Goal: Task Accomplishment & Management: Complete application form

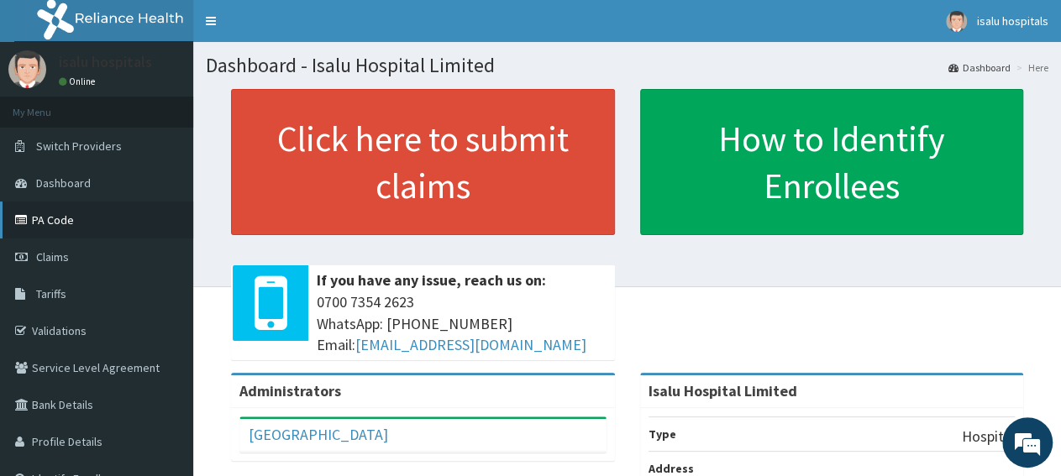
click at [90, 215] on link "PA Code" at bounding box center [96, 220] width 193 height 37
click at [65, 270] on link "Claims" at bounding box center [96, 257] width 193 height 37
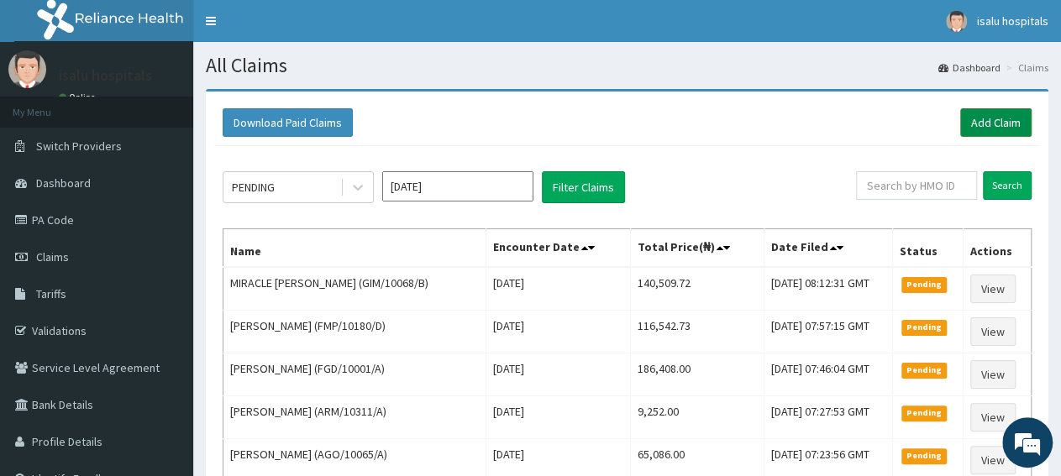
click at [1015, 130] on link "Add Claim" at bounding box center [995, 122] width 71 height 29
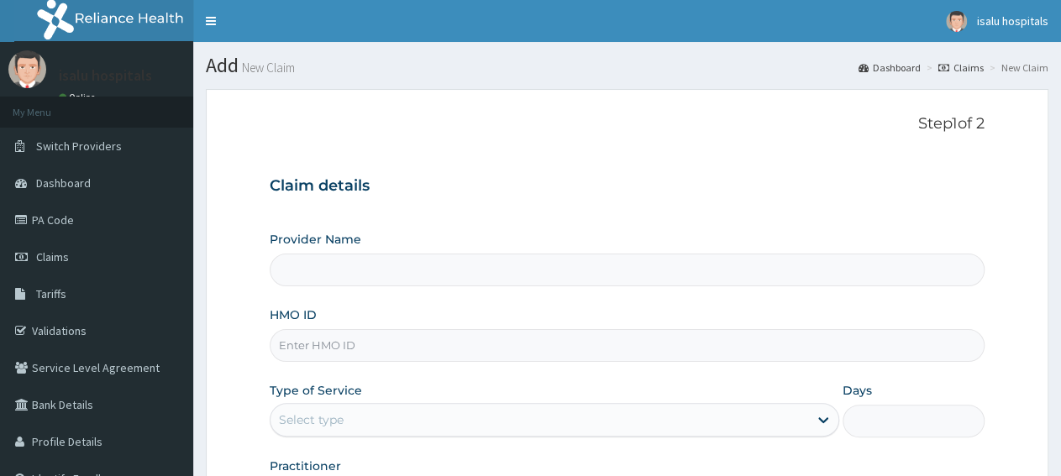
type input "Isalu Hospital Limited"
paste input "ITX/10054/A"
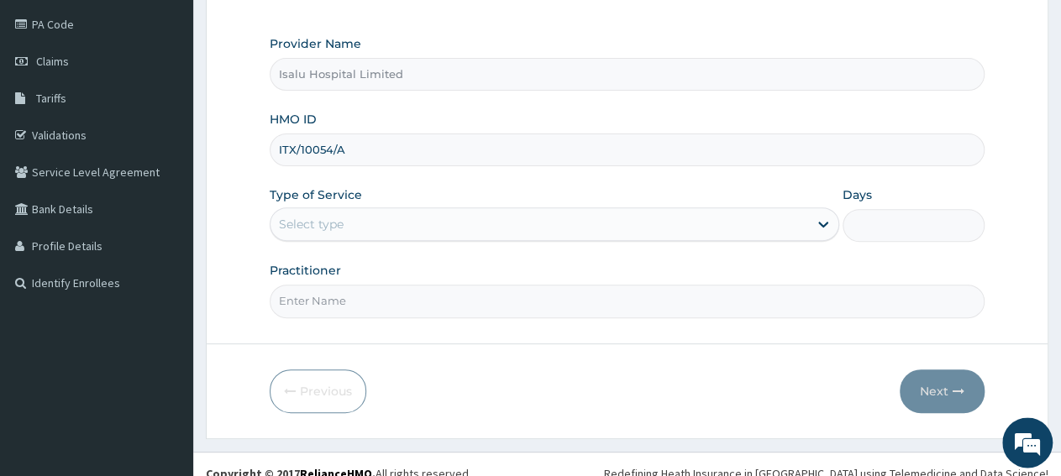
scroll to position [210, 0]
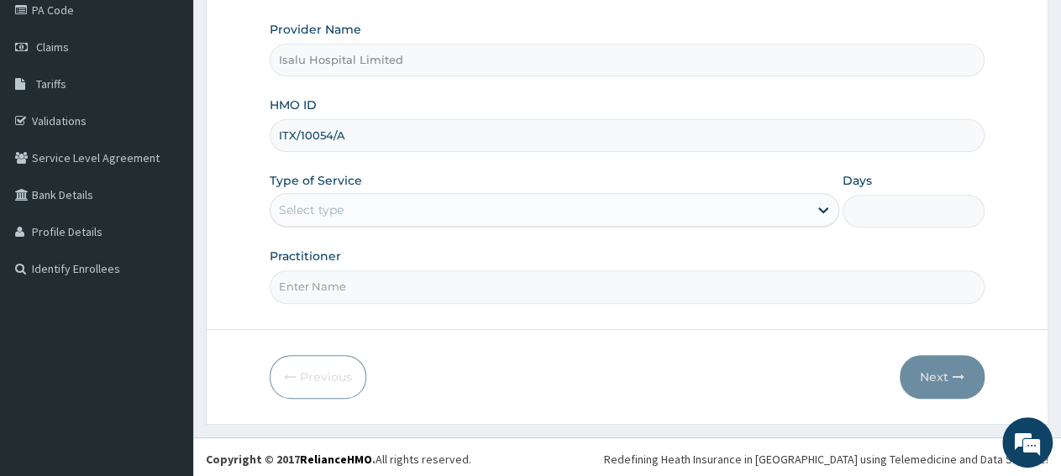
type input "ITX/10054/A"
click at [383, 212] on div "Select type" at bounding box center [538, 210] width 537 height 27
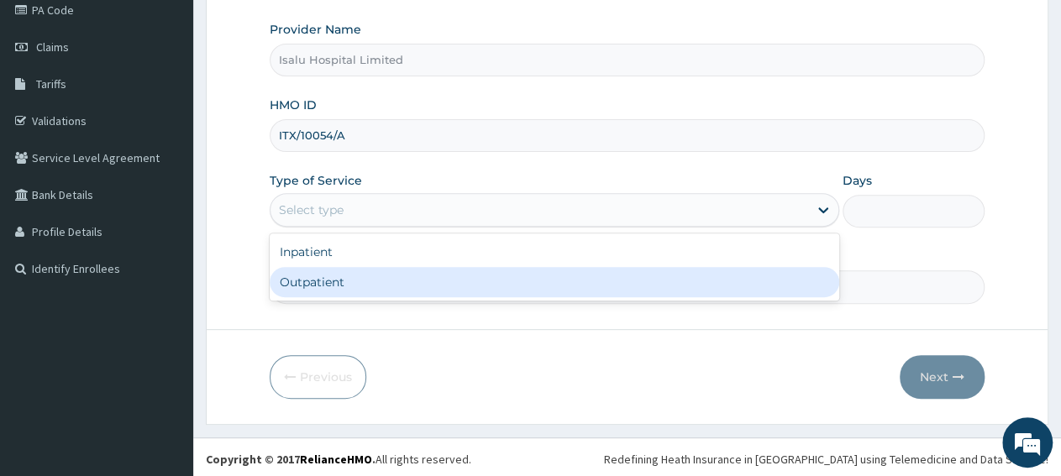
click at [399, 280] on div "Outpatient" at bounding box center [554, 282] width 569 height 30
type input "1"
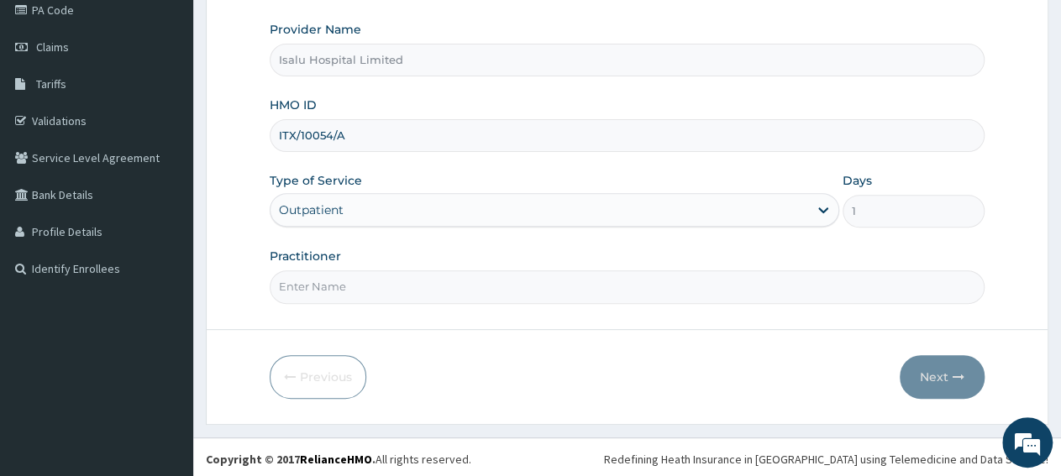
scroll to position [0, 0]
paste input "Onuorah Kosisochukwu Alice-Mary"
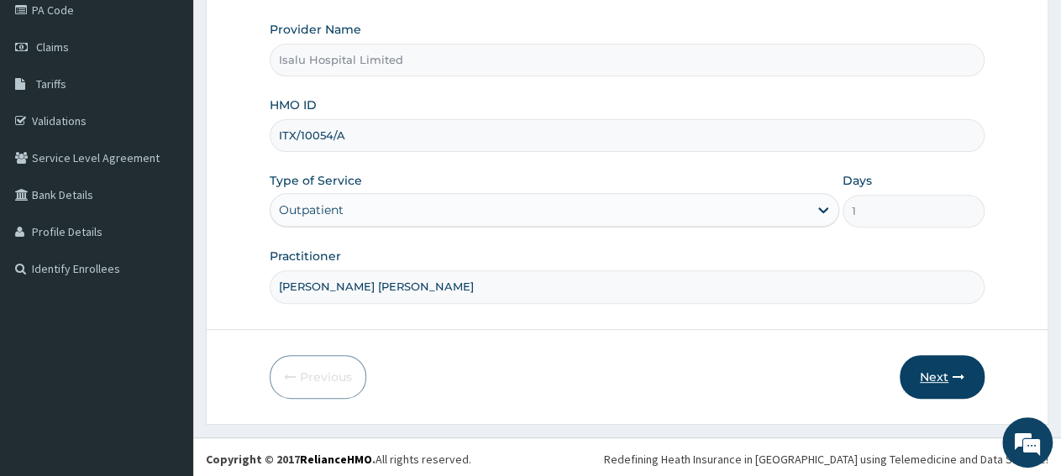
type input "Onuorah Kosisochukwu Alice-Mary"
click at [949, 381] on button "Next" at bounding box center [942, 377] width 85 height 44
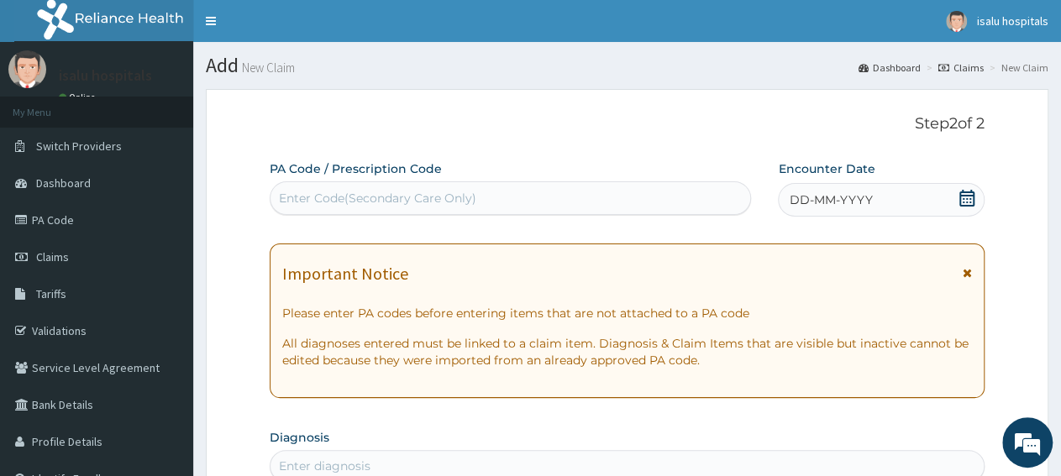
click at [488, 207] on div "Enter Code(Secondary Care Only)" at bounding box center [510, 198] width 480 height 27
paste input "PA/FA2080"
type input "PA/FA2080"
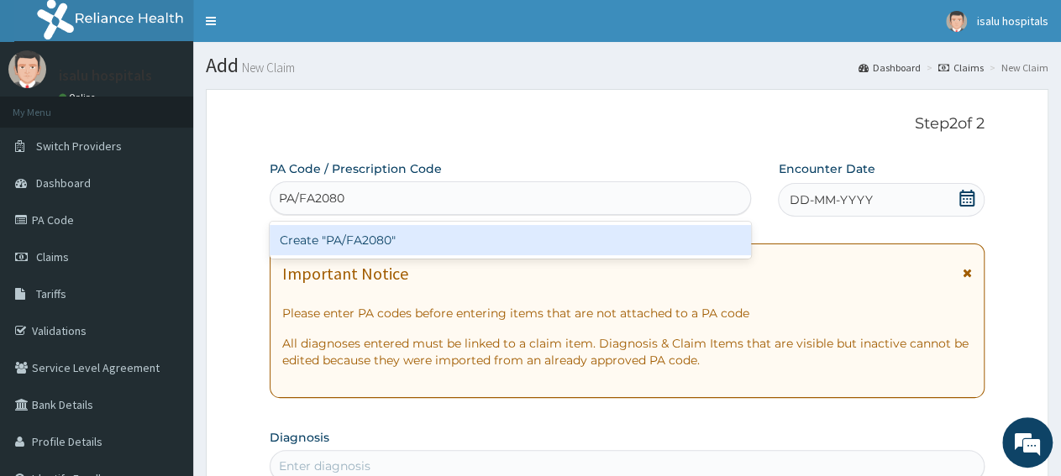
click at [508, 234] on div "Create "PA/FA2080"" at bounding box center [510, 240] width 481 height 30
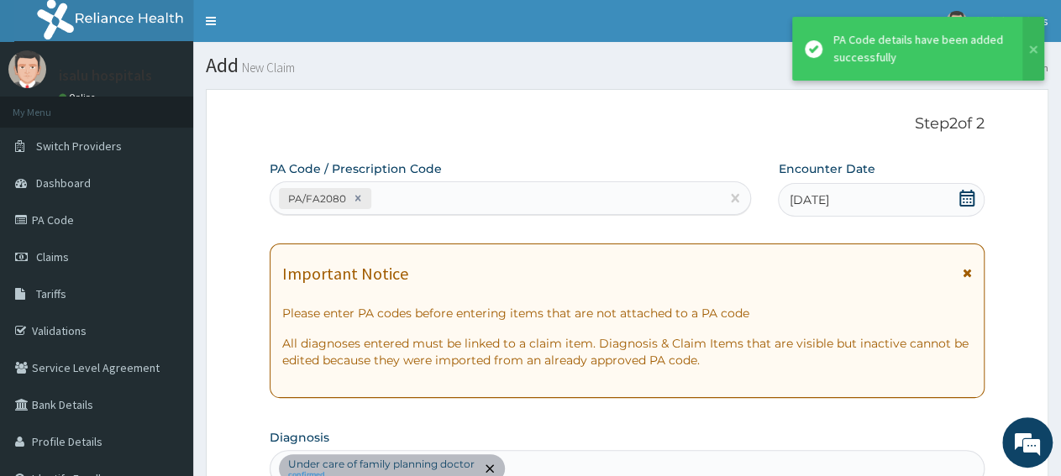
scroll to position [459, 0]
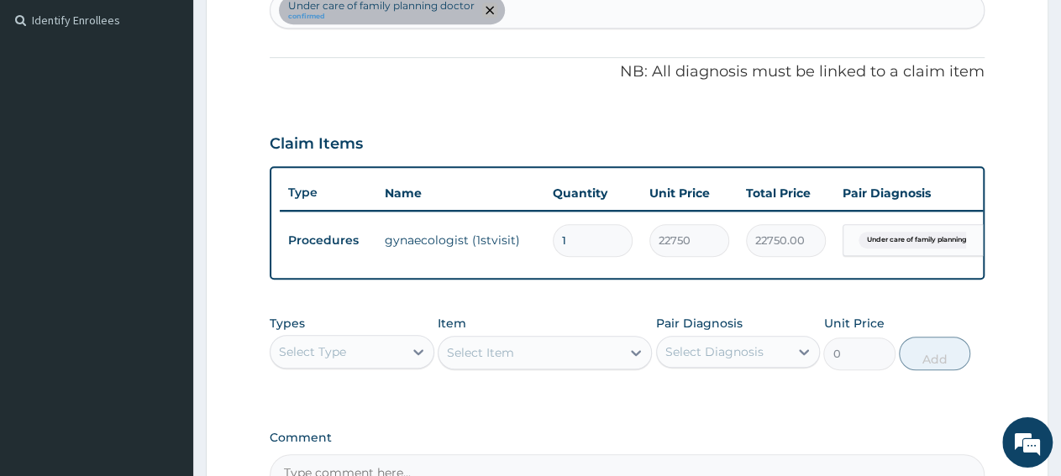
click at [488, 12] on icon "remove selection option" at bounding box center [490, 10] width 8 height 8
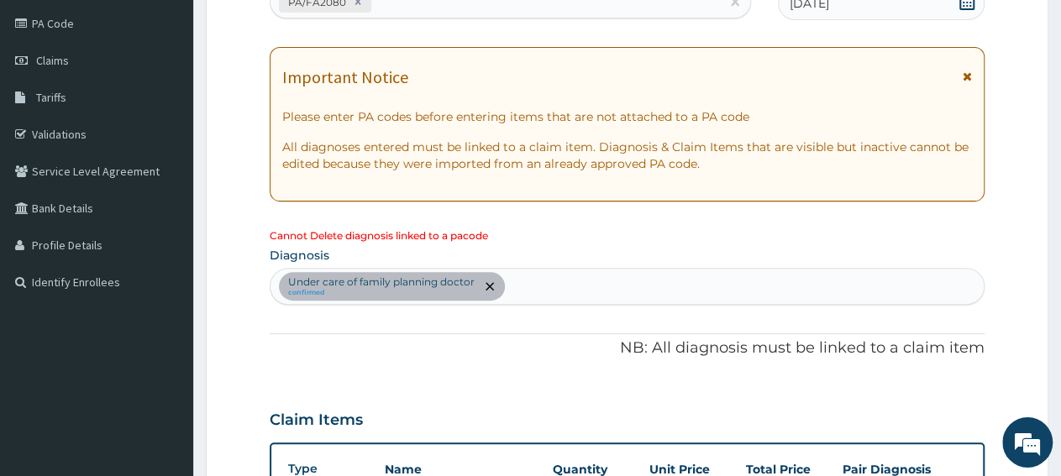
scroll to position [109, 0]
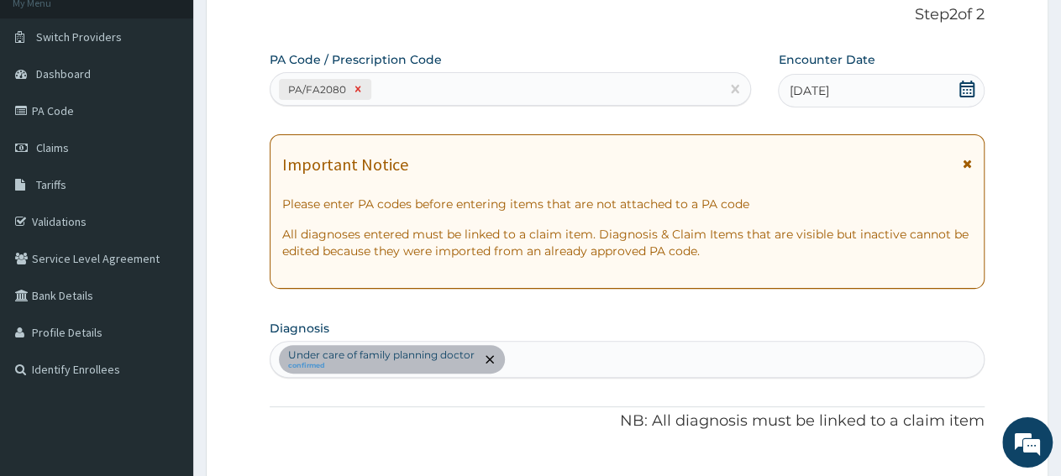
click at [352, 90] on icon at bounding box center [358, 89] width 12 height 12
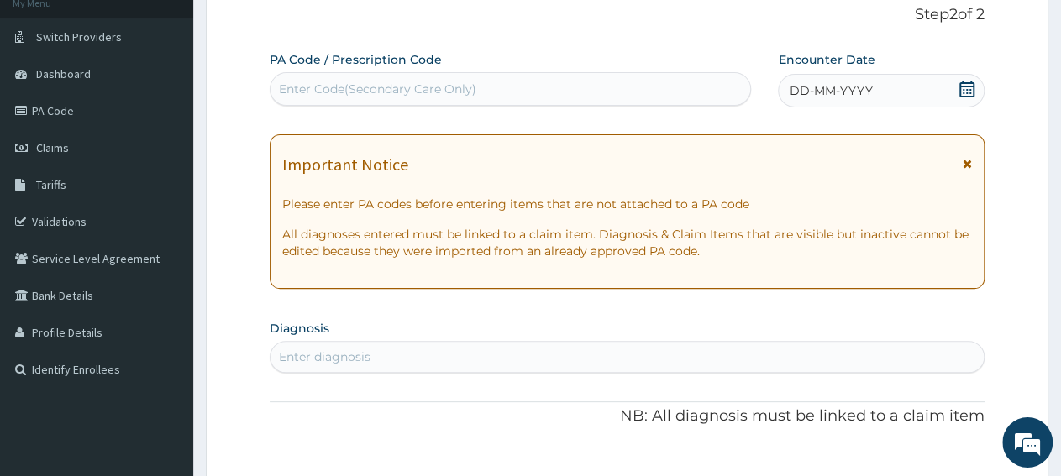
click at [967, 87] on icon at bounding box center [966, 89] width 17 height 17
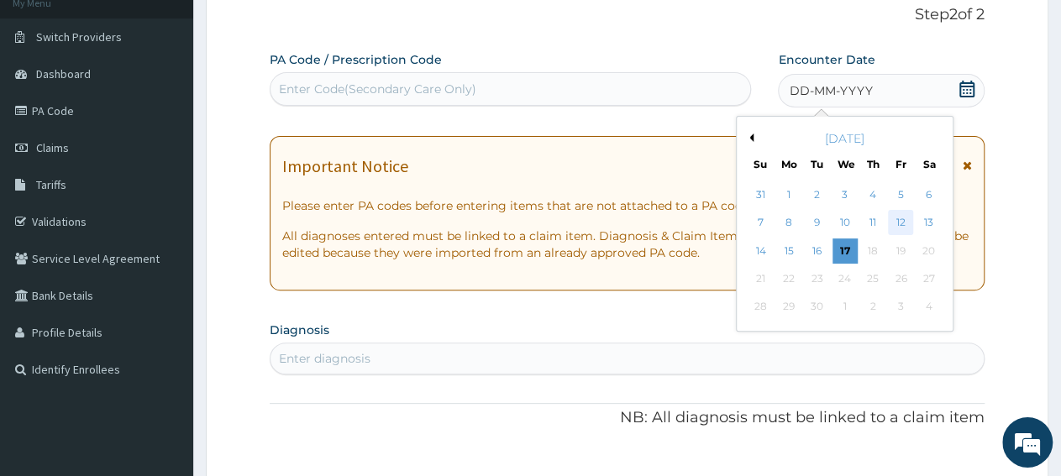
click at [898, 227] on div "12" at bounding box center [900, 223] width 25 height 25
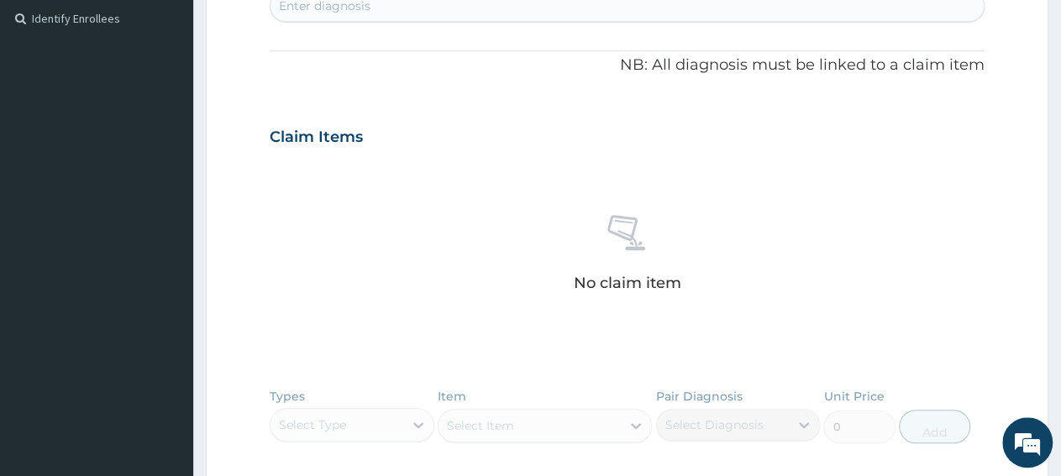
scroll to position [721, 0]
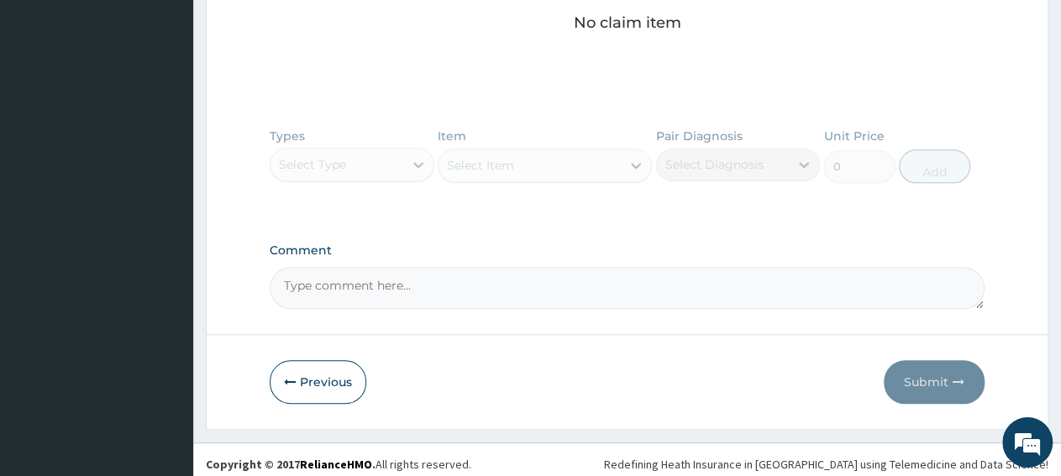
click at [470, 282] on textarea "Comment" at bounding box center [627, 288] width 715 height 42
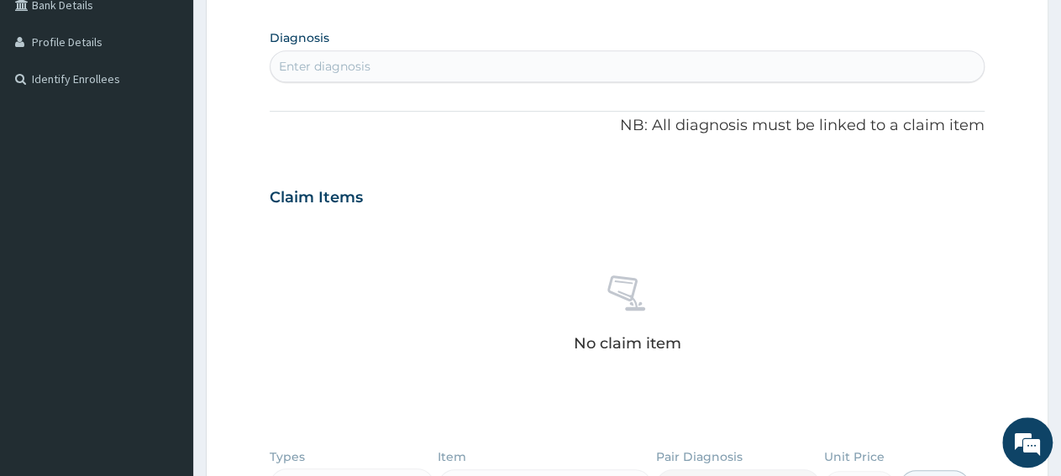
scroll to position [371, 0]
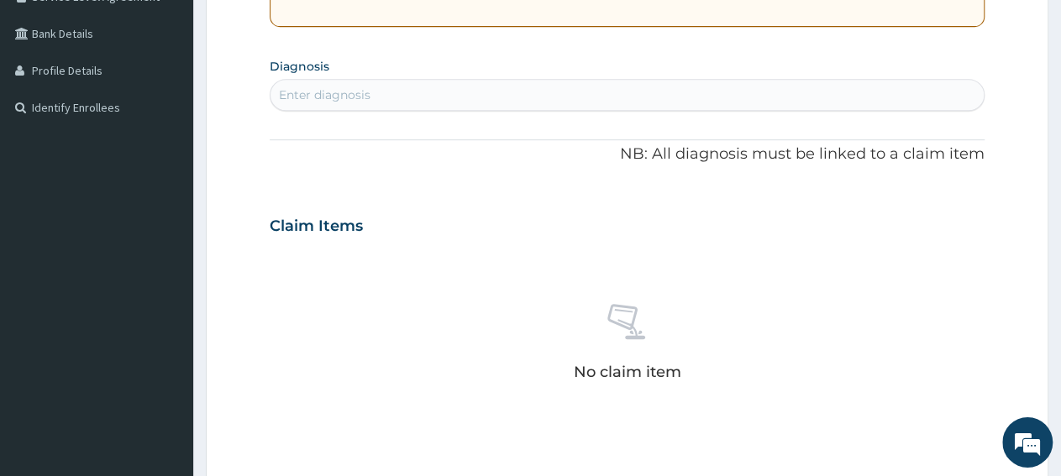
type textarea "malar"
click at [428, 102] on div "Enter diagnosis" at bounding box center [626, 94] width 713 height 27
type input "malaria"
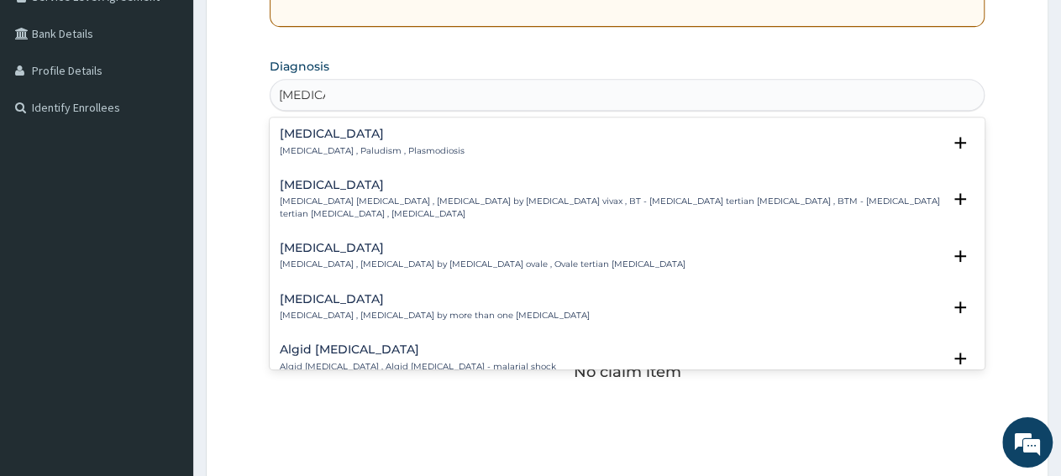
click at [318, 134] on h4 "Malaria" at bounding box center [372, 134] width 185 height 13
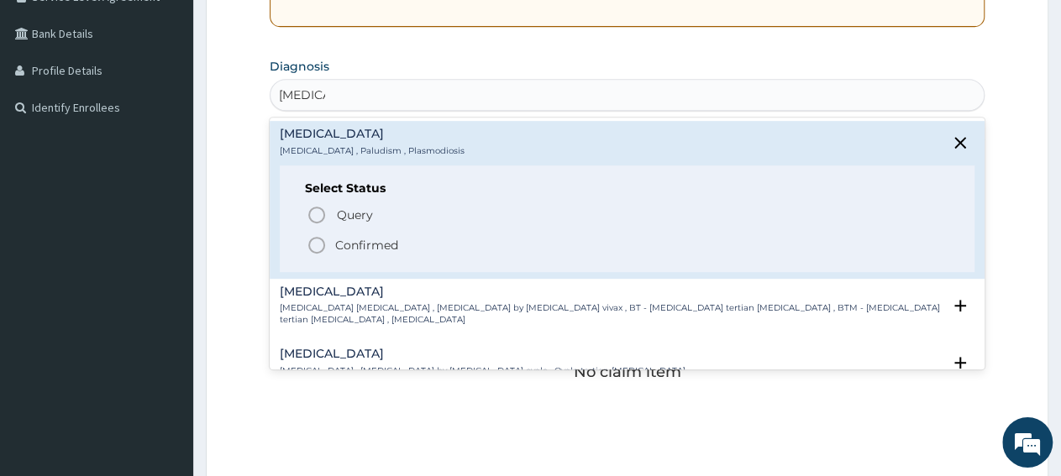
click at [364, 245] on p "Confirmed" at bounding box center [366, 245] width 63 height 17
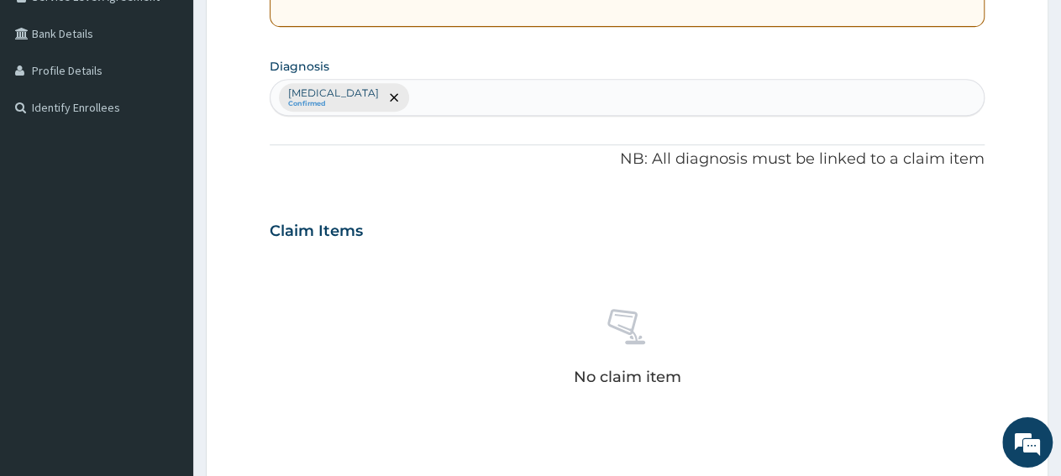
click at [473, 95] on div "Malaria Confirmed" at bounding box center [626, 97] width 713 height 35
type input "sepsis"
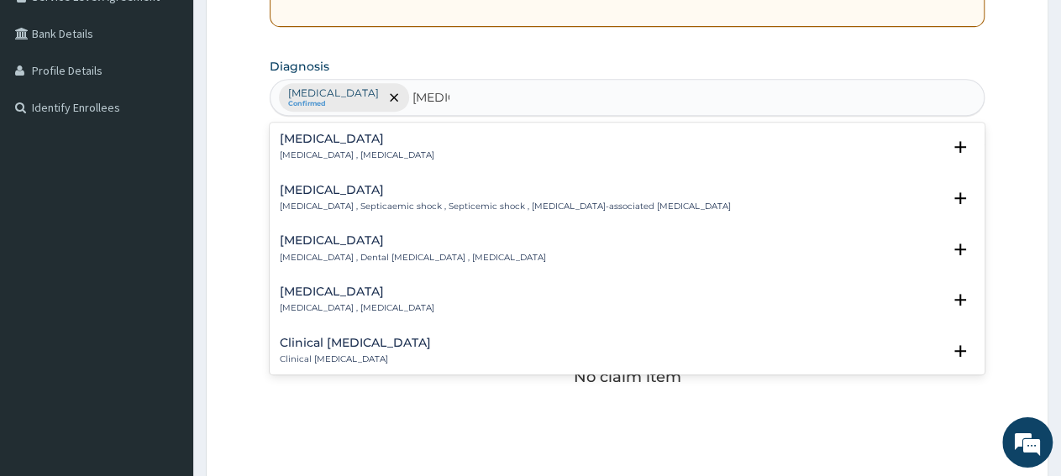
click at [354, 156] on p "Systemic infection , Sepsis" at bounding box center [357, 156] width 155 height 12
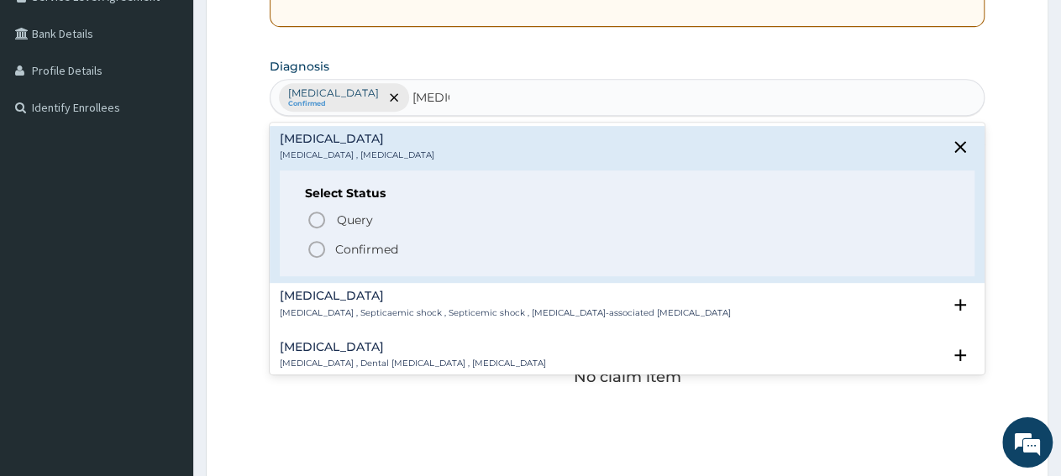
click at [401, 254] on span "Confirmed" at bounding box center [628, 249] width 643 height 20
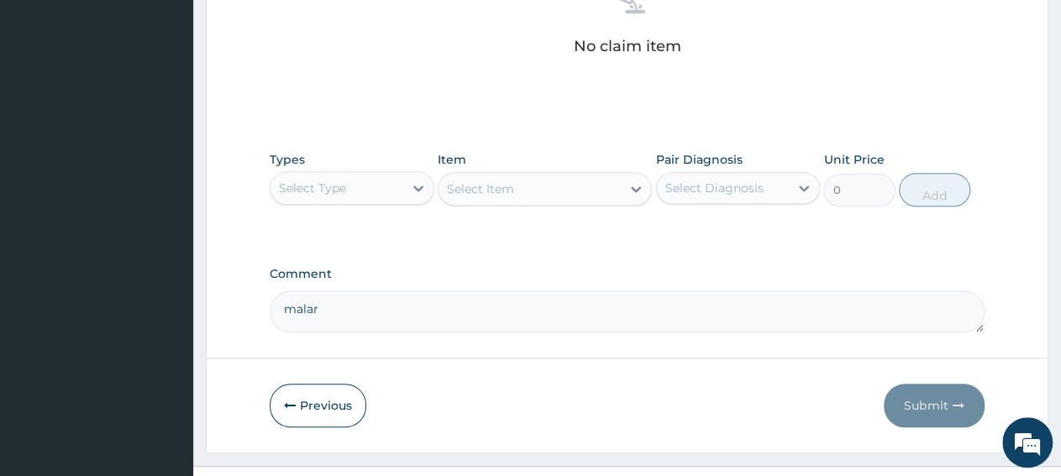
scroll to position [732, 0]
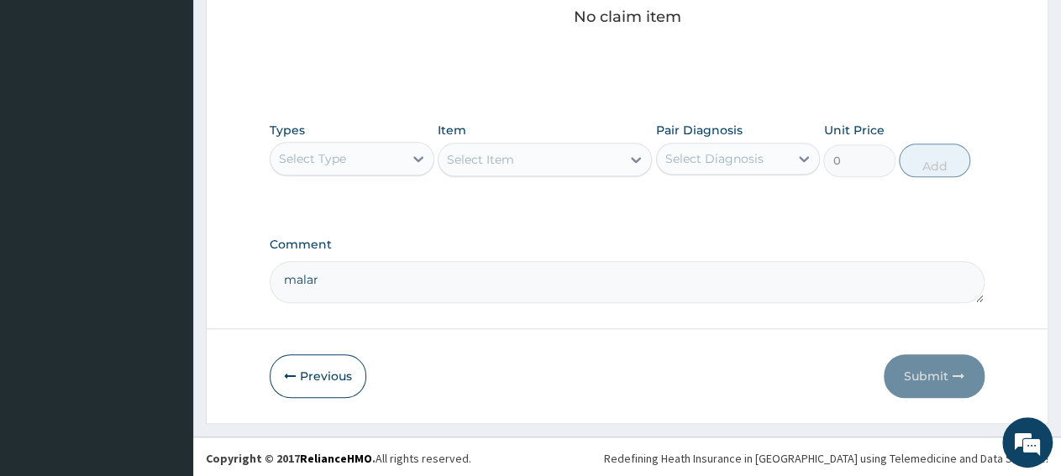
click at [305, 157] on div "Select Type" at bounding box center [312, 158] width 67 height 17
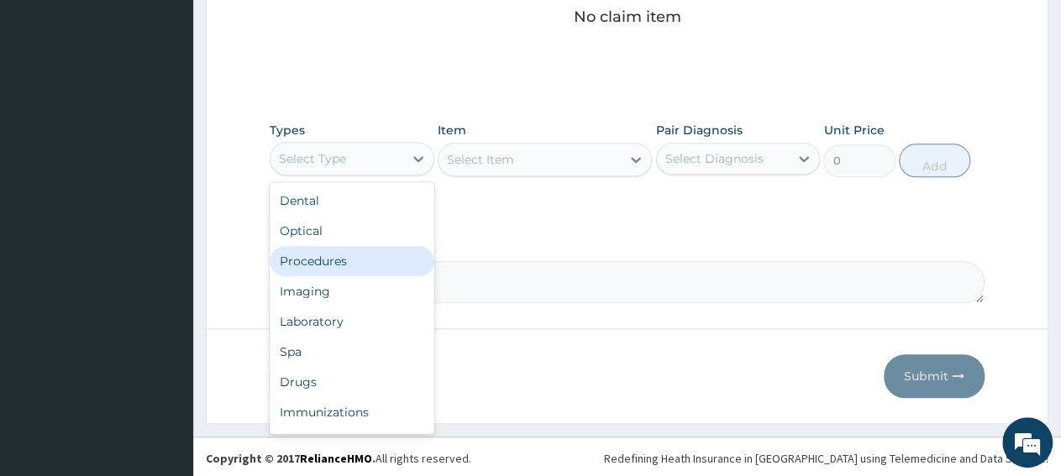
click at [339, 262] on div "Procedures" at bounding box center [352, 261] width 165 height 30
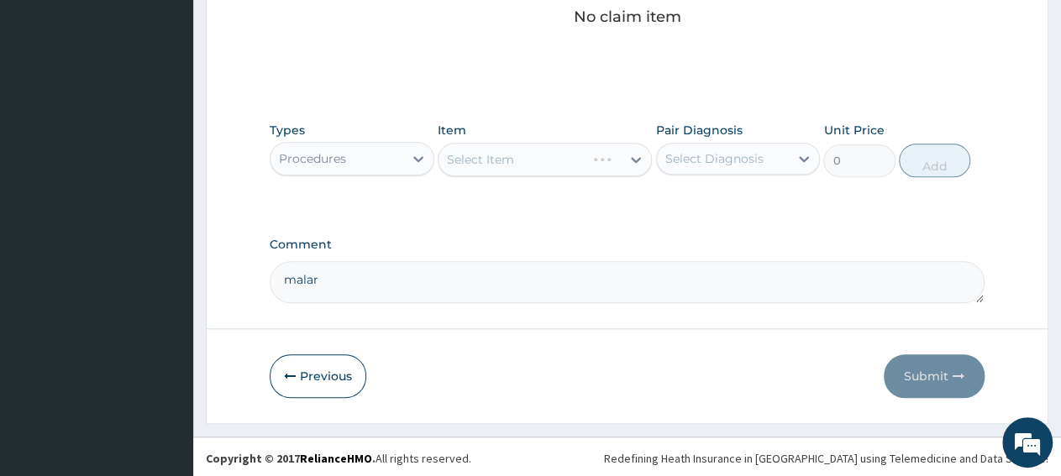
click at [376, 290] on textarea "malar" at bounding box center [627, 282] width 715 height 42
type textarea "m"
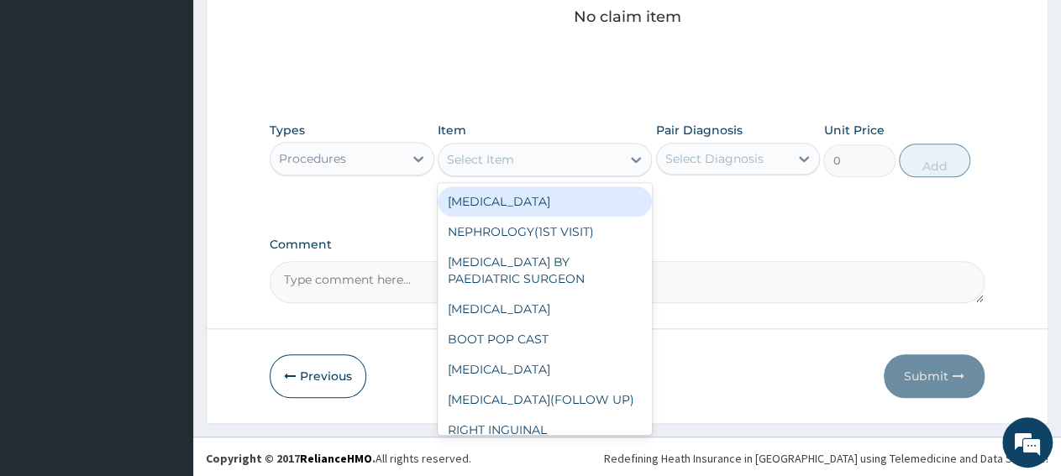
click at [535, 171] on div "Select Item" at bounding box center [545, 160] width 214 height 34
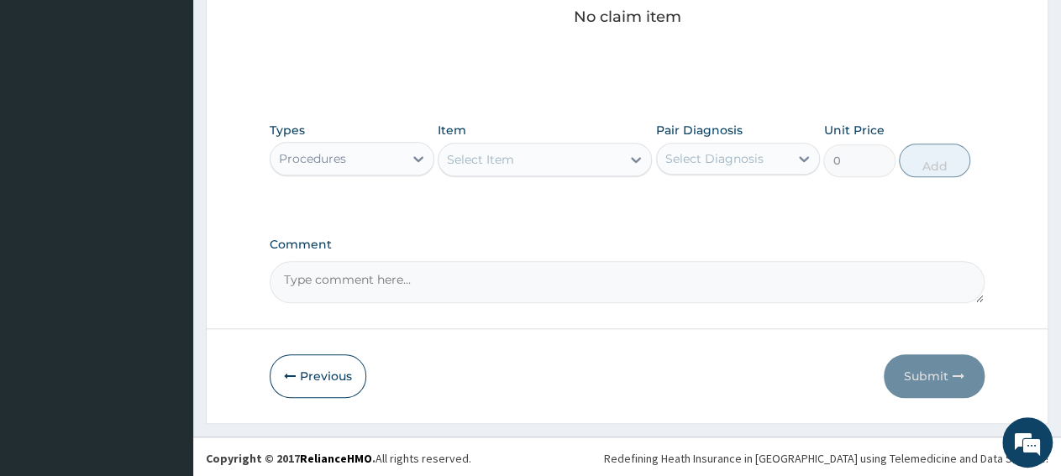
paste input "General Consultatio"
type input "General Consultatio"
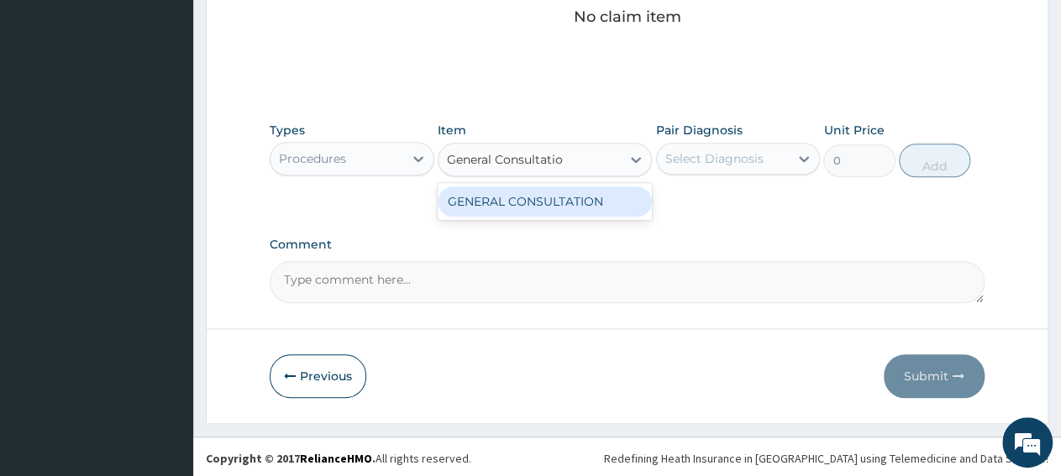
click at [538, 206] on div "GENERAL CONSULTATION" at bounding box center [545, 201] width 214 height 30
type input "3150"
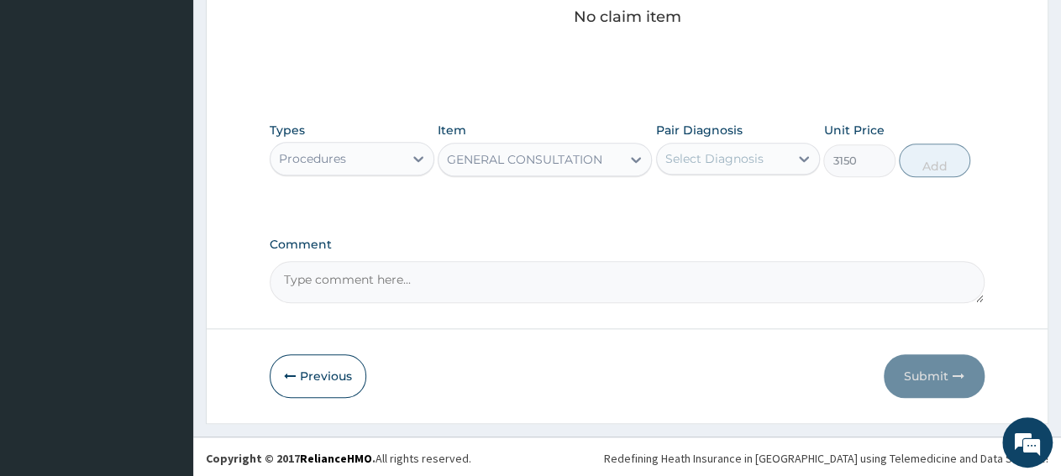
click at [690, 159] on div "Select Diagnosis" at bounding box center [714, 158] width 98 height 17
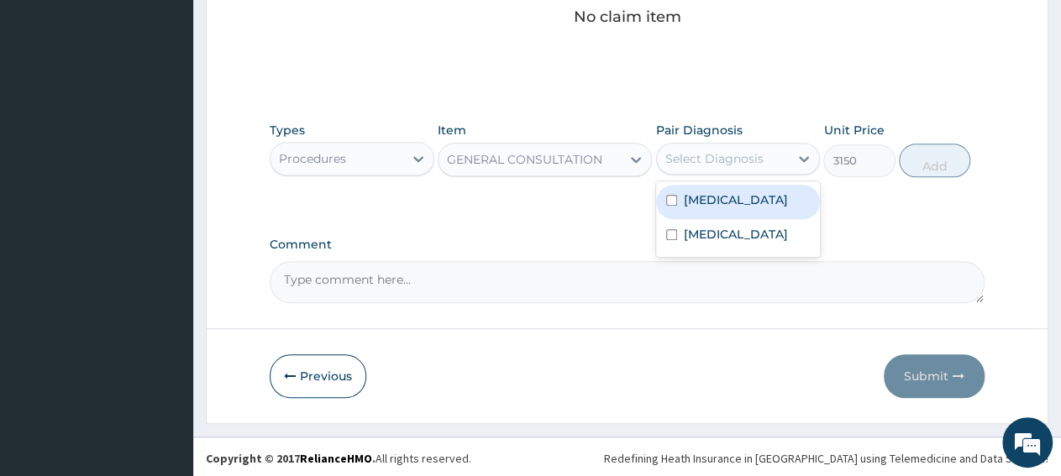
click at [720, 204] on label "Malaria" at bounding box center [736, 200] width 104 height 17
checkbox input "true"
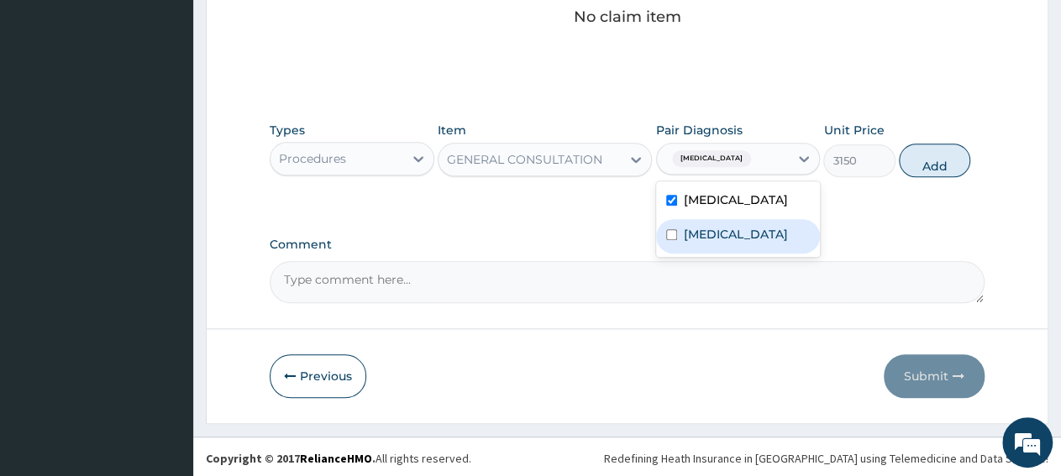
click at [697, 236] on label "Sepsis" at bounding box center [736, 234] width 104 height 17
checkbox input "true"
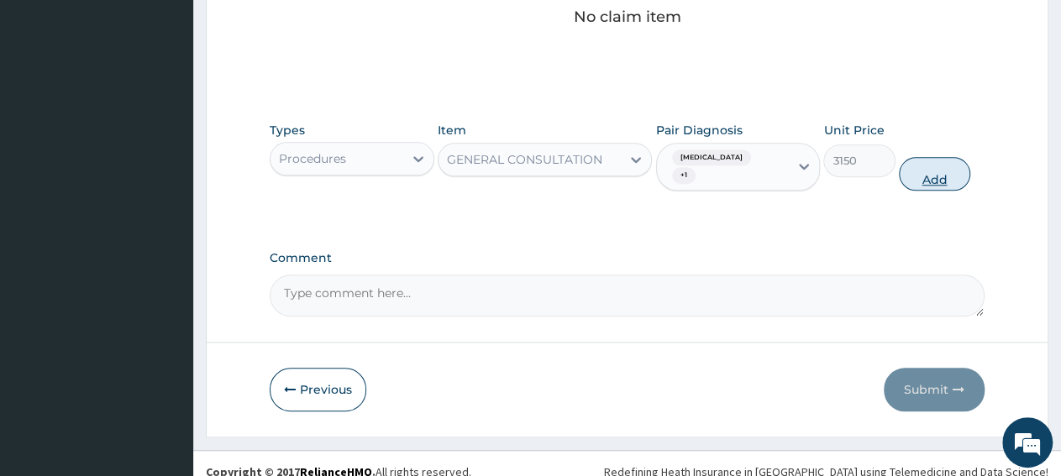
click at [930, 165] on button "Add" at bounding box center [934, 174] width 71 height 34
type input "0"
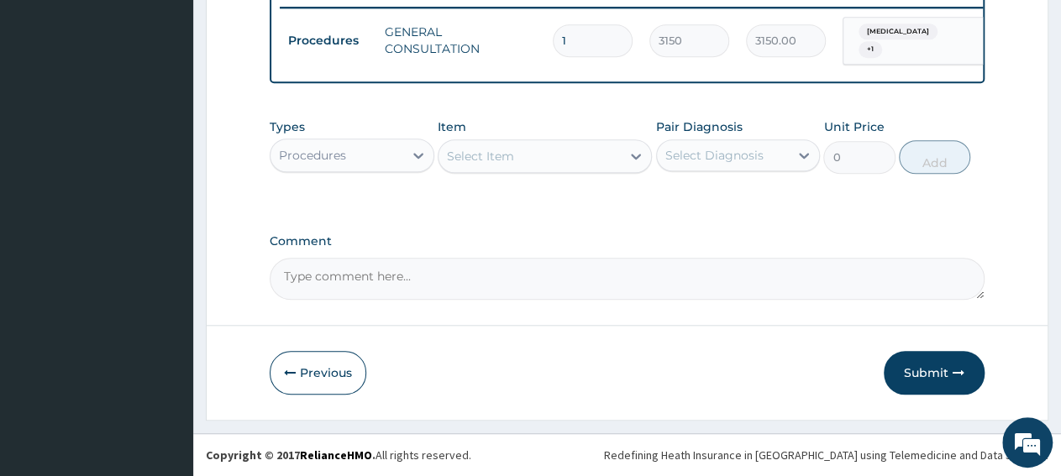
scroll to position [667, 0]
click at [337, 148] on div "Procedures" at bounding box center [312, 155] width 67 height 17
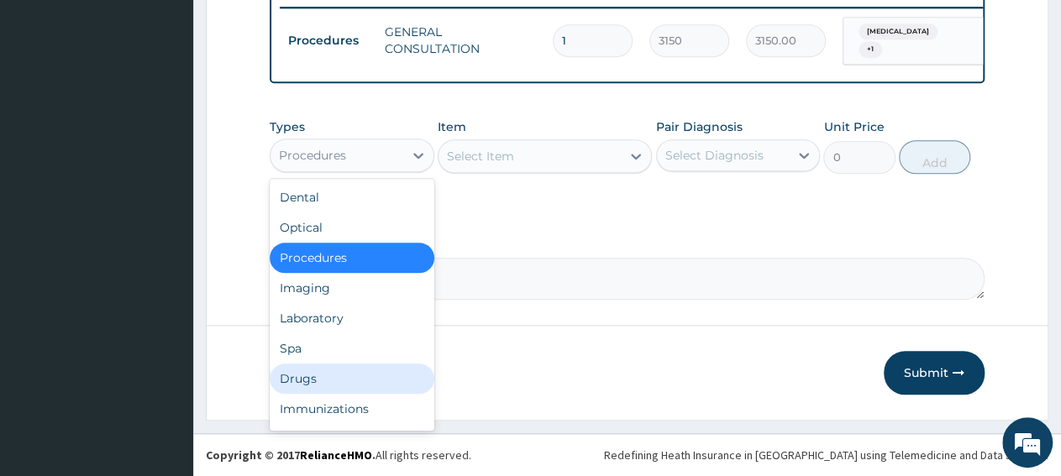
click at [313, 377] on div "Drugs" at bounding box center [352, 379] width 165 height 30
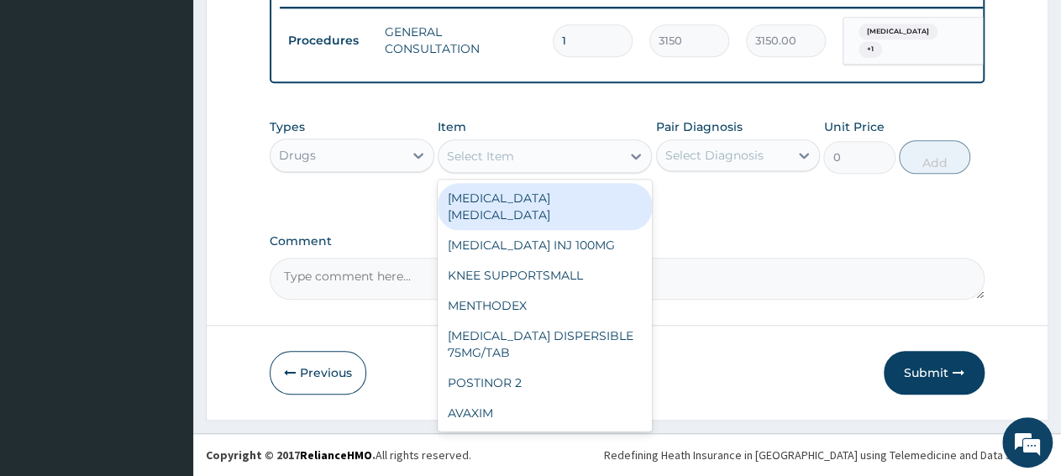
click at [528, 167] on div "Select Item" at bounding box center [529, 156] width 182 height 27
paste input "ARTEMETER + LUMEFANTRINE 80/480 AMATEM SOFT GEL"
type input "ARTEMETER + LUMEFANTRINE 80/480 AMATEM SOFT GEL"
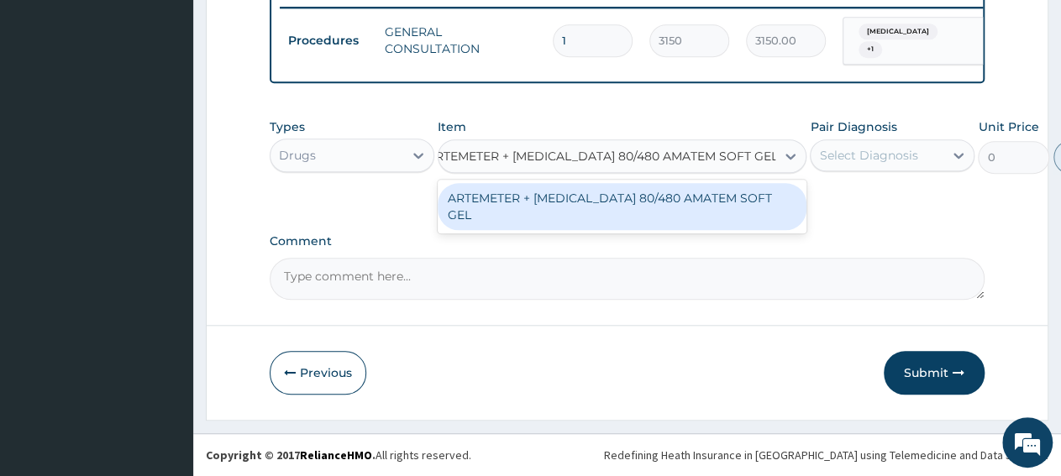
click at [532, 207] on div "ARTEMETER + LUMEFANTRINE 80/480 AMATEM SOFT GEL" at bounding box center [622, 206] width 369 height 47
type input "588.0117797851562"
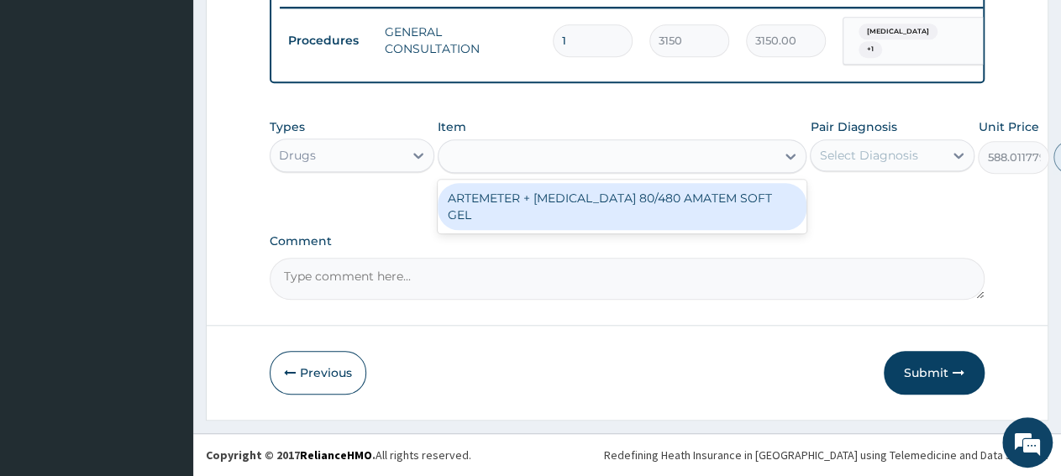
scroll to position [0, 2]
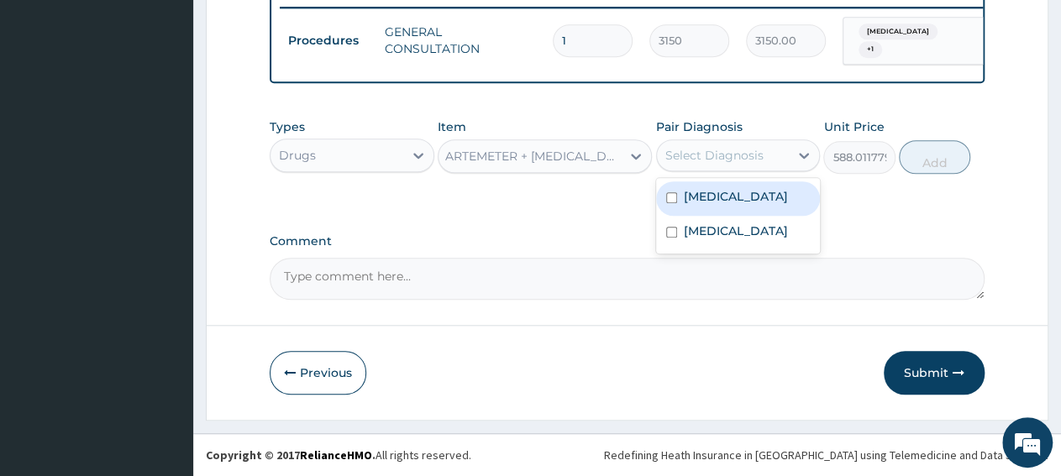
click at [750, 164] on div "Select Diagnosis" at bounding box center [714, 155] width 98 height 17
click at [736, 198] on div "Malaria" at bounding box center [738, 198] width 165 height 34
checkbox input "true"
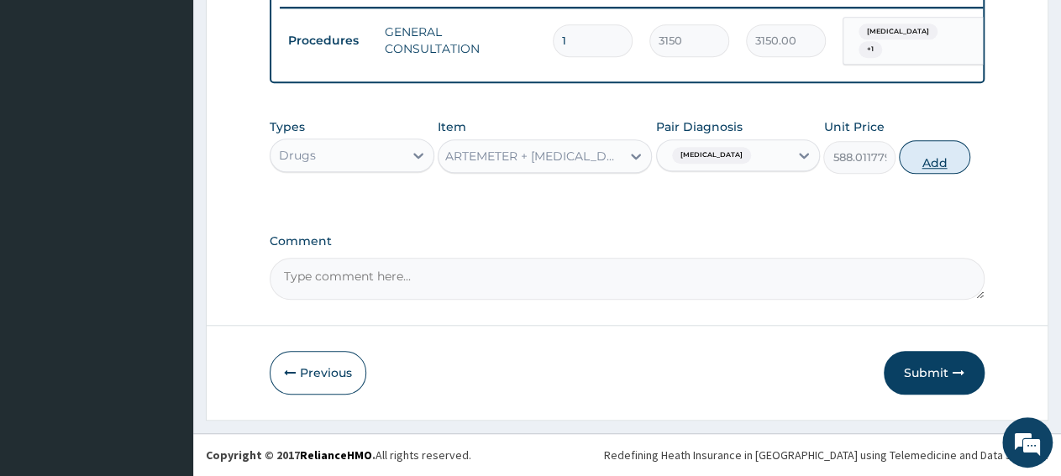
click at [938, 165] on button "Add" at bounding box center [934, 157] width 71 height 34
type input "0"
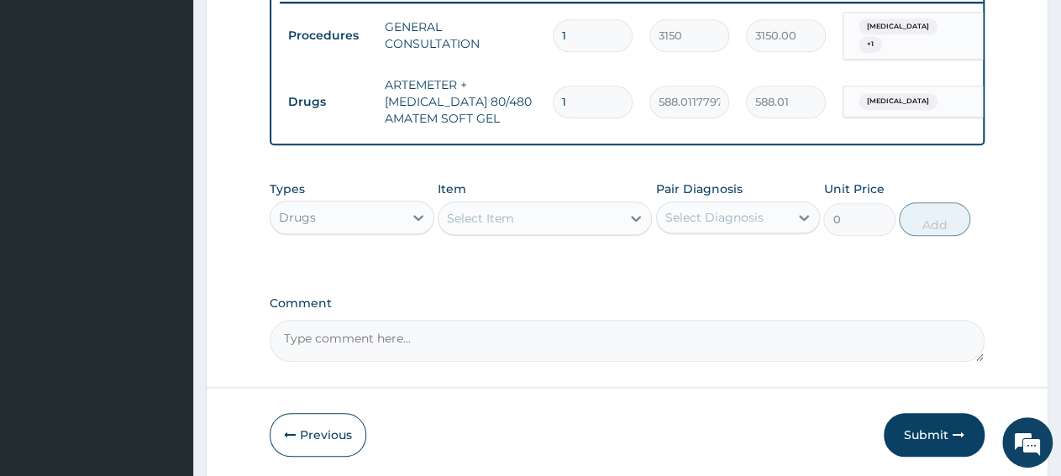
click at [469, 221] on div "Select Item" at bounding box center [480, 218] width 67 height 17
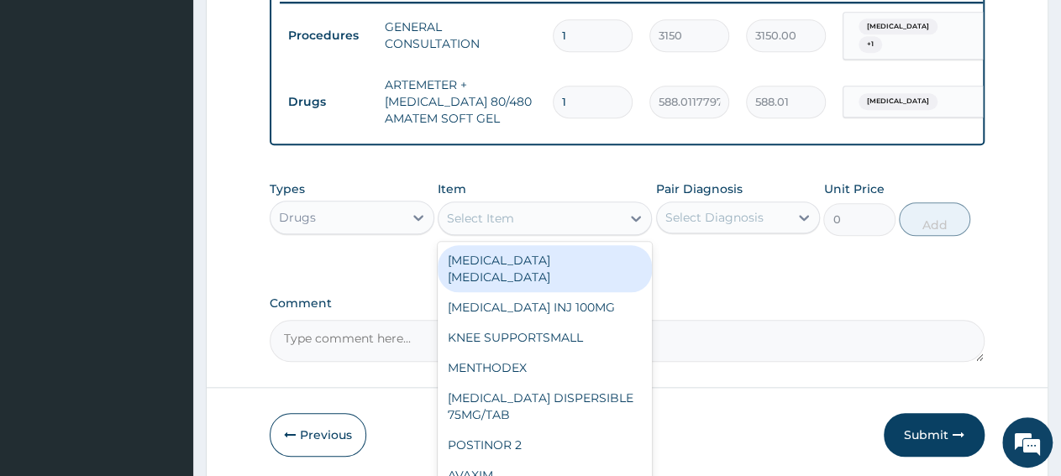
paste input "PCM TAB"
type input "PCM TAB"
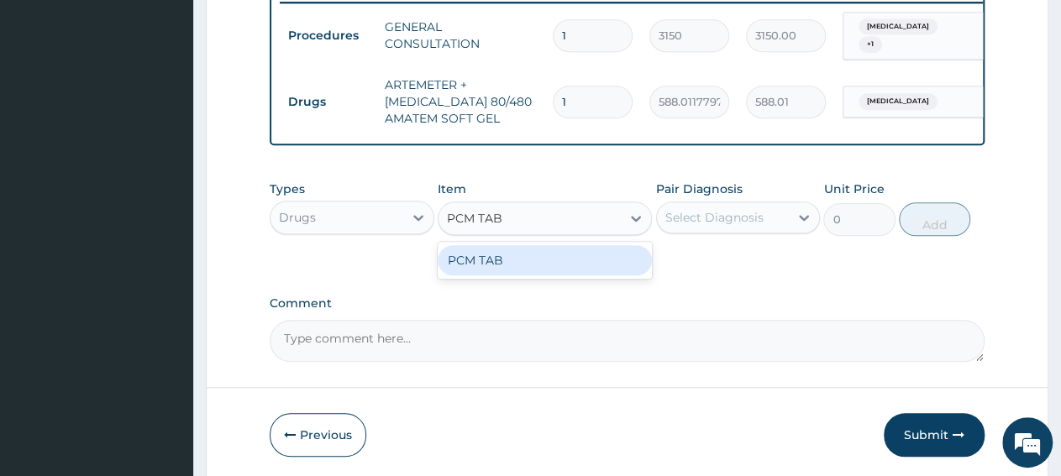
drag, startPoint x: 513, startPoint y: 264, endPoint x: 570, endPoint y: 261, distance: 56.3
click at [512, 265] on div "PCM TAB" at bounding box center [545, 260] width 214 height 30
type input "201.0959930419922"
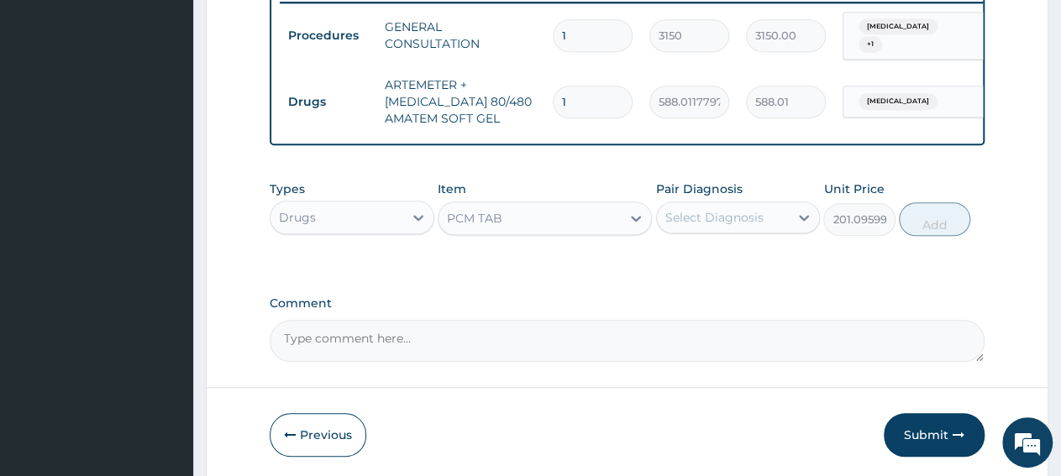
click at [678, 226] on div "Select Diagnosis" at bounding box center [714, 217] width 98 height 17
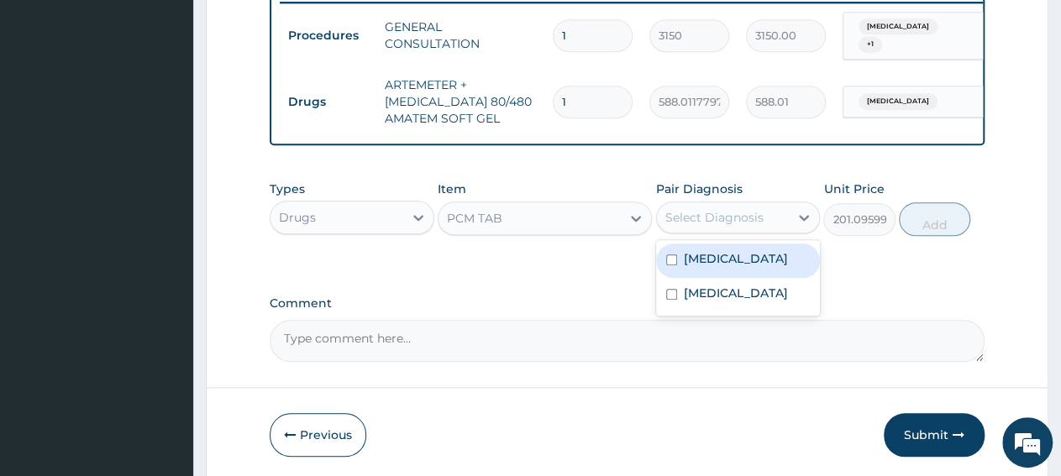
click at [695, 267] on label "Malaria" at bounding box center [736, 258] width 104 height 17
checkbox input "true"
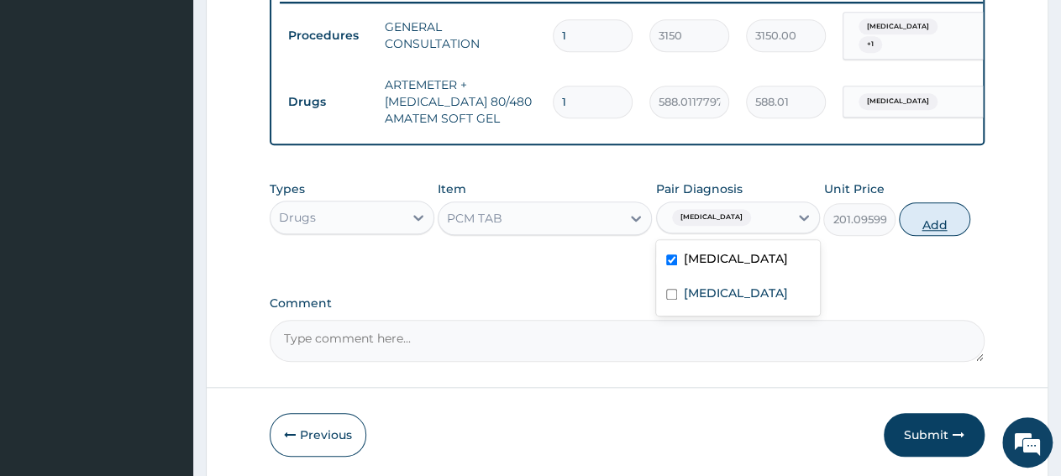
click at [944, 233] on button "Add" at bounding box center [934, 219] width 71 height 34
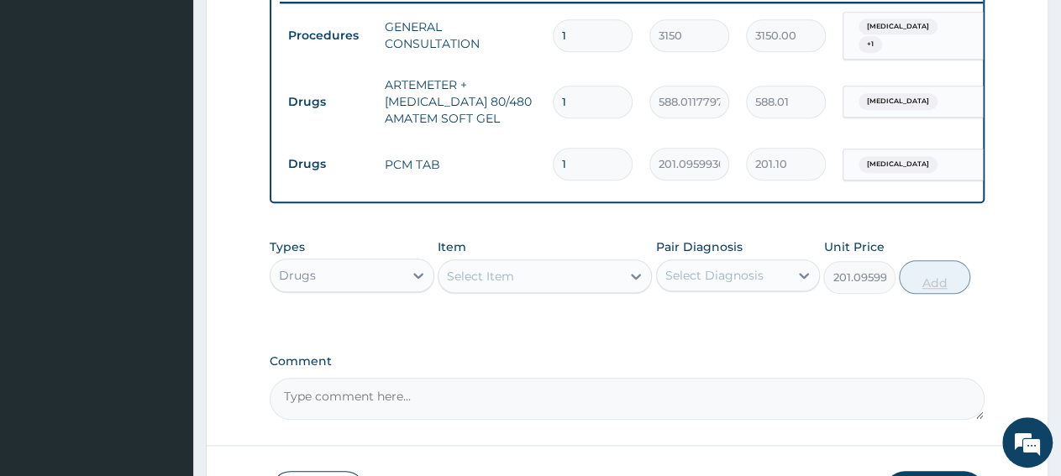
type input "0"
click at [602, 100] on input "1" at bounding box center [593, 102] width 80 height 33
type input "0.00"
type input "6"
type input "3528.07"
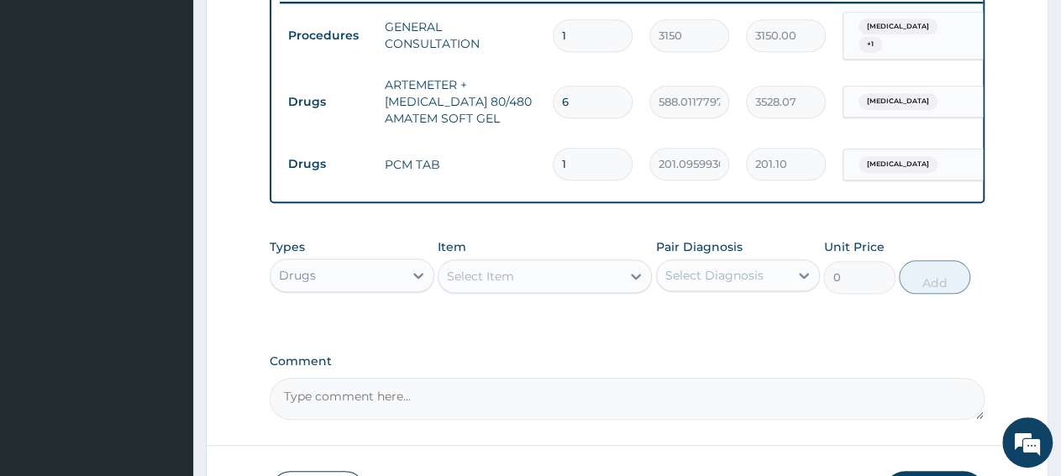
type input "6"
click at [589, 151] on input "1" at bounding box center [593, 164] width 80 height 33
type input "18"
type input "3619.73"
type input "18"
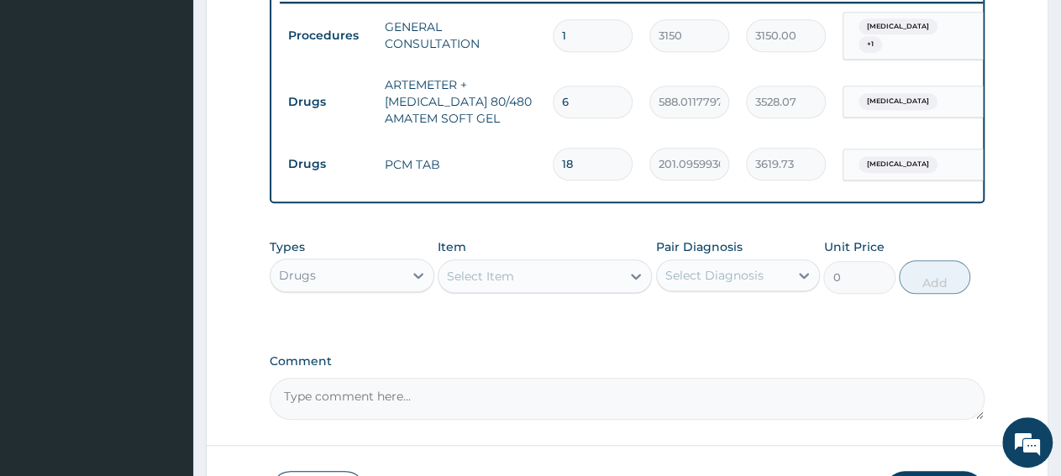
click at [507, 285] on div "Select Item" at bounding box center [480, 276] width 67 height 17
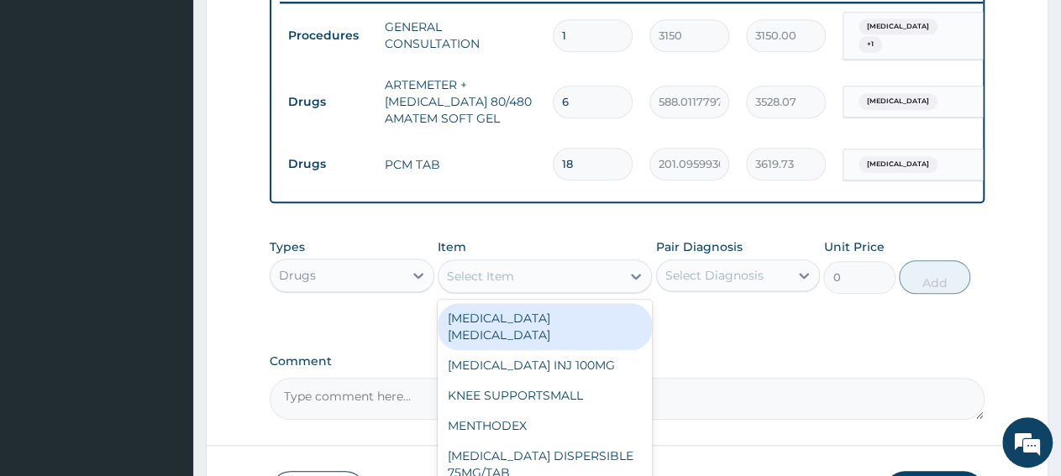
paste input "DICLOFENAC INJ 75MG/AMP"
type input "DICLOFENAC INJ 75MG/AMP"
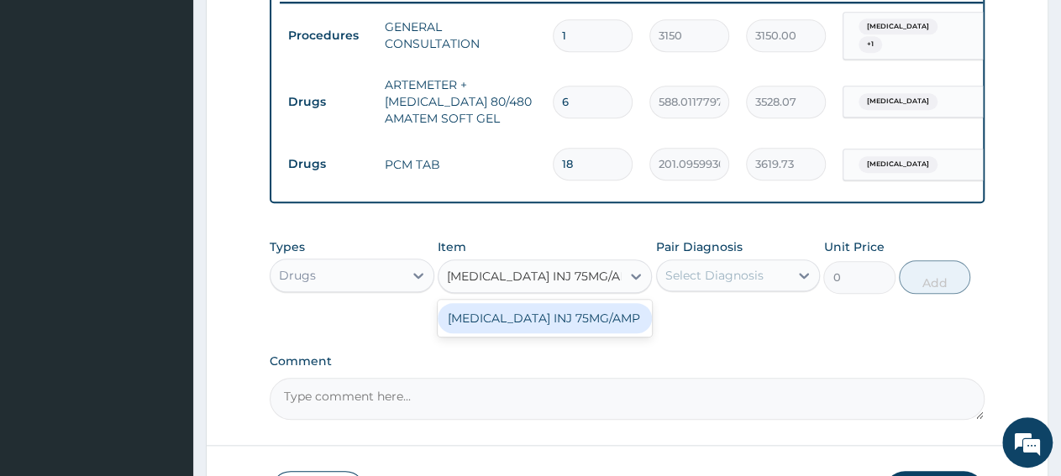
click at [522, 332] on div "DICLOFENAC INJ 75MG/AMP" at bounding box center [545, 318] width 214 height 30
type input "669.1702270507812"
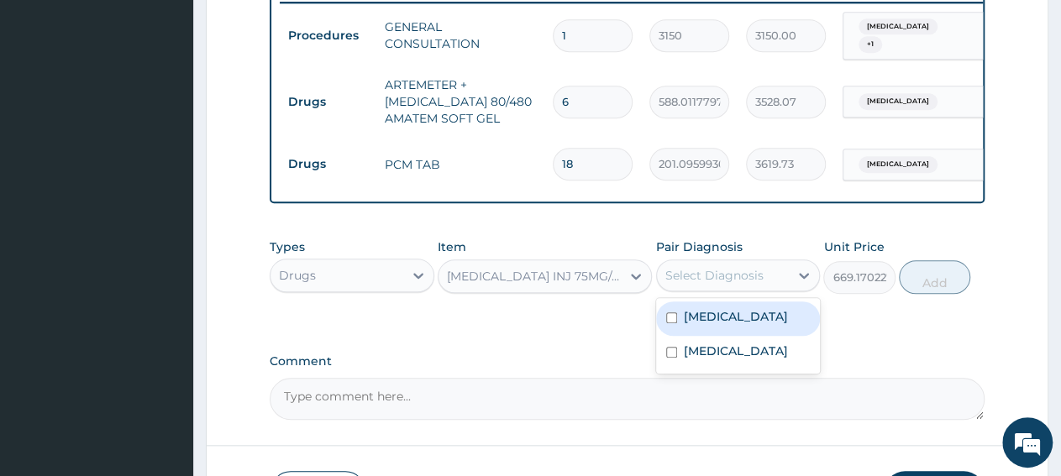
click at [727, 284] on div "Select Diagnosis" at bounding box center [714, 275] width 98 height 17
click at [723, 325] on label "Malaria" at bounding box center [736, 316] width 104 height 17
checkbox input "true"
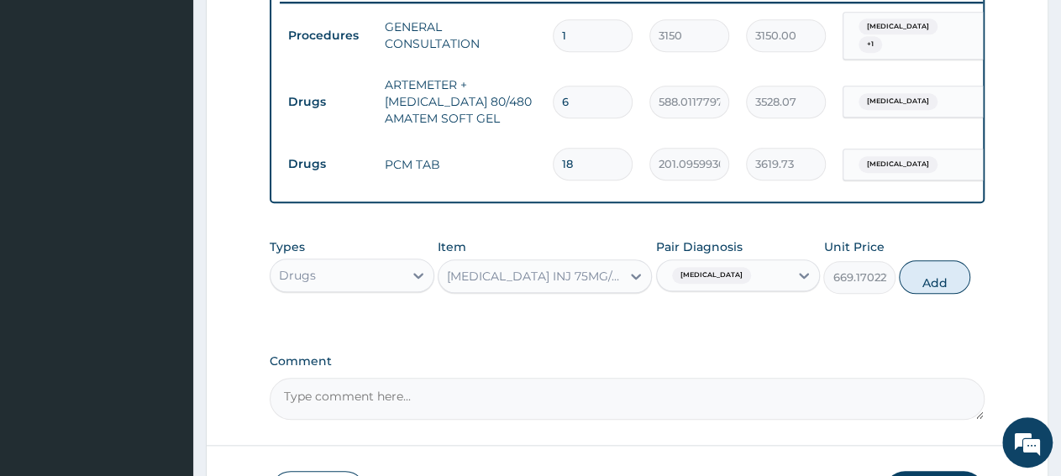
click at [886, 325] on div "Types Drugs Item DICLOFENAC INJ 75MG/AMP Pair Diagnosis Malaria Unit Price 669.…" at bounding box center [627, 278] width 715 height 97
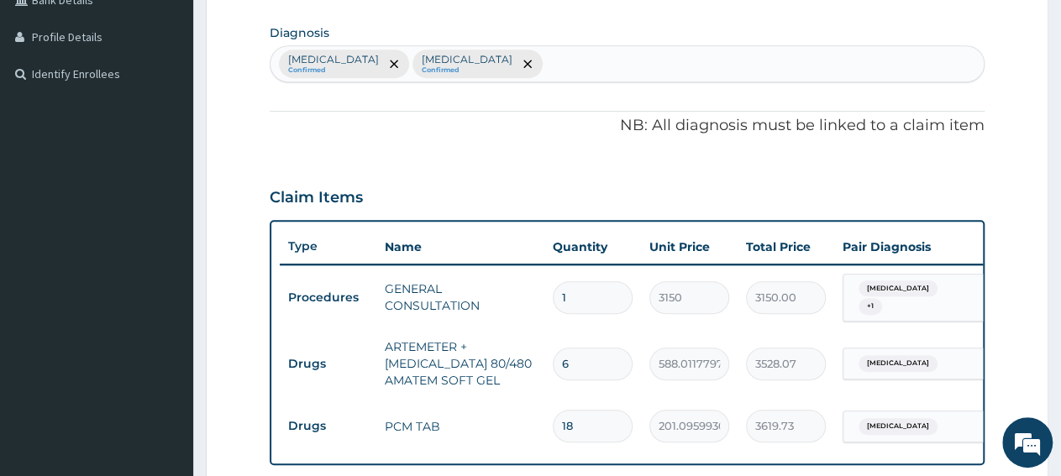
scroll to position [143, 0]
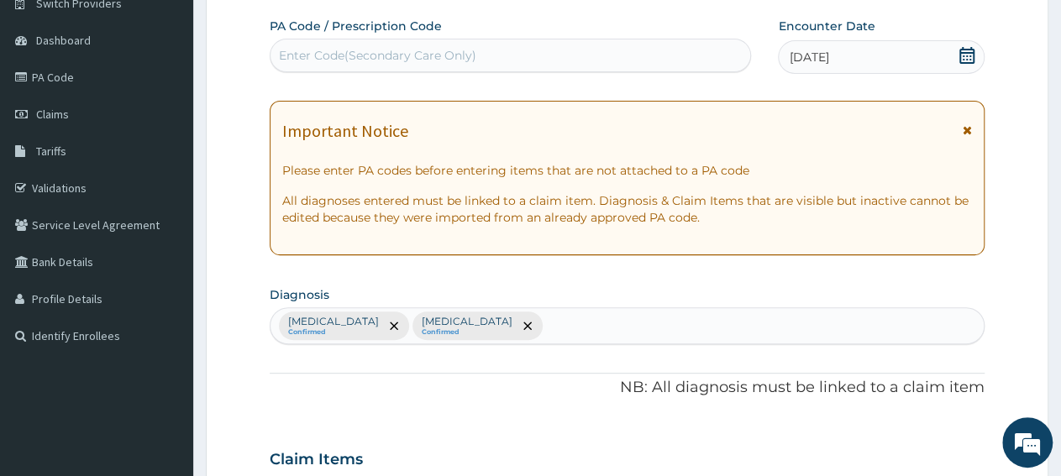
click at [515, 318] on div "Malaria Confirmed Sepsis Confirmed" at bounding box center [626, 325] width 713 height 35
type input "p"
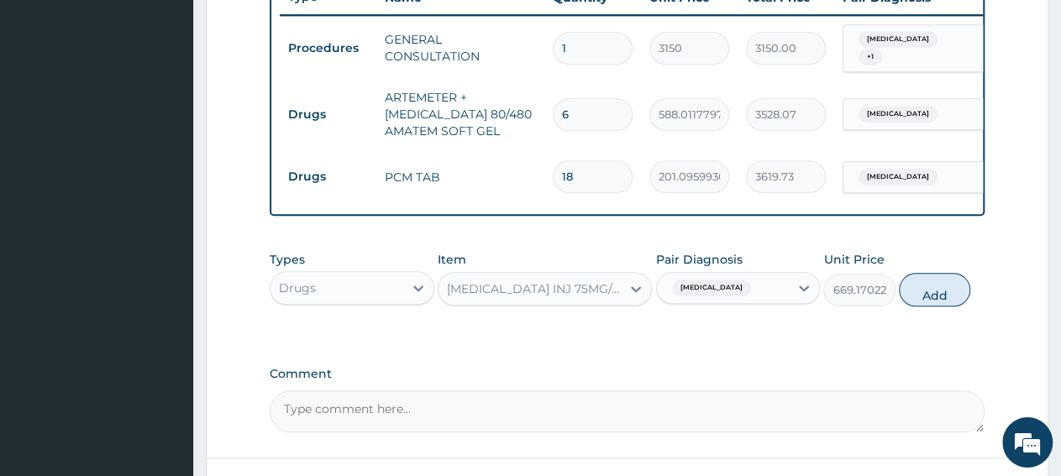
scroll to position [667, 0]
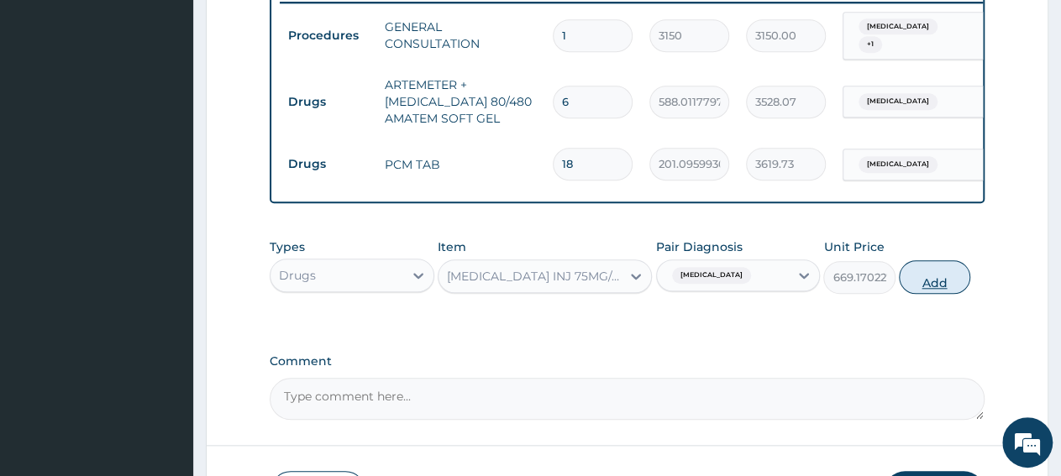
click at [933, 294] on button "Add" at bounding box center [934, 277] width 71 height 34
type input "0"
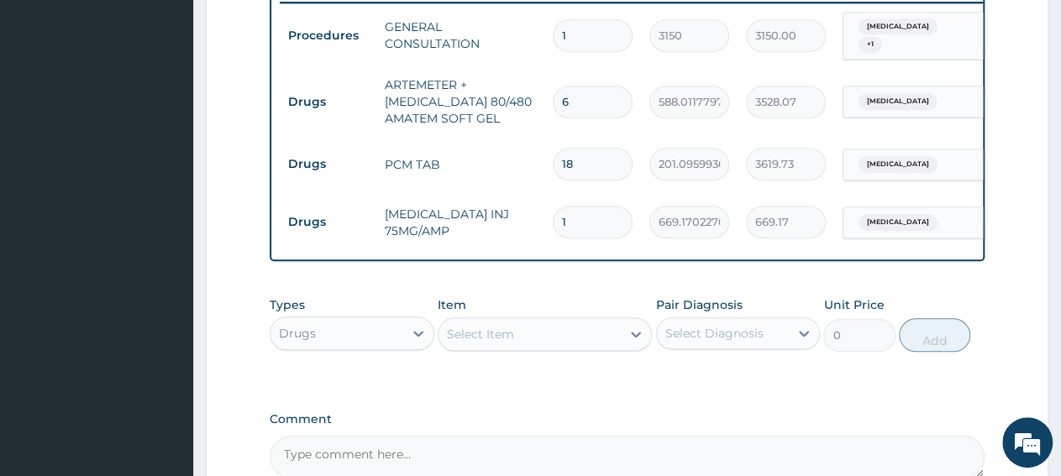
click at [292, 347] on div "Drugs" at bounding box center [336, 333] width 133 height 27
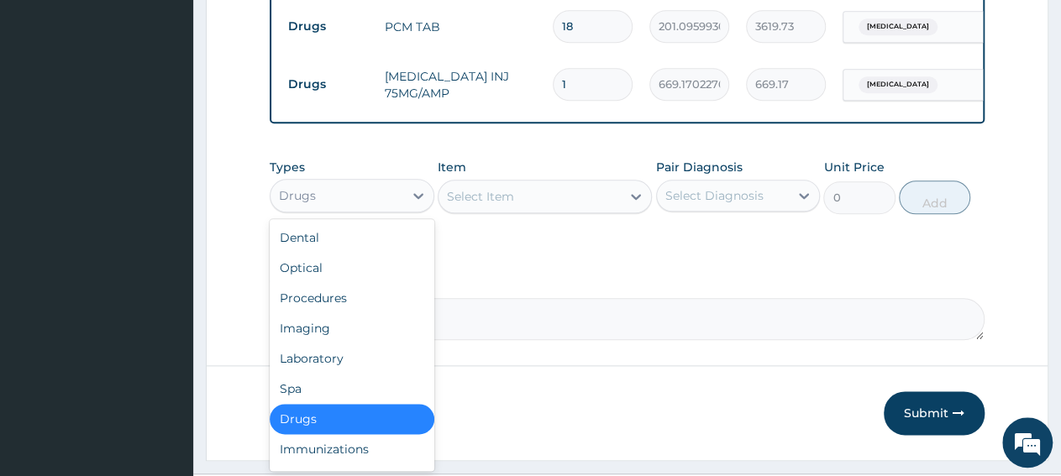
scroll to position [850, 0]
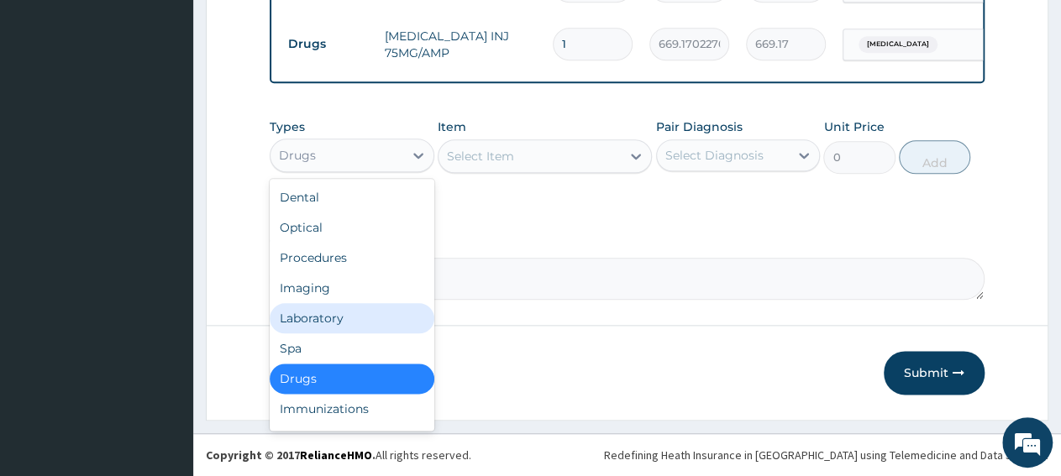
click at [344, 317] on div "Laboratory" at bounding box center [352, 318] width 165 height 30
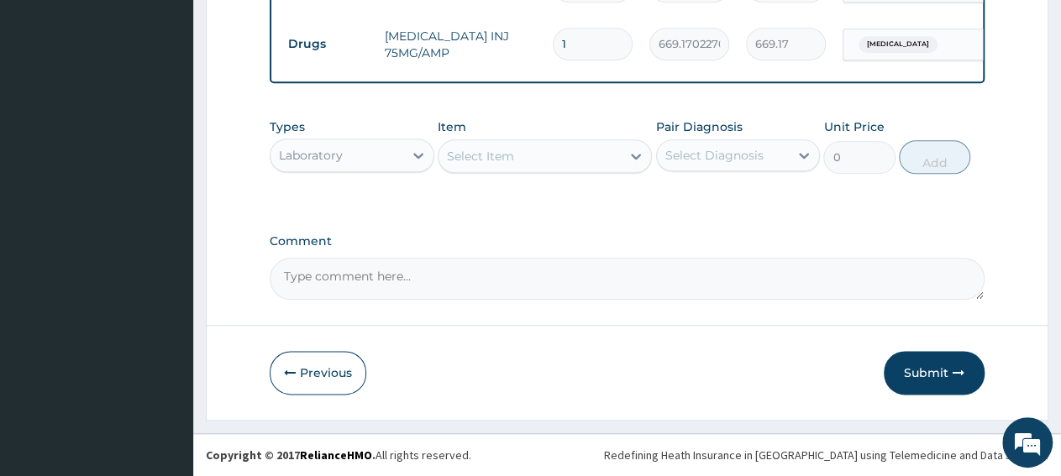
click at [529, 165] on div "Select Item" at bounding box center [529, 156] width 182 height 27
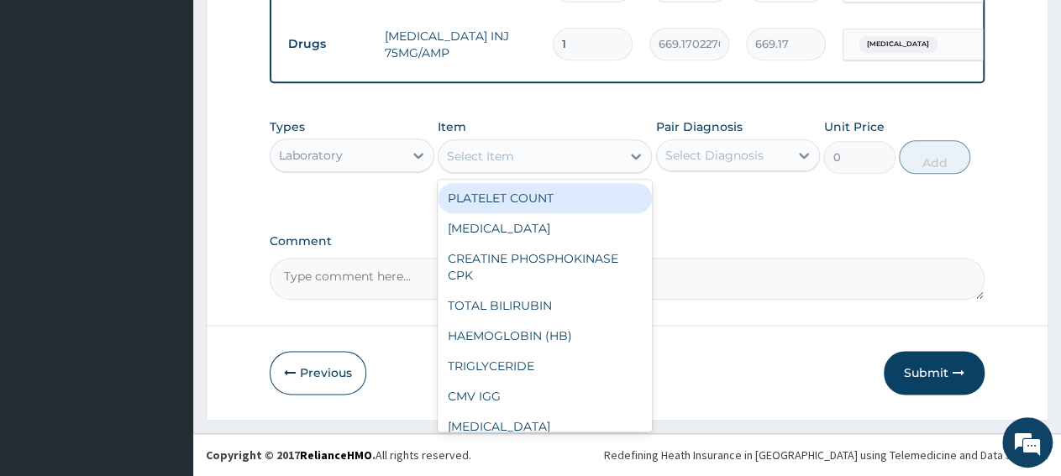
paste input "Malaria Parasite"
type input "Malaria Parasite"
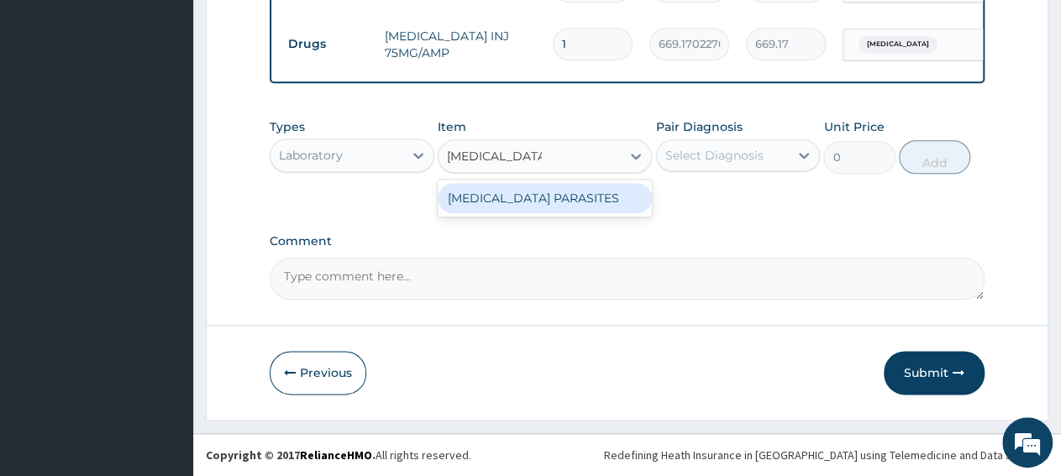
click at [526, 197] on div "MALARIA PARASITES" at bounding box center [545, 198] width 214 height 30
type input "2500"
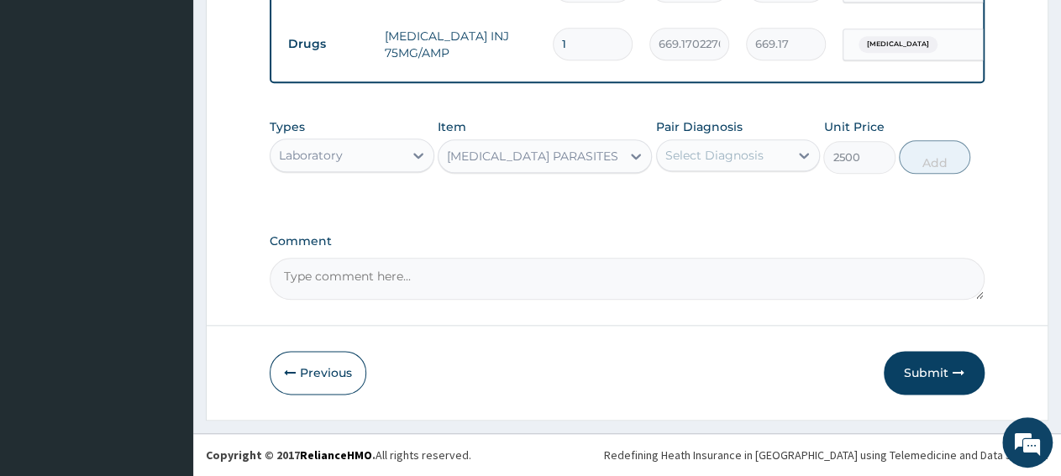
click at [700, 169] on div "Select Diagnosis" at bounding box center [723, 155] width 133 height 27
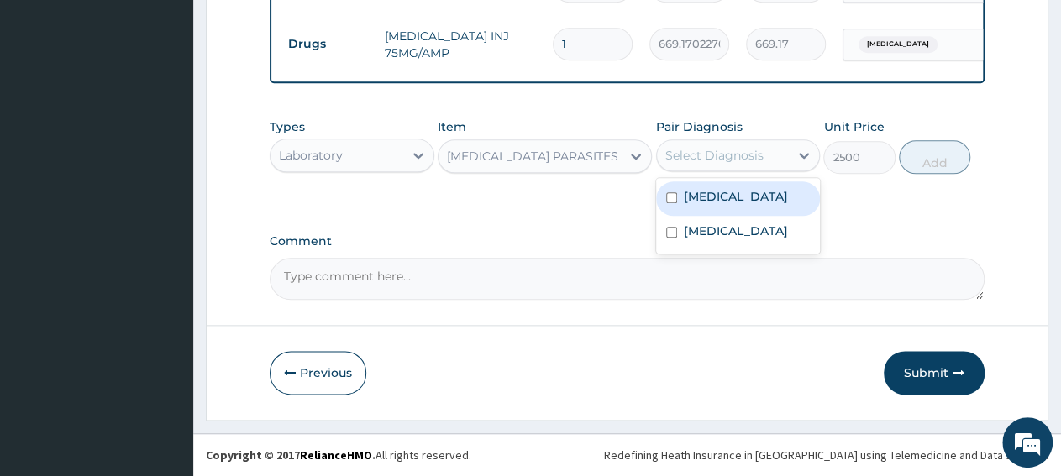
click at [699, 195] on label "Malaria" at bounding box center [736, 196] width 104 height 17
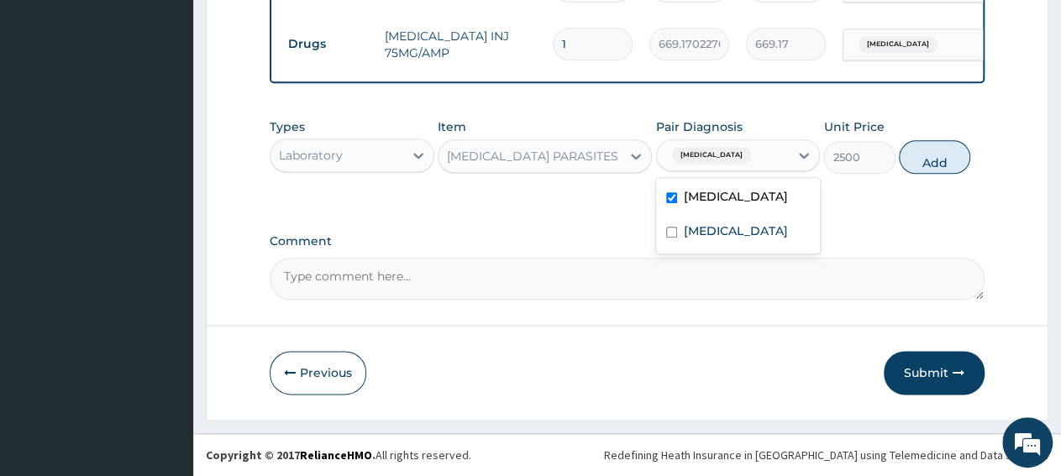
checkbox input "true"
click at [940, 160] on button "Add" at bounding box center [934, 157] width 71 height 34
type input "0"
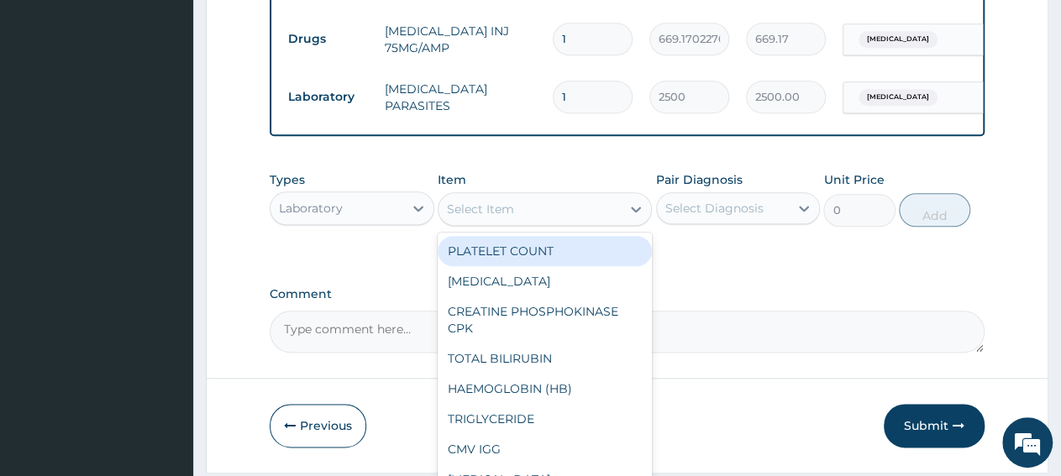
click at [532, 220] on div "Select Item" at bounding box center [529, 209] width 182 height 27
paste input "Full Blood Cou"
type input "Full Blood Cou"
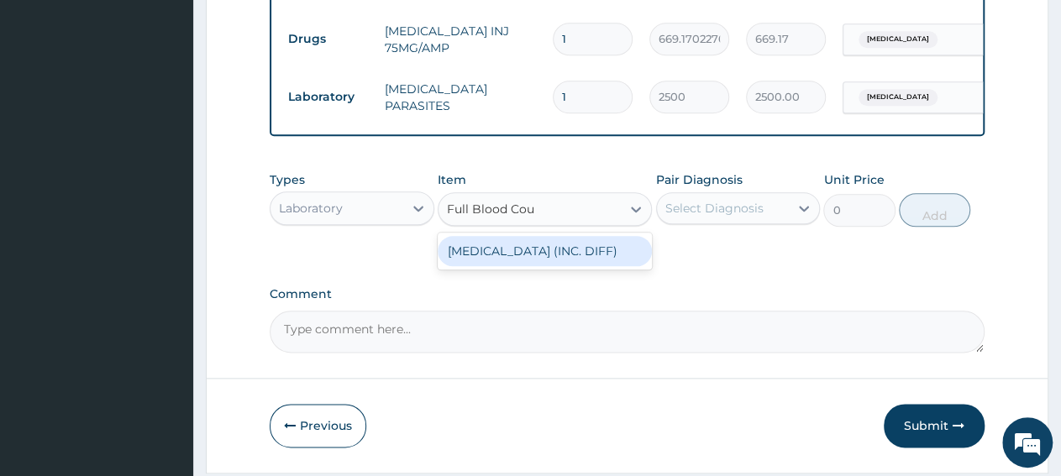
click at [535, 261] on div "FULL BLOOD COUNT (INC. DIFF)" at bounding box center [545, 251] width 214 height 30
type input "4341.60009765625"
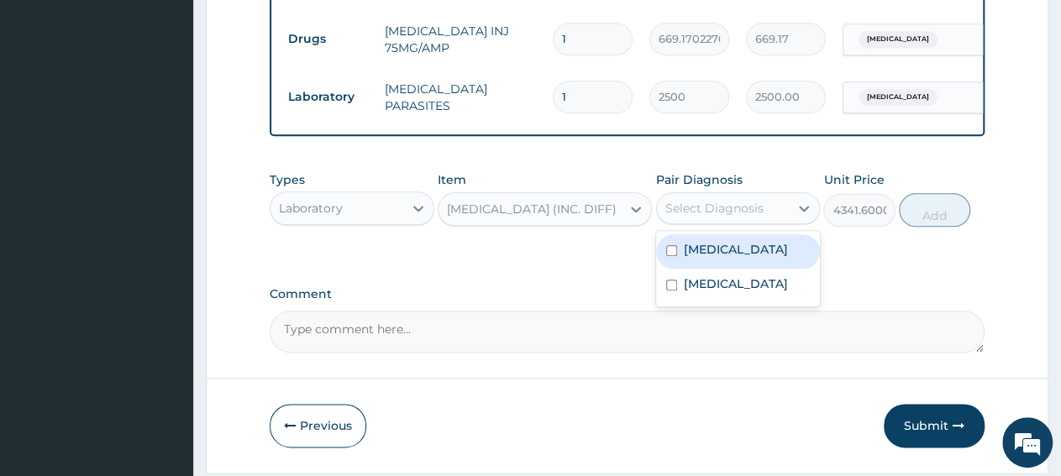
click at [695, 222] on div "Select Diagnosis" at bounding box center [723, 208] width 133 height 27
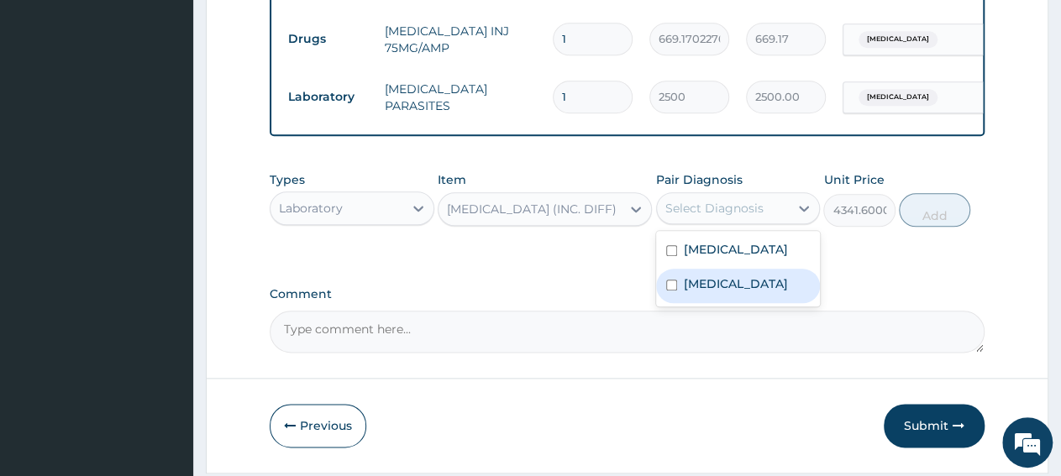
click at [700, 287] on label "Sepsis" at bounding box center [736, 284] width 104 height 17
checkbox input "true"
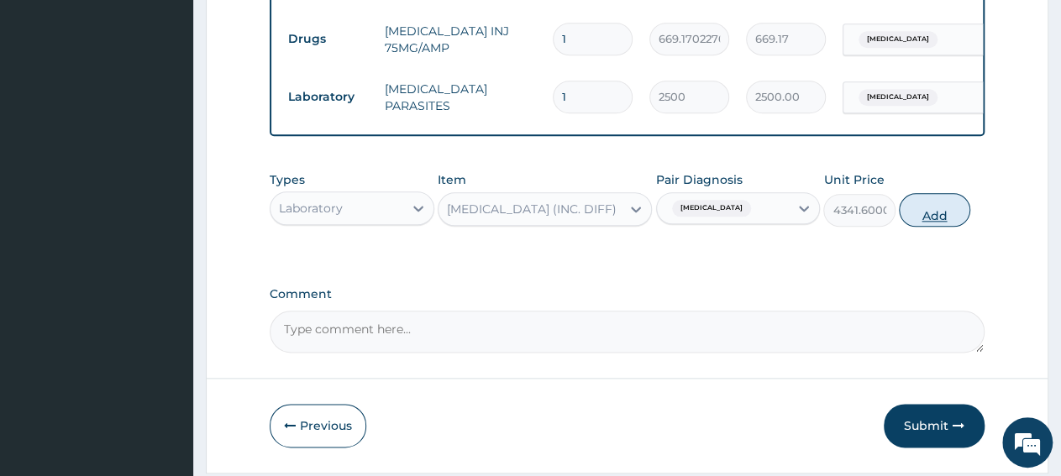
click at [916, 218] on button "Add" at bounding box center [934, 210] width 71 height 34
type input "0"
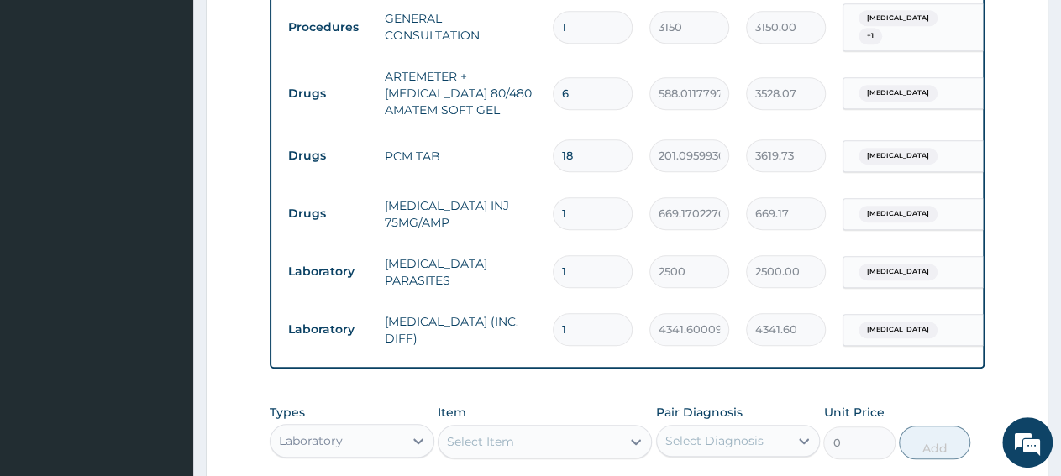
scroll to position [937, 0]
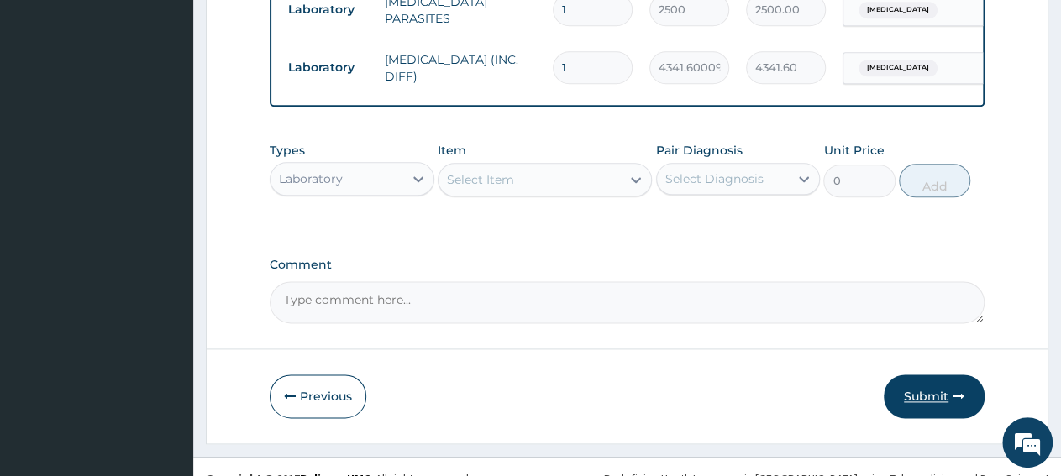
click at [915, 414] on button "Submit" at bounding box center [934, 397] width 101 height 44
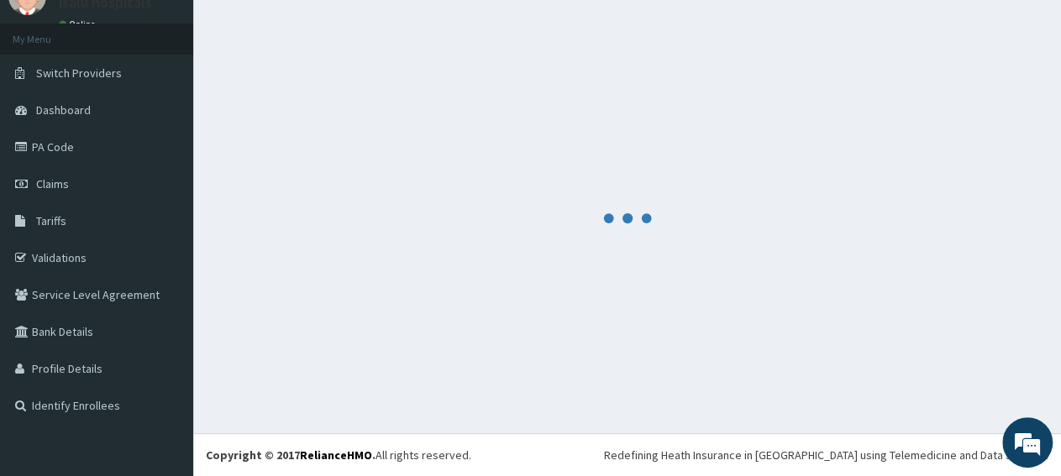
scroll to position [72, 0]
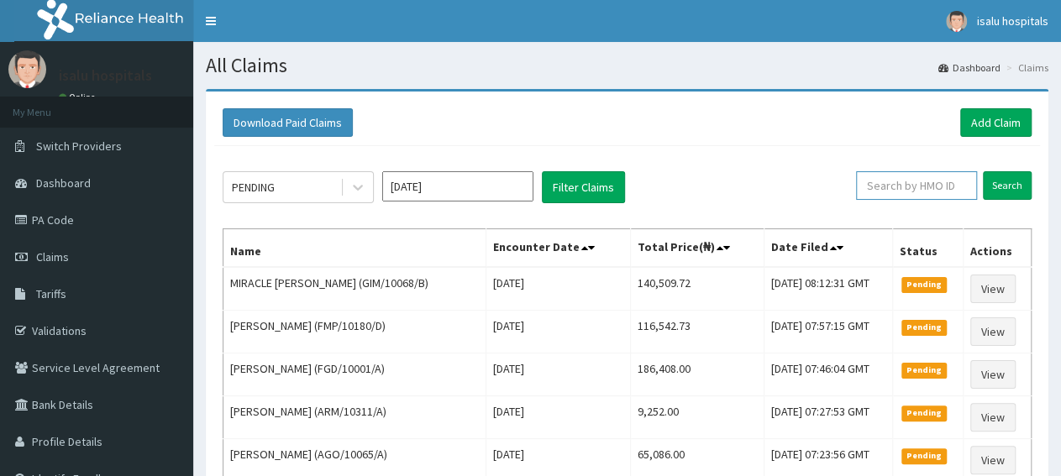
paste input "ITX/10054/A"
type input "ITX/10054/A"
click at [1011, 194] on input "Search" at bounding box center [1007, 185] width 49 height 29
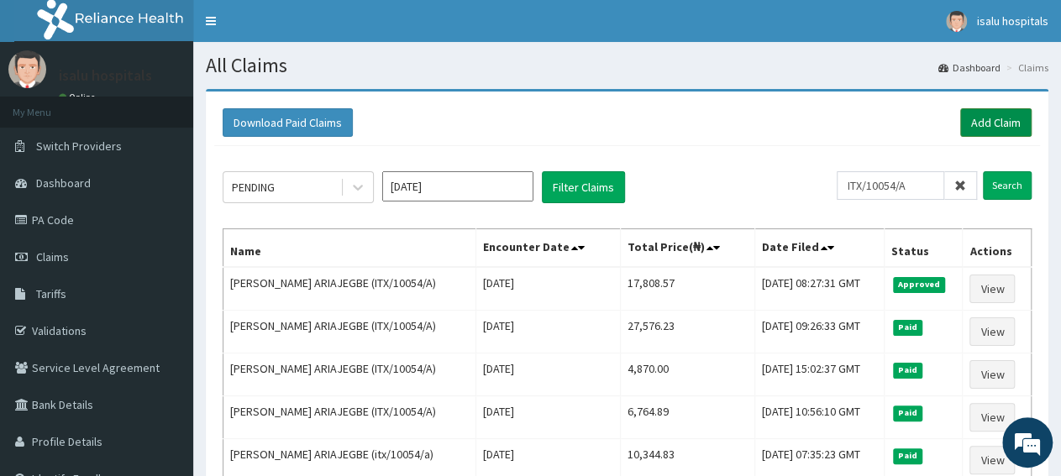
click at [982, 135] on link "Add Claim" at bounding box center [995, 122] width 71 height 29
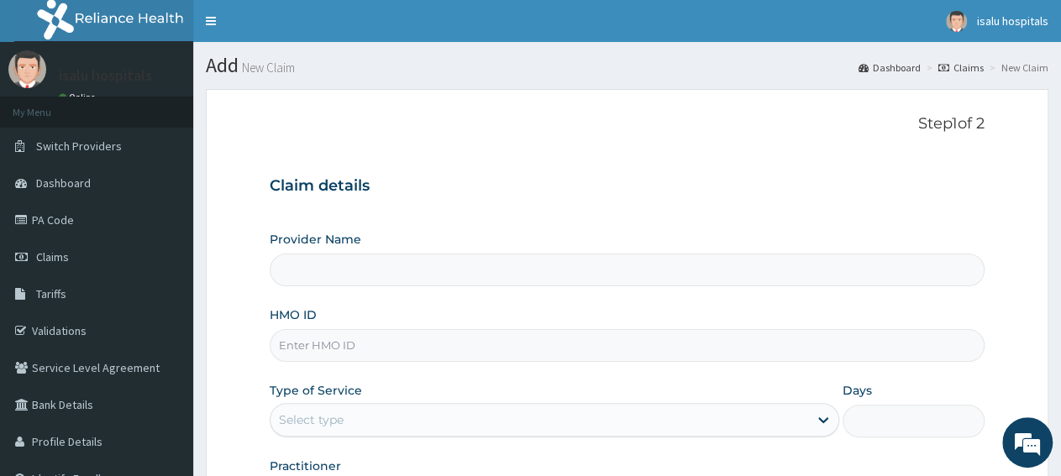
type input "Isalu Hospital Limited"
paste input "ITX/10054/B"
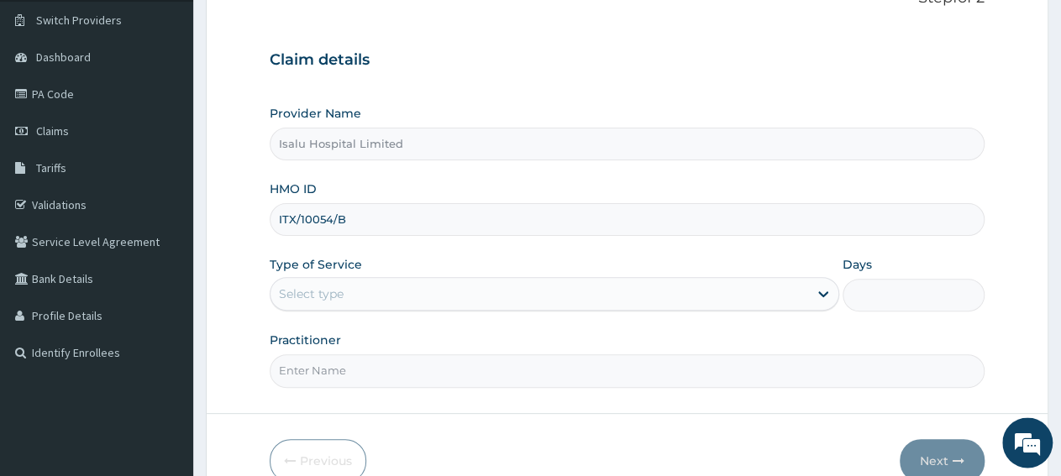
scroll to position [175, 0]
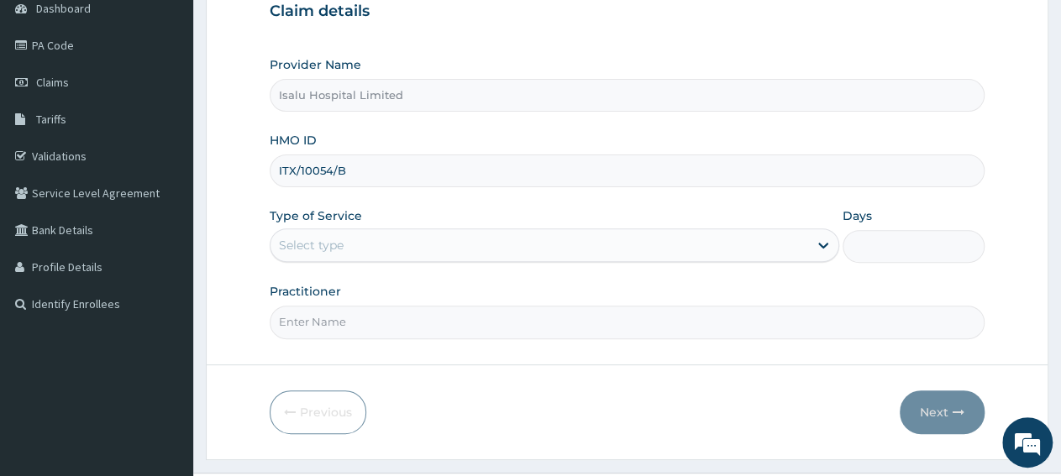
type input "ITX/10054/B"
click at [347, 246] on div "Select type" at bounding box center [538, 245] width 537 height 27
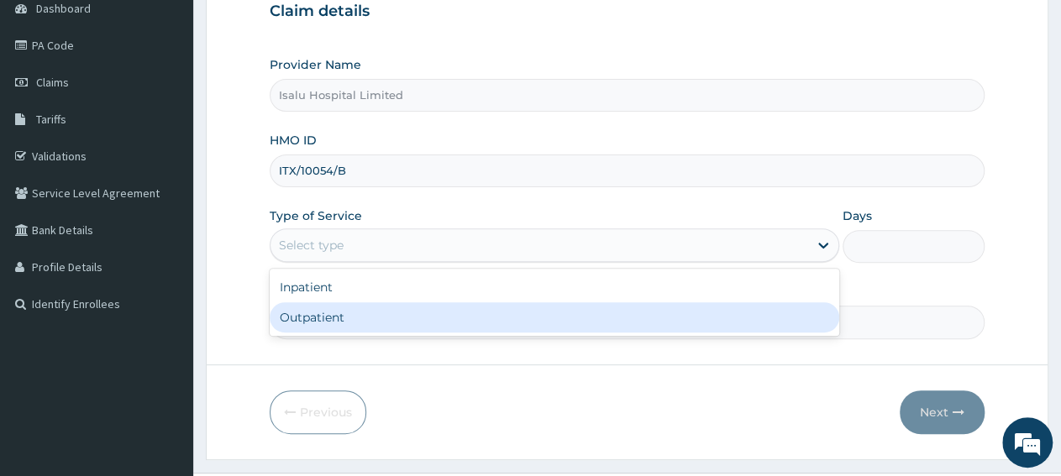
click at [344, 327] on div "Outpatient" at bounding box center [554, 317] width 569 height 30
type input "1"
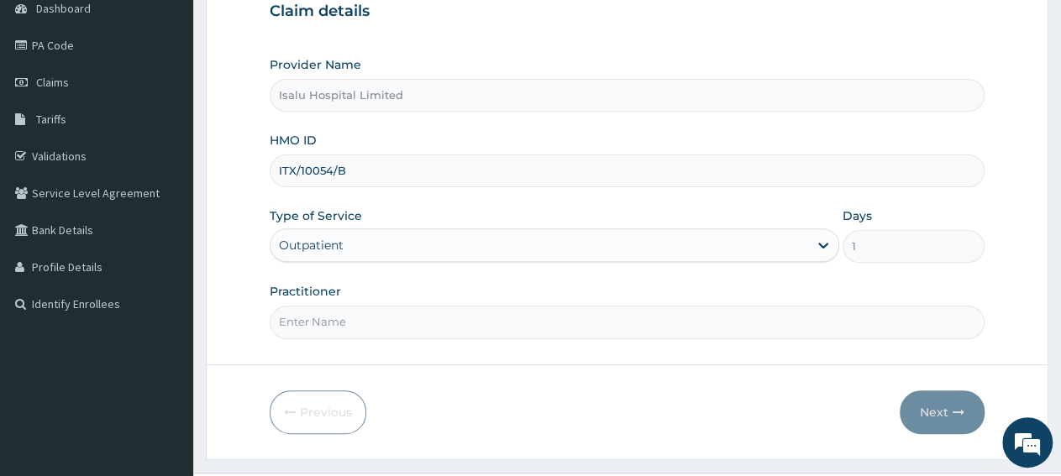
scroll to position [0, 0]
paste input "Onuorah Kosisochukwu Alice-Mary"
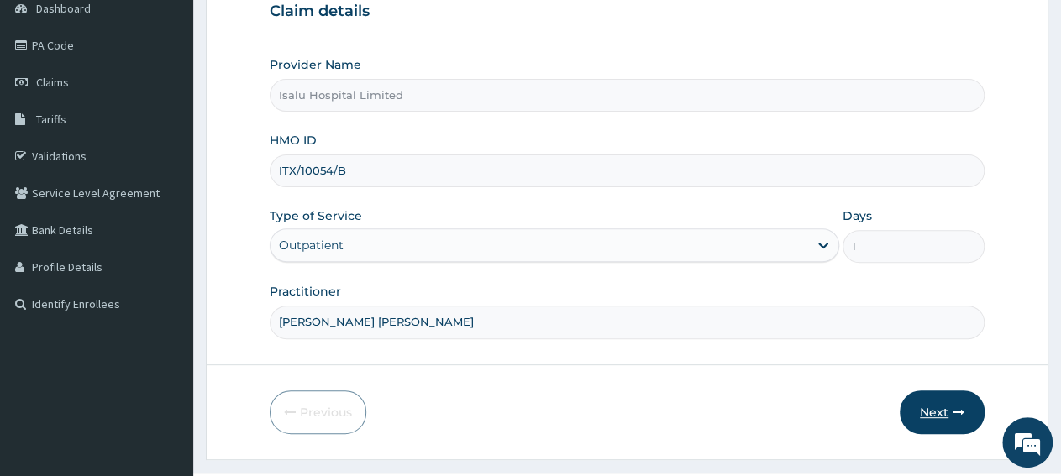
type input "Onuorah Kosisochukwu Alice-Mary"
click at [935, 412] on button "Next" at bounding box center [942, 413] width 85 height 44
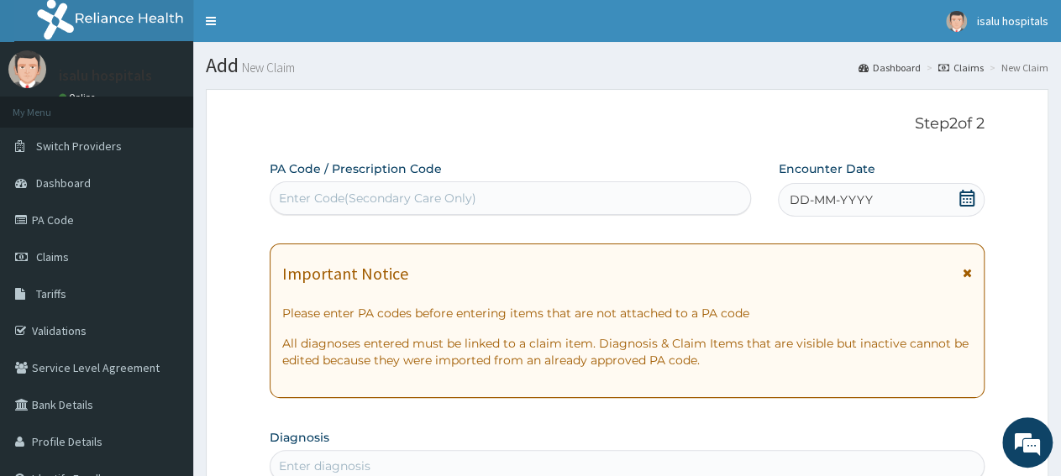
click at [470, 191] on div "Enter Code(Secondary Care Only)" at bounding box center [377, 198] width 197 height 17
paste input "PA/1C4A06"
type input "PA/1C4A06"
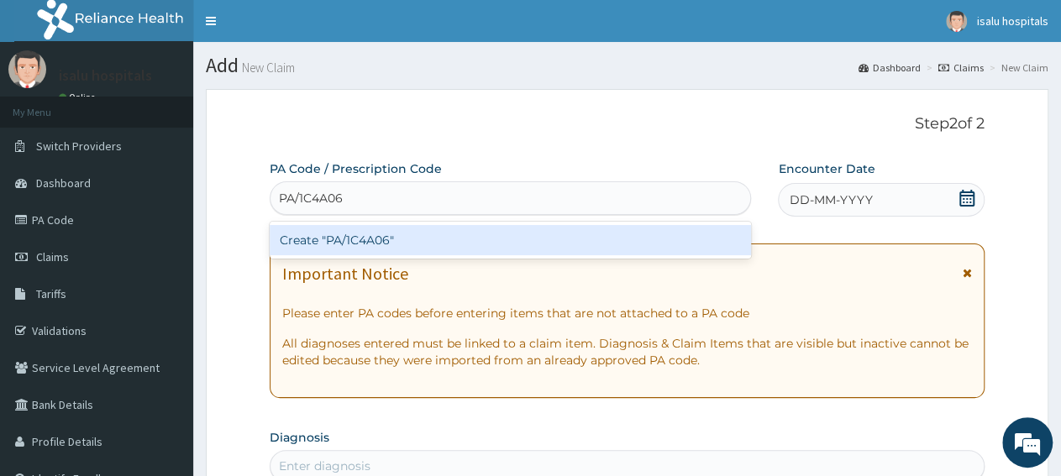
click at [475, 249] on div "Create "PA/1C4A06"" at bounding box center [510, 240] width 481 height 30
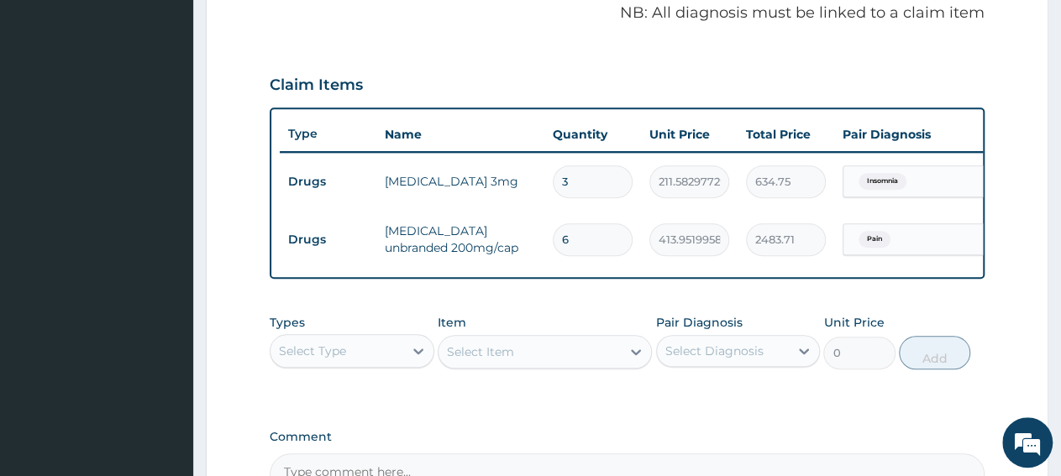
scroll to position [430, 0]
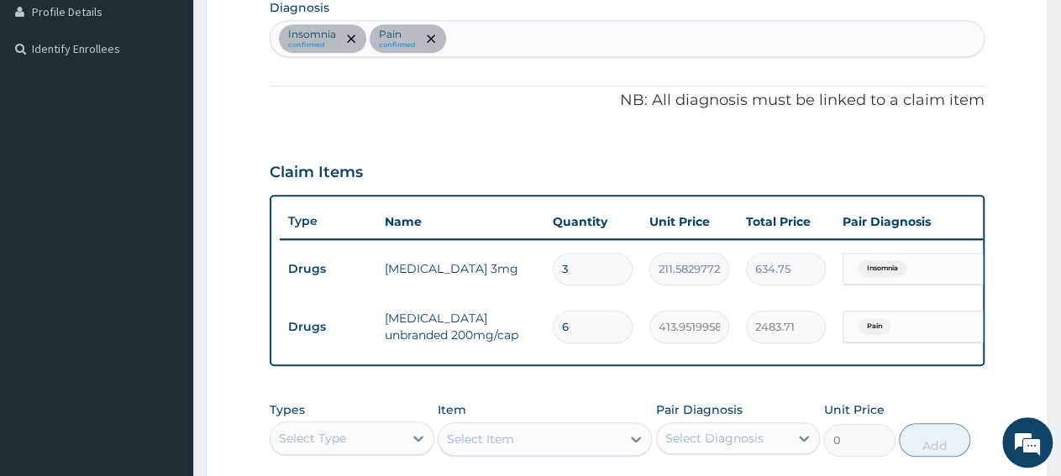
click at [524, 47] on div "Insomnia confirmed Pain confirmed" at bounding box center [626, 38] width 713 height 35
type input "malari"
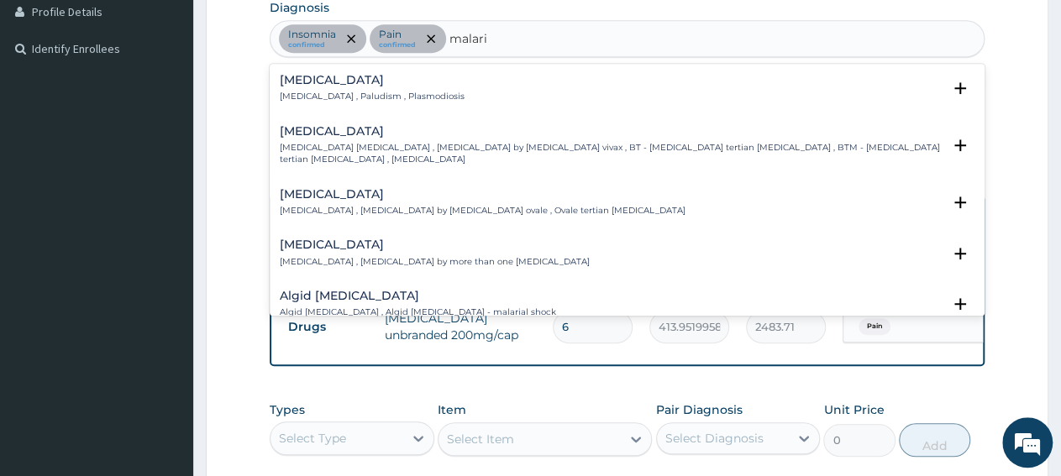
click at [345, 87] on div "Malaria Malaria , Paludism , Plasmodiosis" at bounding box center [372, 88] width 185 height 29
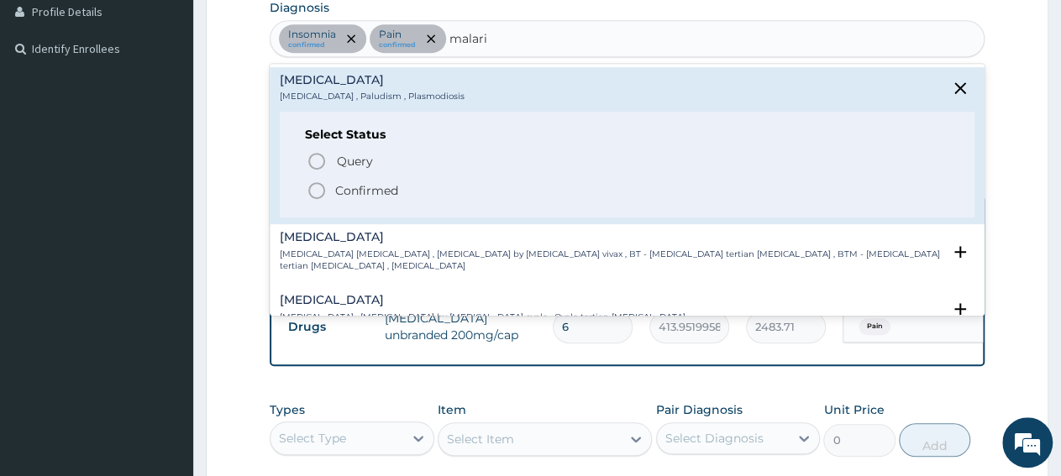
click at [369, 189] on p "Confirmed" at bounding box center [366, 190] width 63 height 17
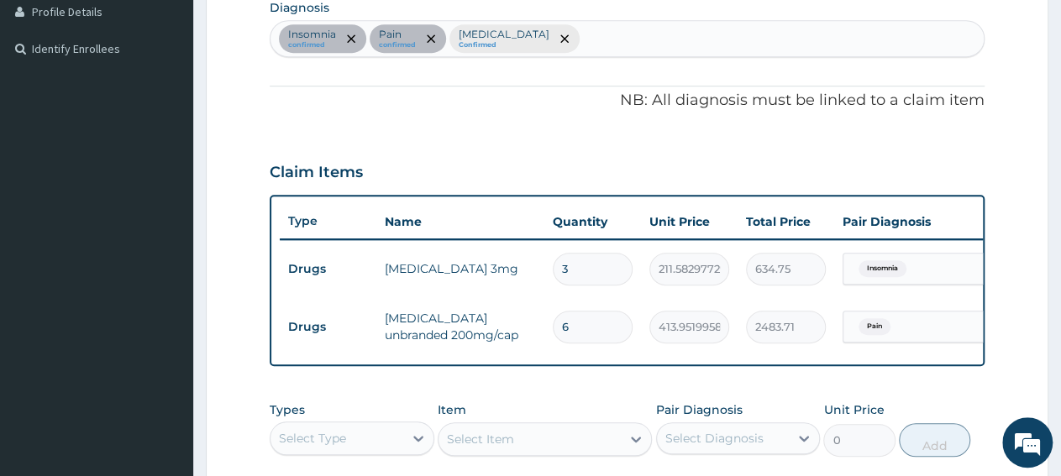
click at [534, 38] on div "Insomnia confirmed Pain confirmed Malaria Confirmed" at bounding box center [626, 38] width 713 height 35
type input "sepsi"
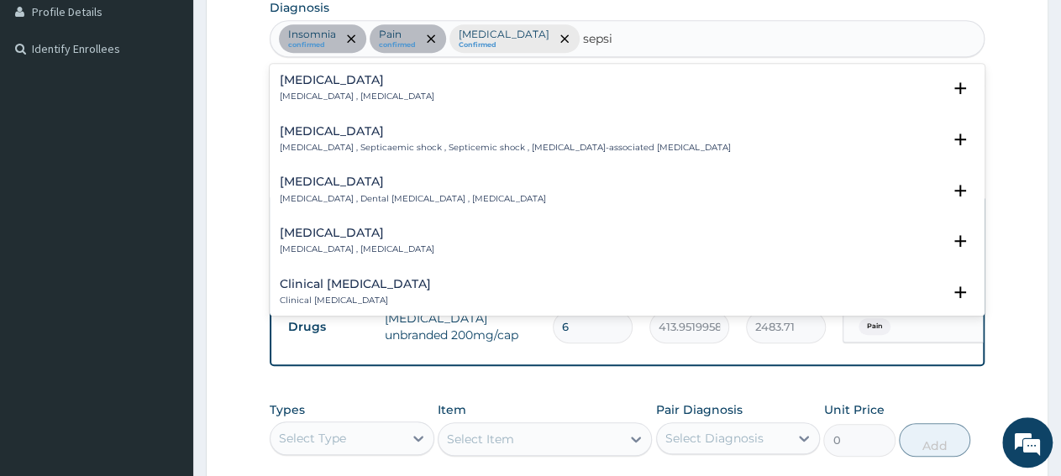
click at [315, 87] on div "Sepsis Systemic infection , Sepsis" at bounding box center [357, 88] width 155 height 29
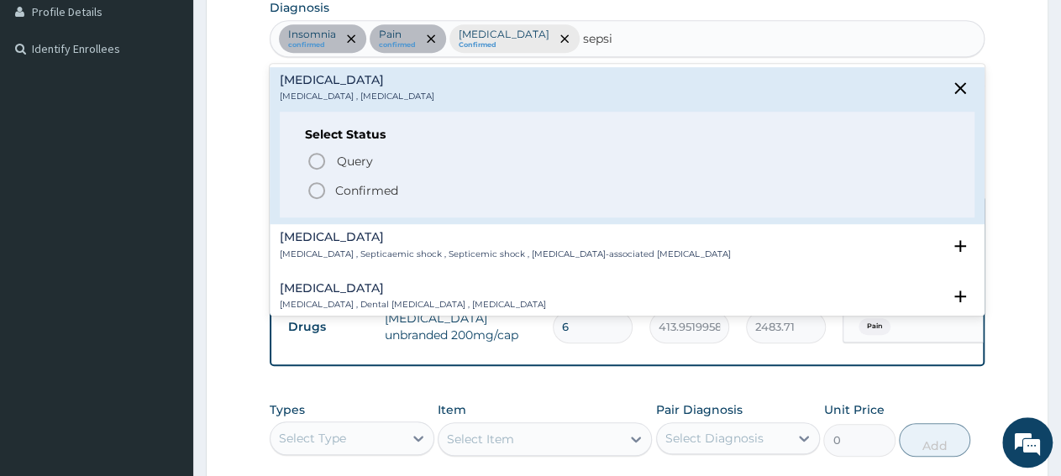
click at [330, 195] on span "Confirmed" at bounding box center [628, 191] width 643 height 20
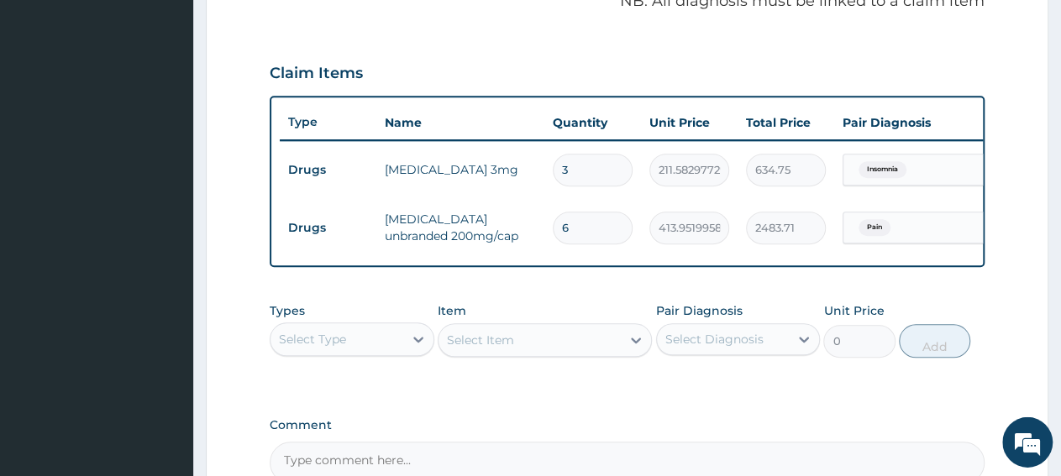
scroll to position [605, 0]
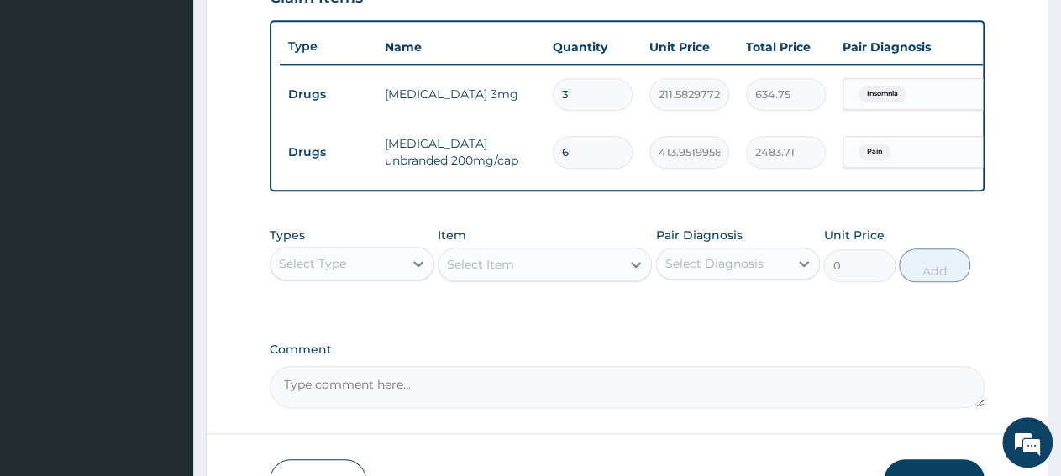
click at [327, 272] on div "Select Type" at bounding box center [312, 263] width 67 height 17
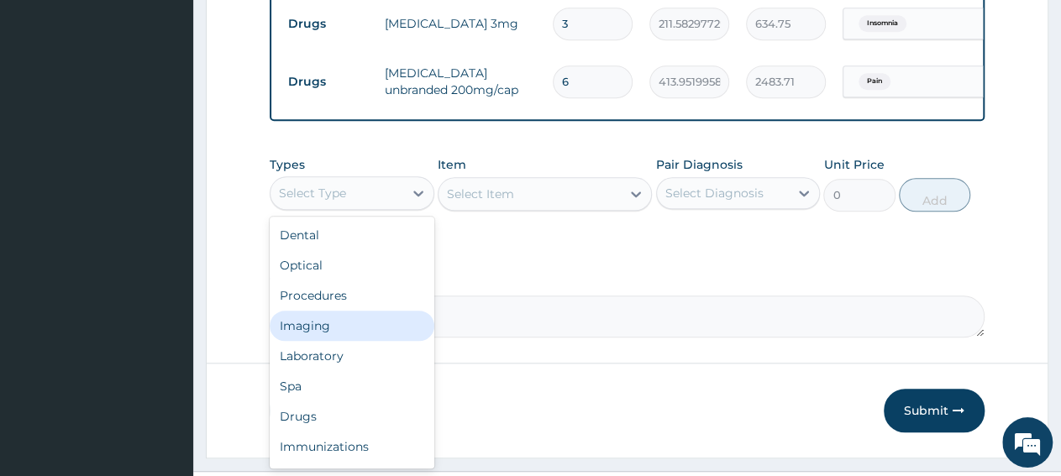
scroll to position [692, 0]
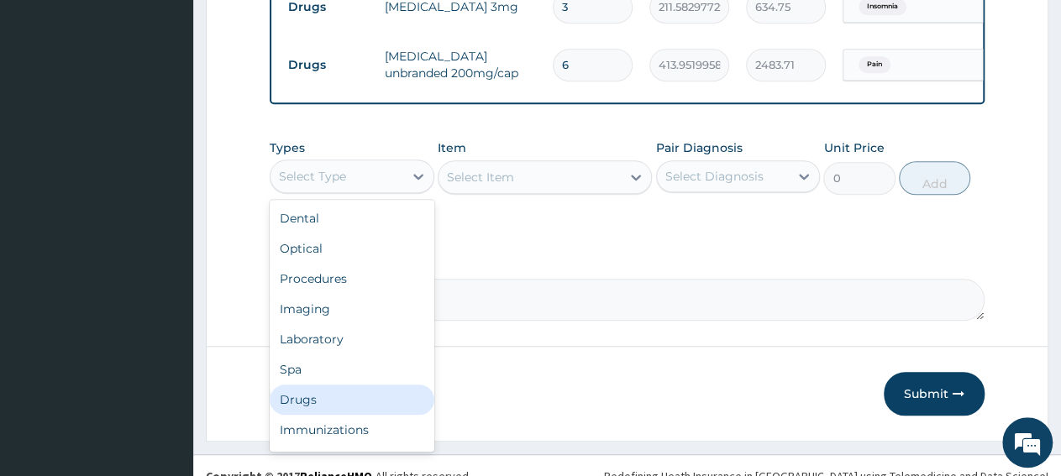
click at [323, 414] on div "Drugs" at bounding box center [352, 400] width 165 height 30
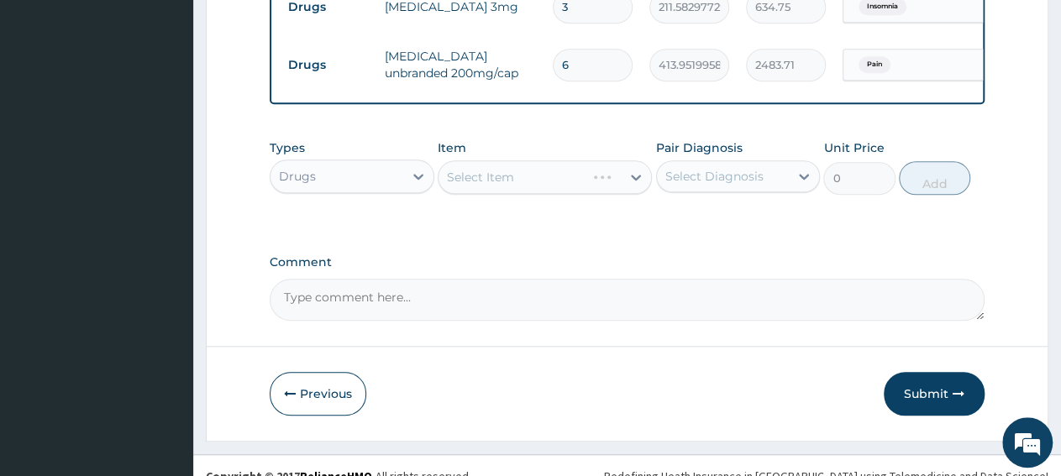
click at [560, 194] on div "Select Item" at bounding box center [545, 177] width 214 height 34
click at [593, 190] on div "Select Item" at bounding box center [529, 177] width 182 height 27
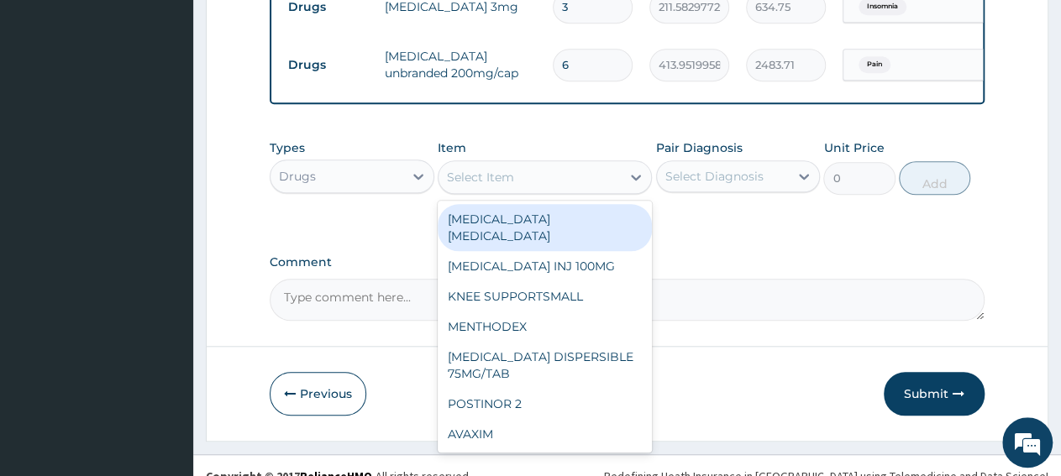
paste input "REMAL TAB D-ARTEPP"
type input "REMAL TAB D-ARTEPP"
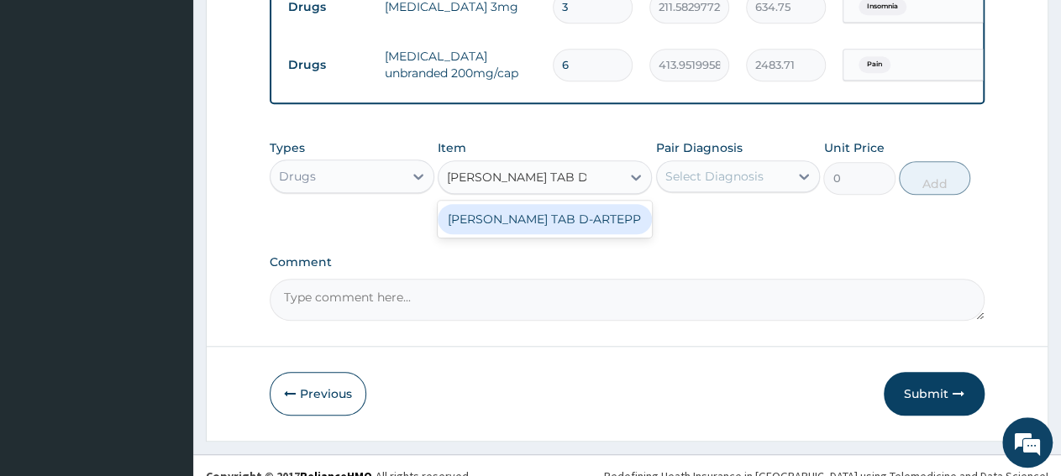
click at [574, 231] on div "REMAL TAB D-ARTEPP" at bounding box center [545, 219] width 214 height 30
type input "333.184326171875"
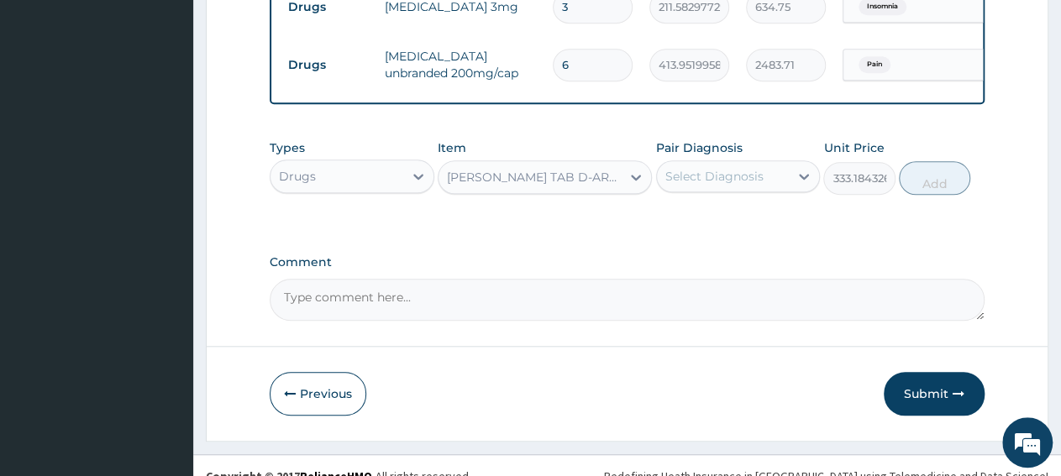
click at [724, 185] on div "Select Diagnosis" at bounding box center [714, 176] width 98 height 17
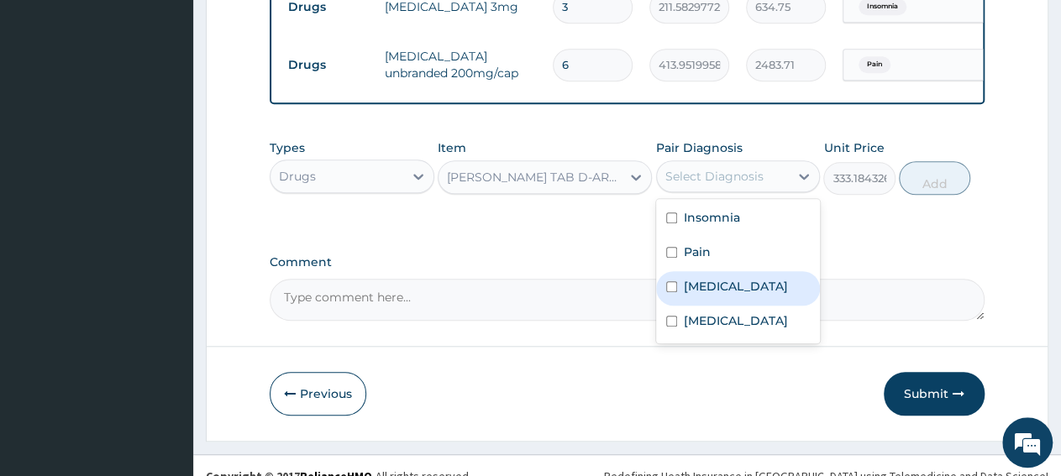
click at [727, 295] on label "Malaria" at bounding box center [736, 286] width 104 height 17
checkbox input "true"
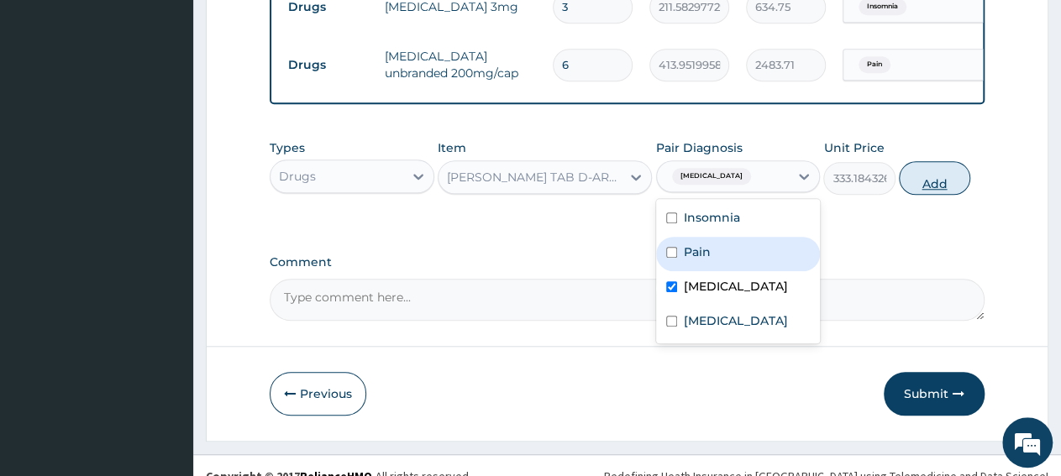
click at [925, 188] on button "Add" at bounding box center [934, 178] width 71 height 34
type input "0"
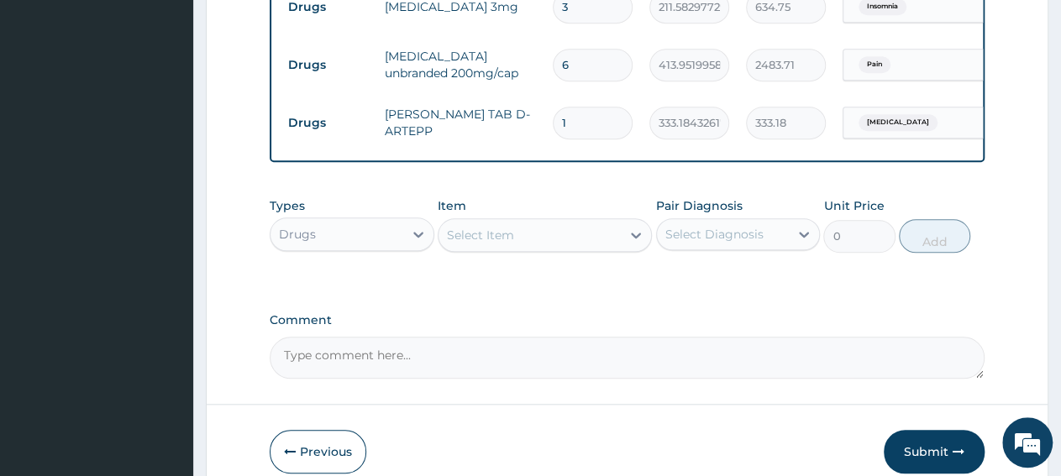
type input "0.00"
type input "9"
type input "2998.66"
type input "9"
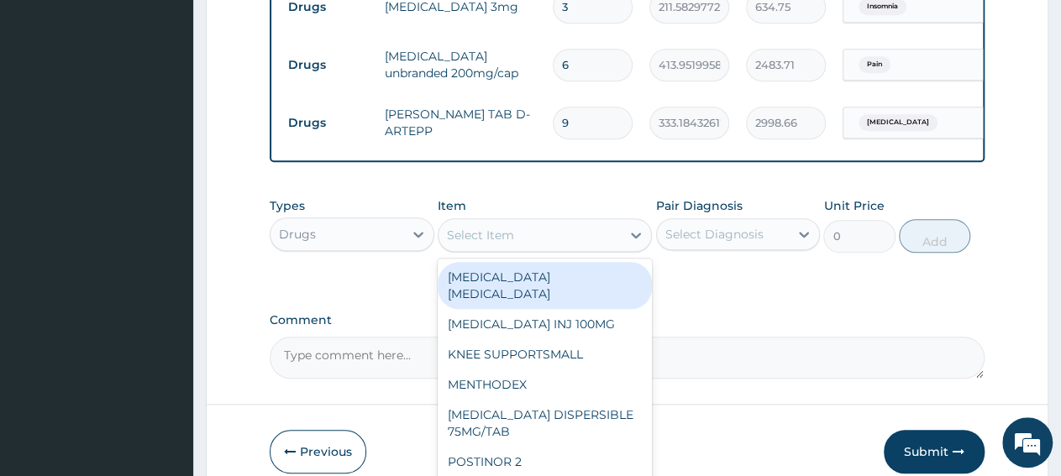
click at [542, 249] on div "Select Item" at bounding box center [529, 235] width 182 height 27
paste input "DICLOFENAC INJ 75MG/AMP"
type input "DICLOFENAC INJ 75MG/AMP"
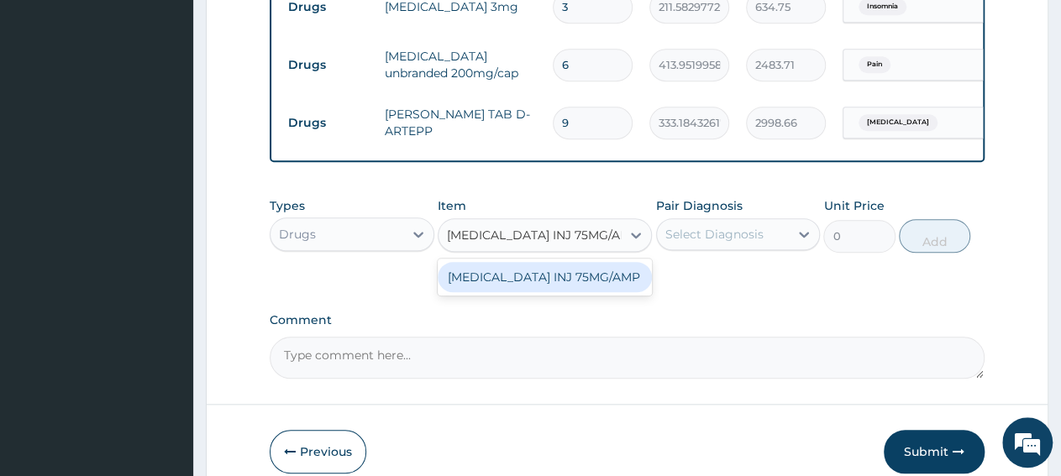
click at [552, 291] on div "DICLOFENAC INJ 75MG/AMP" at bounding box center [545, 277] width 214 height 30
type input "669.1702270507812"
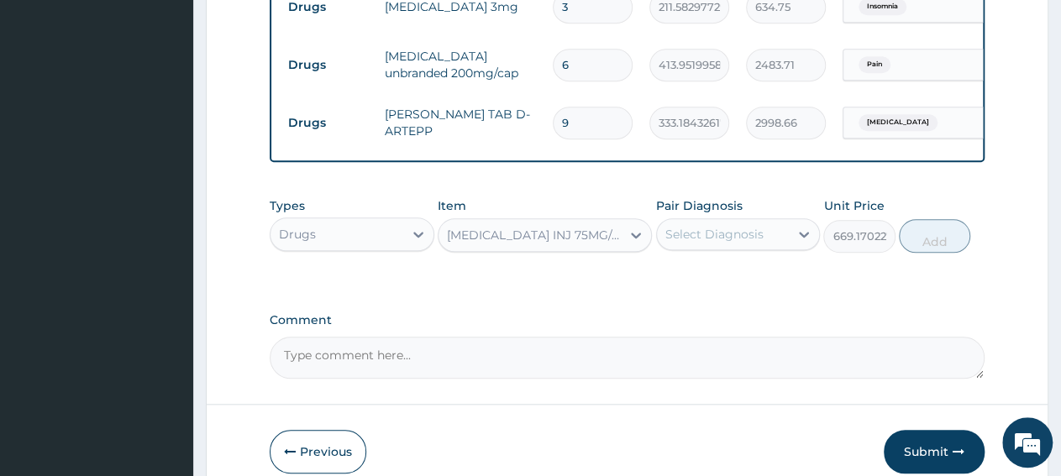
click at [695, 248] on div "Select Diagnosis" at bounding box center [723, 234] width 133 height 27
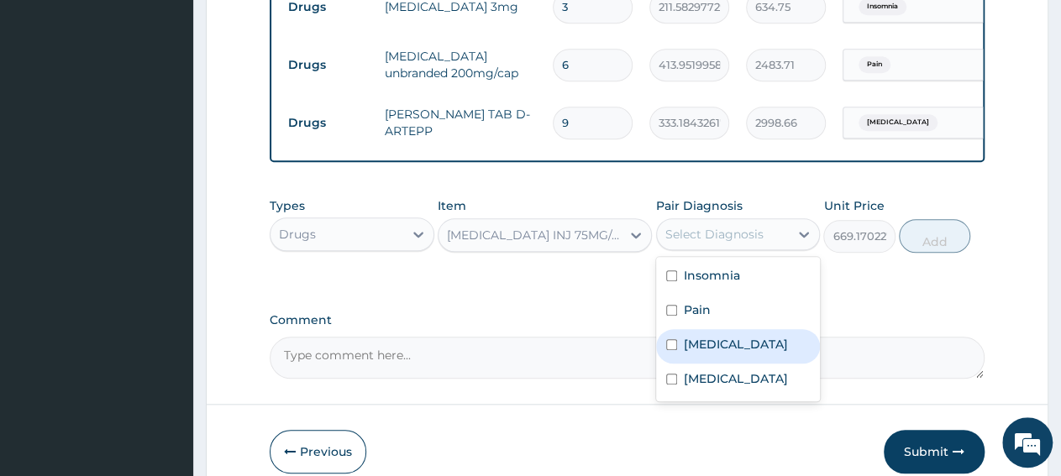
click at [725, 353] on label "Malaria" at bounding box center [736, 344] width 104 height 17
checkbox input "true"
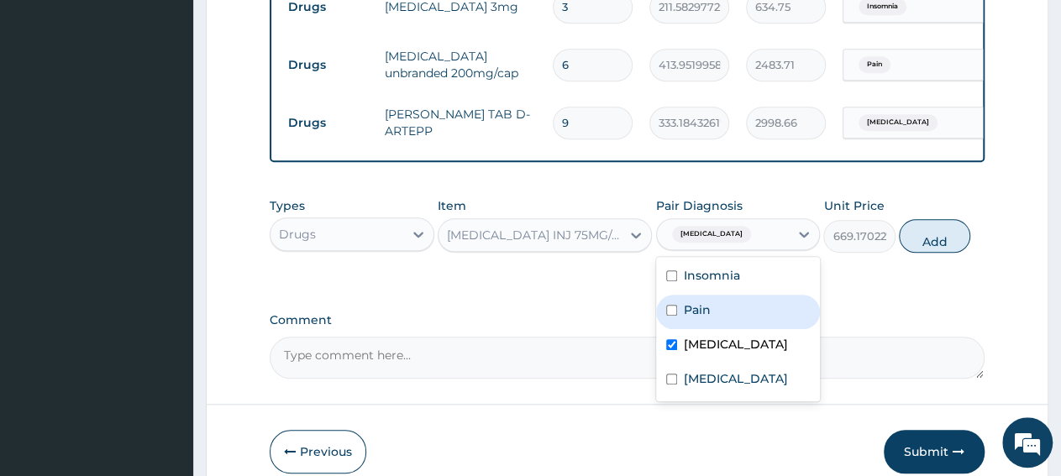
click at [725, 323] on div "Pain" at bounding box center [738, 312] width 165 height 34
checkbox input "true"
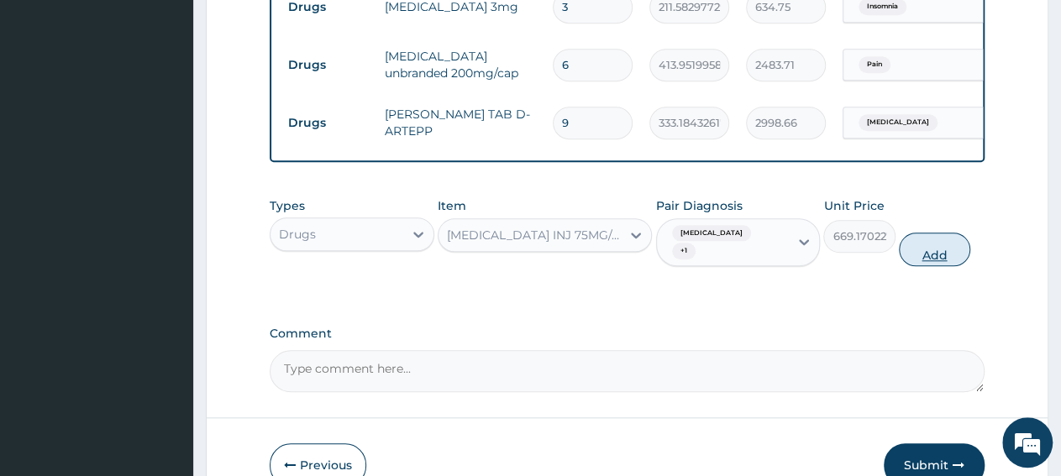
click at [927, 264] on button "Add" at bounding box center [934, 250] width 71 height 34
type input "0"
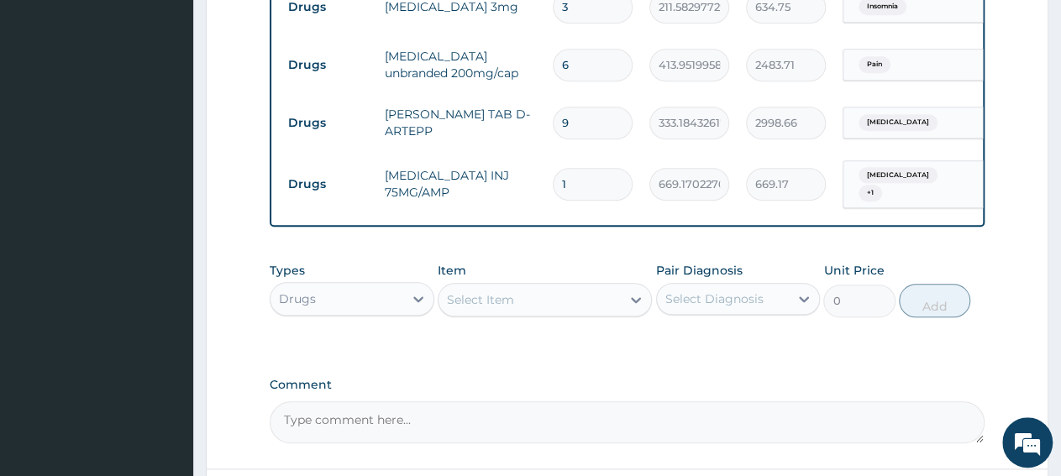
type input "2"
type input "1338.34"
type input "1"
type input "669.17"
click at [649, 138] on td "333.184326171875" at bounding box center [689, 123] width 97 height 50
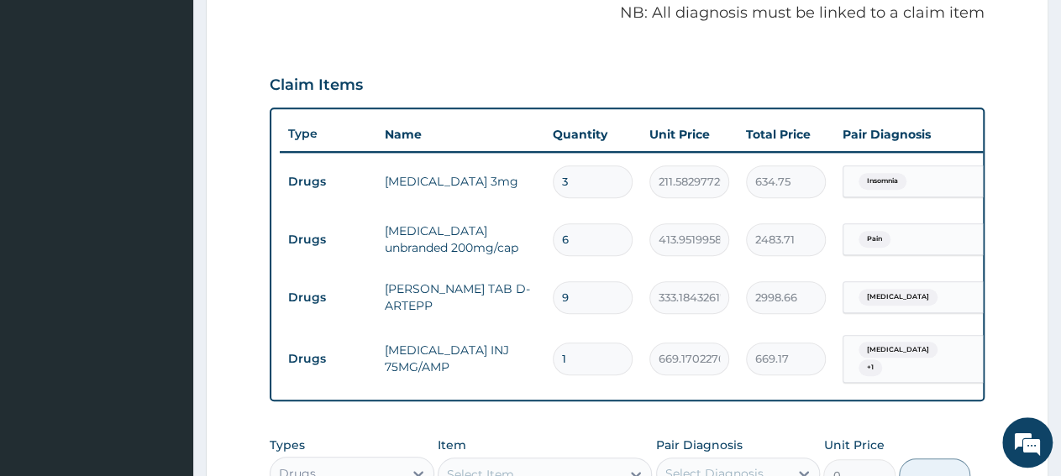
scroll to position [780, 0]
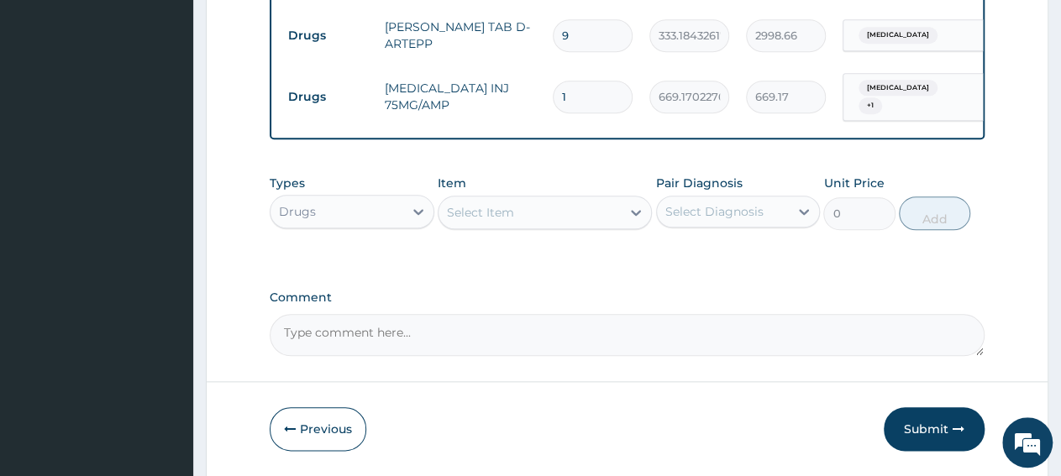
click at [340, 225] on div "Drugs" at bounding box center [336, 211] width 133 height 27
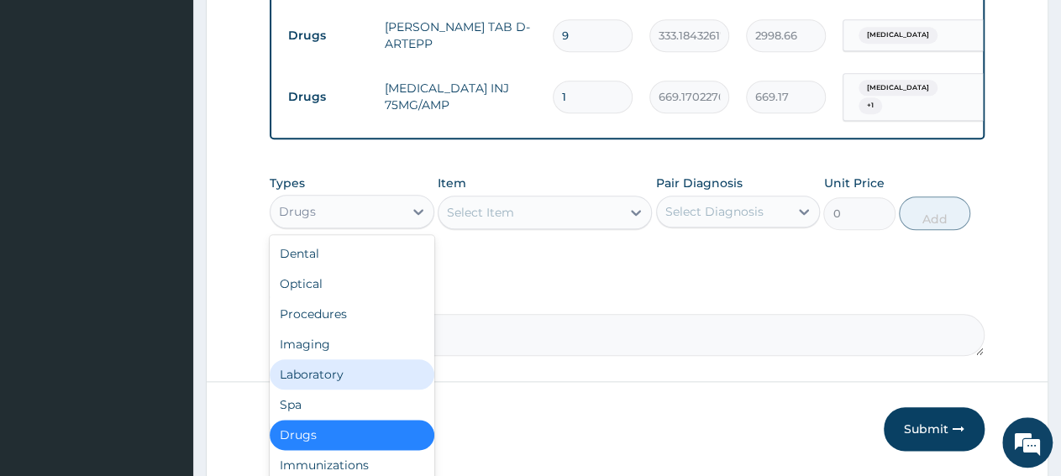
click at [375, 390] on div "Laboratory" at bounding box center [352, 375] width 165 height 30
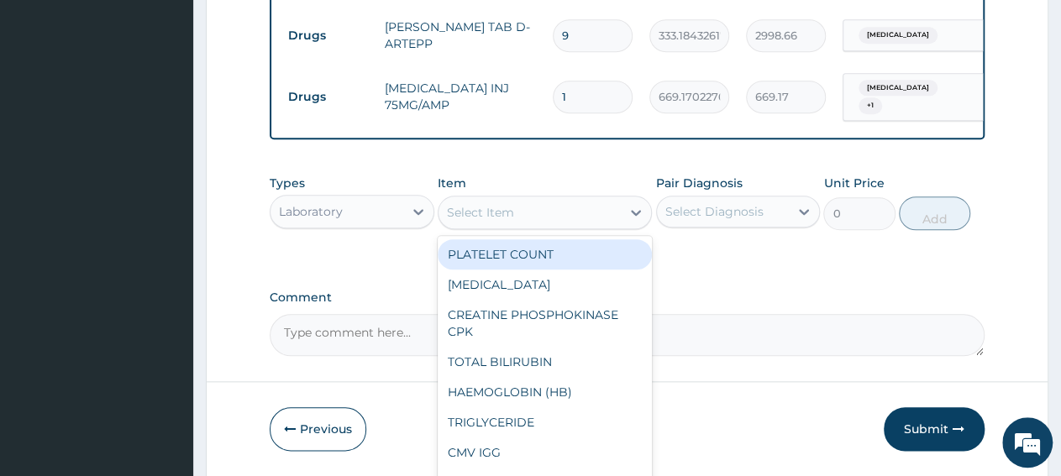
click at [511, 221] on div "Select Item" at bounding box center [480, 212] width 67 height 17
paste input "Full Blood Count"
type input "Full Blood Count"
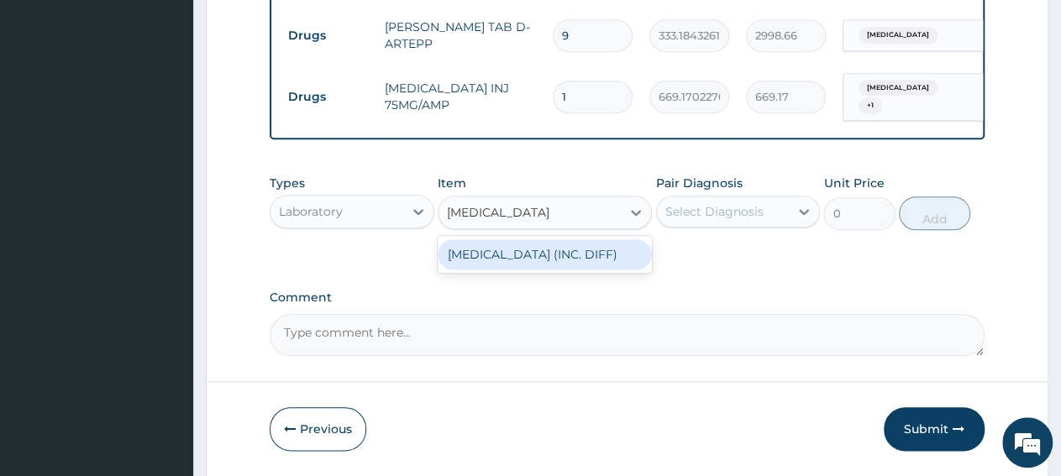
click at [518, 270] on div "FULL BLOOD COUNT (INC. DIFF)" at bounding box center [545, 254] width 214 height 30
type input "4341.60009765625"
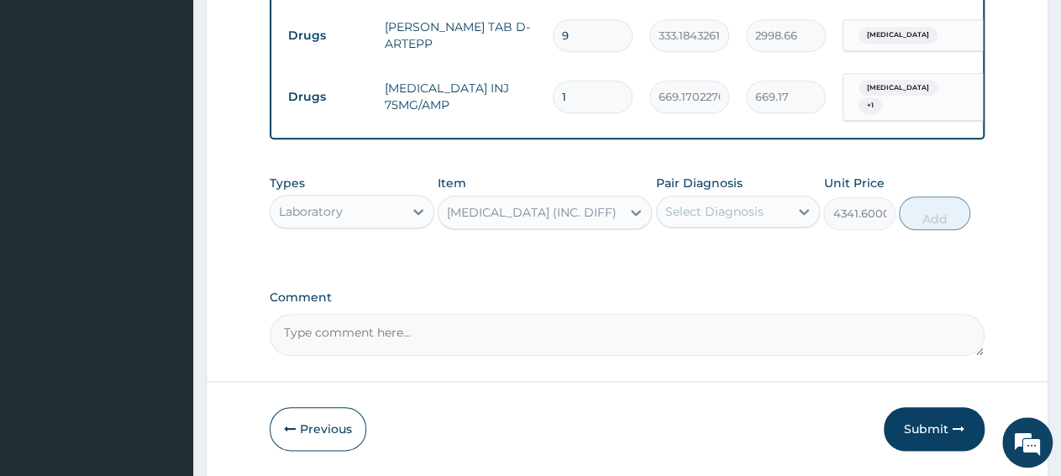
click at [700, 225] on div "Select Diagnosis" at bounding box center [723, 211] width 133 height 27
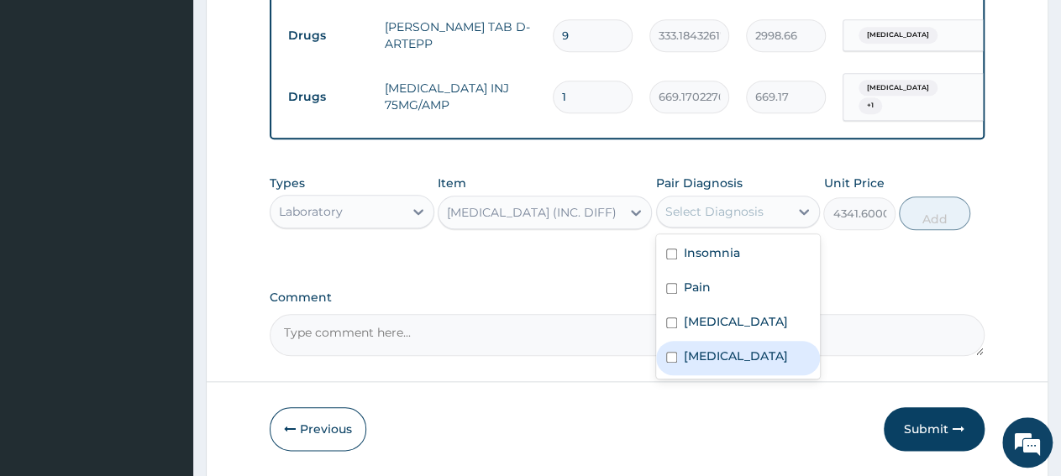
click at [706, 371] on div "Sepsis" at bounding box center [738, 358] width 165 height 34
checkbox input "true"
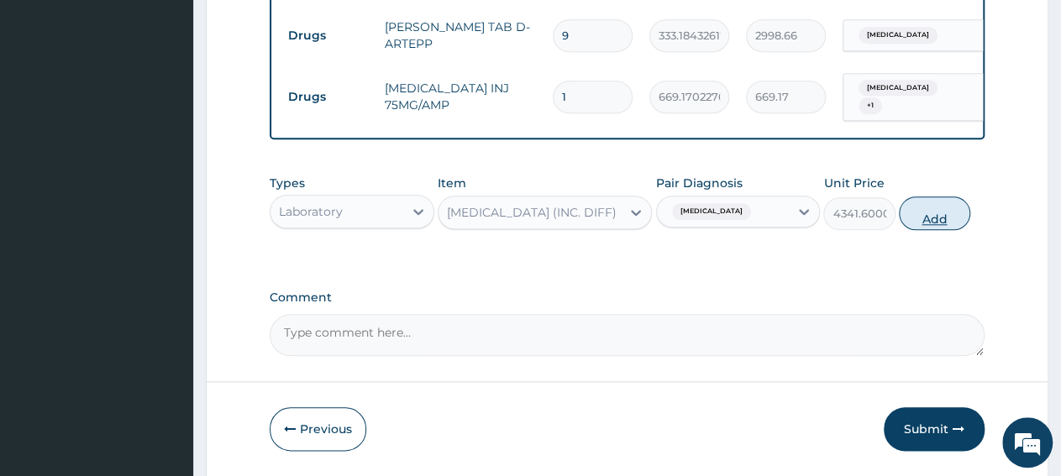
click at [932, 226] on button "Add" at bounding box center [934, 214] width 71 height 34
type input "0"
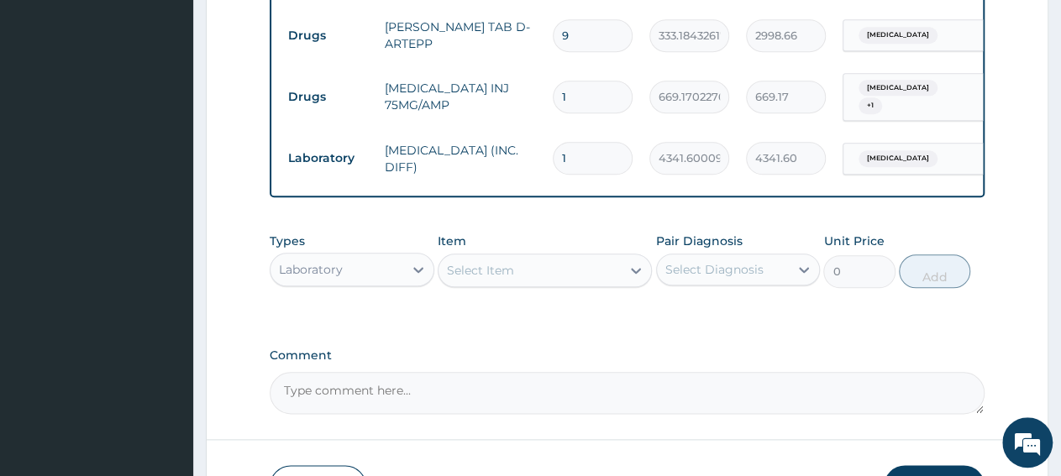
click at [498, 274] on div "Select Item" at bounding box center [480, 270] width 67 height 17
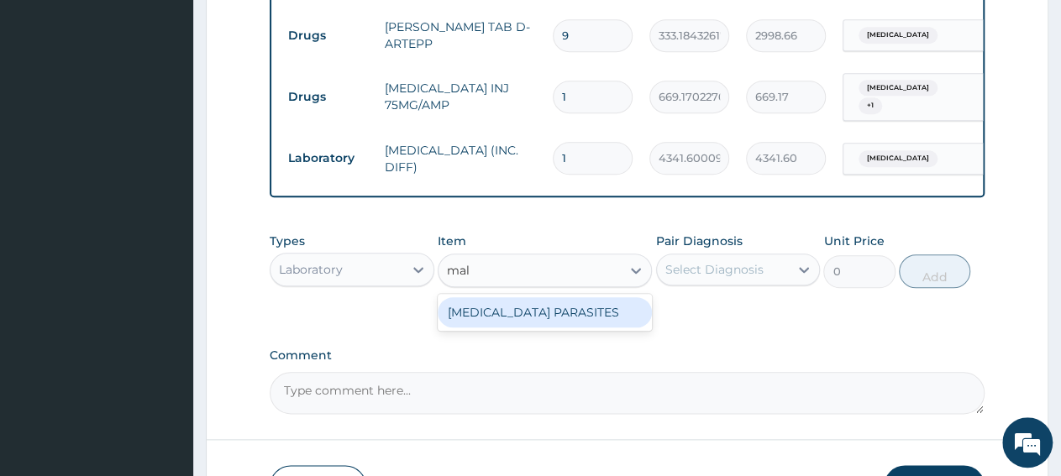
type input "mala"
click at [551, 327] on div "MALARIA PARASITES" at bounding box center [545, 312] width 214 height 30
type input "2500"
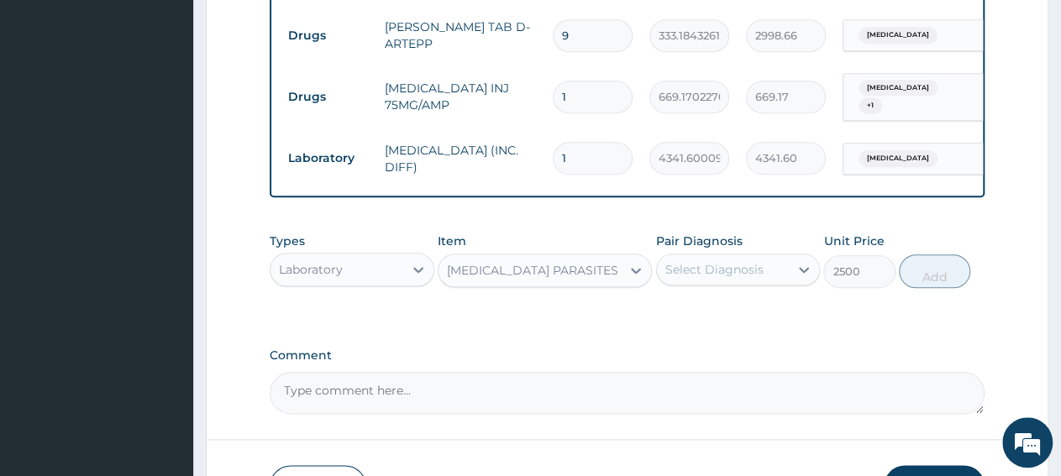
click at [705, 283] on div "Select Diagnosis" at bounding box center [723, 269] width 133 height 27
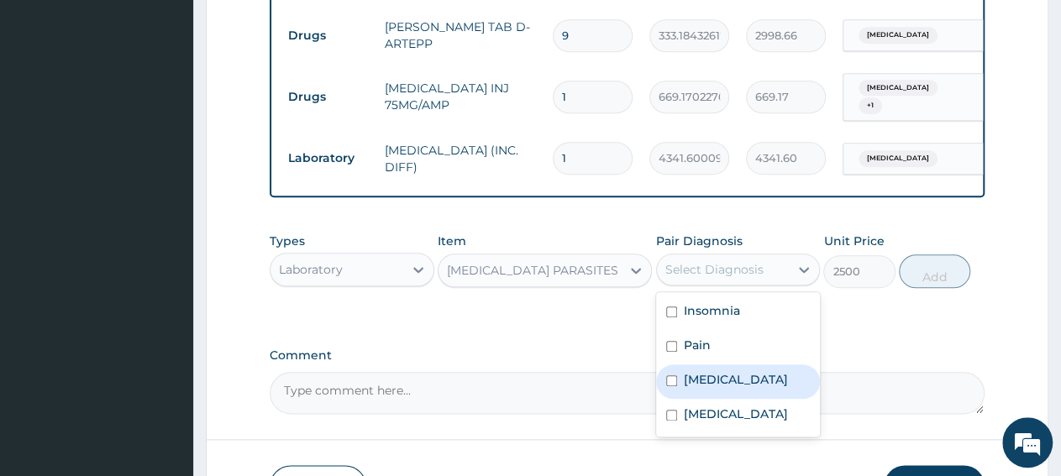
click at [746, 389] on div "Malaria" at bounding box center [738, 382] width 165 height 34
checkbox input "true"
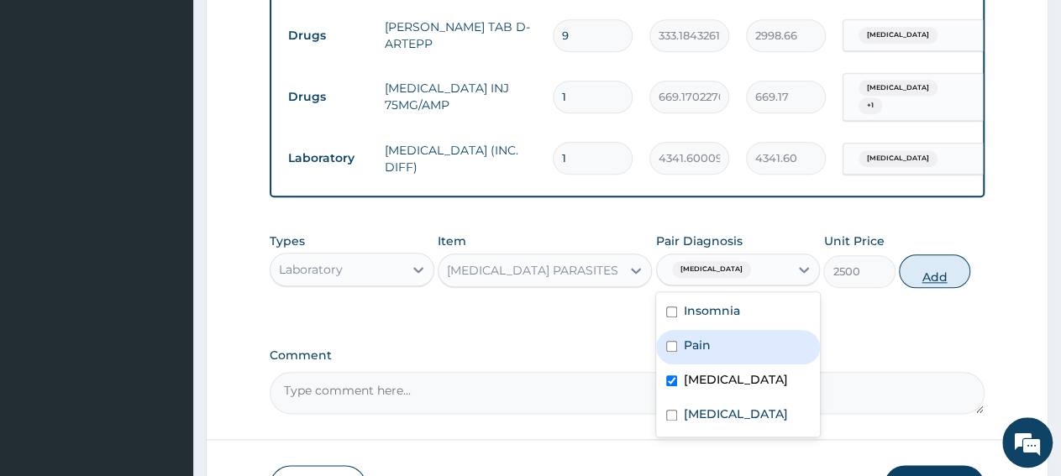
click at [937, 288] on button "Add" at bounding box center [934, 272] width 71 height 34
type input "0"
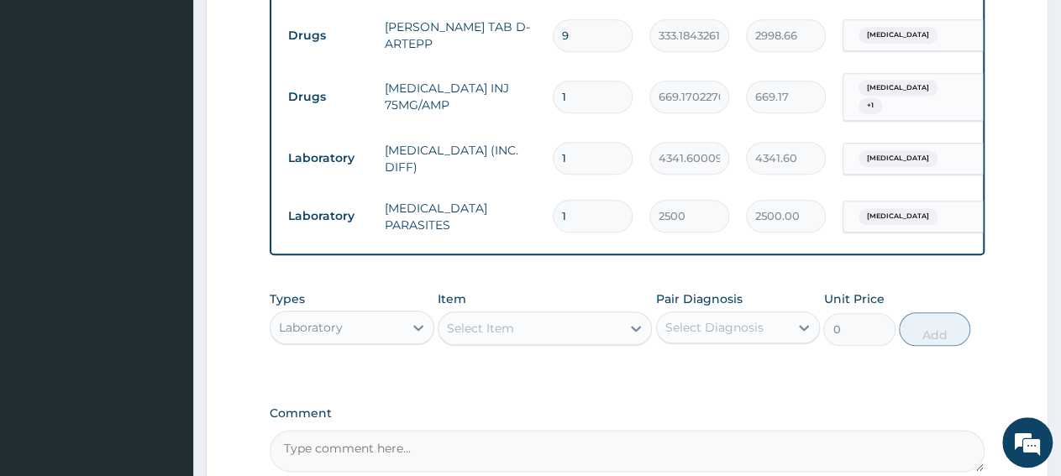
click at [286, 328] on div "Laboratory" at bounding box center [311, 327] width 64 height 17
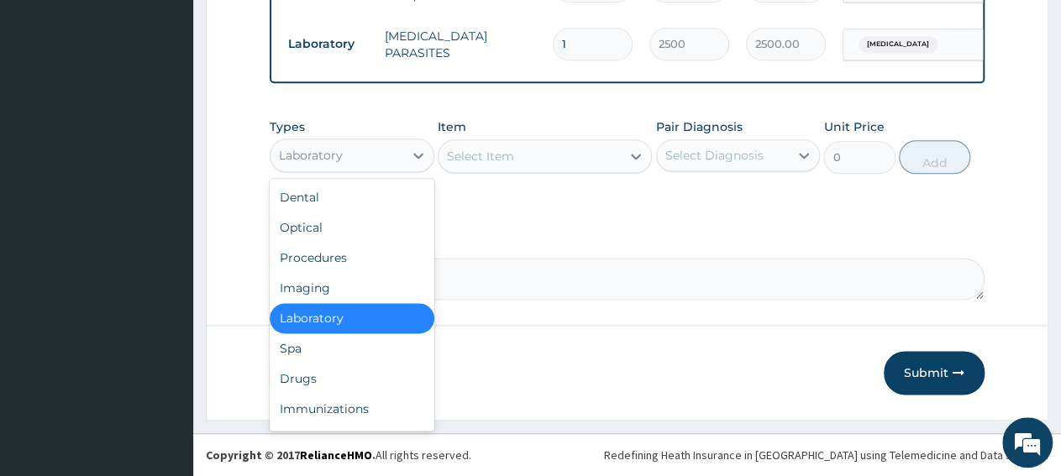
scroll to position [956, 0]
click at [342, 265] on div "Procedures" at bounding box center [352, 258] width 165 height 30
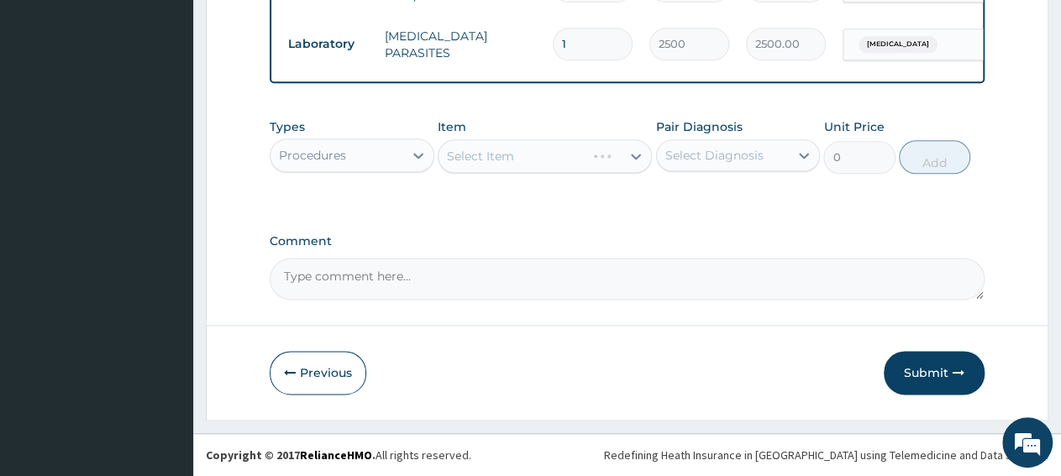
click at [522, 165] on div "Select Item" at bounding box center [545, 156] width 214 height 34
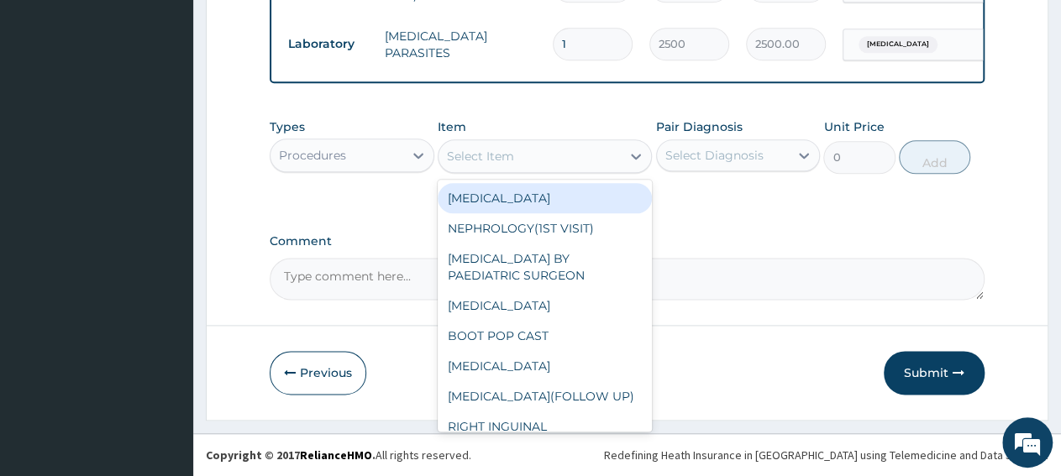
click at [522, 165] on div "Select Item" at bounding box center [529, 156] width 182 height 27
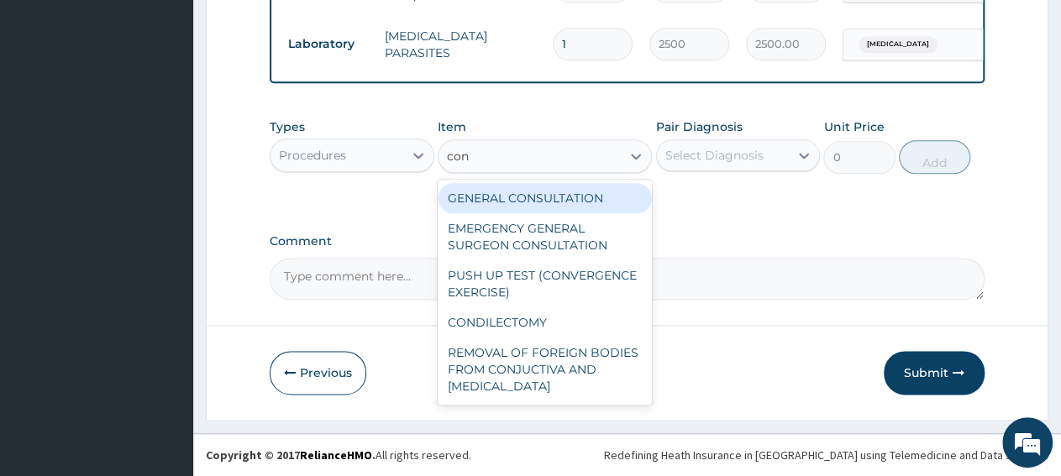
type input "cons"
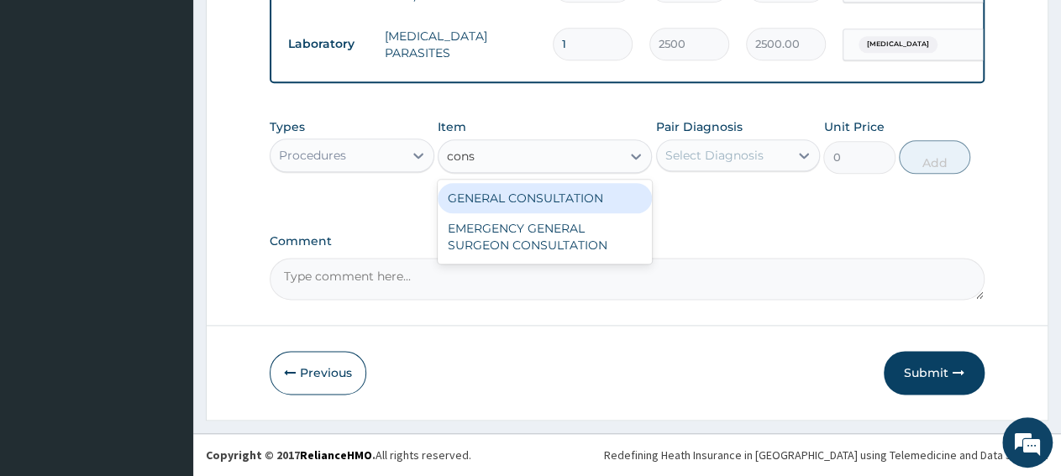
click at [545, 202] on div "GENERAL CONSULTATION" at bounding box center [545, 198] width 214 height 30
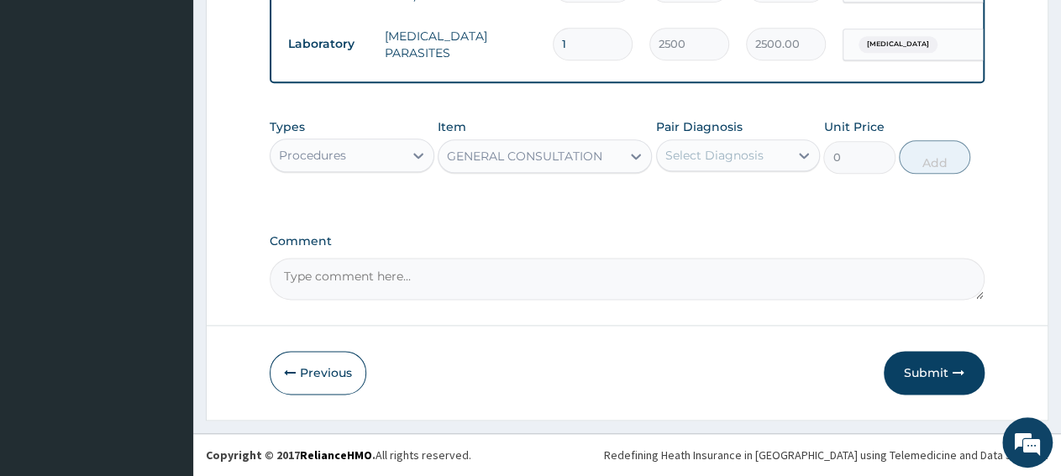
type input "3150"
click at [706, 148] on div "Select Diagnosis" at bounding box center [723, 155] width 133 height 27
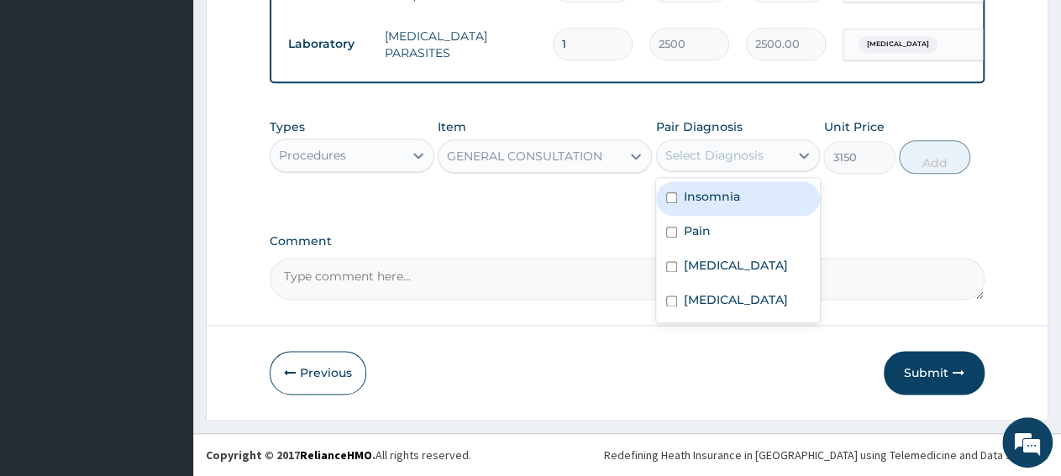
click at [717, 202] on label "Insomnia" at bounding box center [712, 196] width 56 height 17
checkbox input "true"
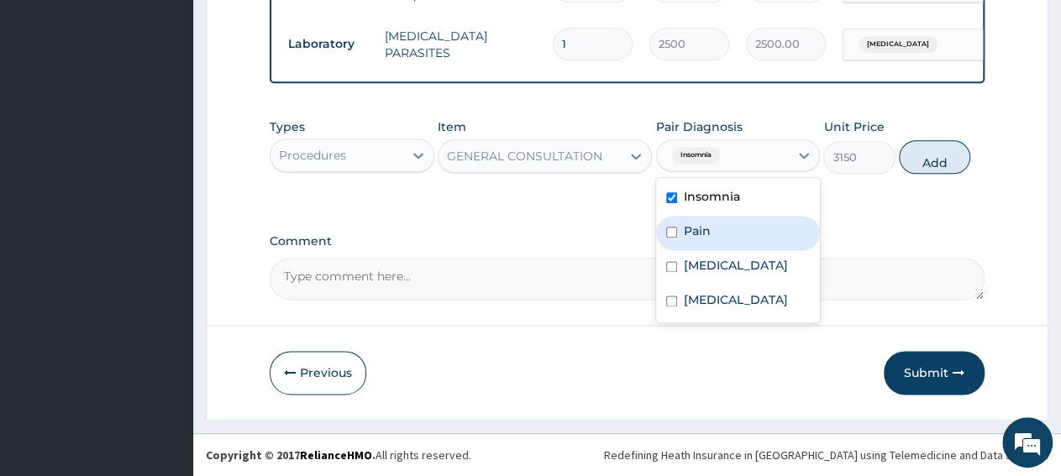
click at [702, 228] on label "Pain" at bounding box center [697, 231] width 27 height 17
checkbox input "true"
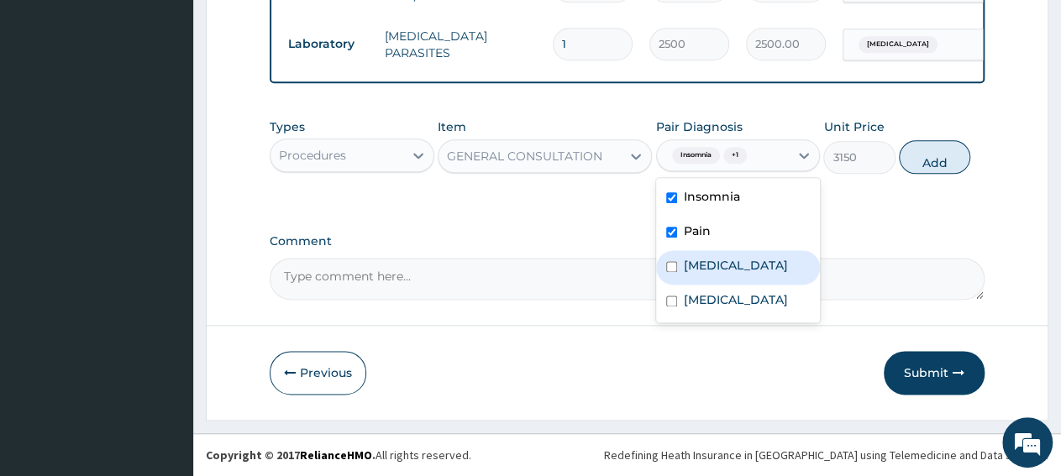
click at [705, 257] on div "Malaria" at bounding box center [738, 267] width 165 height 34
checkbox input "true"
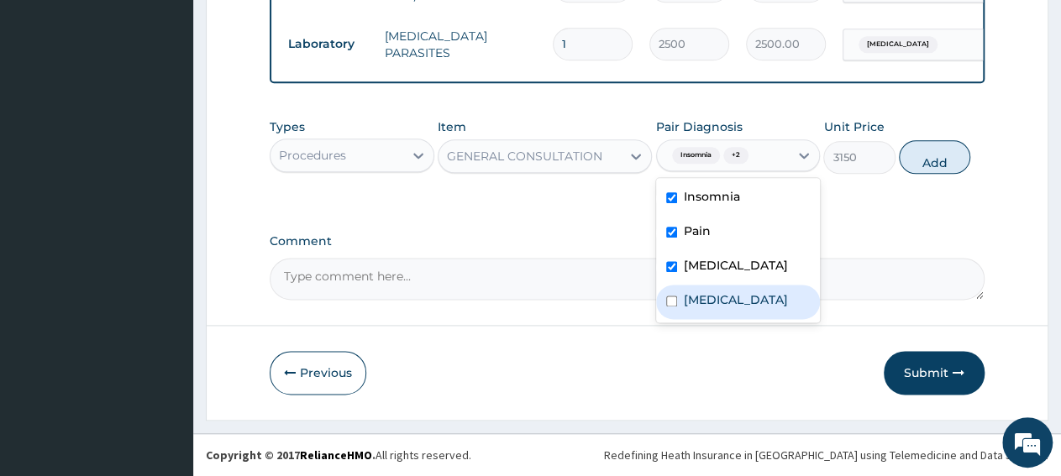
click at [711, 293] on div "Sepsis" at bounding box center [738, 302] width 165 height 34
checkbox input "true"
click at [958, 164] on button "Add" at bounding box center [934, 157] width 71 height 34
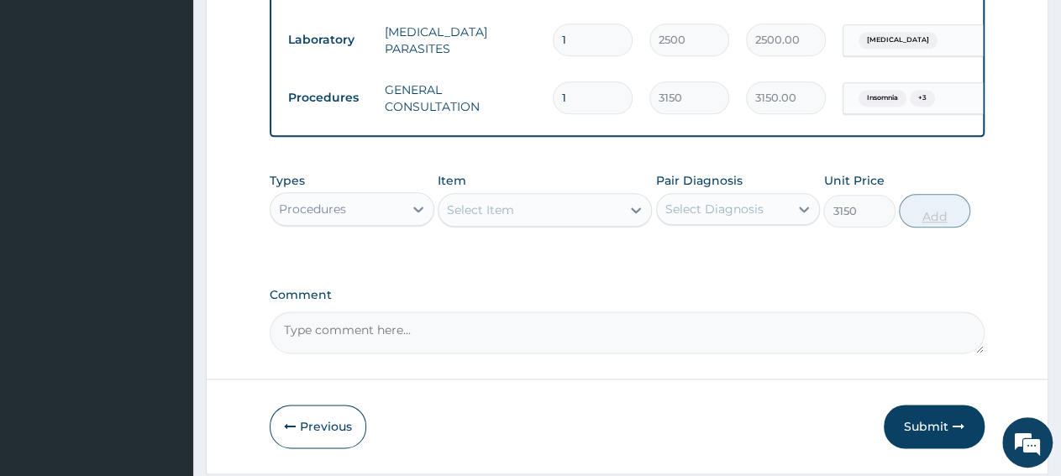
type input "0"
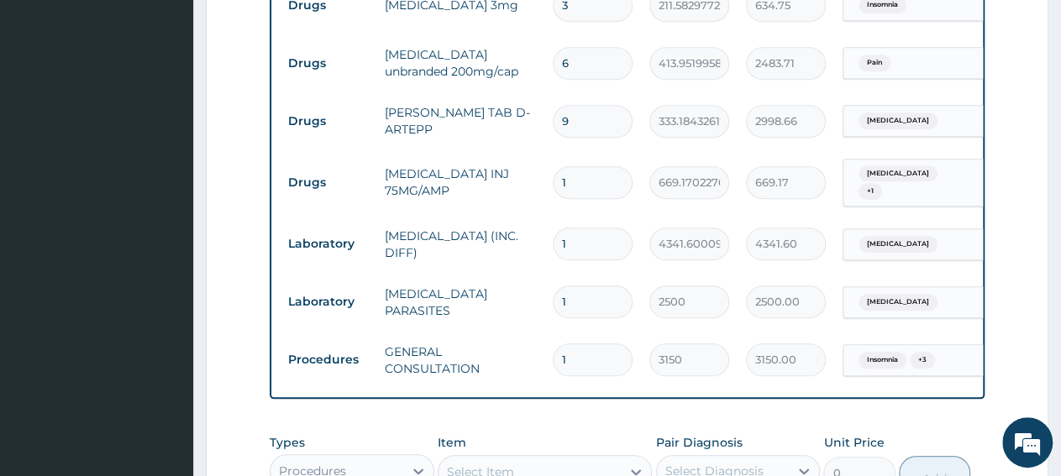
scroll to position [606, 0]
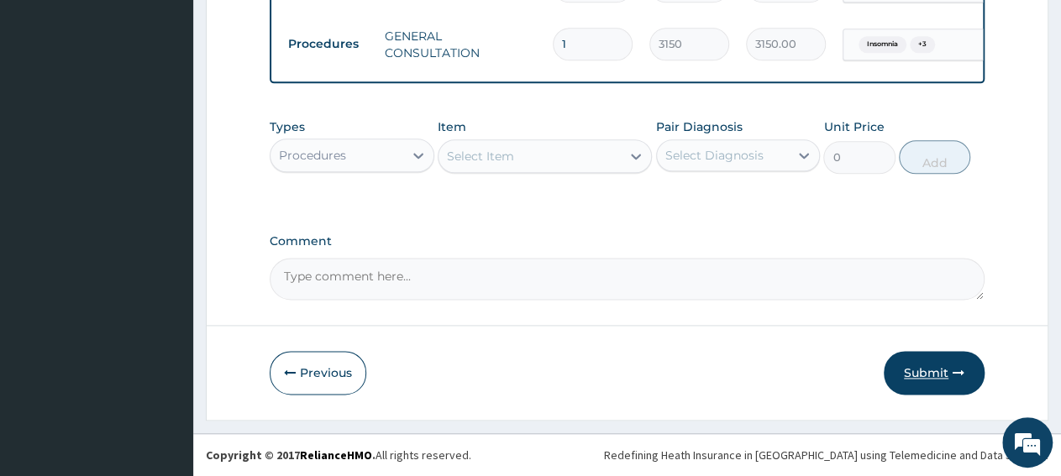
click at [925, 379] on button "Submit" at bounding box center [934, 373] width 101 height 44
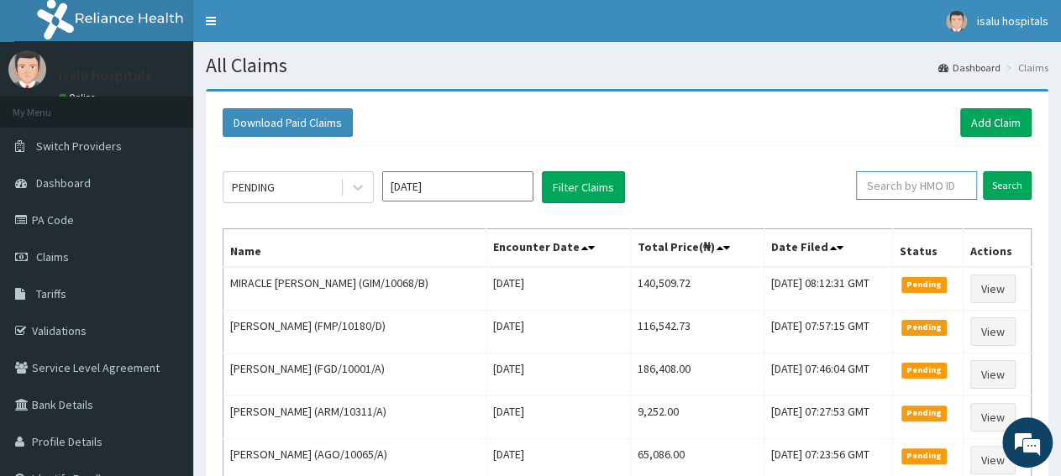
paste input "ITX/10054/B"
type input "ITX/10054/B"
click at [1001, 192] on input "Search" at bounding box center [1007, 185] width 49 height 29
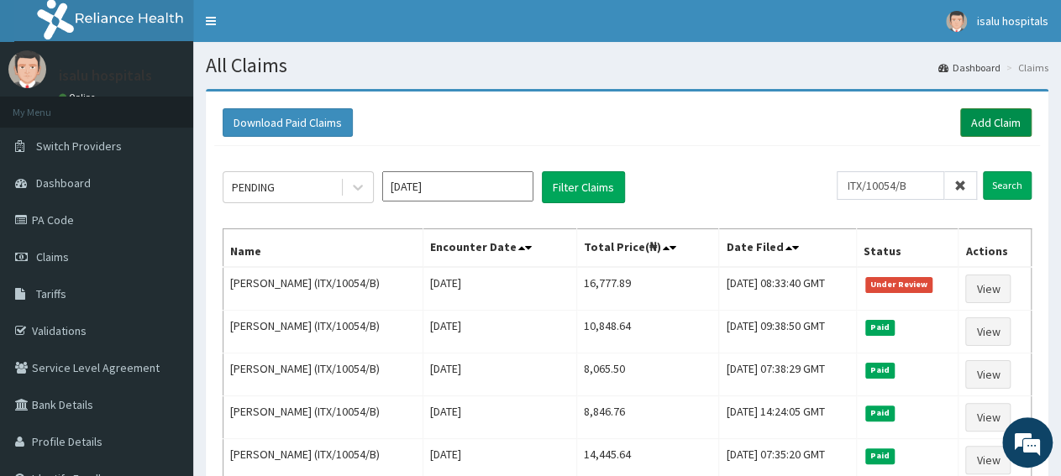
click at [999, 128] on link "Add Claim" at bounding box center [995, 122] width 71 height 29
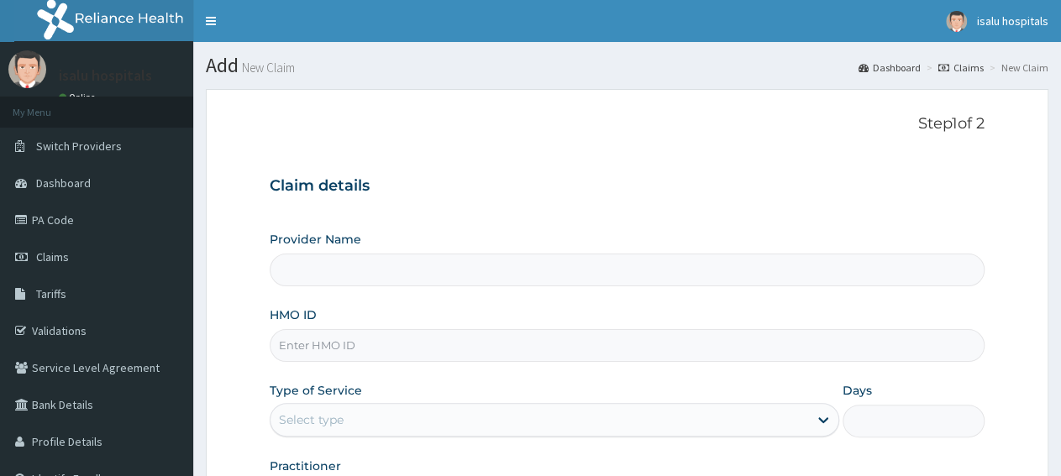
paste input "KFO/10017/D"
type input "KFO/10017/D"
type input "Isalu Hospital Limited"
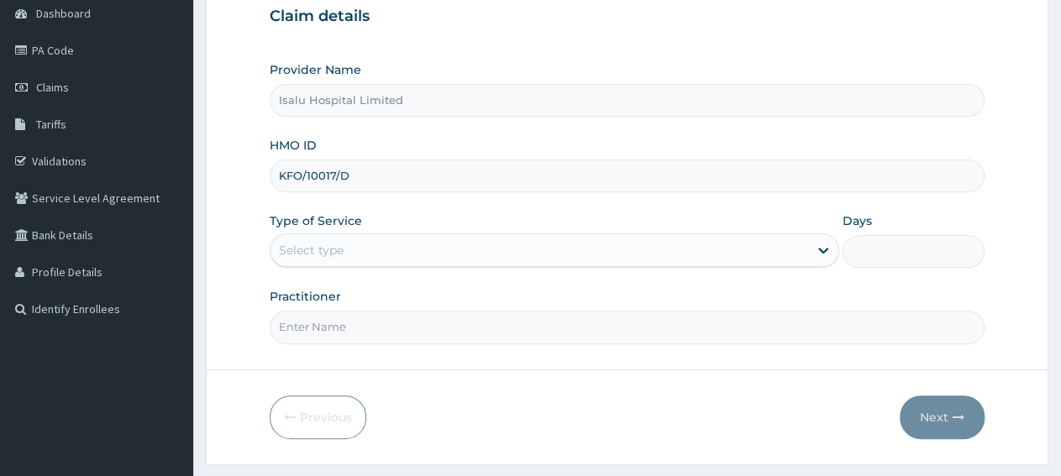
scroll to position [175, 0]
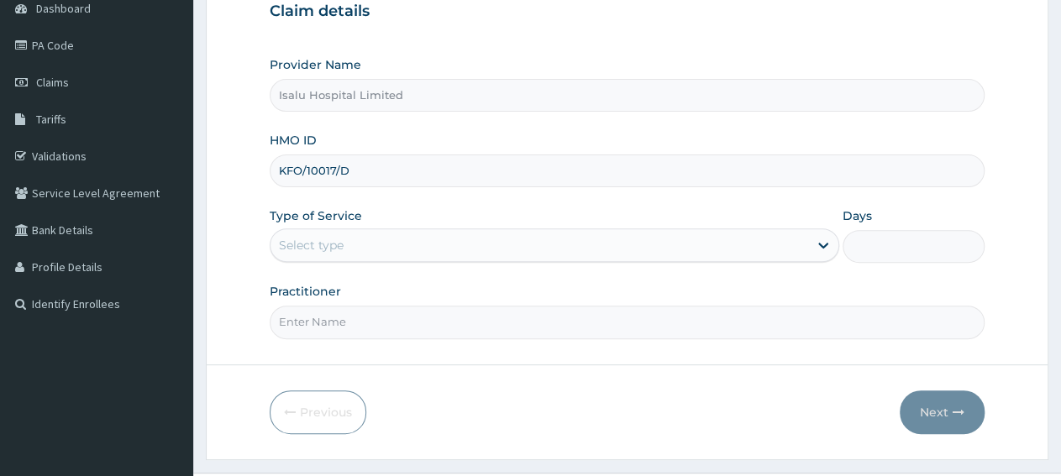
type input "KFO/10017/D"
click at [357, 249] on div "Select type" at bounding box center [538, 245] width 537 height 27
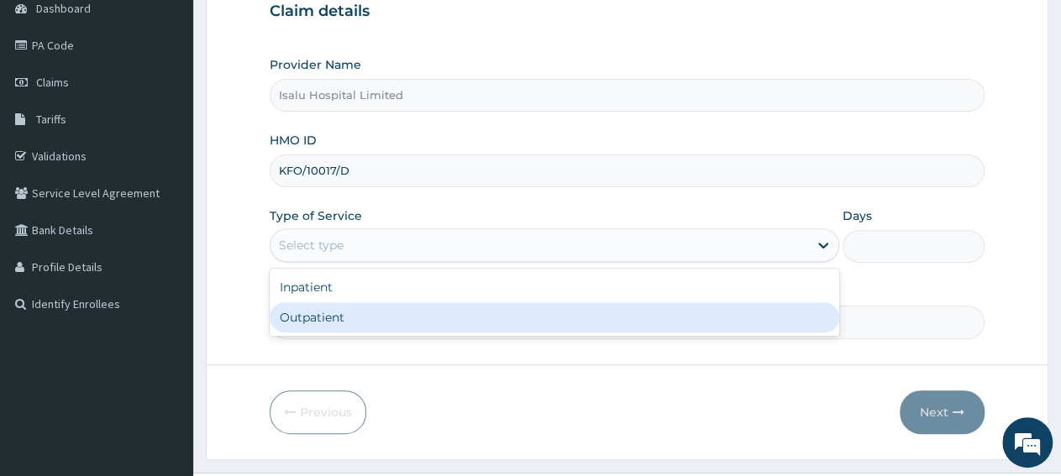
click at [369, 326] on div "Outpatient" at bounding box center [554, 317] width 569 height 30
type input "1"
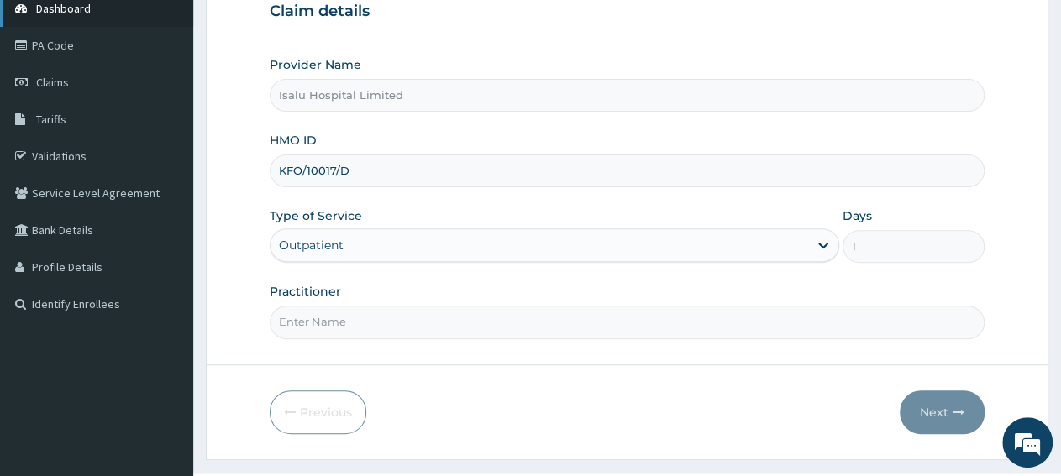
scroll to position [0, 0]
paste input "Dr Shittu"
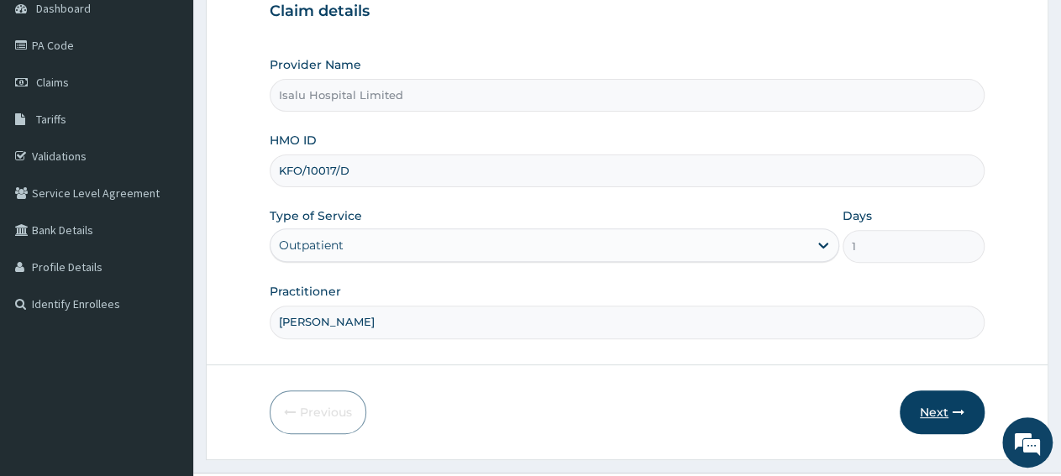
type input "Dr Shittu"
click at [937, 415] on button "Next" at bounding box center [942, 413] width 85 height 44
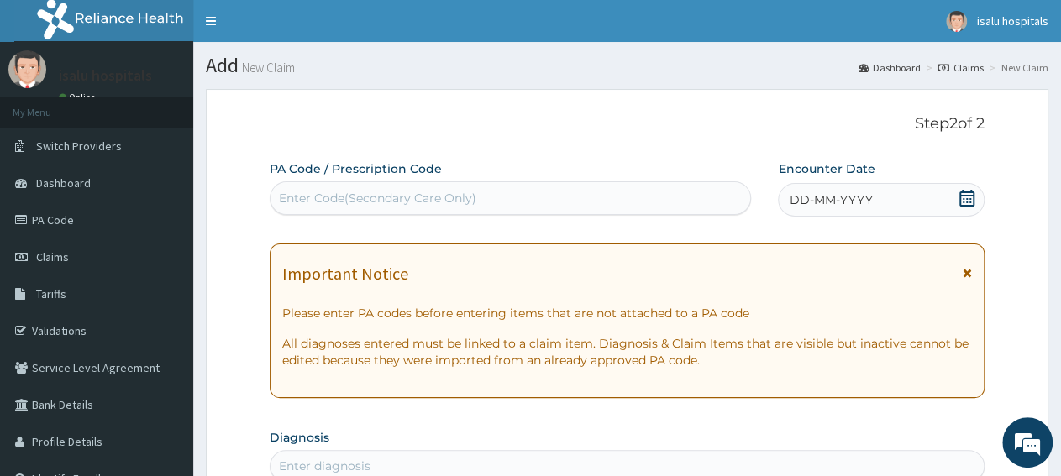
click at [972, 201] on icon at bounding box center [966, 198] width 17 height 17
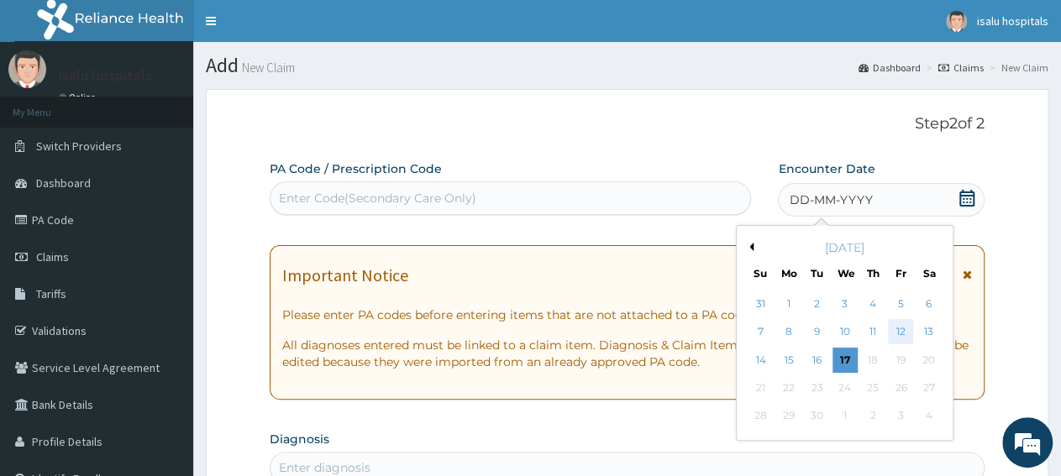
click at [901, 338] on div "12" at bounding box center [900, 332] width 25 height 25
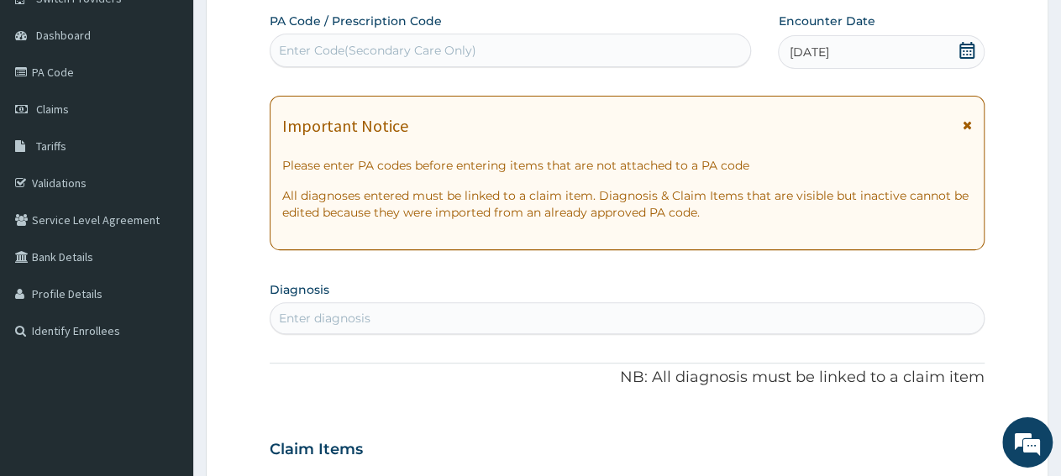
scroll to position [349, 0]
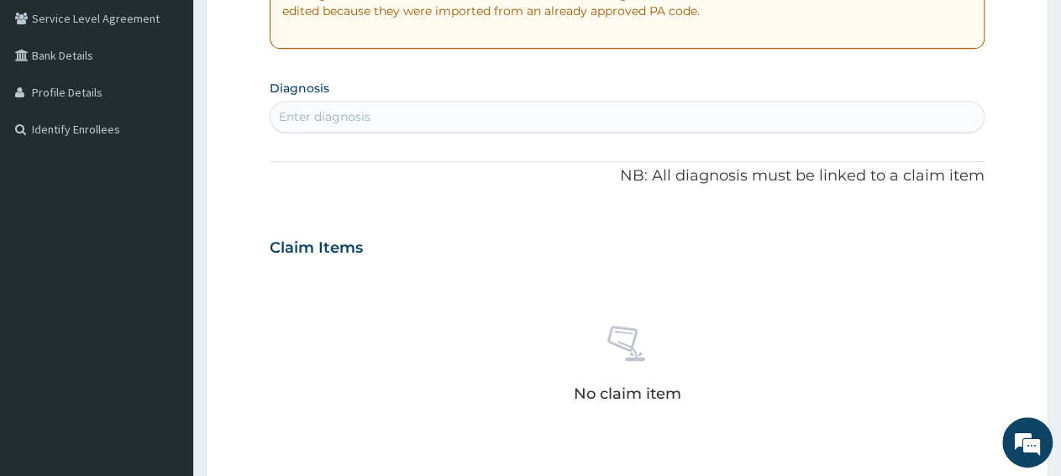
click at [404, 125] on div "Enter diagnosis" at bounding box center [626, 116] width 713 height 27
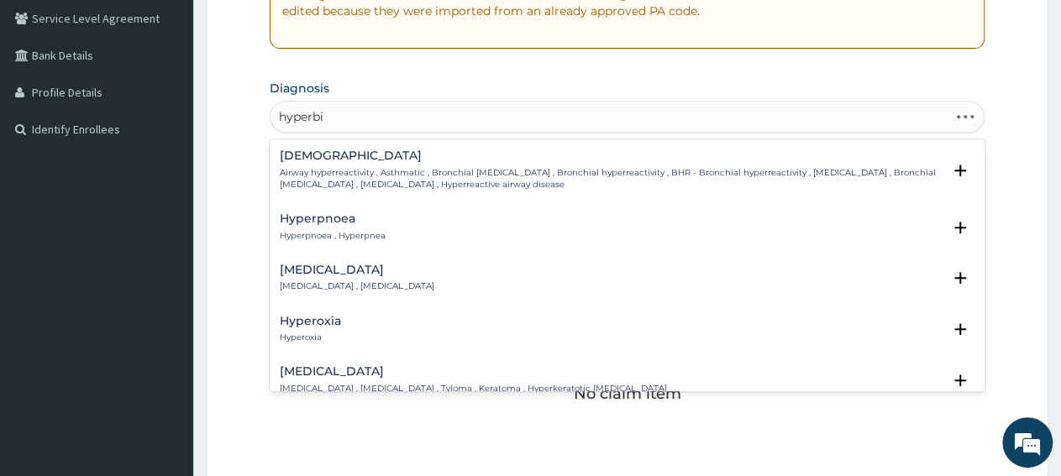
type input "hyperbil"
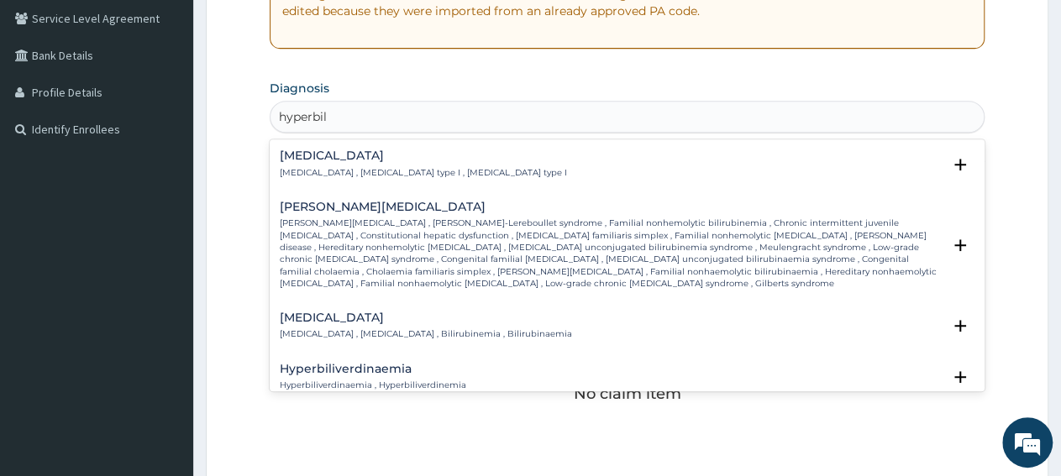
click at [339, 333] on p "[MEDICAL_DATA] , [MEDICAL_DATA] , Bilirubinemia , Bilirubinaemia" at bounding box center [426, 334] width 292 height 12
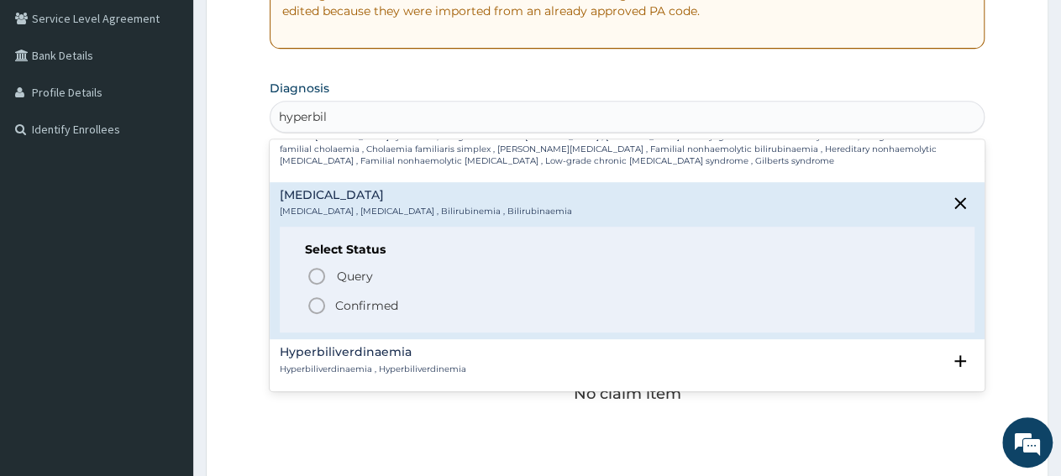
scroll to position [168, 0]
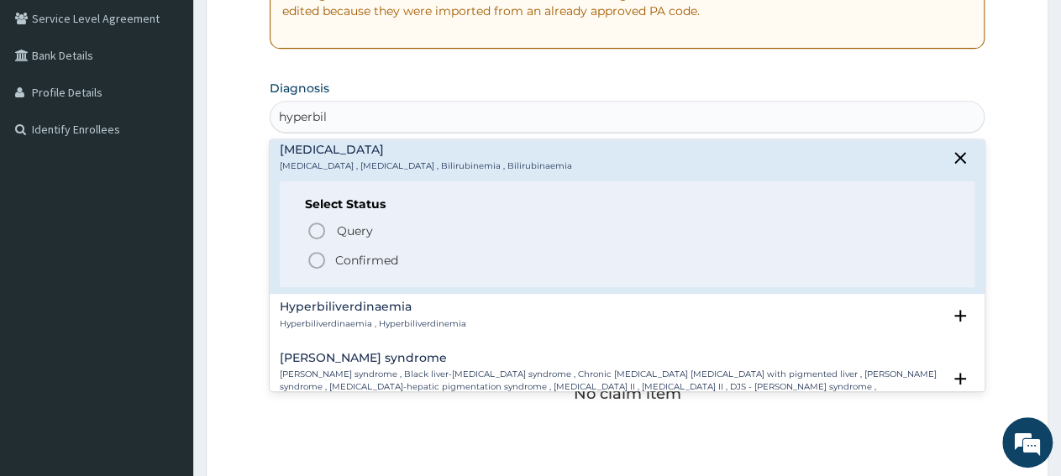
click at [354, 258] on p "Confirmed" at bounding box center [366, 260] width 63 height 17
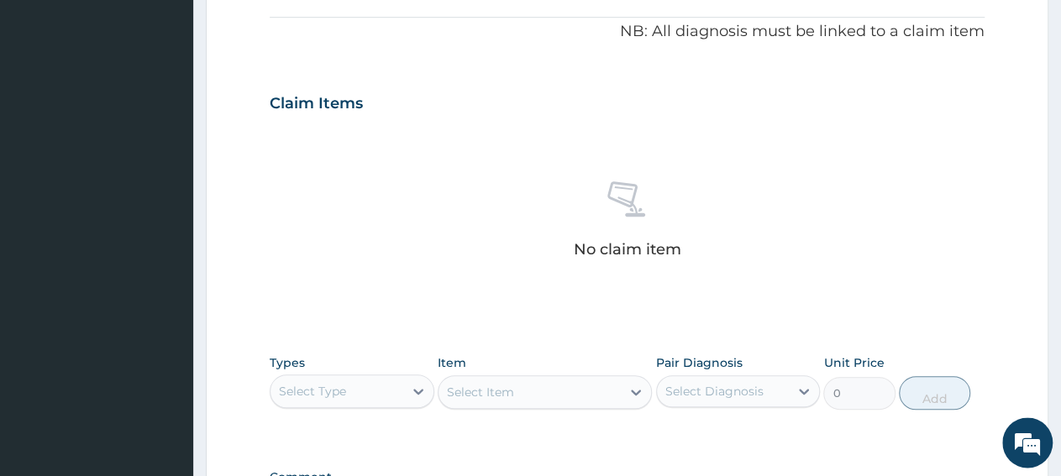
scroll to position [612, 0]
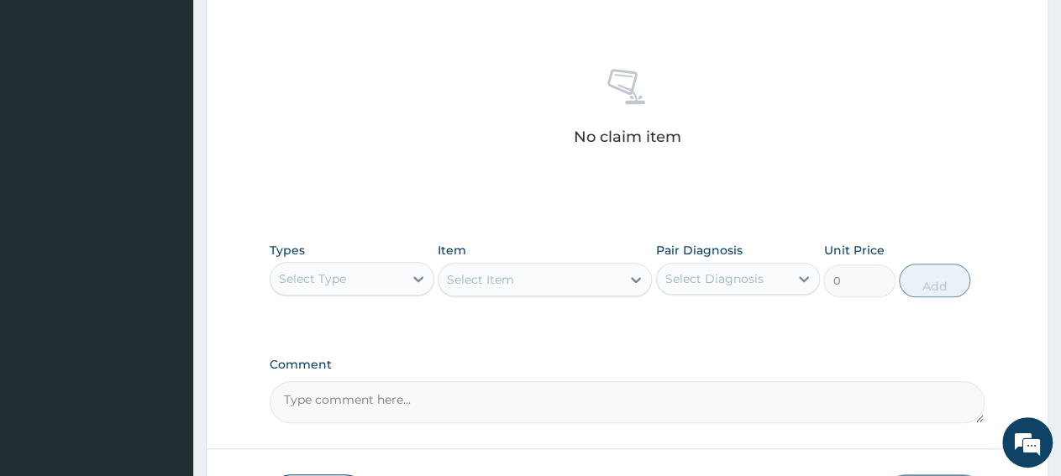
click at [373, 270] on div "Select Type" at bounding box center [336, 278] width 133 height 27
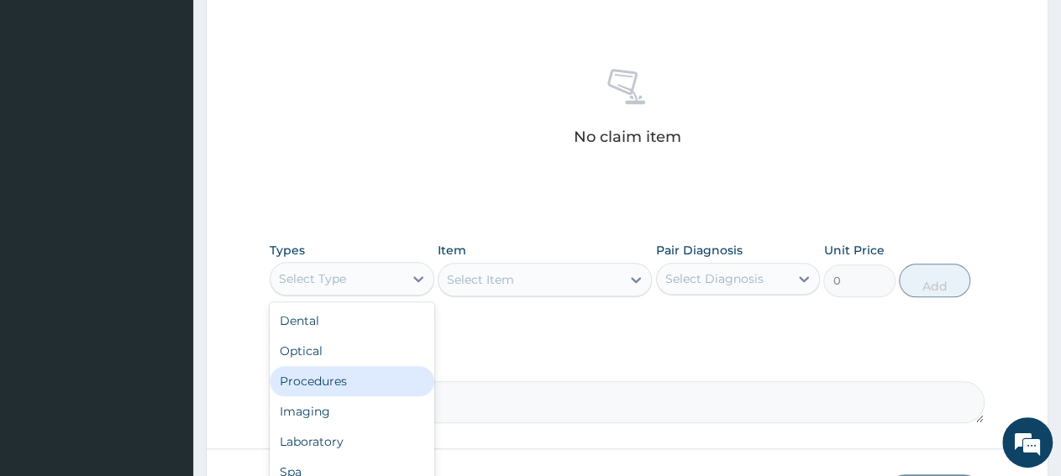
click at [334, 382] on div "Procedures" at bounding box center [352, 381] width 165 height 30
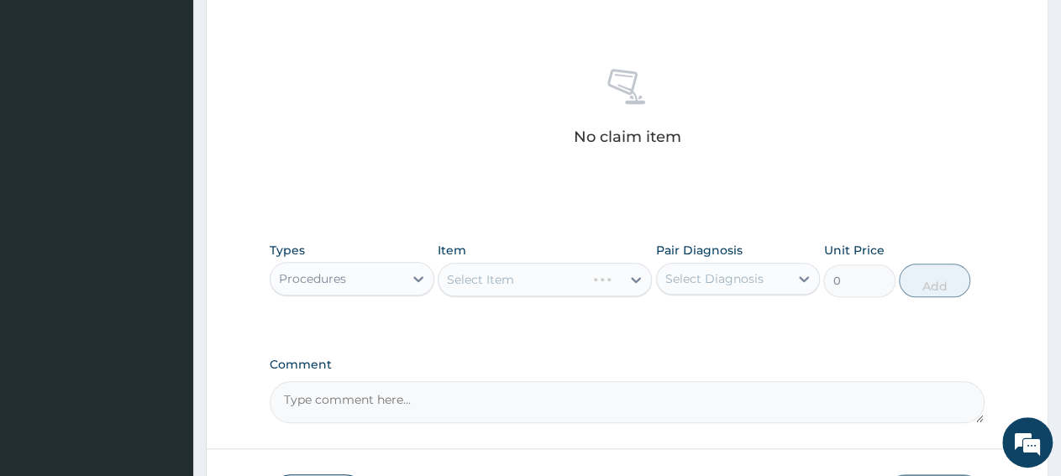
click at [518, 278] on div "Select Item" at bounding box center [545, 280] width 214 height 34
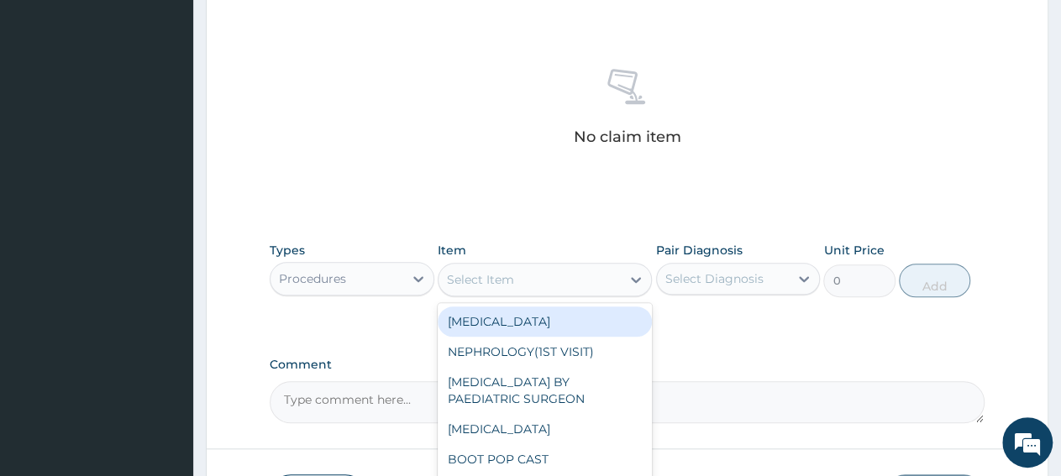
click at [518, 278] on div "Select Item" at bounding box center [529, 279] width 182 height 27
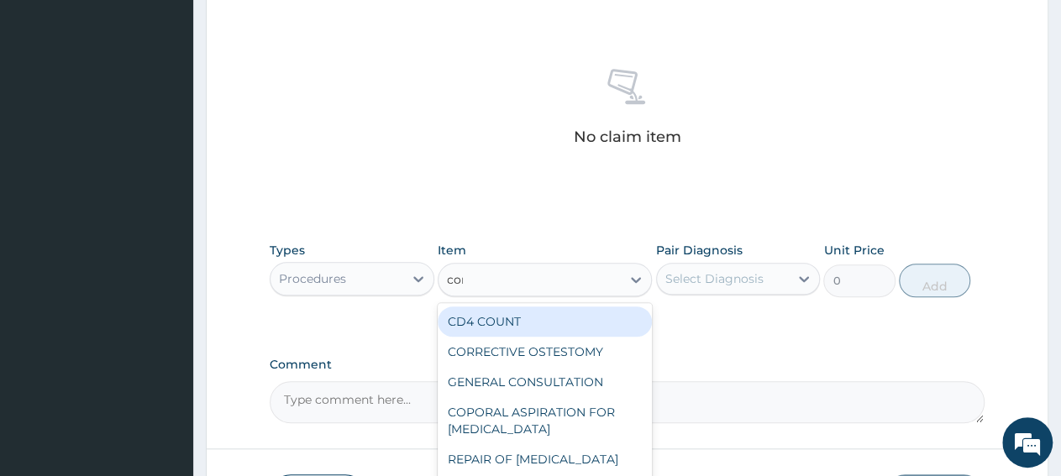
type input "cons"
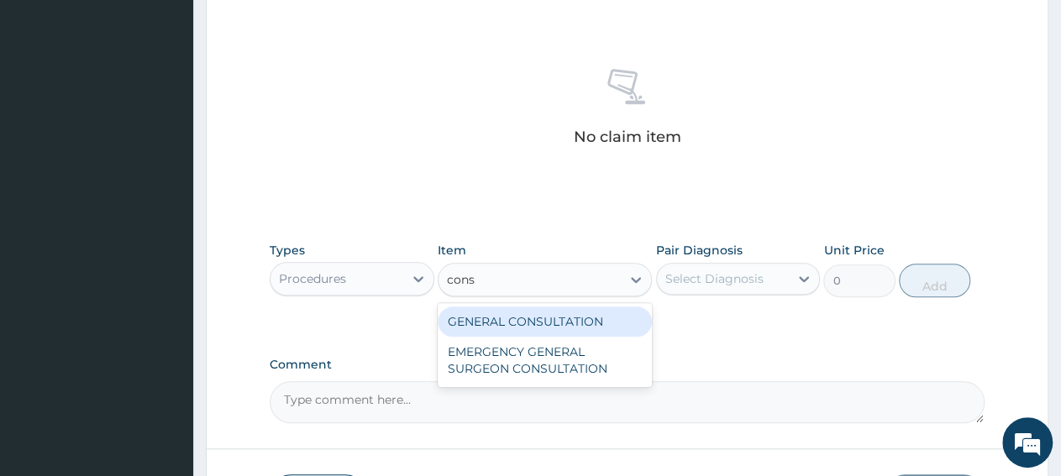
click at [516, 325] on div "GENERAL CONSULTATION" at bounding box center [545, 322] width 214 height 30
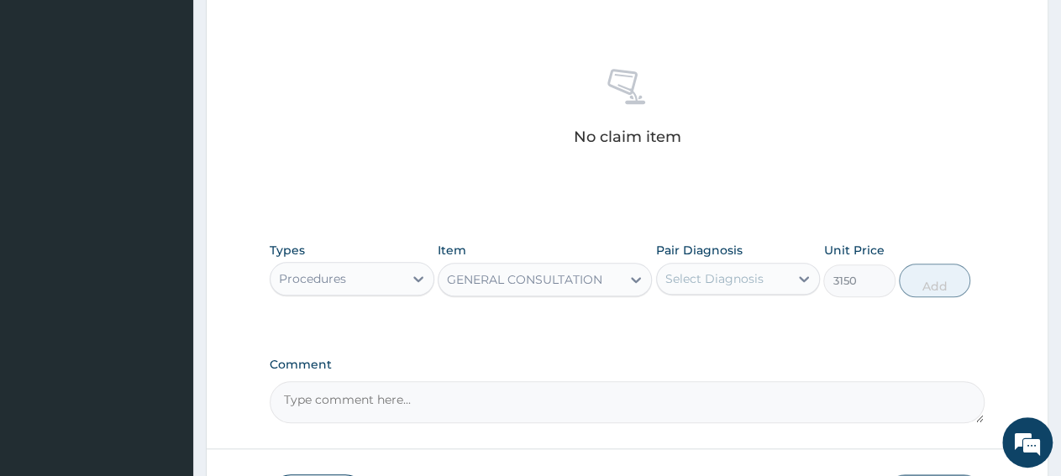
type input "3150"
click at [700, 285] on div "Select Diagnosis" at bounding box center [714, 278] width 98 height 17
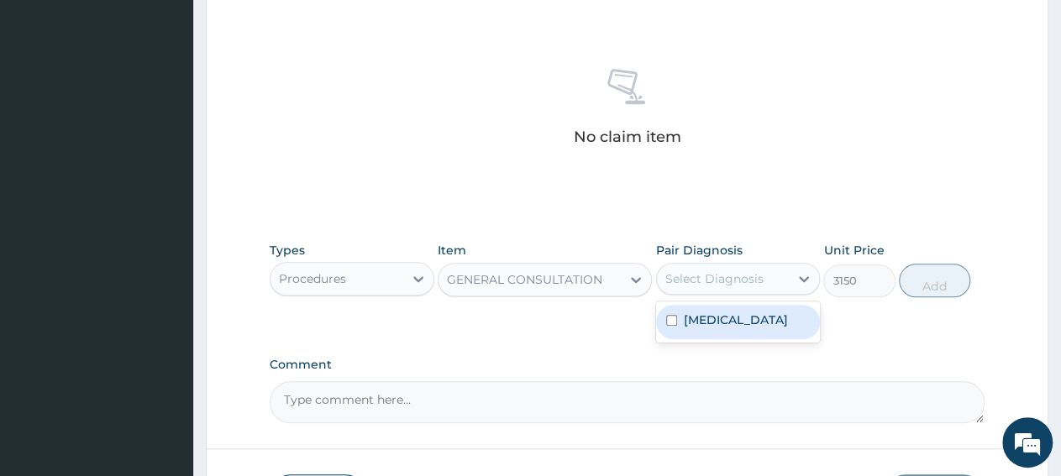
click at [705, 328] on div "[MEDICAL_DATA]" at bounding box center [738, 322] width 165 height 34
checkbox input "true"
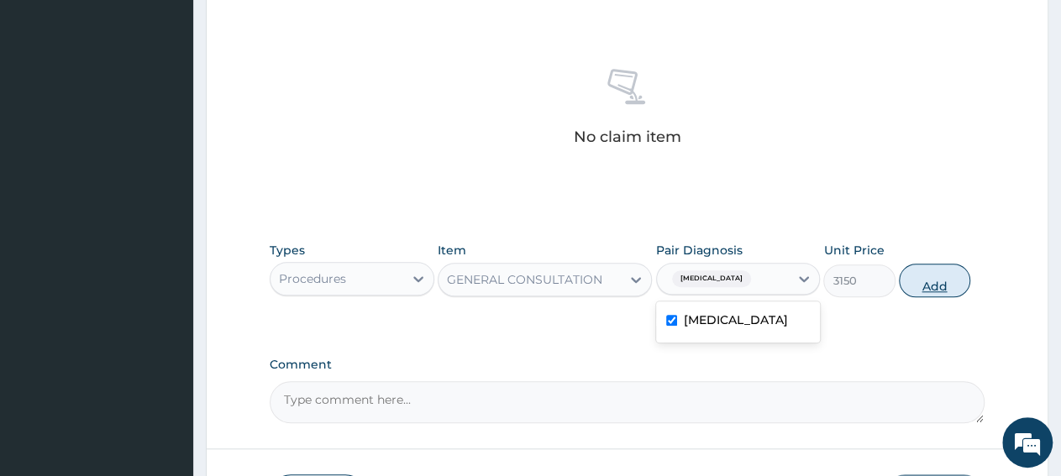
click at [948, 281] on button "Add" at bounding box center [934, 281] width 71 height 34
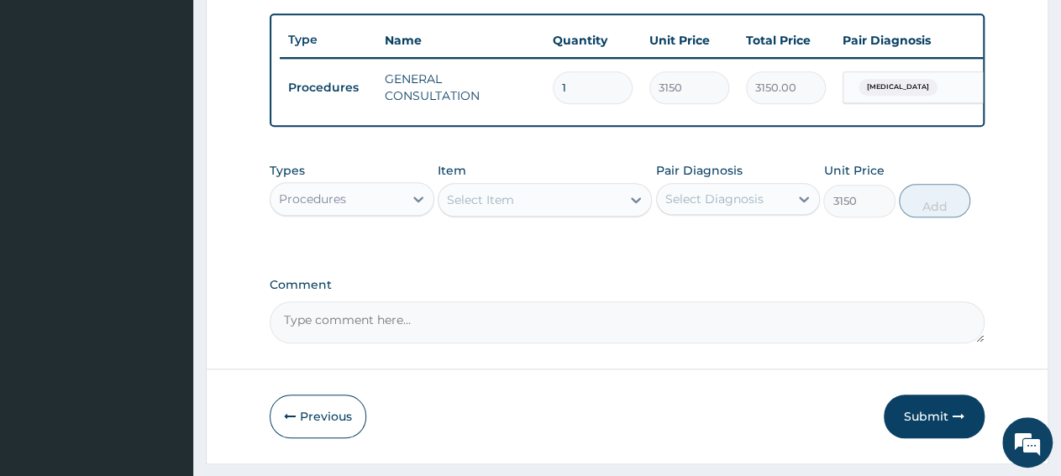
type input "0"
click at [349, 213] on div "Procedures" at bounding box center [336, 199] width 133 height 27
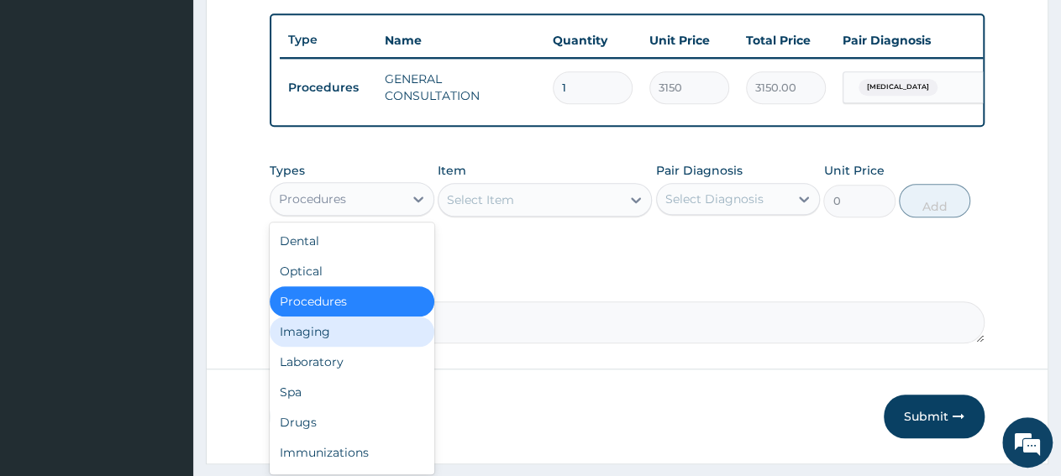
scroll to position [57, 0]
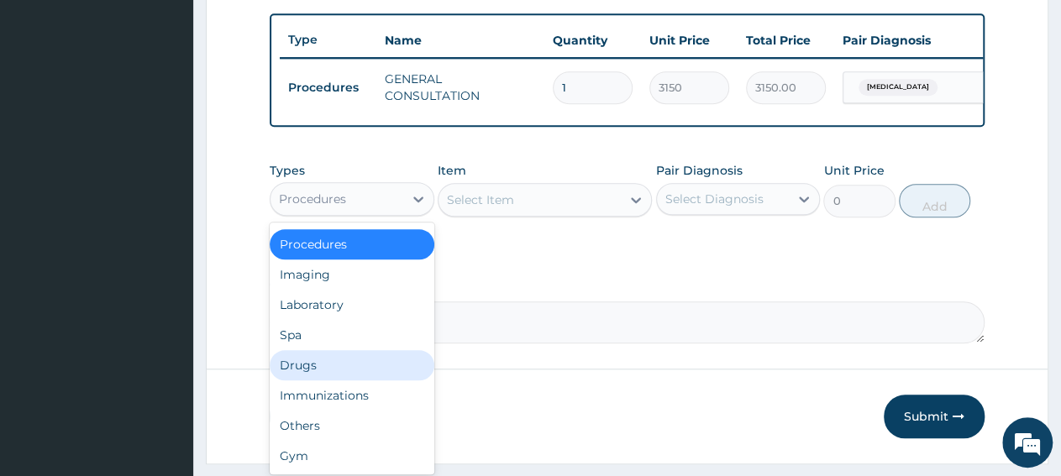
click at [329, 379] on div "Drugs" at bounding box center [352, 365] width 165 height 30
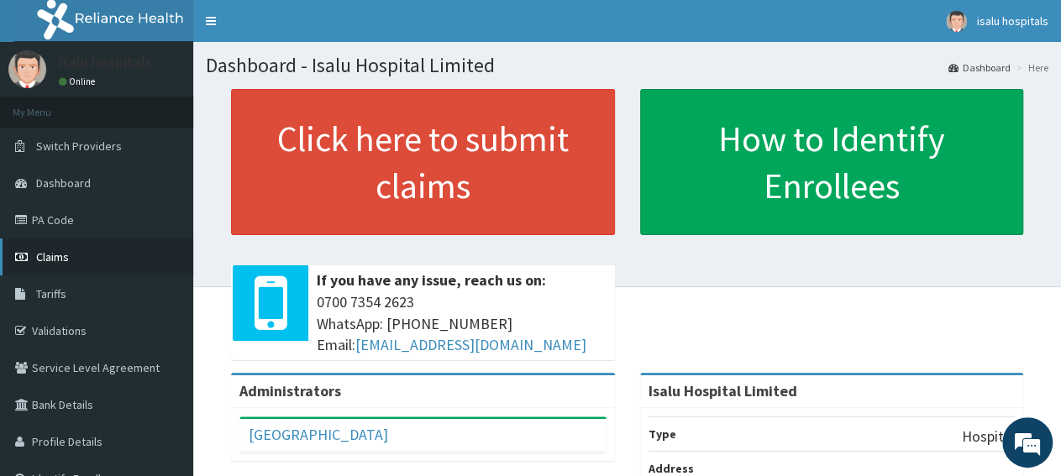
click at [76, 262] on link "Claims" at bounding box center [96, 257] width 193 height 37
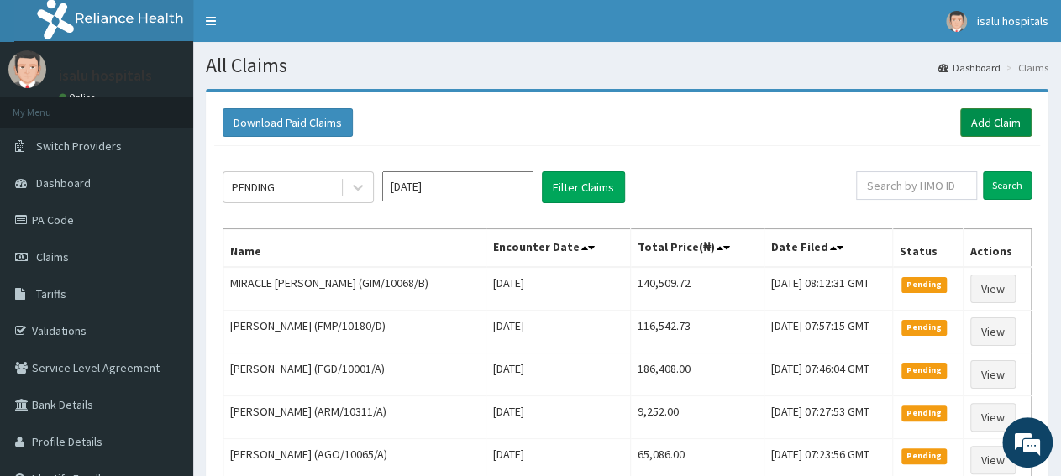
click at [1011, 120] on link "Add Claim" at bounding box center [995, 122] width 71 height 29
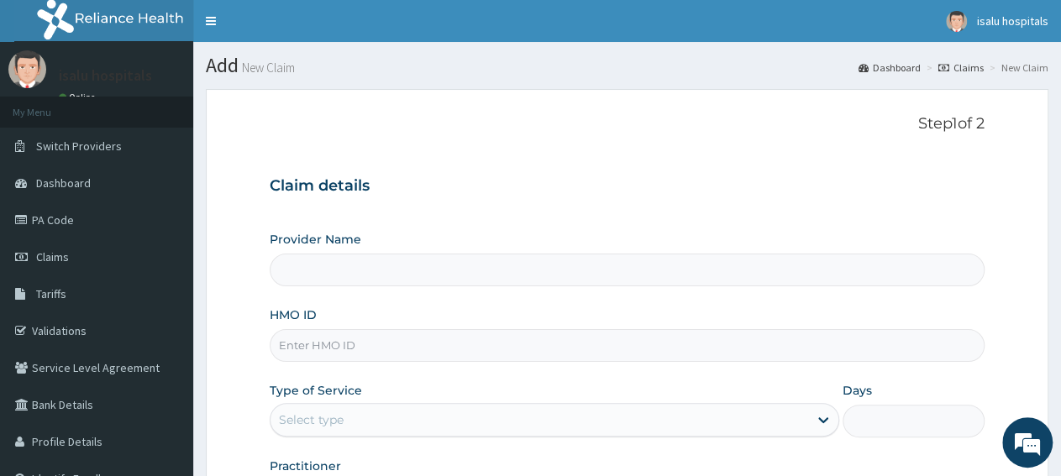
type input "Isalu Hospital Limited"
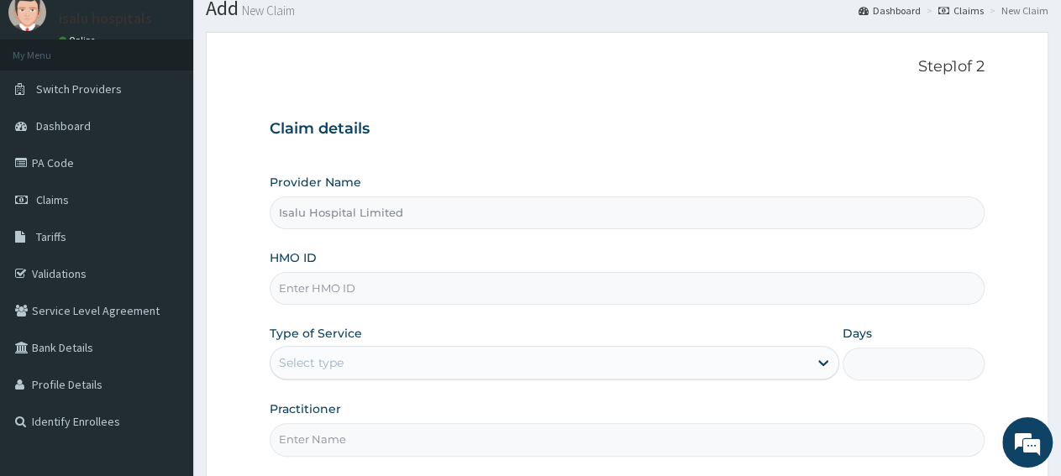
scroll to position [87, 0]
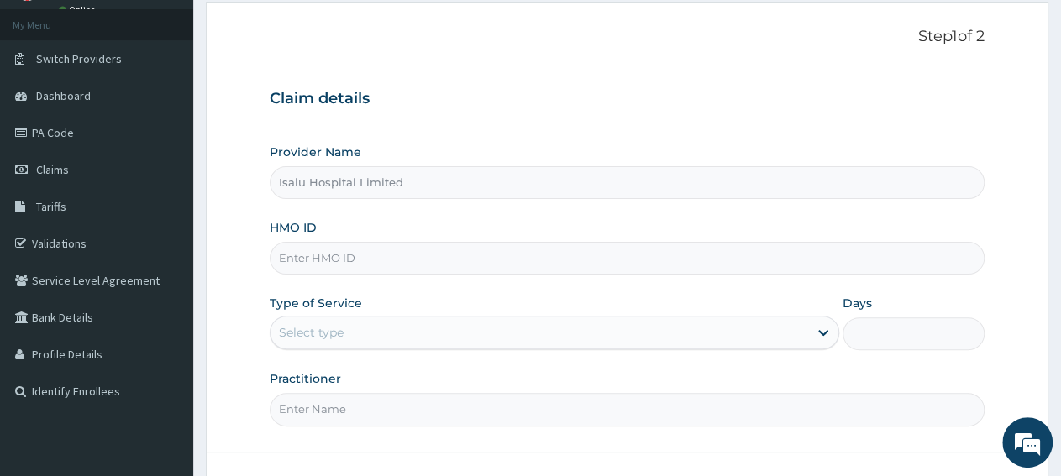
paste input "KFO/10017/D"
type input "KFO/10017/D"
click at [424, 342] on div "Select type" at bounding box center [538, 332] width 537 height 27
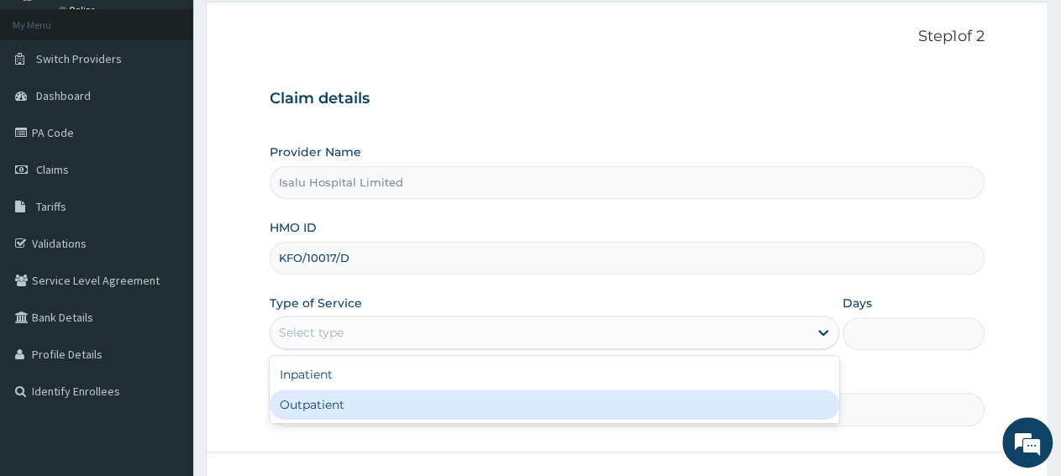
click at [402, 406] on div "Outpatient" at bounding box center [554, 405] width 569 height 30
type input "1"
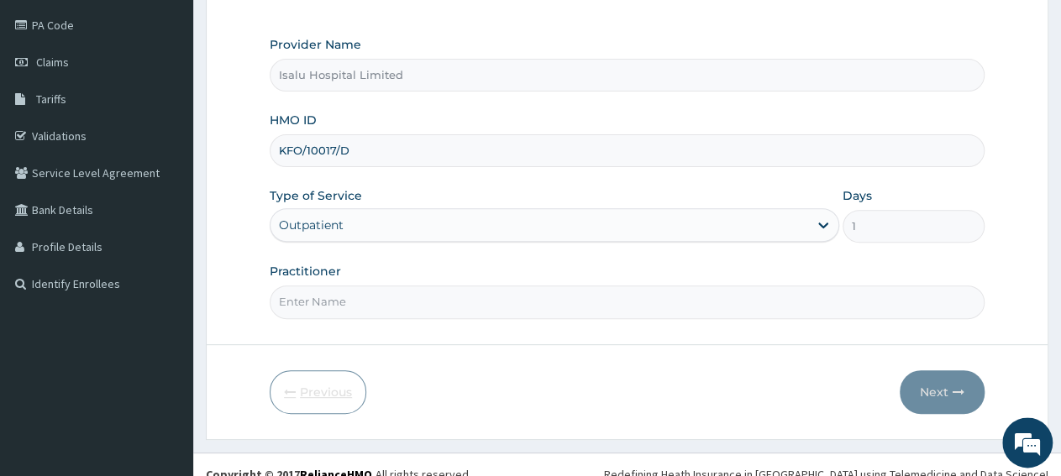
scroll to position [210, 0]
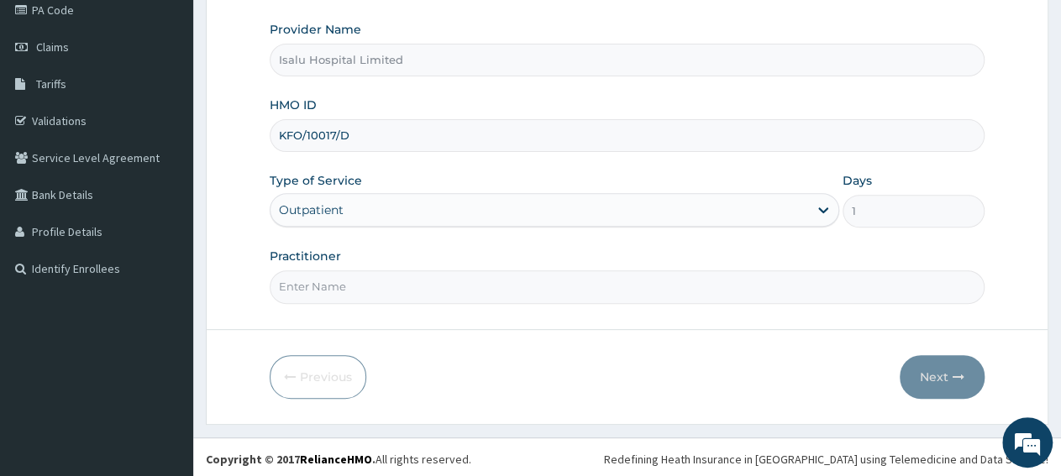
paste input "[PERSON_NAME]"
type input "[PERSON_NAME]"
click at [947, 382] on button "Next" at bounding box center [942, 377] width 85 height 44
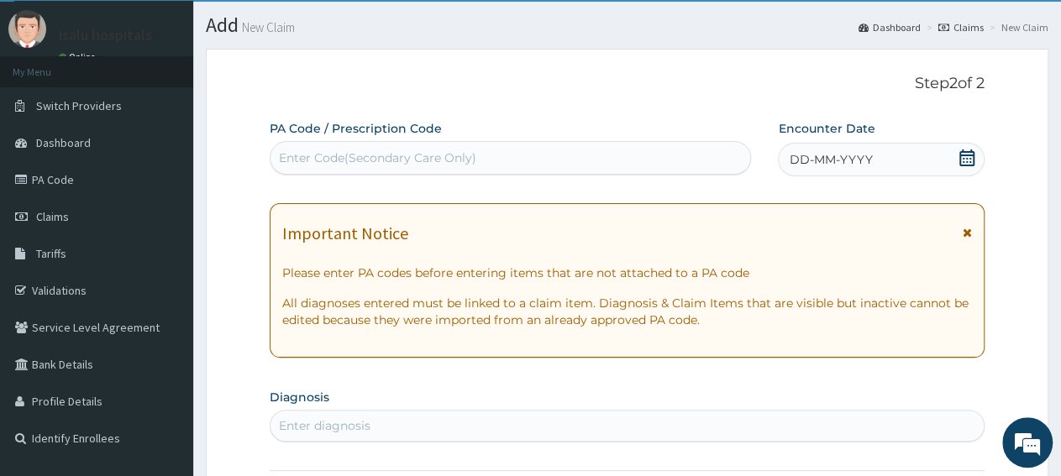
scroll to position [35, 0]
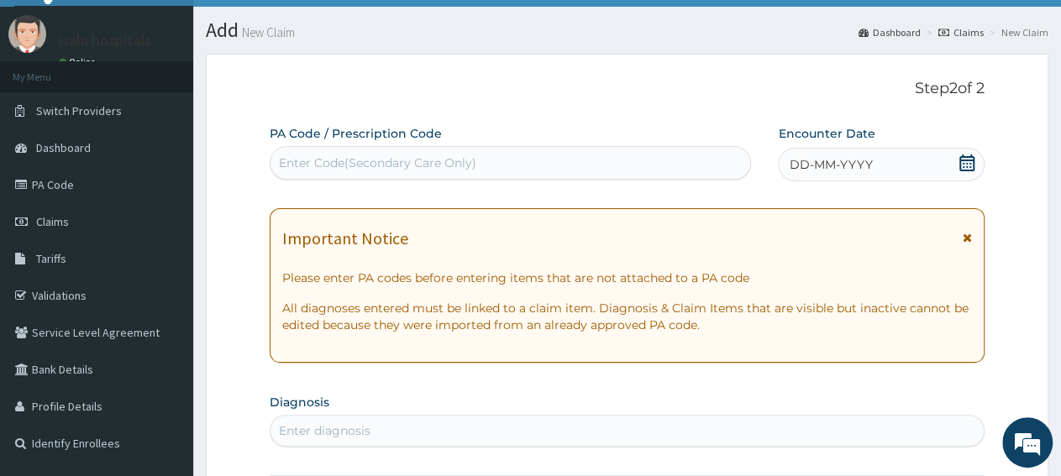
click at [972, 166] on icon at bounding box center [966, 163] width 17 height 17
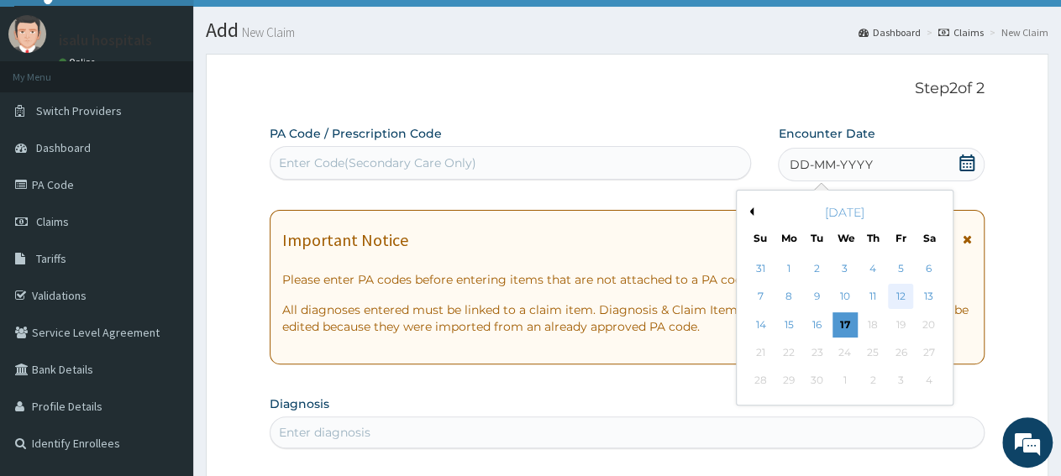
click at [901, 300] on div "12" at bounding box center [900, 297] width 25 height 25
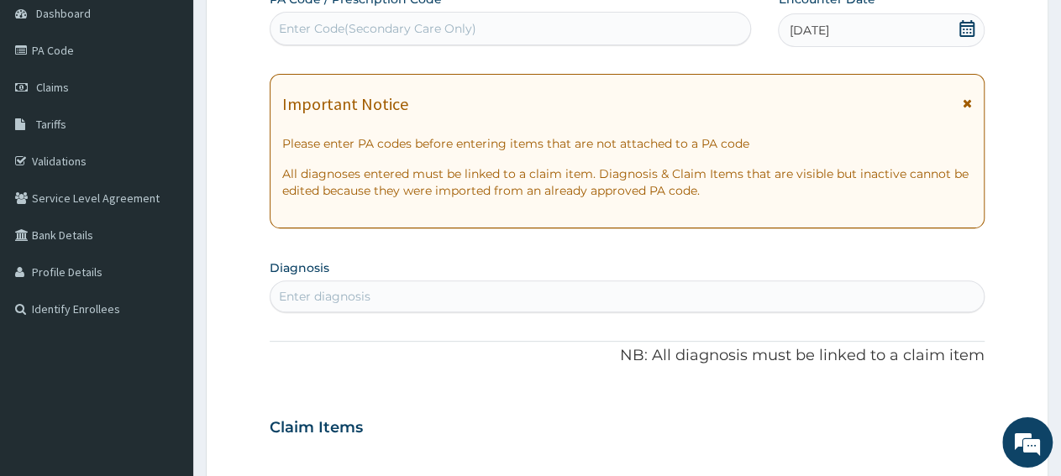
scroll to position [297, 0]
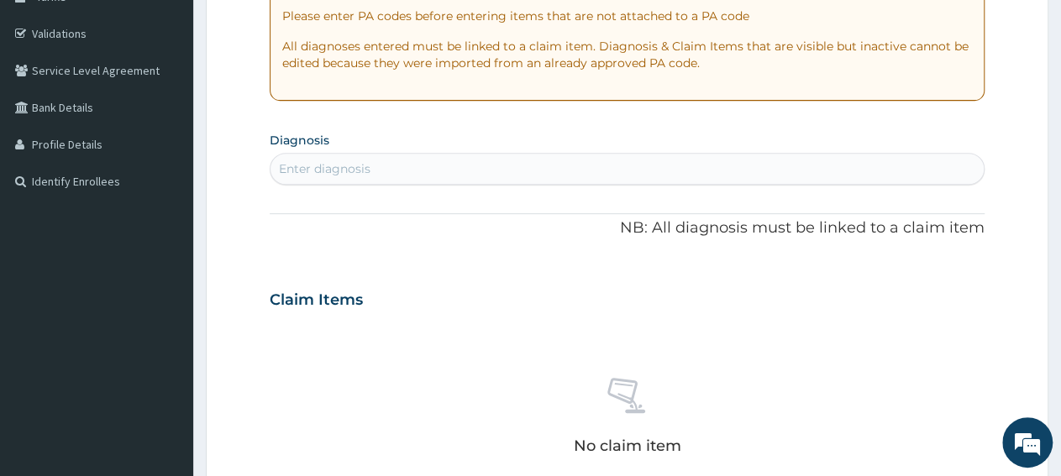
click at [357, 173] on div "Enter diagnosis" at bounding box center [325, 168] width 92 height 17
type input "hyperbili"
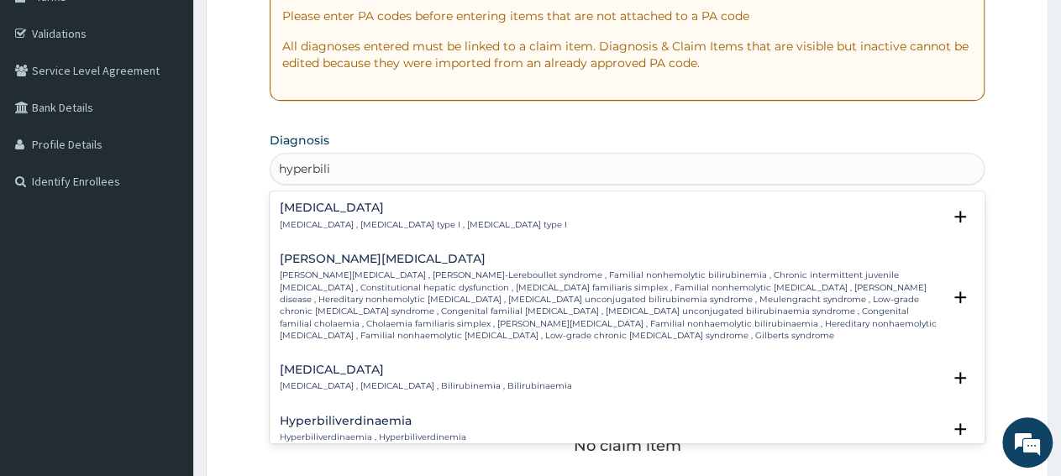
click at [372, 386] on p "[MEDICAL_DATA] , [MEDICAL_DATA] , Bilirubinemia , Bilirubinaemia" at bounding box center [426, 387] width 292 height 12
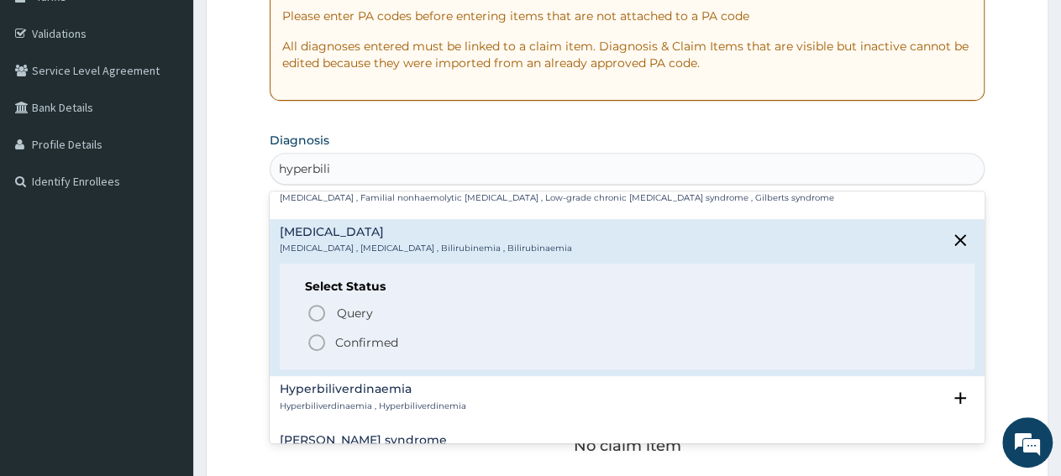
scroll to position [252, 0]
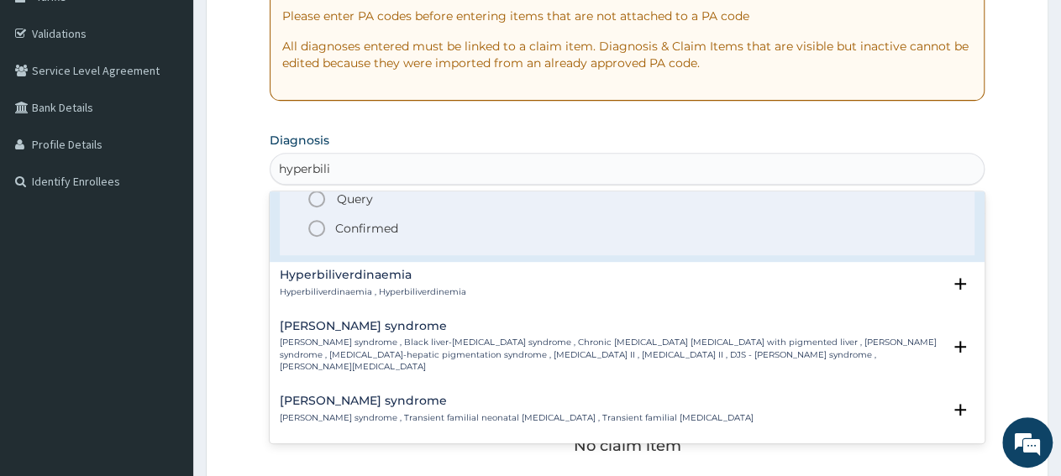
click at [344, 227] on p "Confirmed" at bounding box center [366, 228] width 63 height 17
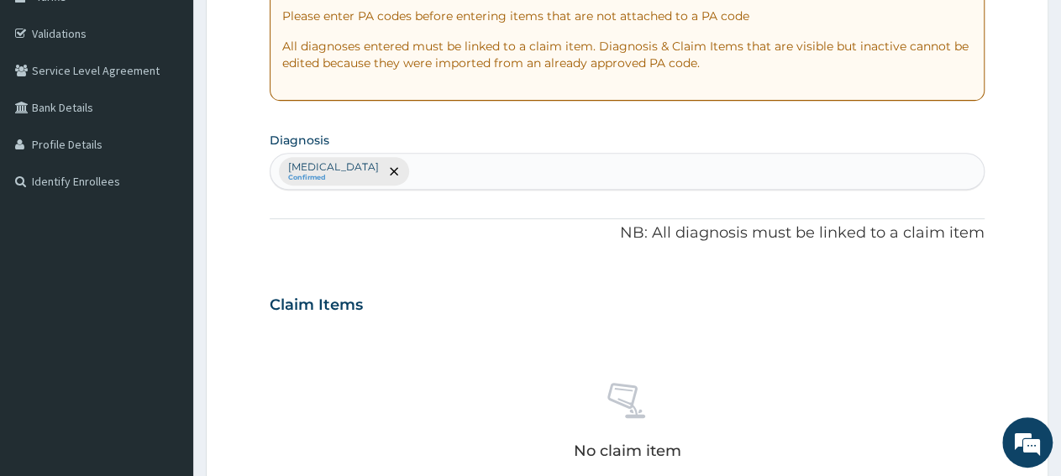
scroll to position [647, 0]
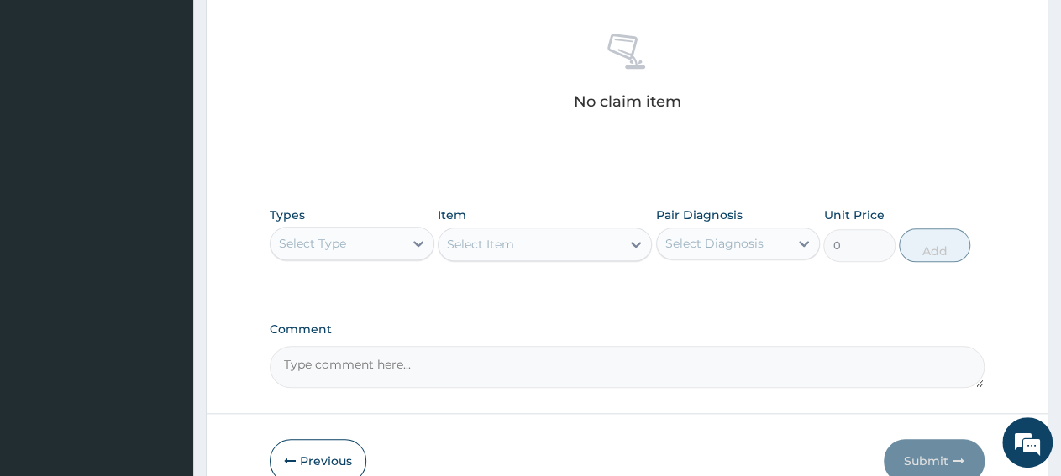
click at [340, 245] on div "Select Type" at bounding box center [312, 243] width 67 height 17
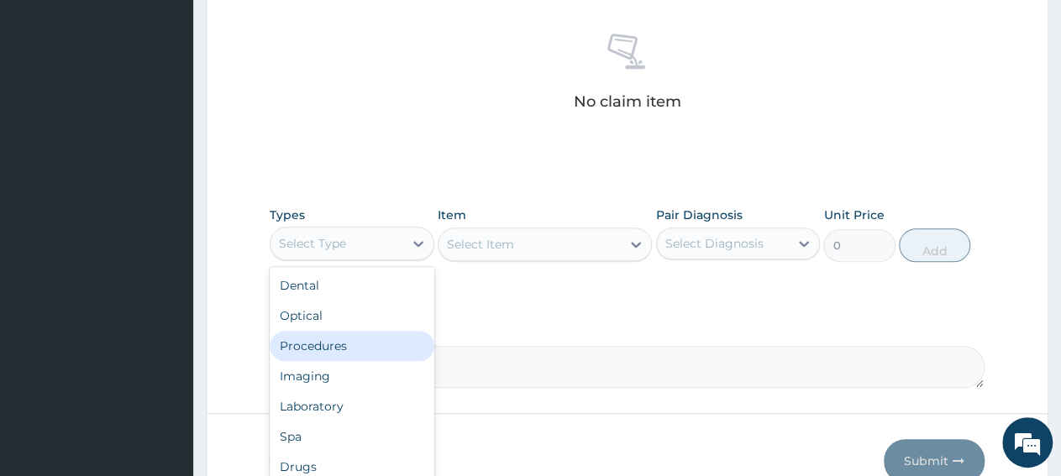
click at [329, 352] on div "Procedures" at bounding box center [352, 346] width 165 height 30
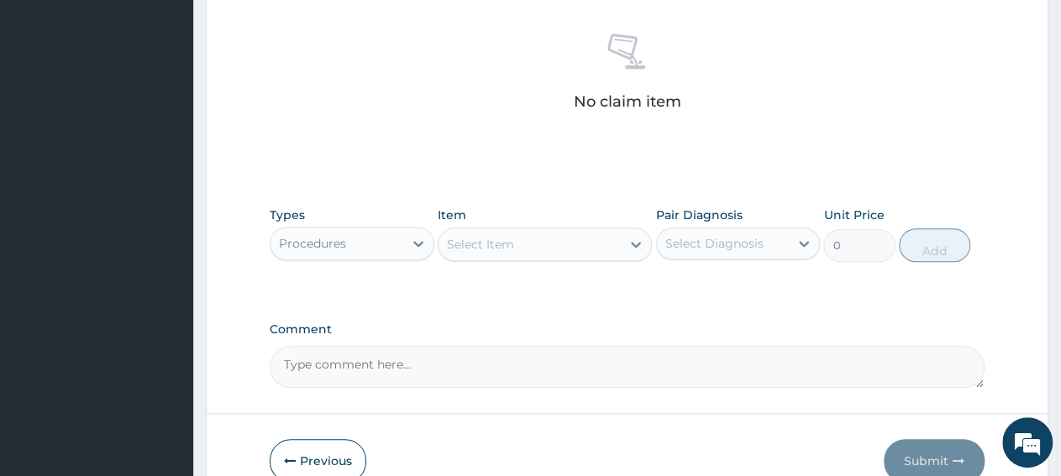
click at [523, 249] on div "Select Item" at bounding box center [529, 244] width 182 height 27
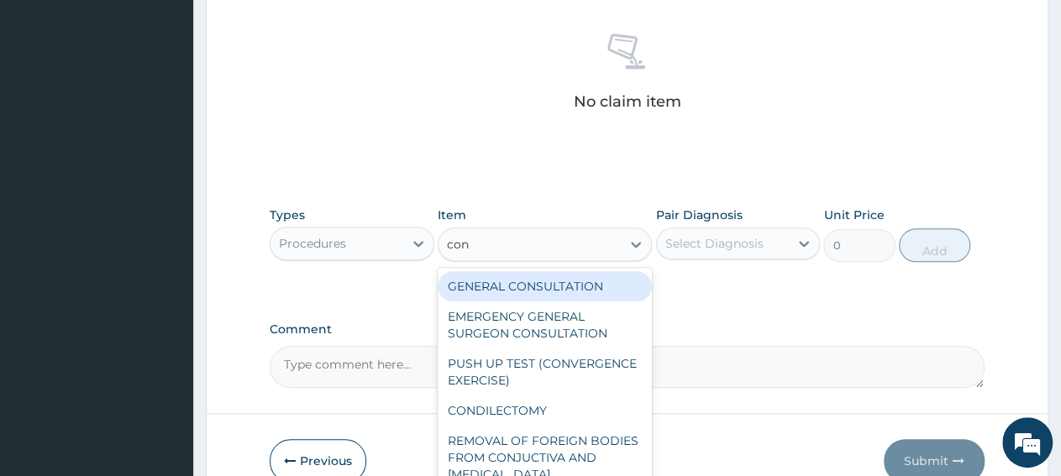
type input "cons"
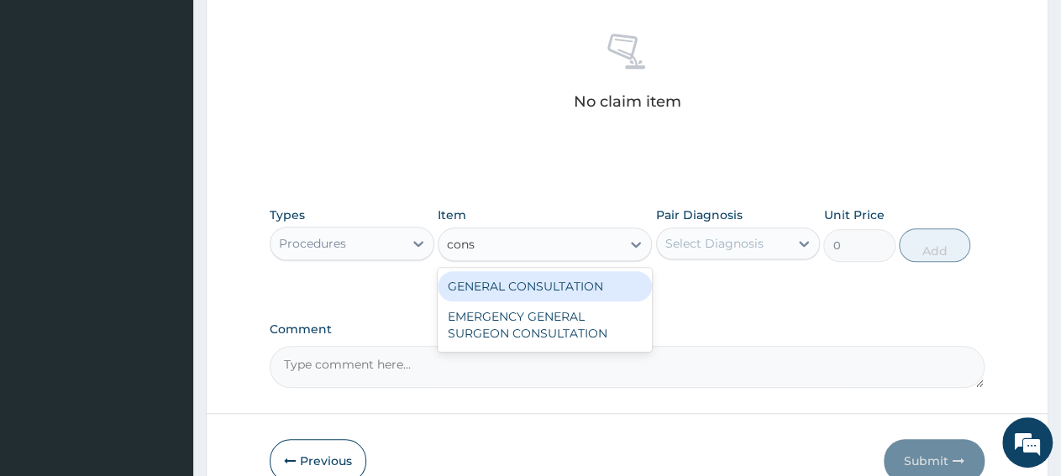
click at [560, 290] on div "GENERAL CONSULTATION" at bounding box center [545, 286] width 214 height 30
type input "3150"
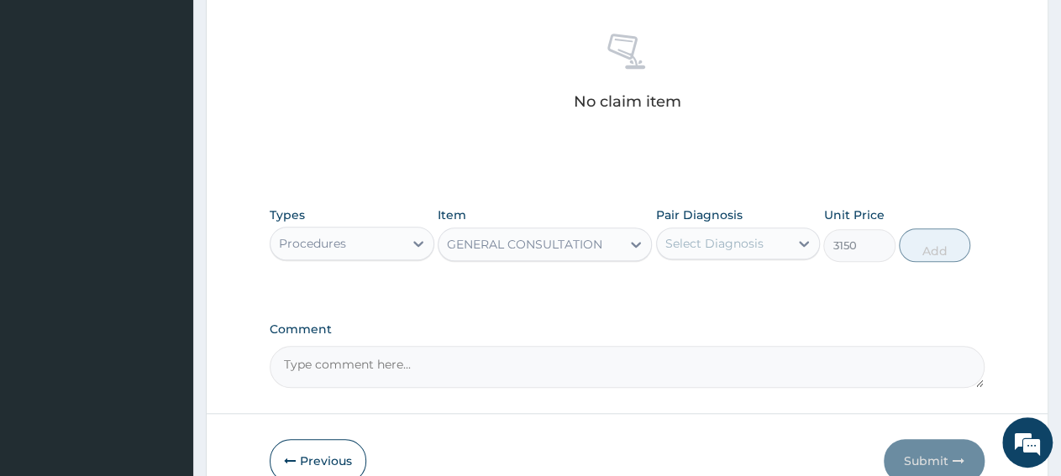
click at [720, 253] on div "Select Diagnosis" at bounding box center [723, 243] width 133 height 27
click at [722, 297] on div "[MEDICAL_DATA]" at bounding box center [738, 287] width 165 height 34
checkbox input "true"
click at [924, 260] on div "Types Procedures Item GENERAL CONSULTATION Pair Diagnosis option [MEDICAL_DATA]…" at bounding box center [627, 234] width 715 height 72
click at [924, 256] on button "Add" at bounding box center [934, 245] width 71 height 34
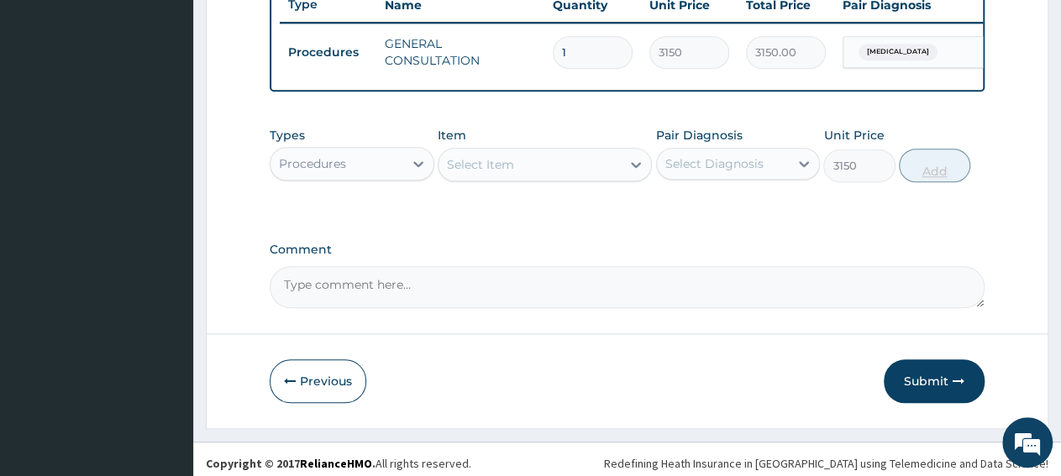
type input "0"
click at [303, 177] on div "Procedures" at bounding box center [336, 163] width 133 height 27
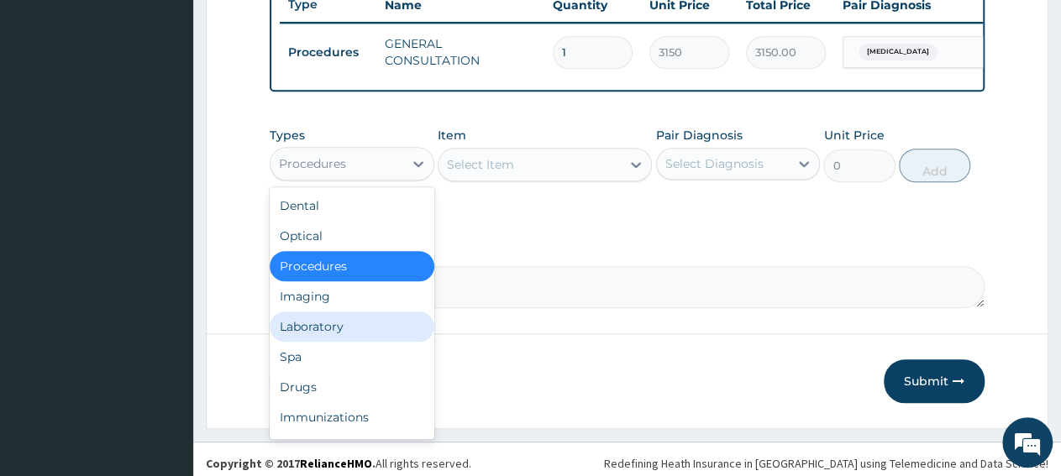
click at [340, 339] on div "Laboratory" at bounding box center [352, 327] width 165 height 30
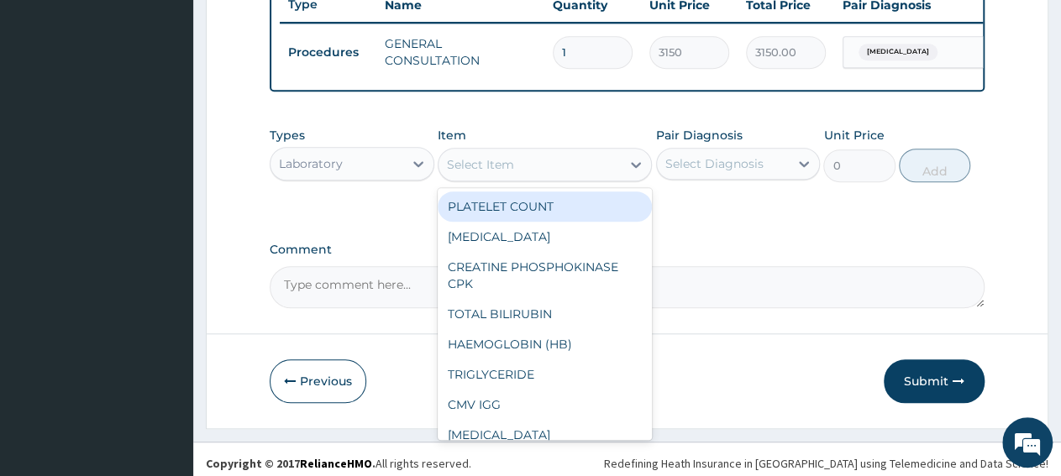
click at [517, 178] on div "Select Item" at bounding box center [529, 164] width 182 height 27
paste input "Total Bilirubin"
type input "Total Bilirubin"
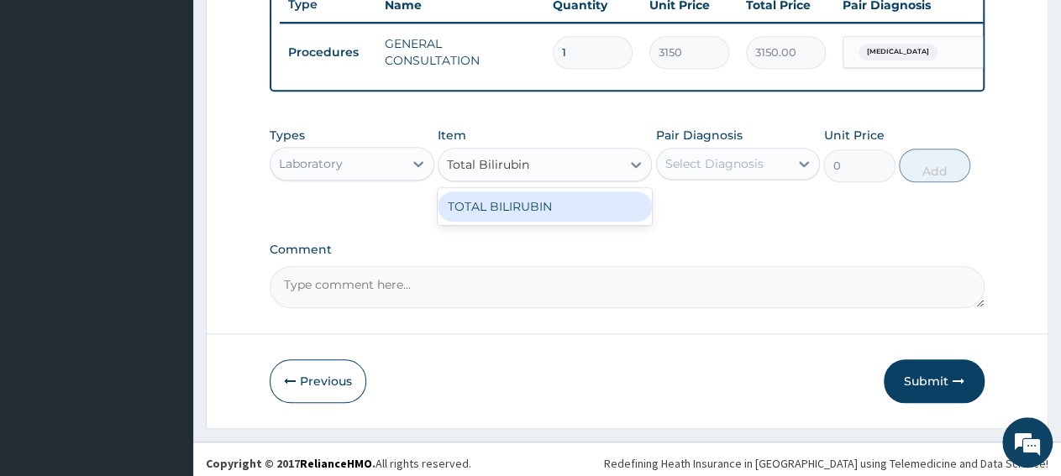
click at [520, 222] on div "TOTAL BILIRUBIN" at bounding box center [545, 207] width 214 height 30
type input "6318"
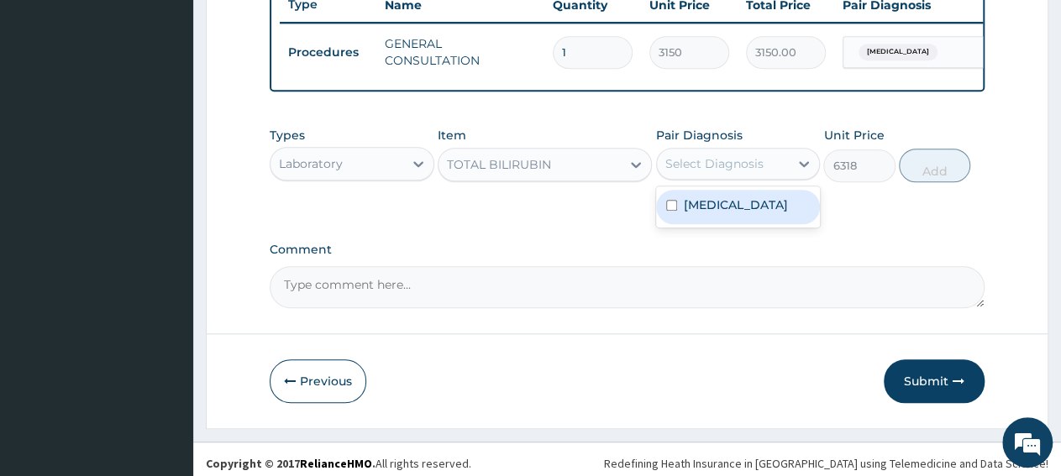
click at [718, 177] on div "Select Diagnosis" at bounding box center [723, 163] width 133 height 27
click at [732, 213] on label "Hyperbilirubinemia" at bounding box center [736, 205] width 104 height 17
checkbox input "true"
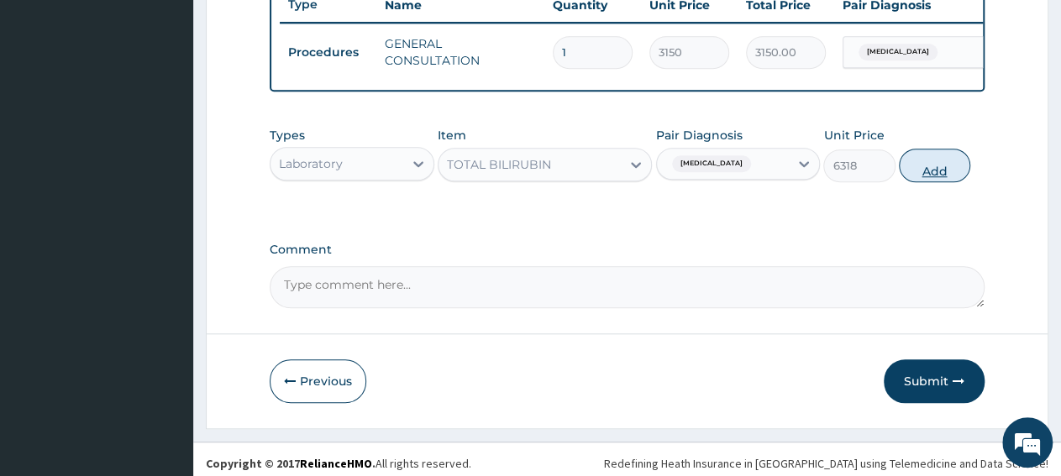
click at [943, 182] on button "Add" at bounding box center [934, 166] width 71 height 34
type input "0"
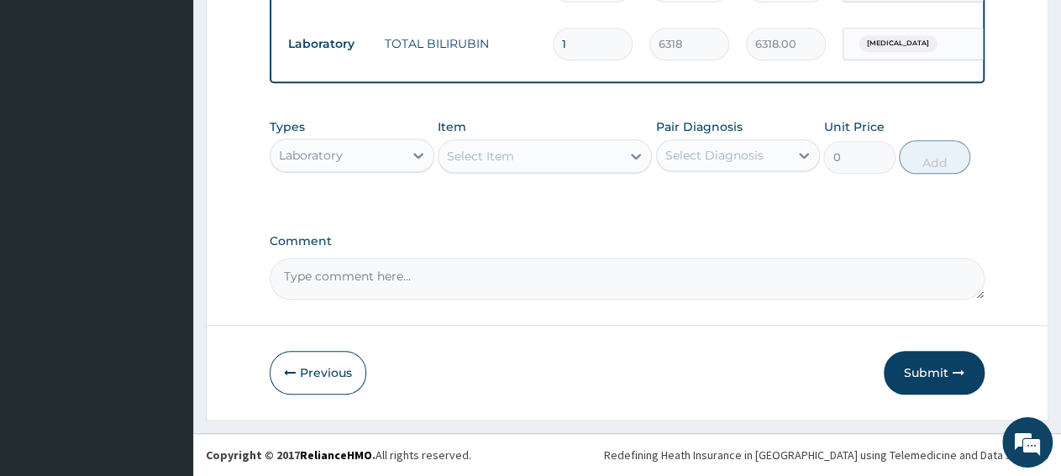
scroll to position [724, 0]
click at [955, 375] on icon "button" at bounding box center [959, 373] width 12 height 12
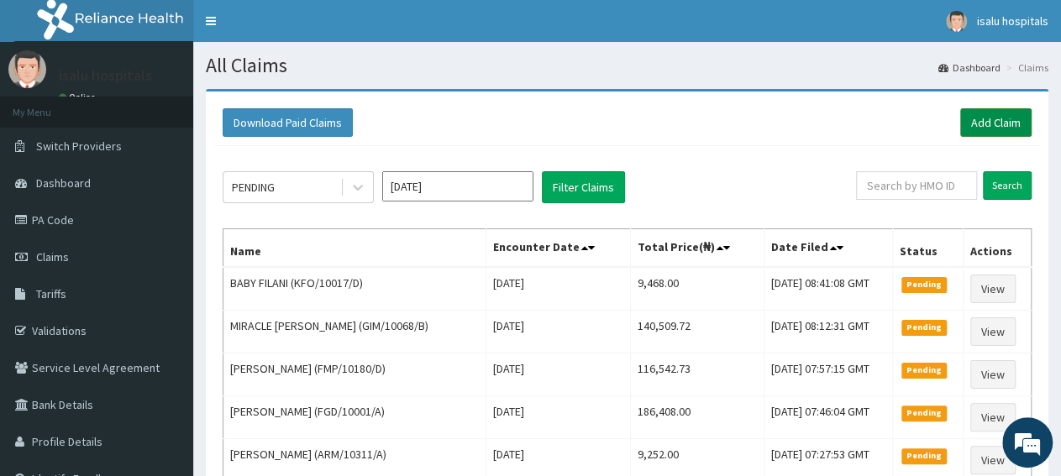
click at [994, 123] on link "Add Claim" at bounding box center [995, 122] width 71 height 29
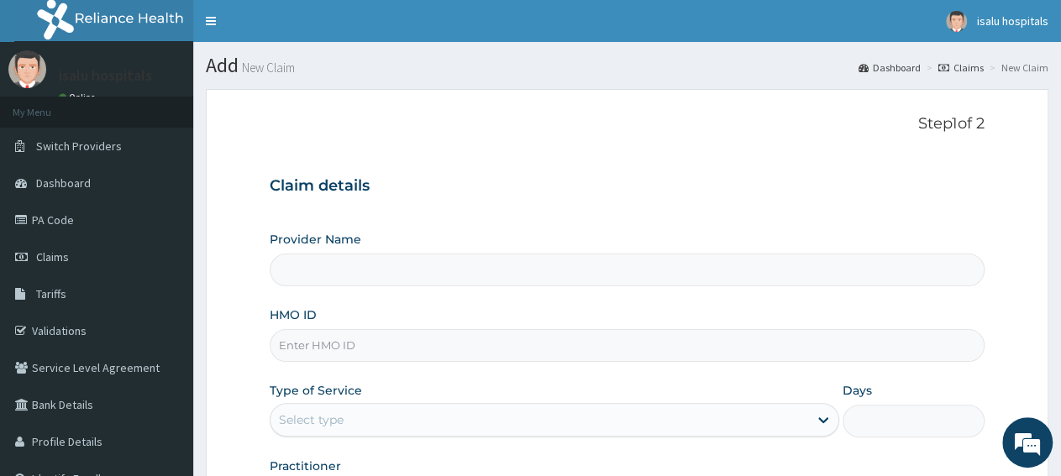
type input "Isalu Hospital Limited"
paste input "KRM/10002/A"
type input "KRM/10002/A"
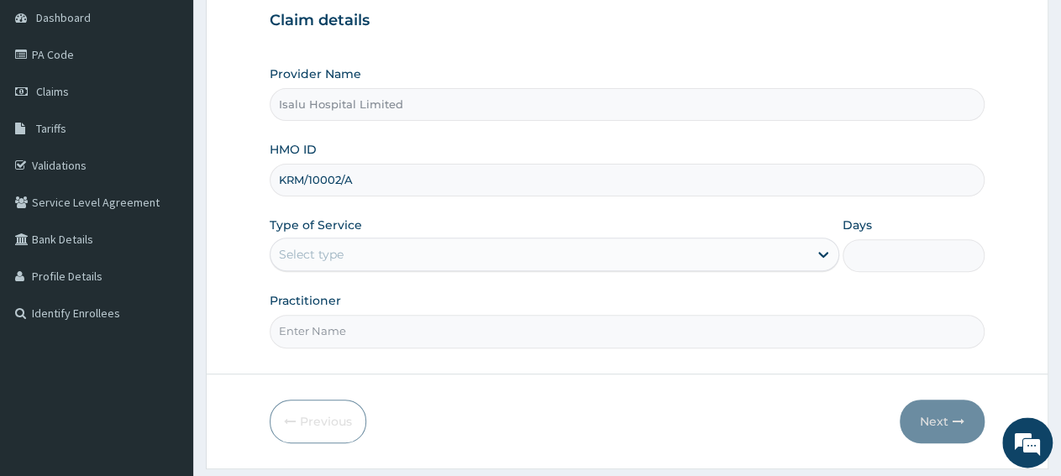
scroll to position [175, 0]
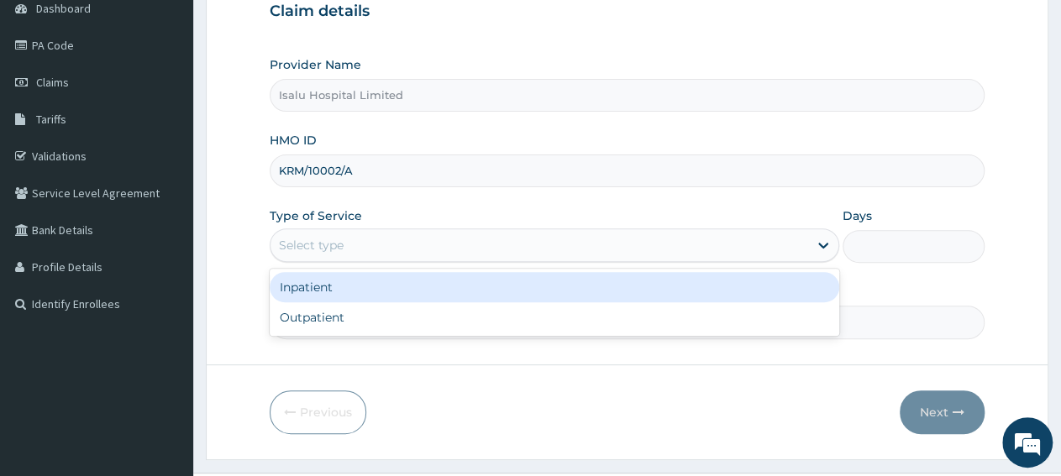
click at [367, 248] on div "Select type" at bounding box center [538, 245] width 537 height 27
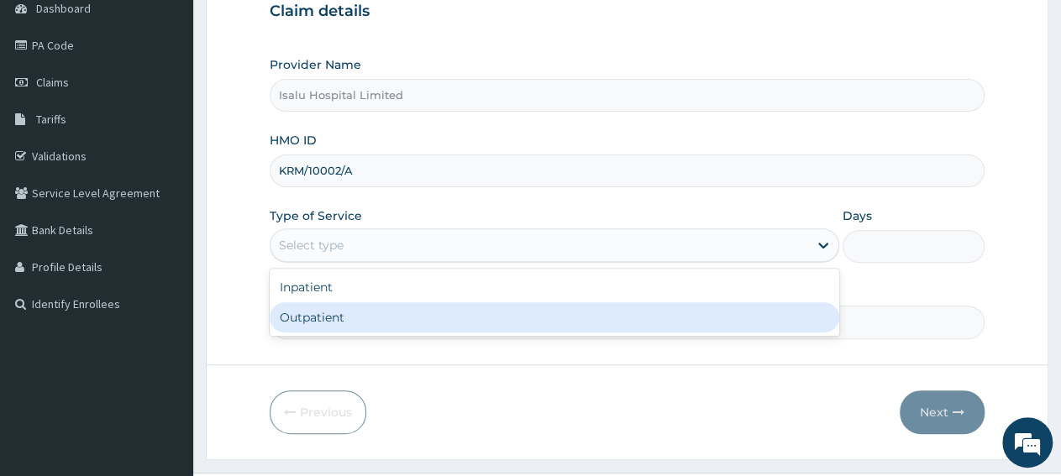
click at [379, 321] on div "Outpatient" at bounding box center [554, 317] width 569 height 30
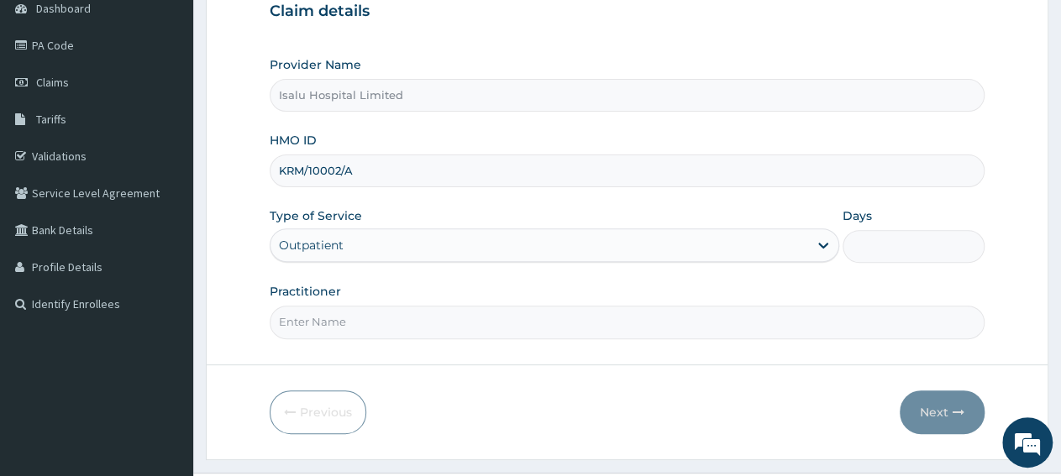
type input "1"
paste input "OMOTOLA MORADEYO"
type input "OMOTOLA MORADEYO"
click at [962, 423] on button "Next" at bounding box center [942, 413] width 85 height 44
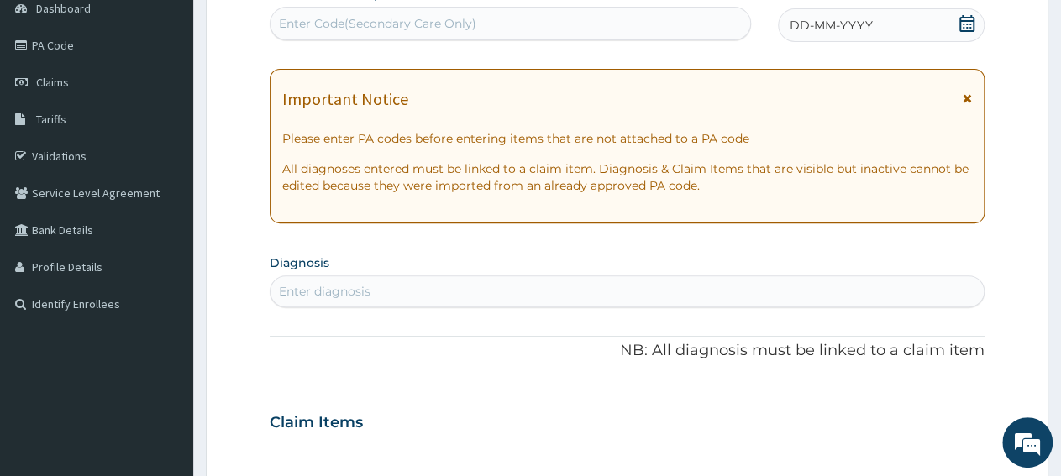
click at [403, 277] on div "Enter diagnosis" at bounding box center [627, 292] width 715 height 32
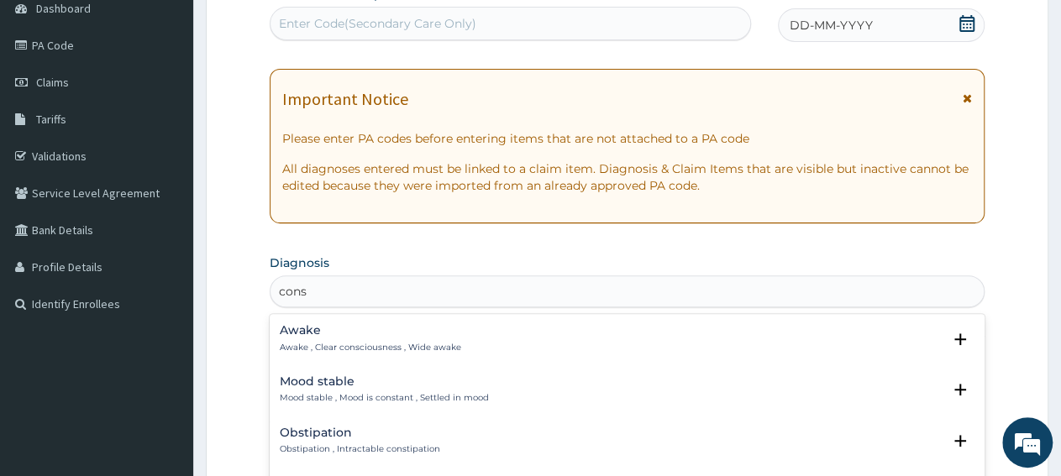
click at [588, 339] on div "Awake Awake , Clear consciousness , Wide awake" at bounding box center [627, 338] width 695 height 29
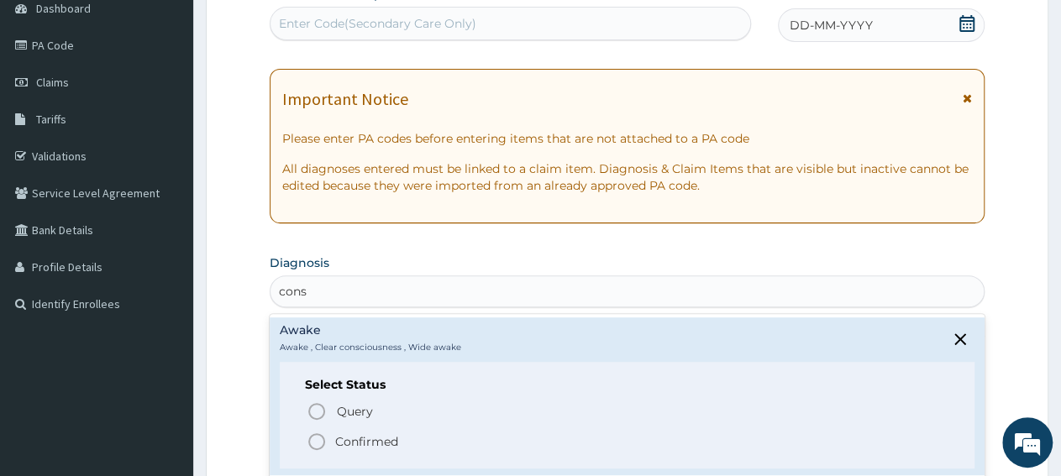
type input "cons"
click at [579, 243] on div "PA Code / Prescription Code Enter Code(Secondary Care Only) Encounter Date DD-M…" at bounding box center [627, 420] width 715 height 869
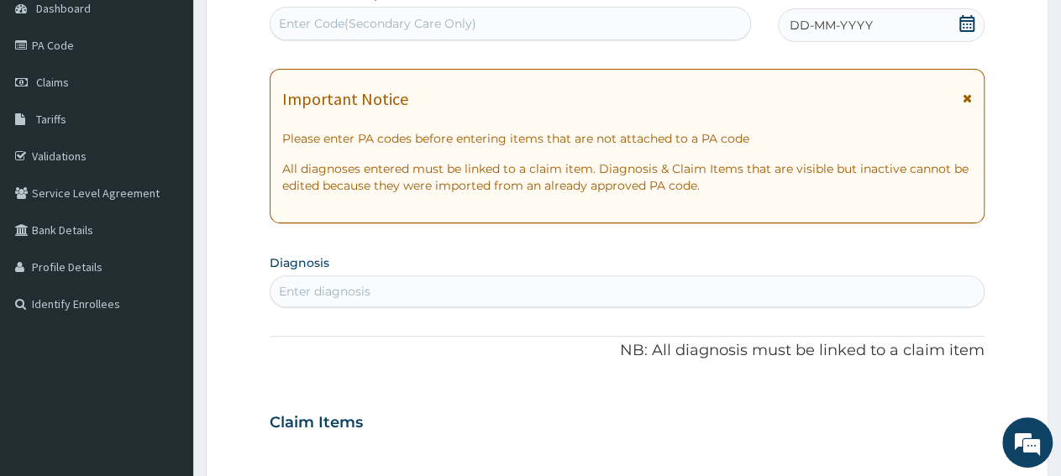
click at [383, 285] on div "Enter diagnosis" at bounding box center [626, 291] width 713 height 27
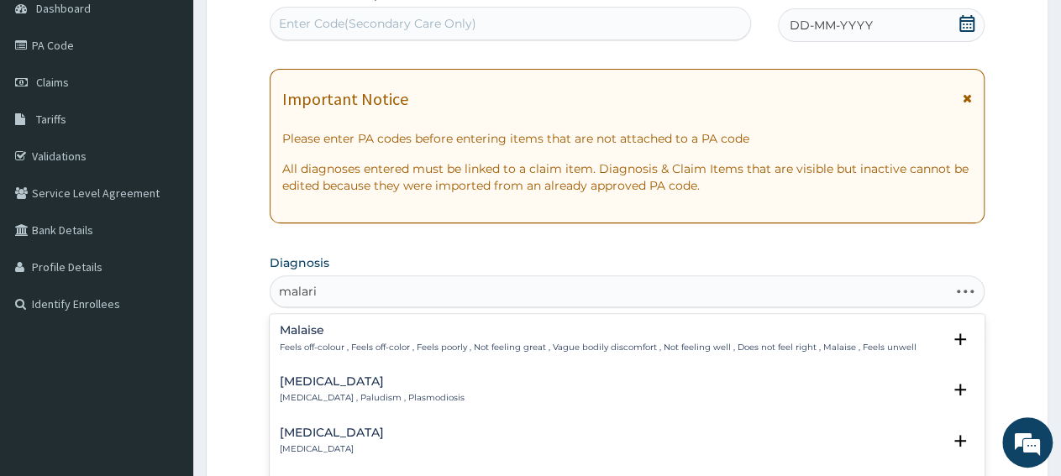
type input "malaria"
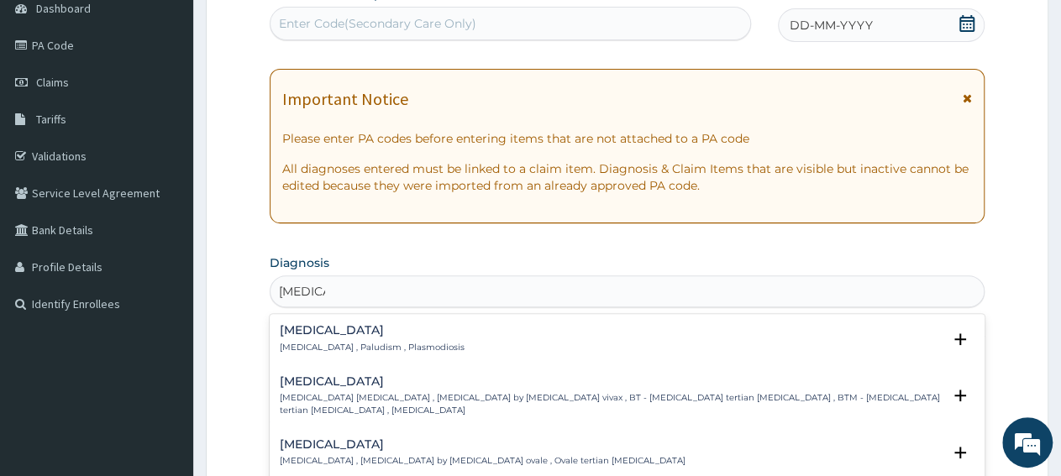
click at [286, 348] on p "Malaria , Paludism , Plasmodiosis" at bounding box center [372, 348] width 185 height 12
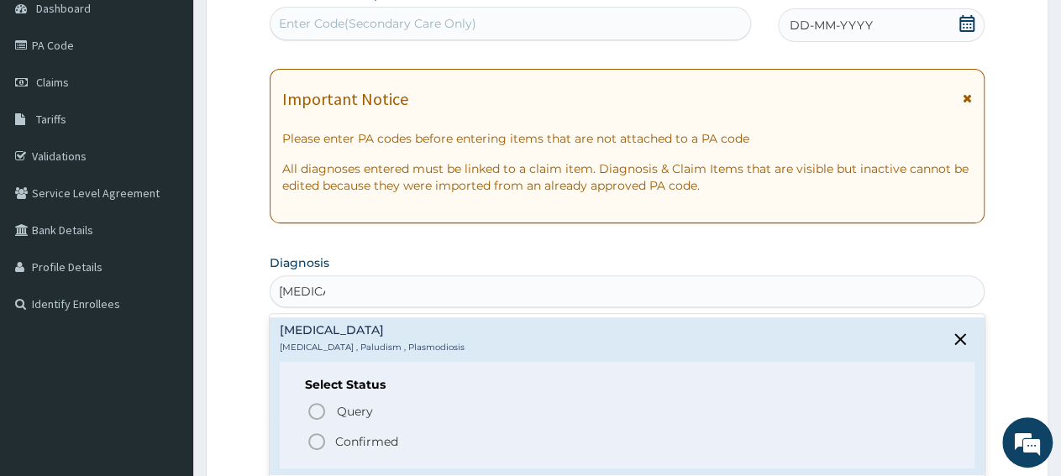
click at [353, 438] on p "Confirmed" at bounding box center [366, 441] width 63 height 17
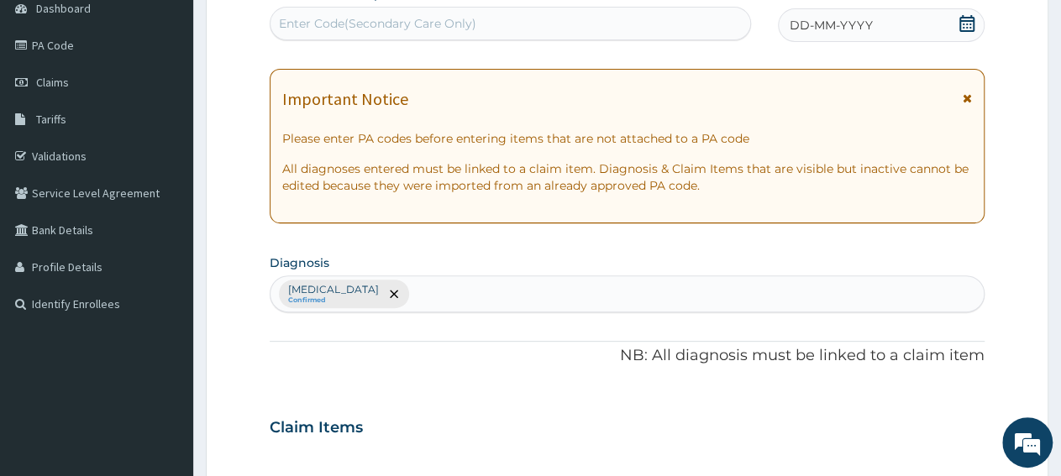
click at [392, 286] on div "Malaria Confirmed" at bounding box center [626, 293] width 713 height 35
type input "sepsis"
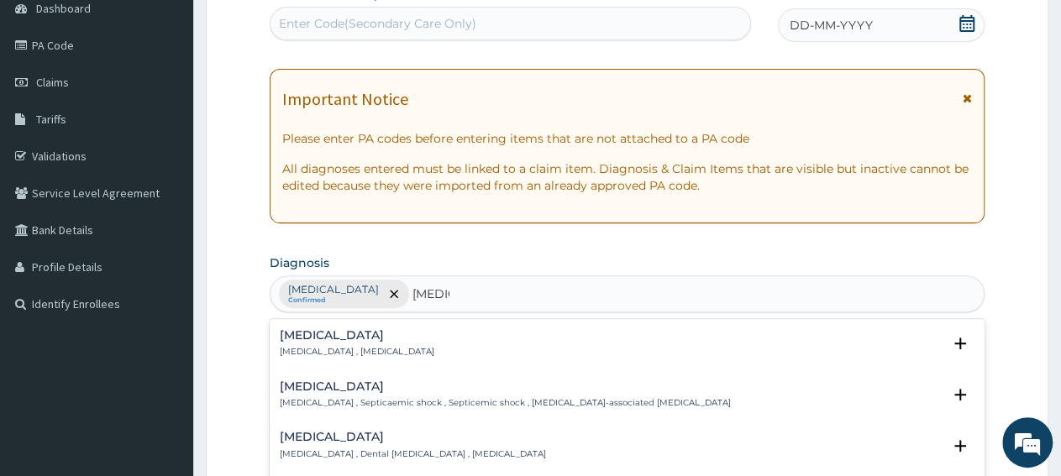
click at [302, 352] on p "Systemic infection , Sepsis" at bounding box center [357, 352] width 155 height 12
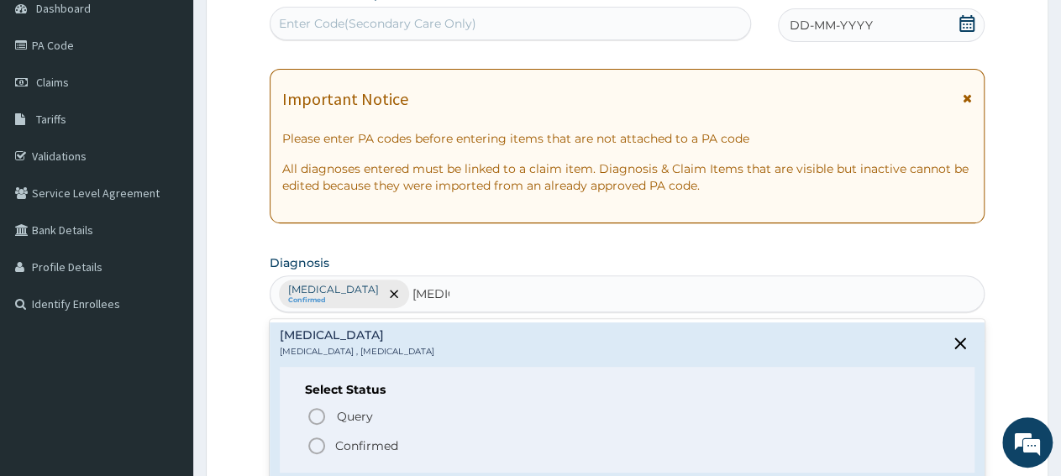
click at [370, 444] on p "Confirmed" at bounding box center [366, 446] width 63 height 17
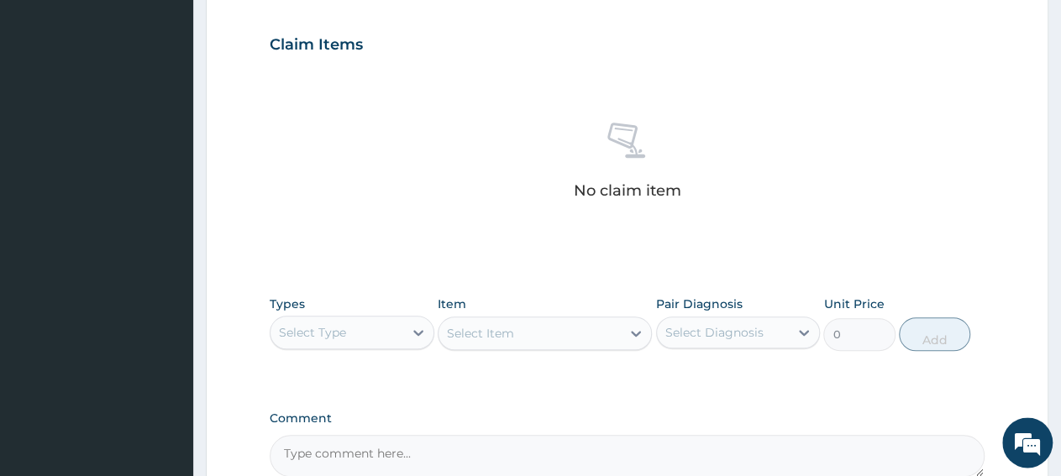
scroll to position [612, 0]
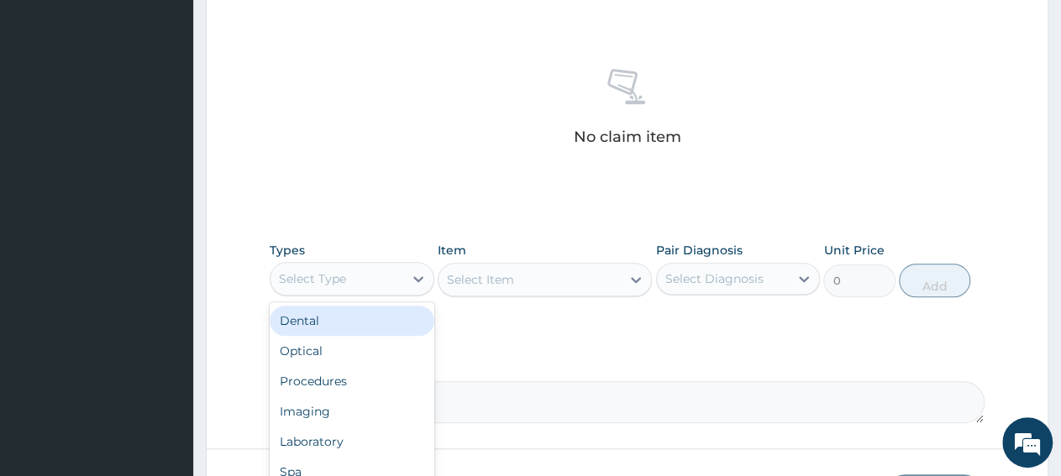
click at [337, 274] on div "Select Type" at bounding box center [312, 278] width 67 height 17
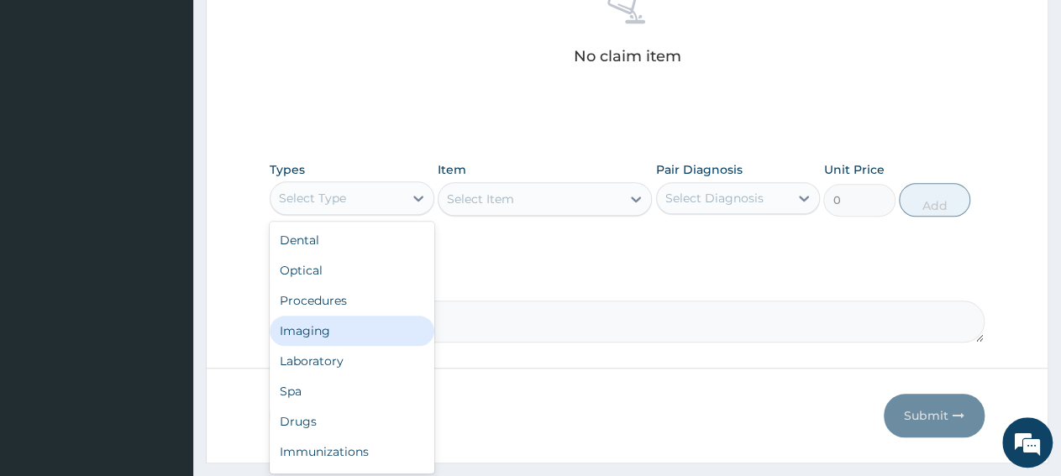
scroll to position [732, 0]
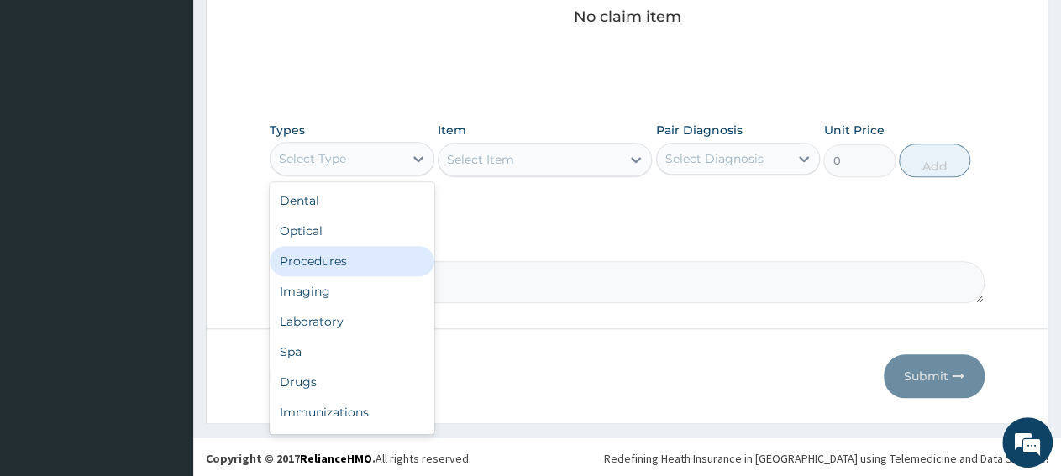
click at [345, 260] on div "Procedures" at bounding box center [352, 261] width 165 height 30
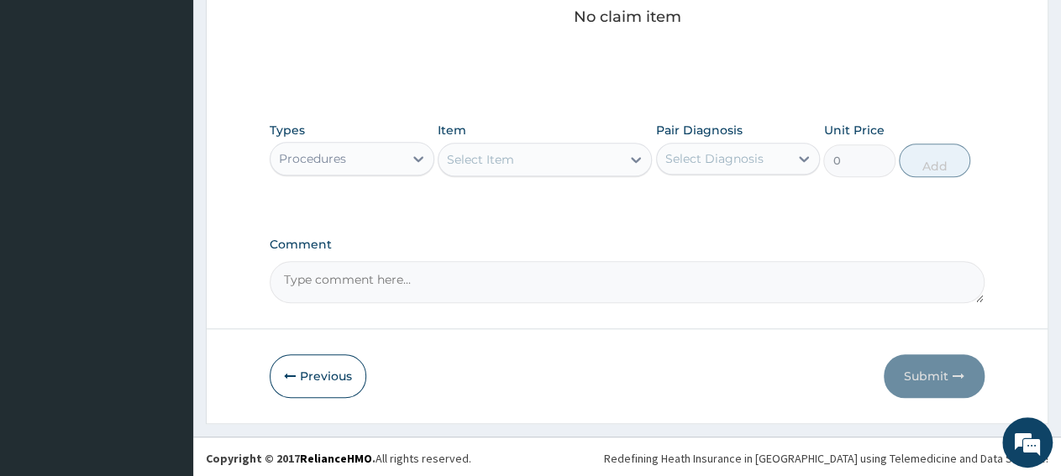
click at [559, 163] on div "Select Item" at bounding box center [529, 159] width 182 height 27
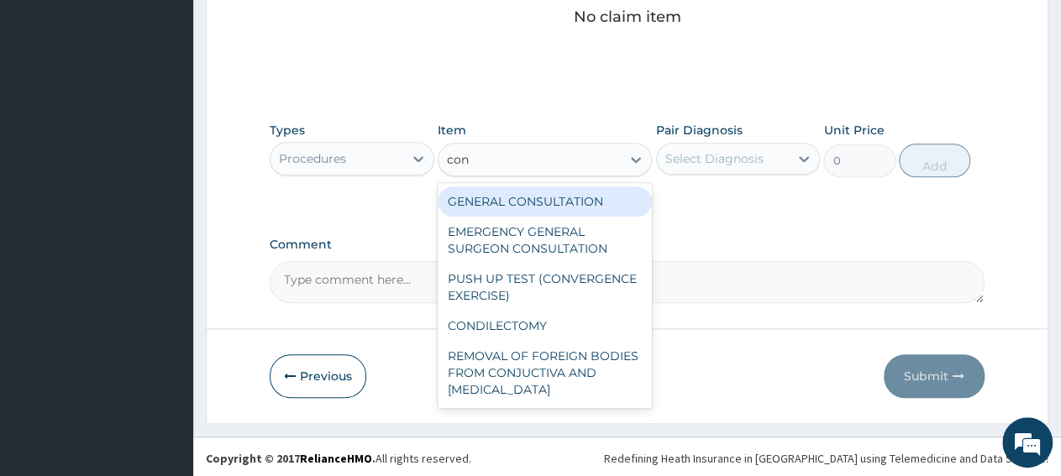
type input "cons"
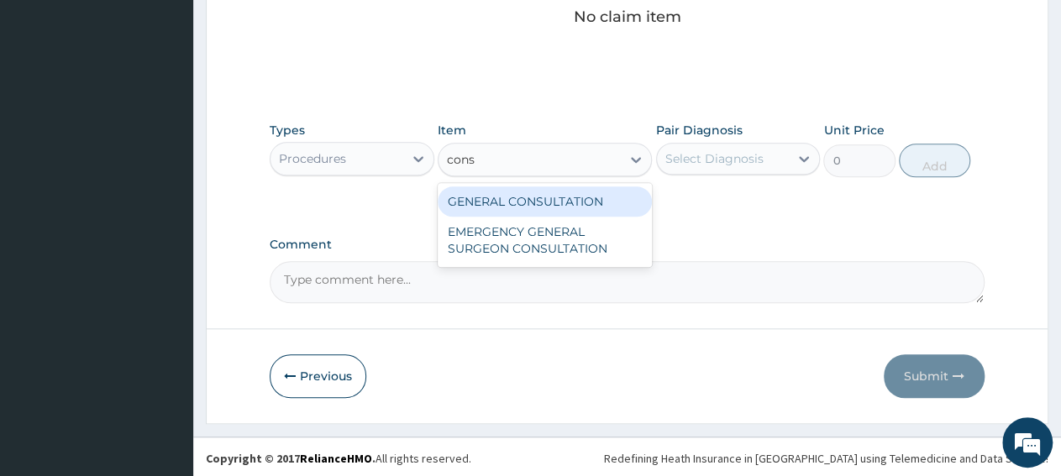
click at [554, 209] on div "GENERAL CONSULTATION" at bounding box center [545, 201] width 214 height 30
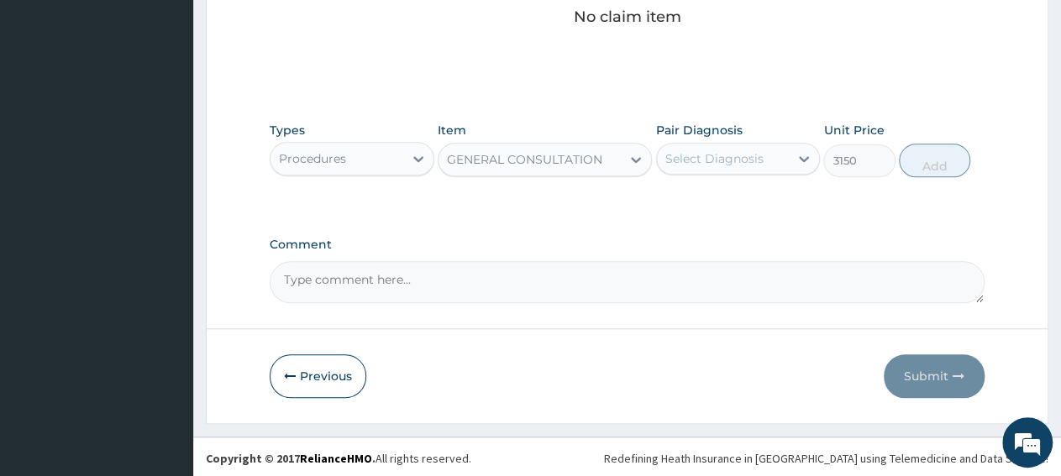
type input "3150"
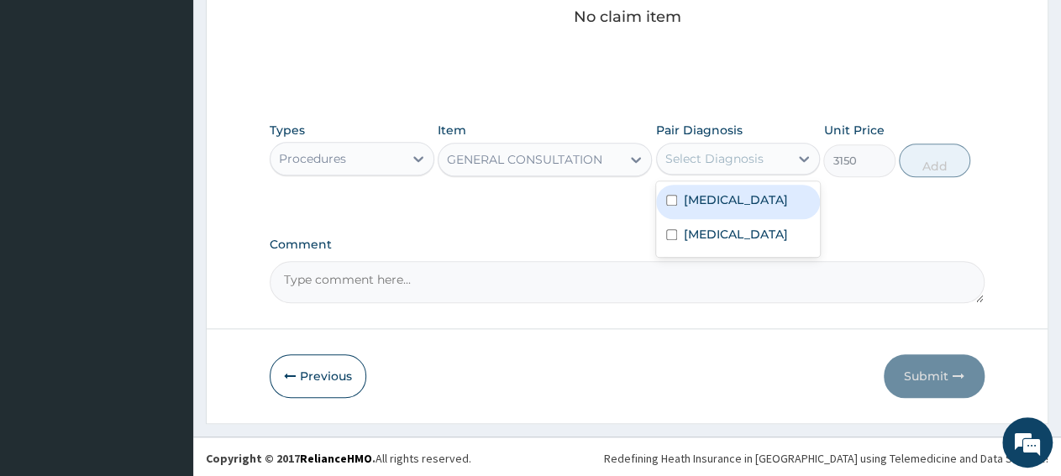
click at [686, 159] on div "Select Diagnosis" at bounding box center [714, 158] width 98 height 17
click at [706, 202] on label "Malaria" at bounding box center [736, 200] width 104 height 17
checkbox input "true"
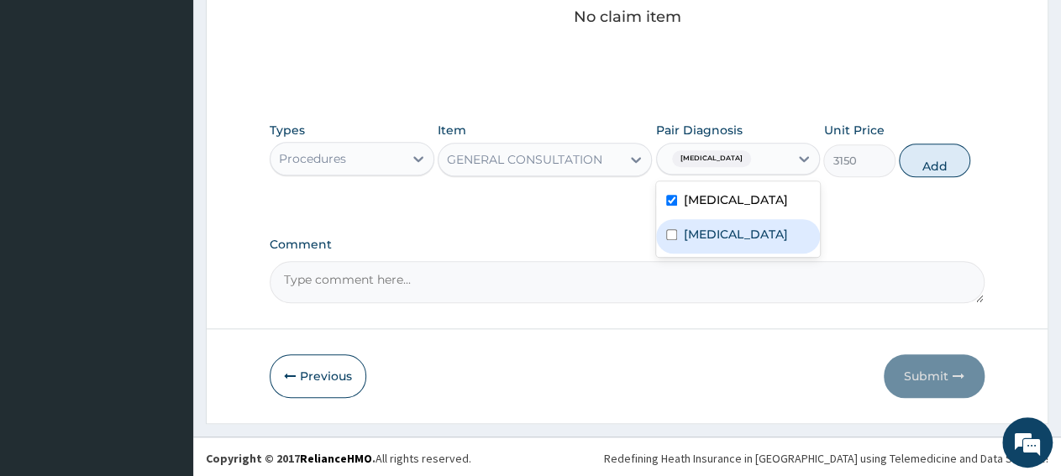
click at [710, 231] on label "Sepsis" at bounding box center [736, 234] width 104 height 17
checkbox input "true"
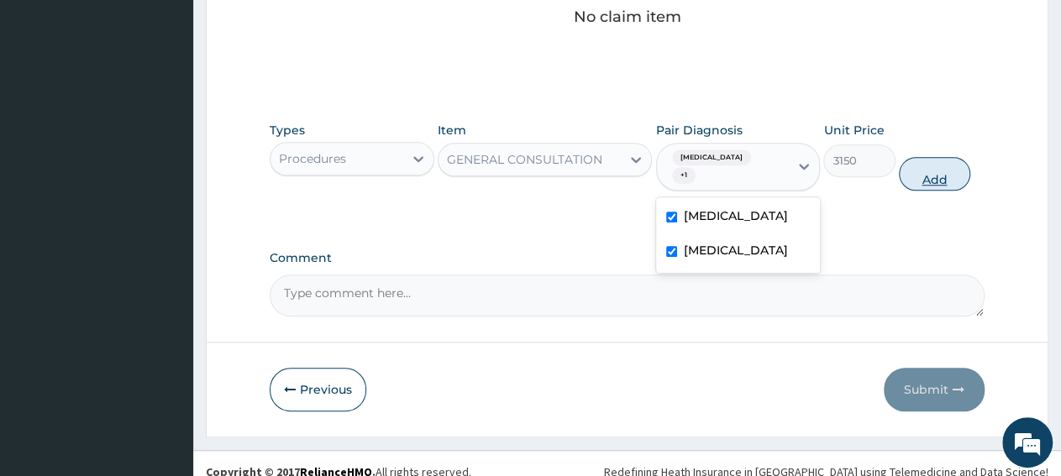
click at [943, 165] on button "Add" at bounding box center [934, 174] width 71 height 34
type input "0"
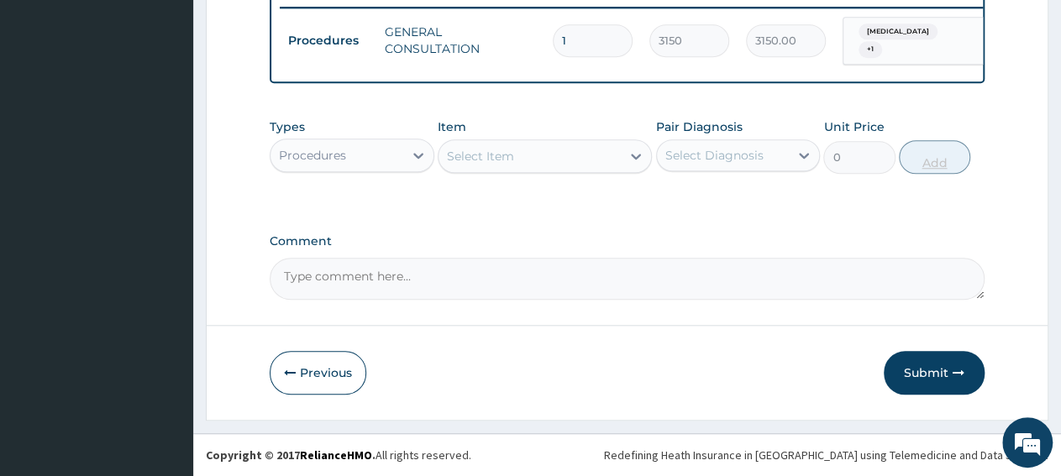
scroll to position [667, 0]
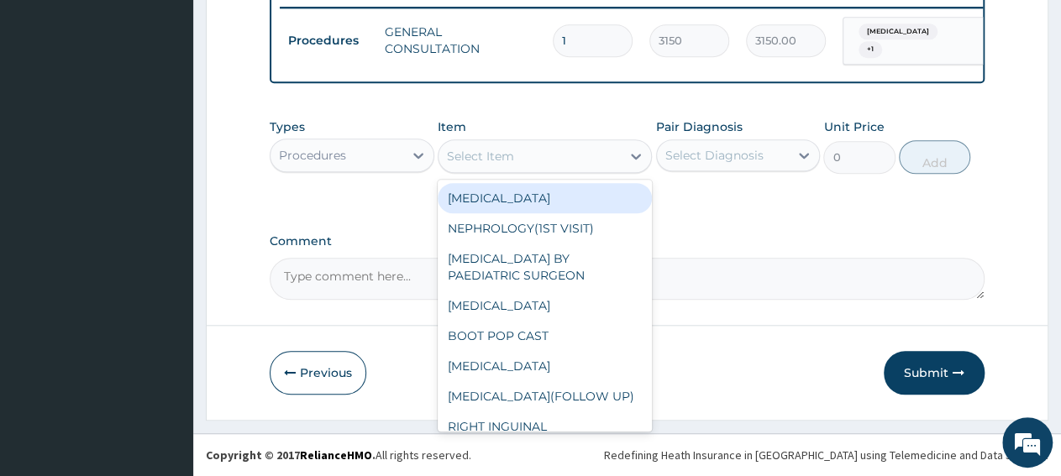
click at [480, 165] on div "Select Item" at bounding box center [529, 156] width 182 height 27
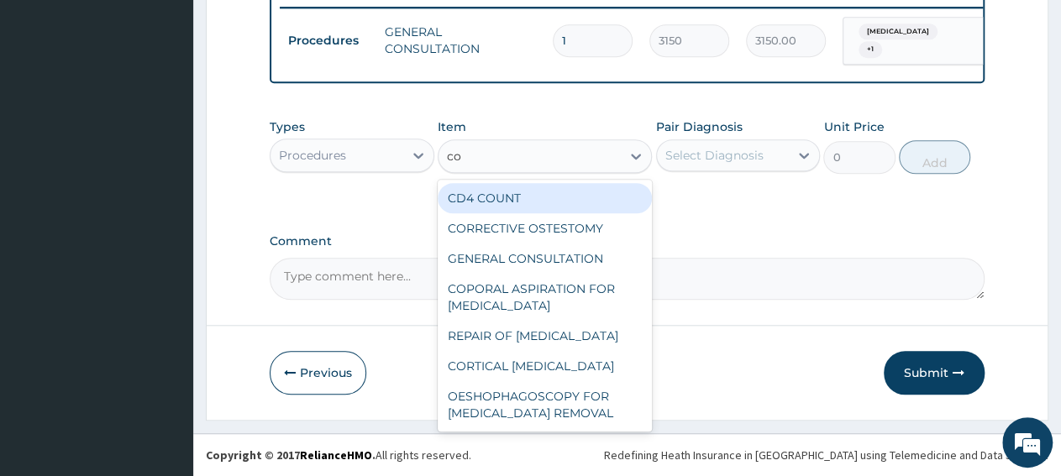
type input "con"
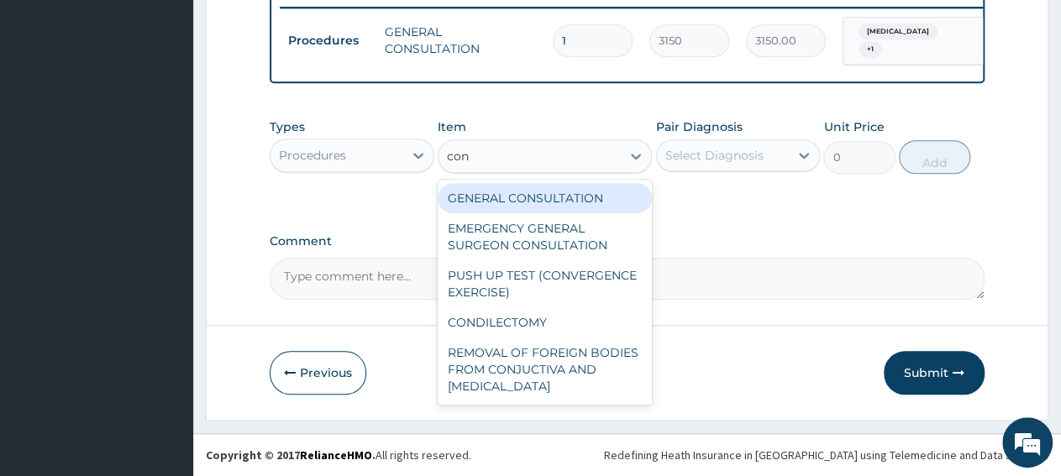
click at [501, 198] on div "GENERAL CONSULTATION" at bounding box center [545, 198] width 214 height 30
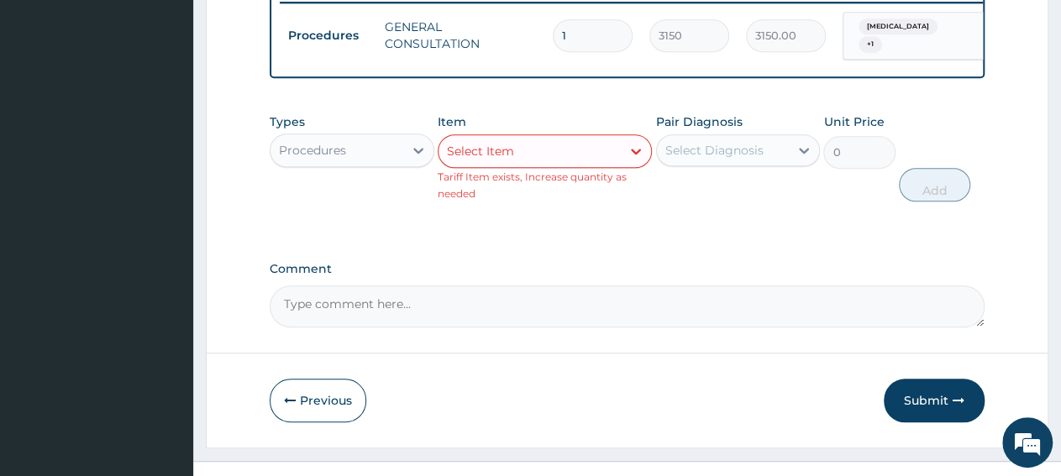
click at [675, 231] on div "Types Procedures Item Select Item Tariff Item exists, Increase quantity as need…" at bounding box center [627, 170] width 715 height 130
click at [363, 149] on div "Procedures" at bounding box center [336, 150] width 133 height 27
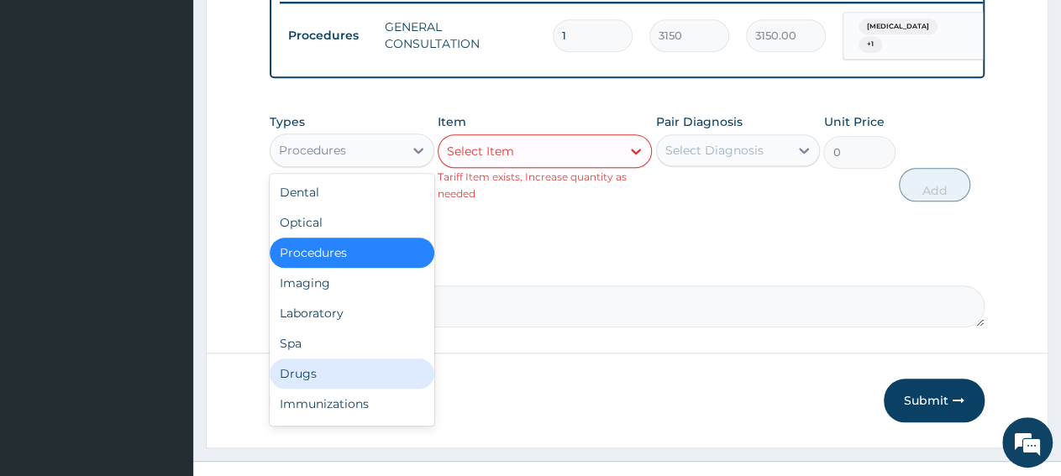
click at [332, 382] on div "Drugs" at bounding box center [352, 374] width 165 height 30
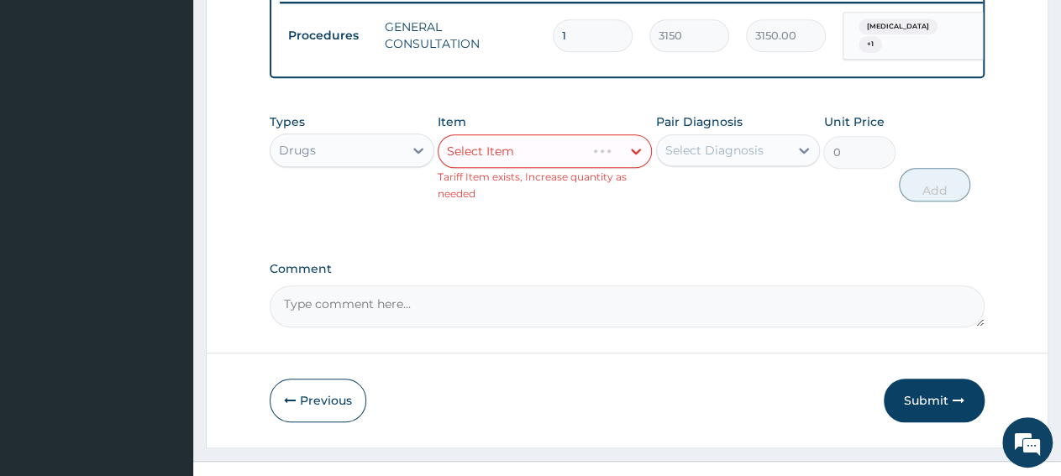
click at [527, 176] on div "Item Select Item Tariff Item exists, Increase quantity as needed" at bounding box center [545, 157] width 214 height 88
click at [596, 150] on div "Select Item" at bounding box center [529, 151] width 182 height 27
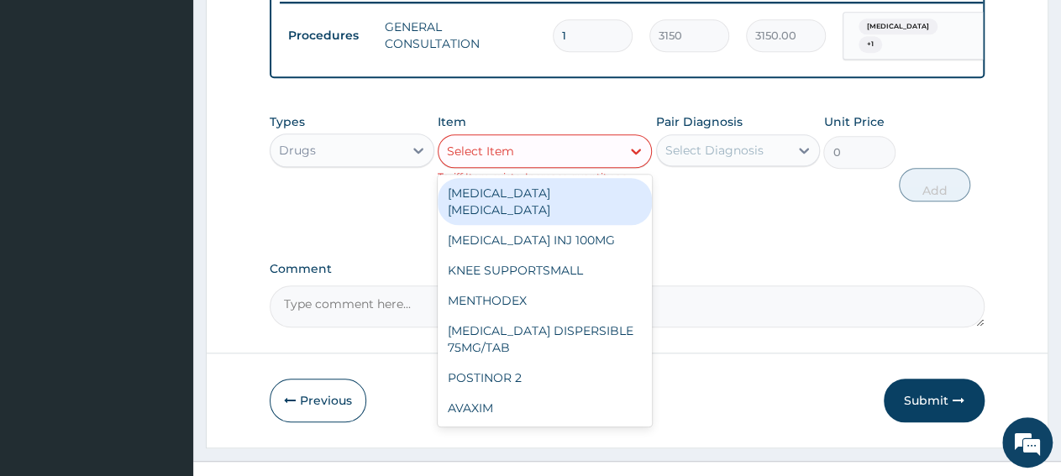
paste input "ARTEMETER + LUMEFANTRINE 80/480 AMATEM SOFT GEL"
type input "ARTEMETER + LUMEFANTRINE 80/480 AMATEM SOFT GEL"
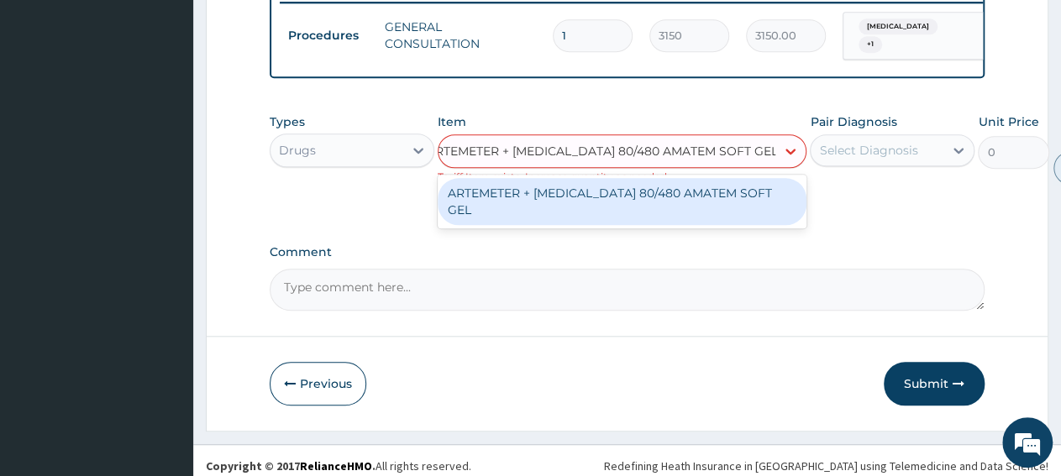
click at [591, 206] on div "ARTEMETER + LUMEFANTRINE 80/480 AMATEM SOFT GEL" at bounding box center [622, 201] width 369 height 47
type input "588.0117797851562"
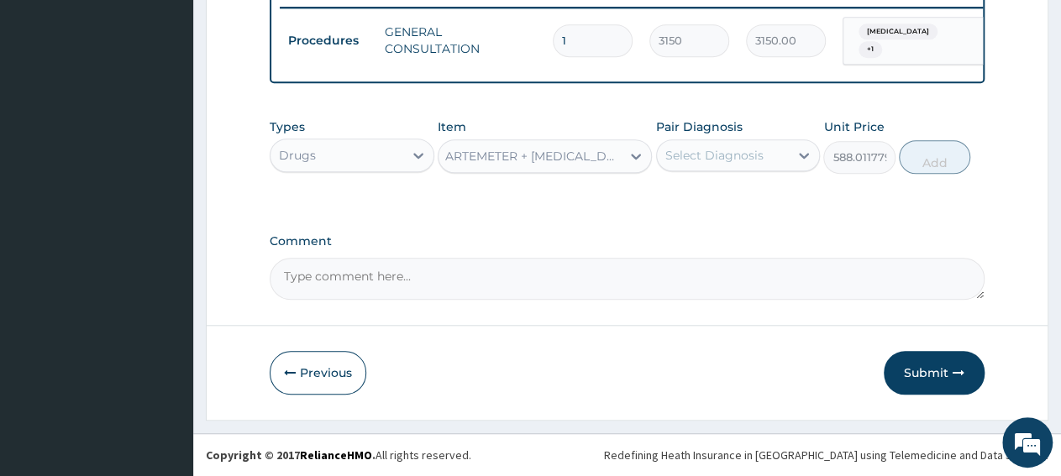
scroll to position [0, 2]
click at [717, 164] on div "Select Diagnosis" at bounding box center [714, 155] width 98 height 17
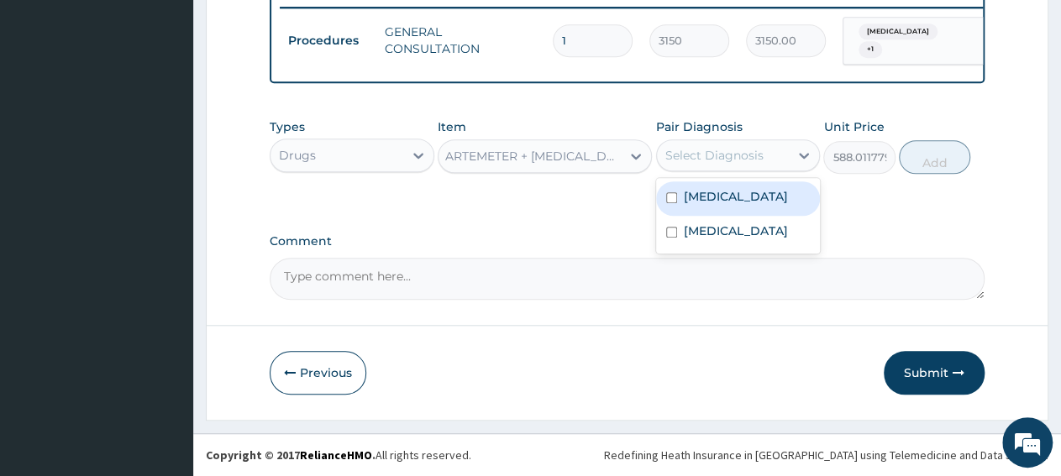
click at [725, 202] on label "Malaria" at bounding box center [736, 196] width 104 height 17
checkbox input "true"
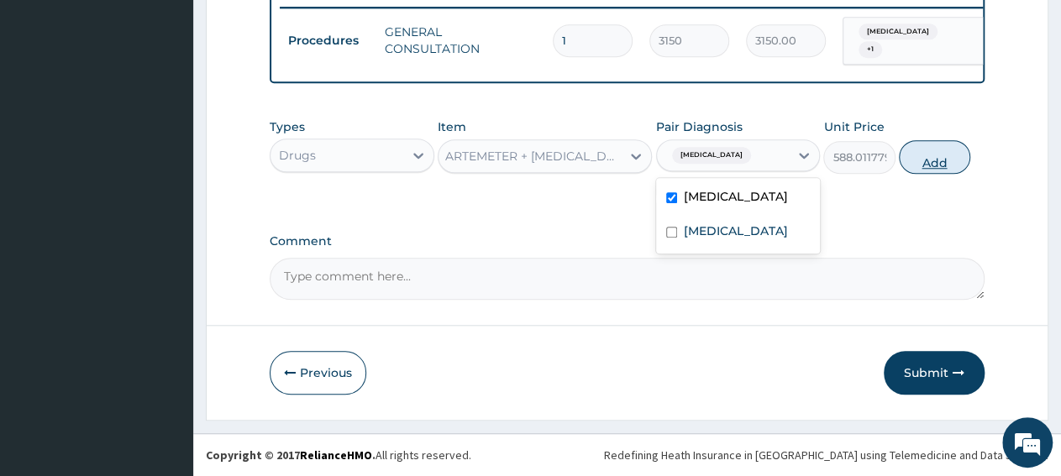
click at [950, 167] on button "Add" at bounding box center [934, 157] width 71 height 34
type input "0"
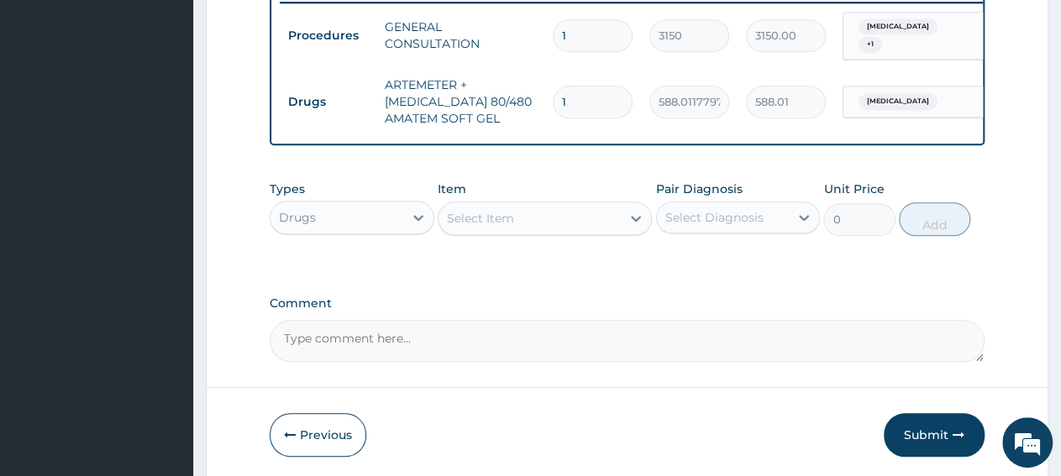
scroll to position [0, 0]
click at [584, 98] on input "1" at bounding box center [593, 102] width 80 height 33
type input "0.00"
type input "6"
type input "3528.07"
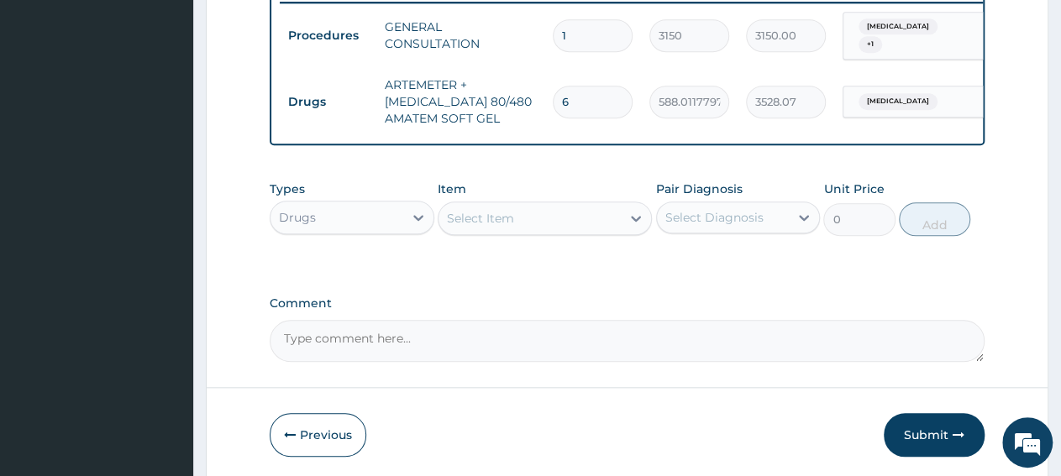
type input "6"
click at [487, 225] on div "Select Item" at bounding box center [480, 218] width 67 height 17
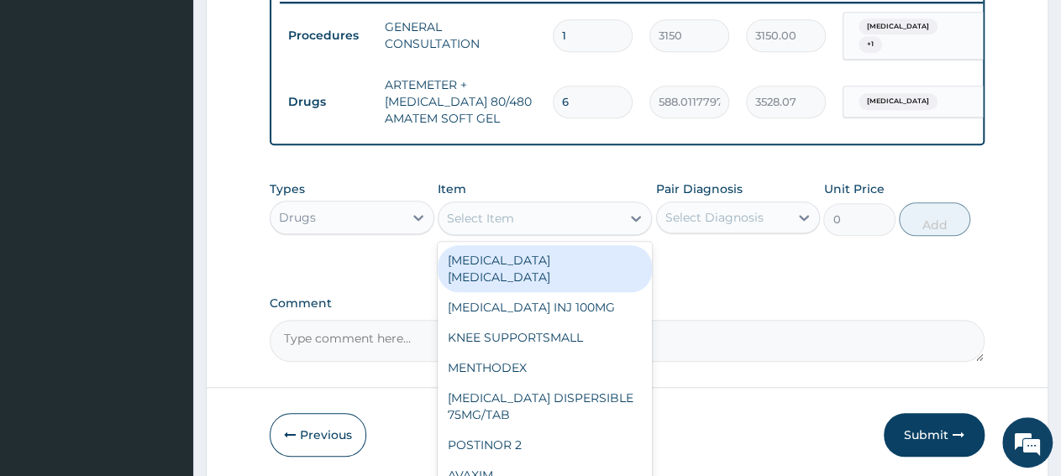
paste input "PCM TAB"
type input "PCM TAB"
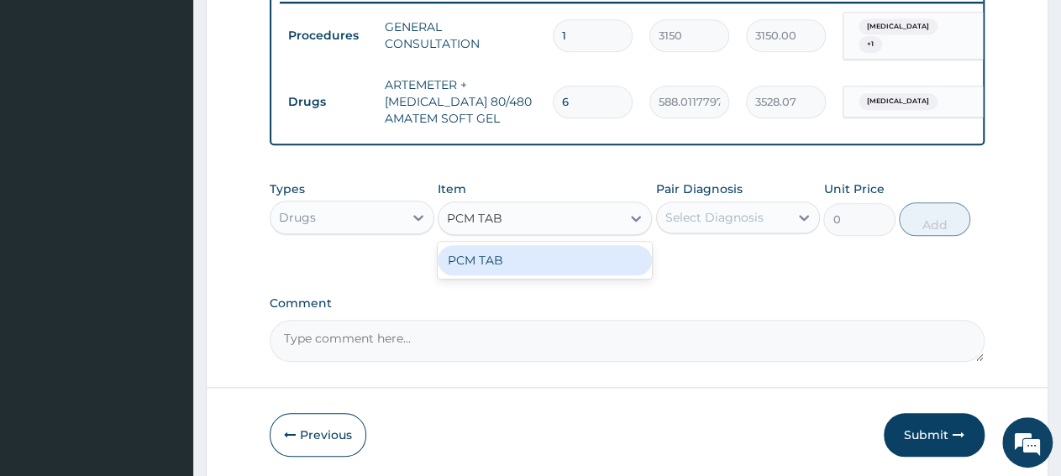
click at [507, 270] on div "PCM TAB" at bounding box center [545, 260] width 214 height 30
type input "201.0959930419922"
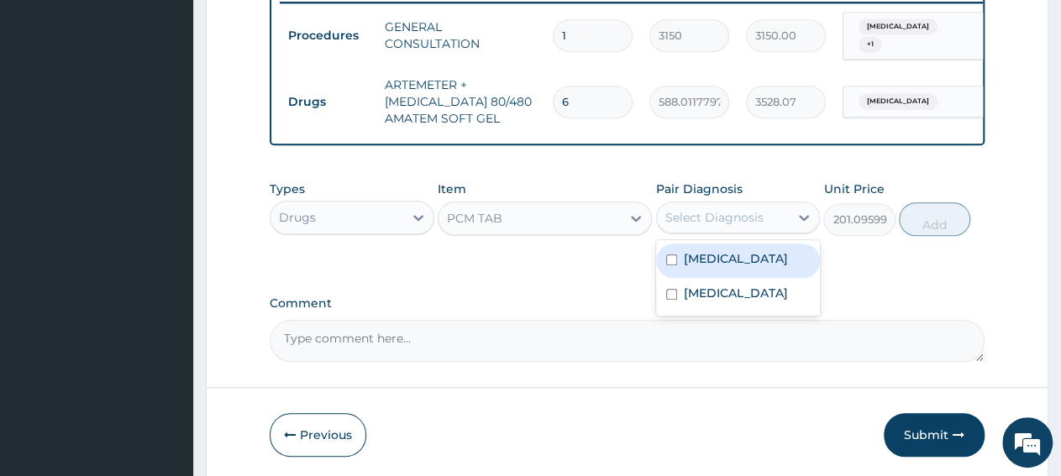
click at [711, 231] on div "Select Diagnosis" at bounding box center [723, 217] width 133 height 27
drag, startPoint x: 715, startPoint y: 273, endPoint x: 806, endPoint y: 246, distance: 95.4
click at [717, 267] on label "Malaria" at bounding box center [736, 258] width 104 height 17
checkbox input "true"
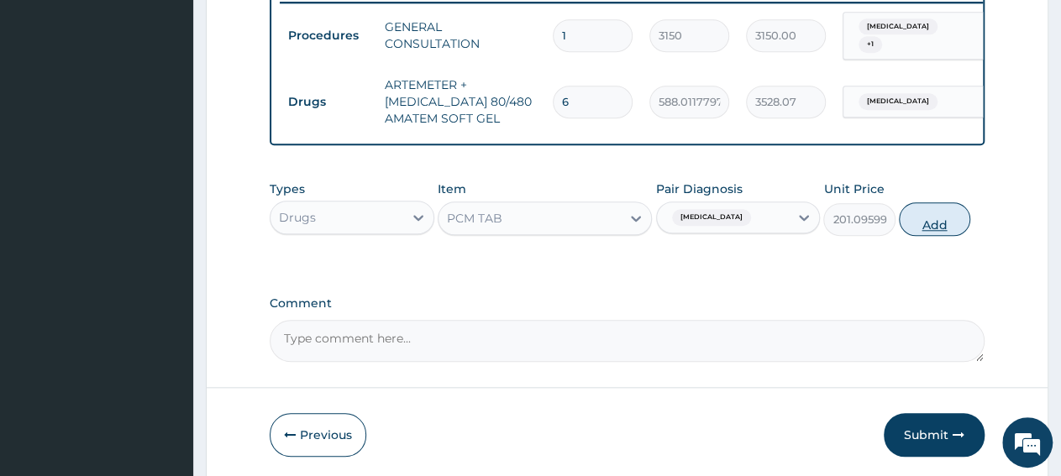
click at [916, 234] on button "Add" at bounding box center [934, 219] width 71 height 34
type input "0"
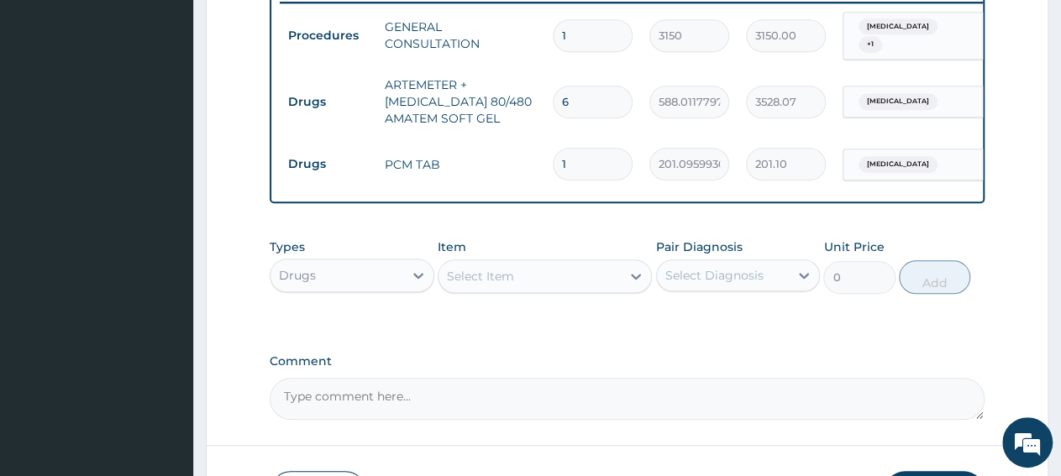
click at [583, 163] on input "1" at bounding box center [593, 164] width 80 height 33
type input "18"
type input "3619.73"
type input "18"
click at [318, 289] on div "Drugs" at bounding box center [336, 275] width 133 height 27
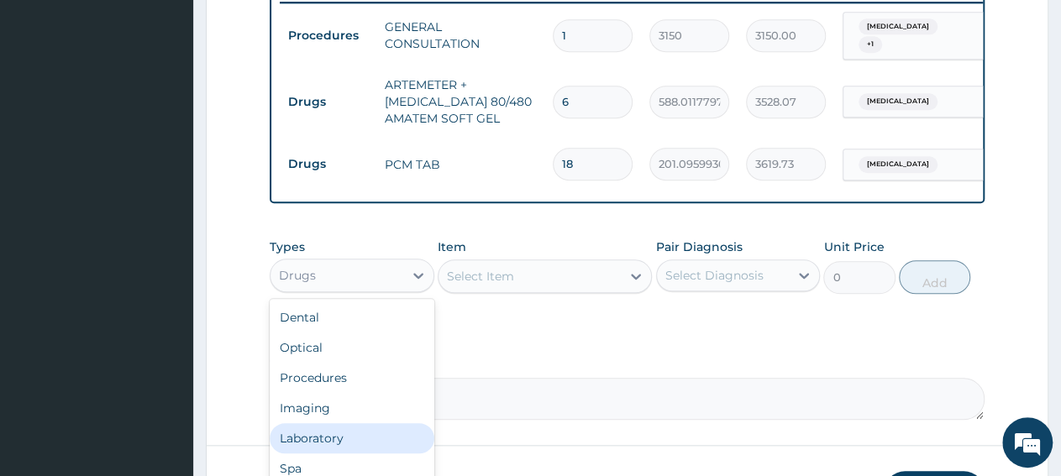
click at [345, 443] on div "Laboratory" at bounding box center [352, 438] width 165 height 30
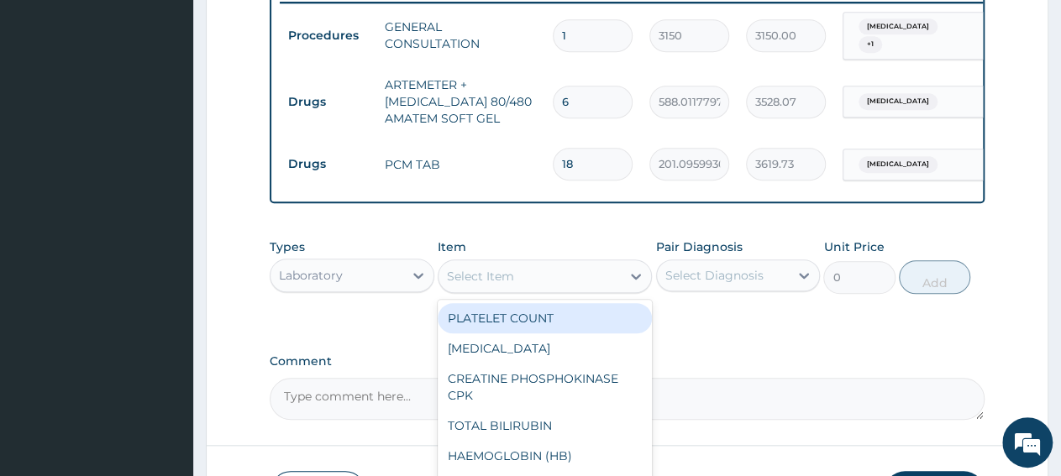
click at [550, 290] on div "Select Item" at bounding box center [529, 276] width 182 height 27
paste input "Full Blood Count"
type input "Full Blood Count"
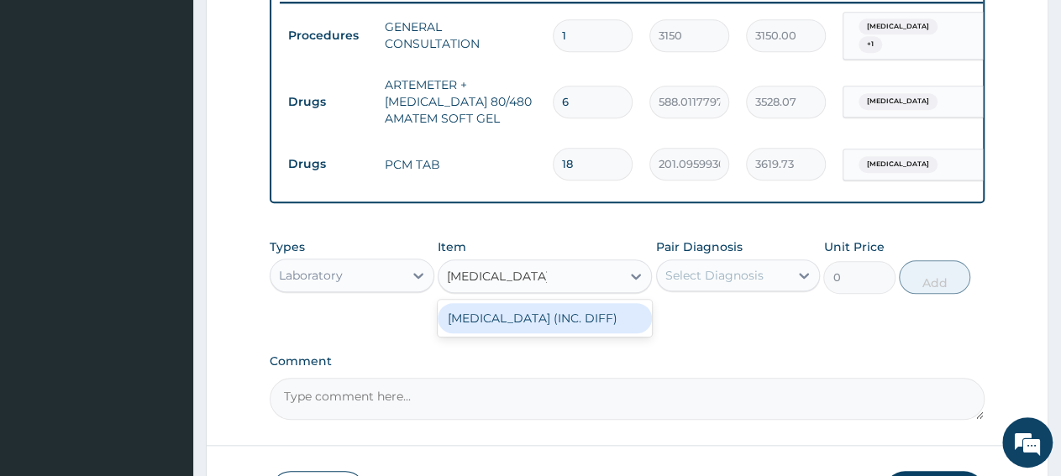
click at [583, 333] on div "FULL BLOOD COUNT (INC. DIFF)" at bounding box center [545, 318] width 214 height 30
type input "4341.60009765625"
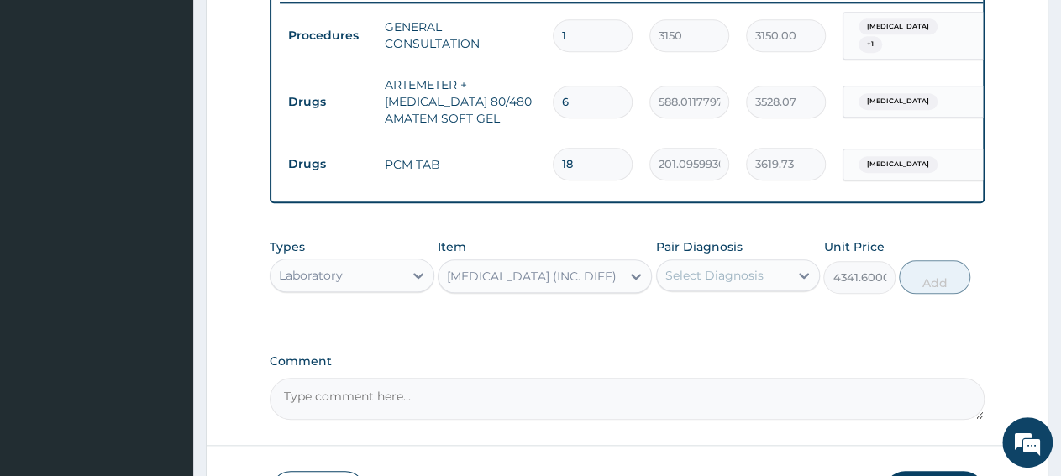
click at [748, 284] on div "Select Diagnosis" at bounding box center [714, 275] width 98 height 17
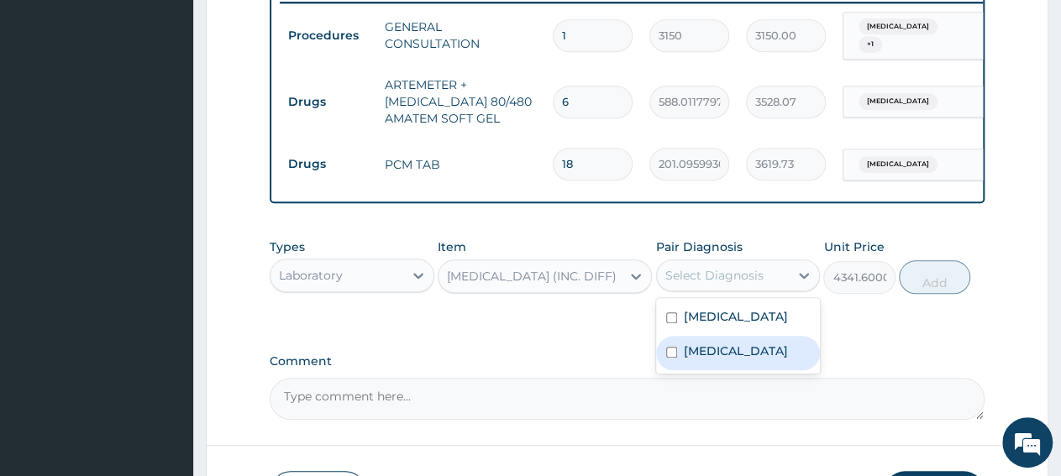
click at [730, 352] on div "Sepsis" at bounding box center [738, 353] width 165 height 34
checkbox input "true"
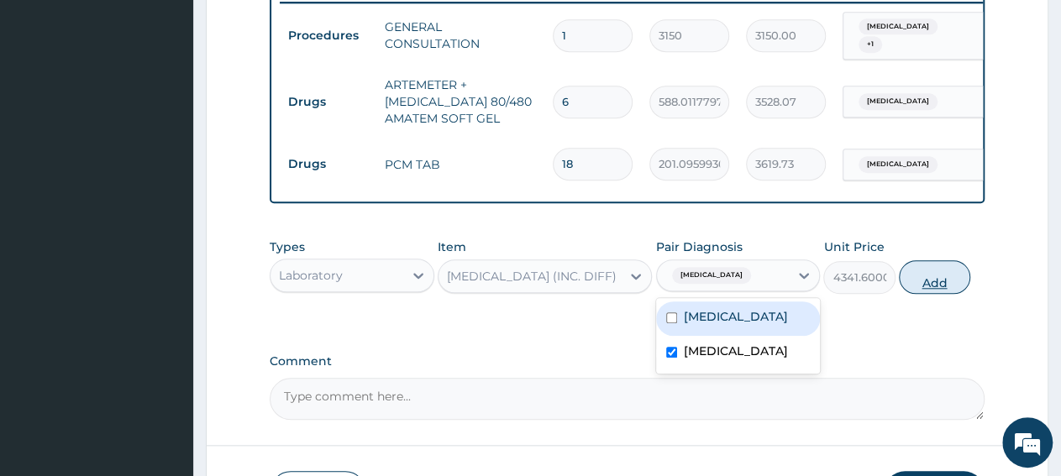
click at [960, 292] on button "Add" at bounding box center [934, 277] width 71 height 34
type input "0"
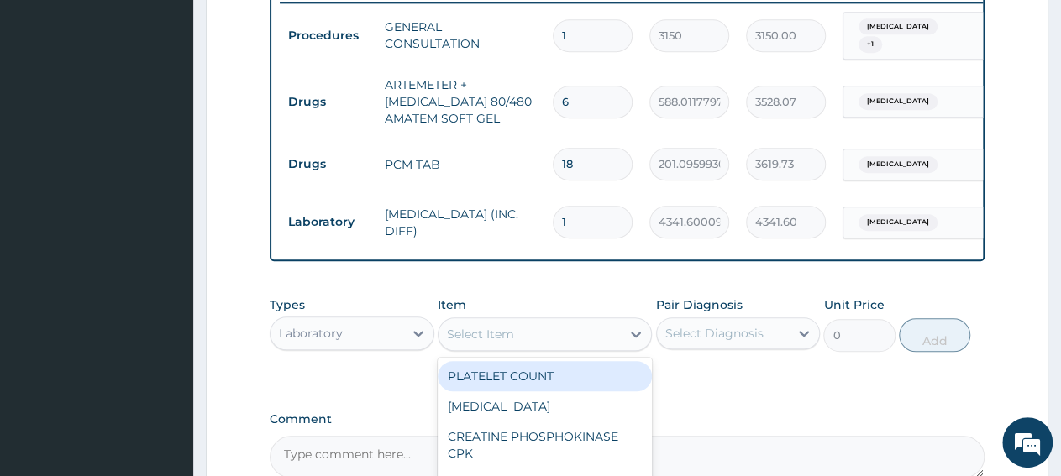
click at [515, 348] on div "Select Item" at bounding box center [529, 334] width 182 height 27
paste input "Malaria Parasite"
type input "Malaria Parasite"
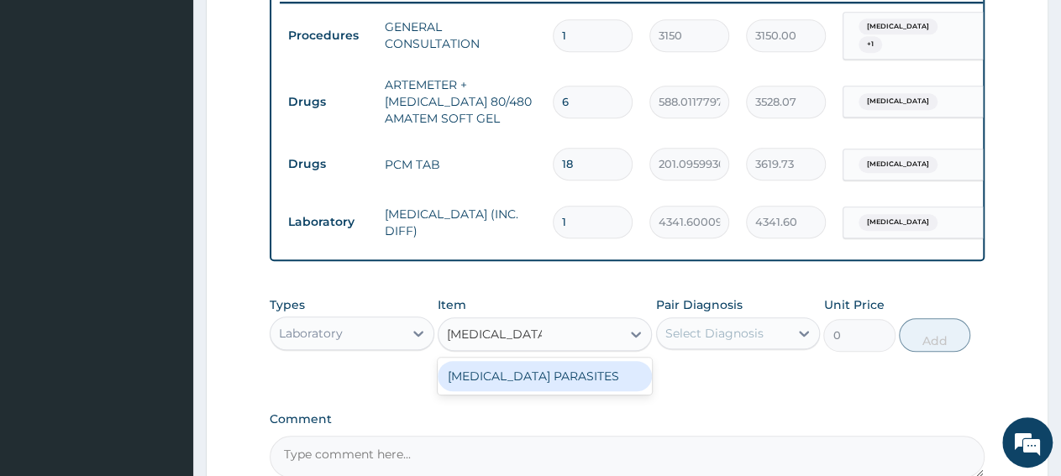
click at [540, 384] on div "MALARIA PARASITES" at bounding box center [545, 376] width 214 height 30
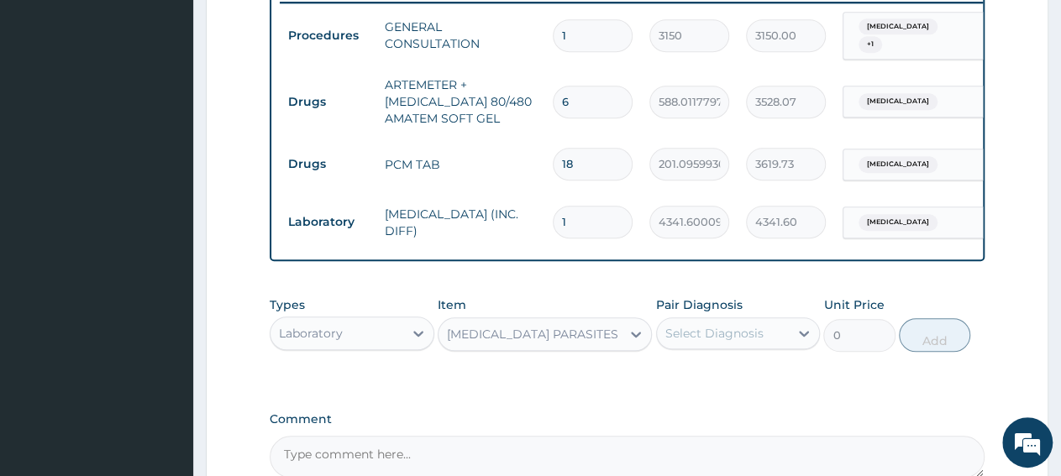
type input "2500"
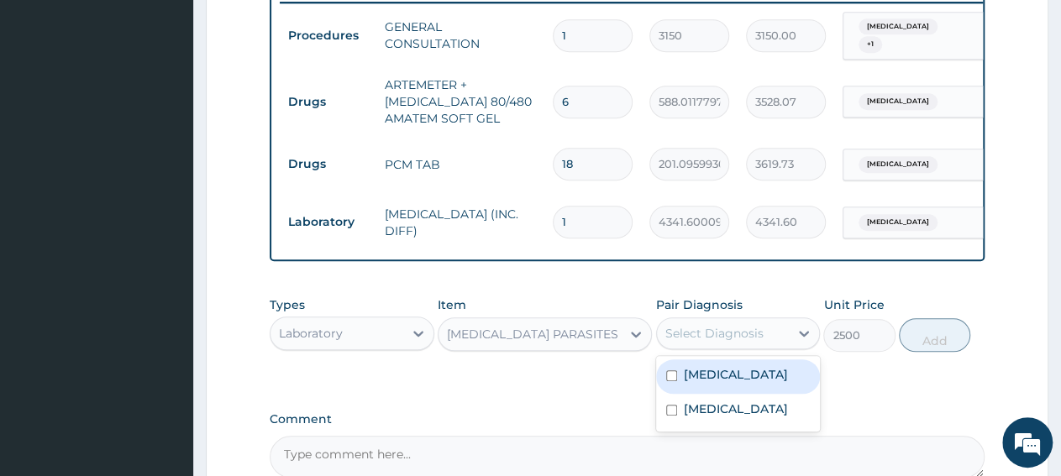
click at [689, 335] on div "Select Diagnosis" at bounding box center [714, 333] width 98 height 17
click at [720, 383] on label "Malaria" at bounding box center [736, 374] width 104 height 17
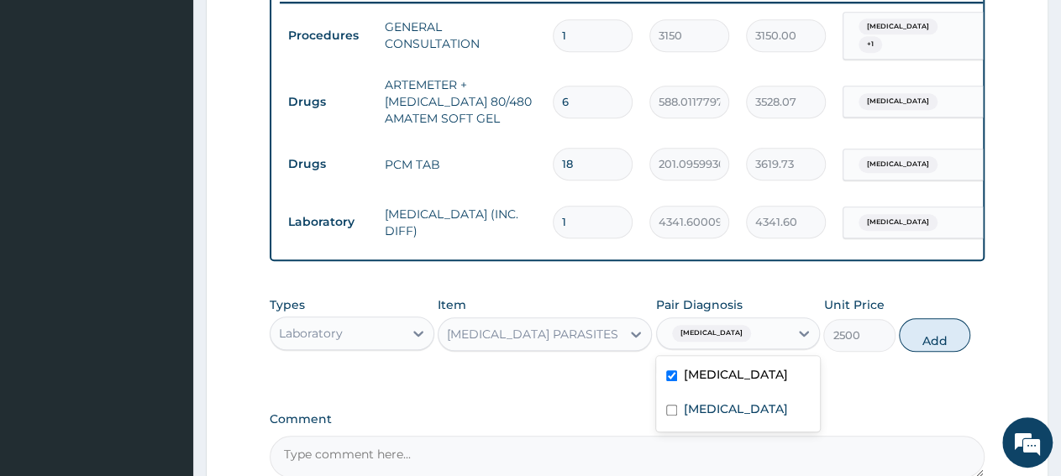
checkbox input "true"
click at [937, 345] on button "Add" at bounding box center [934, 335] width 71 height 34
type input "0"
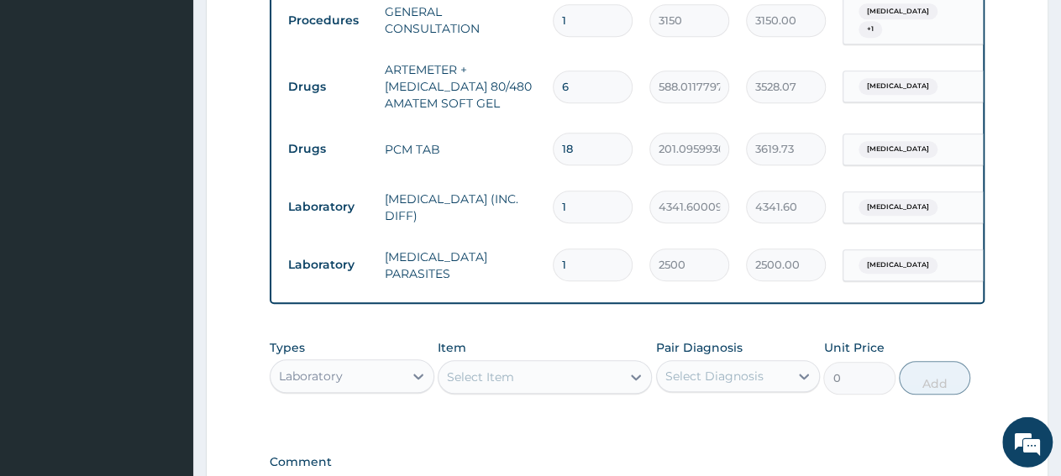
scroll to position [842, 0]
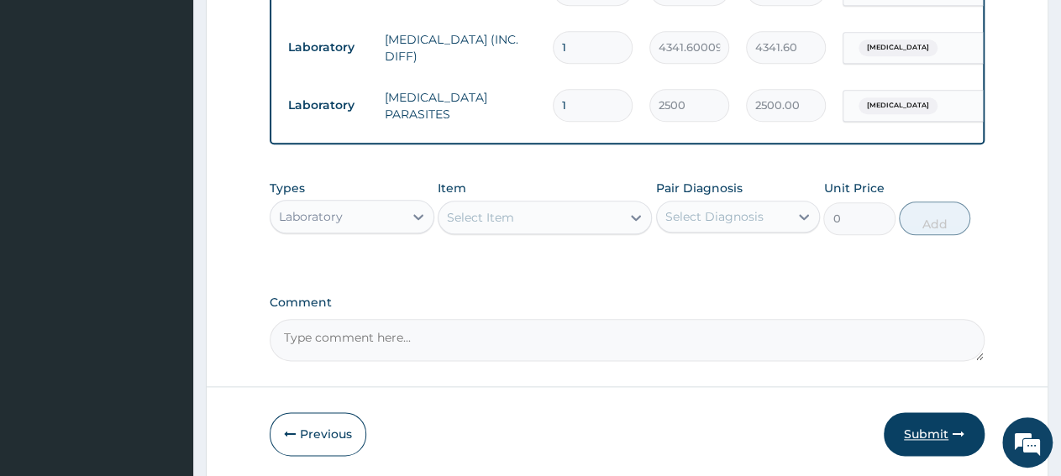
click at [933, 435] on button "Submit" at bounding box center [934, 434] width 101 height 44
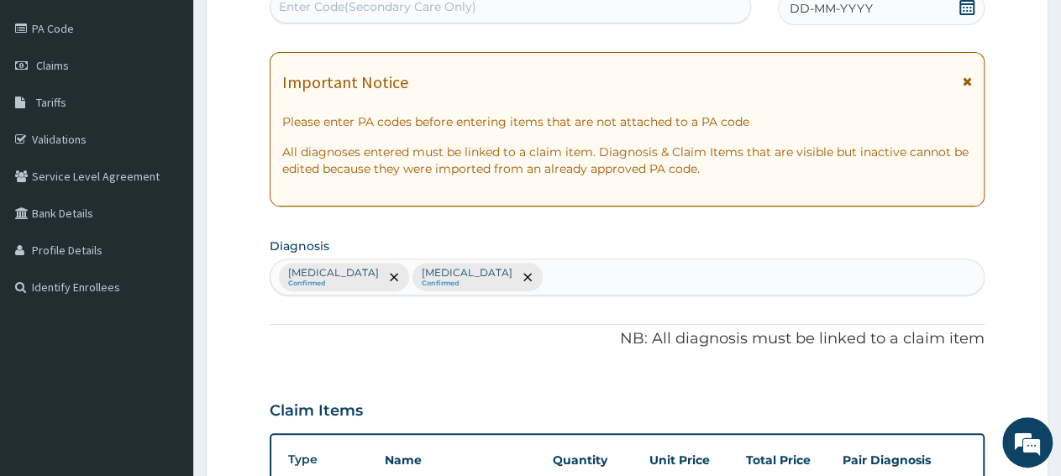
scroll to position [0, 0]
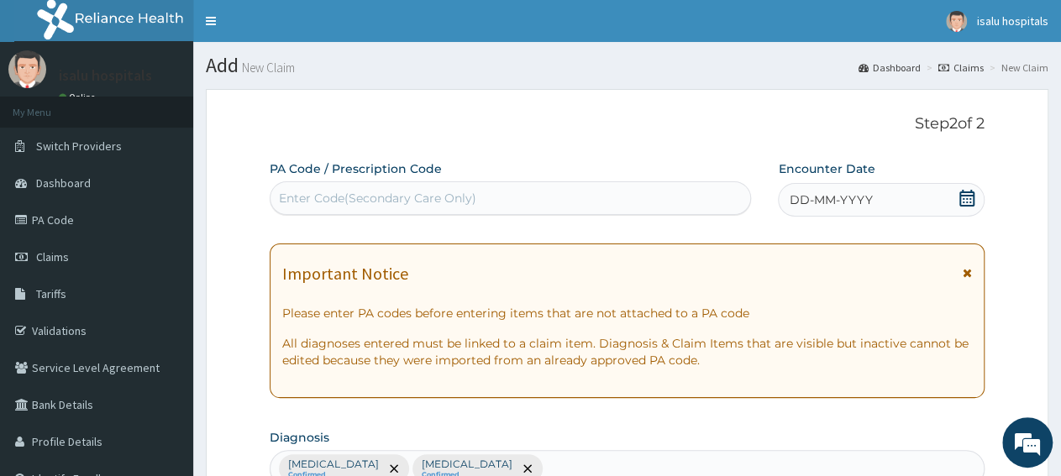
click at [960, 197] on icon at bounding box center [966, 198] width 15 height 17
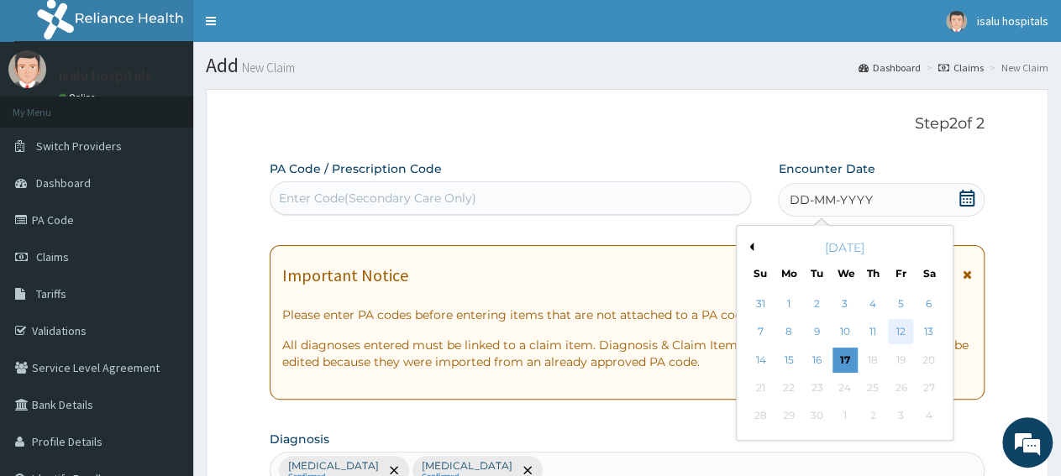
click at [896, 333] on div "12" at bounding box center [900, 332] width 25 height 25
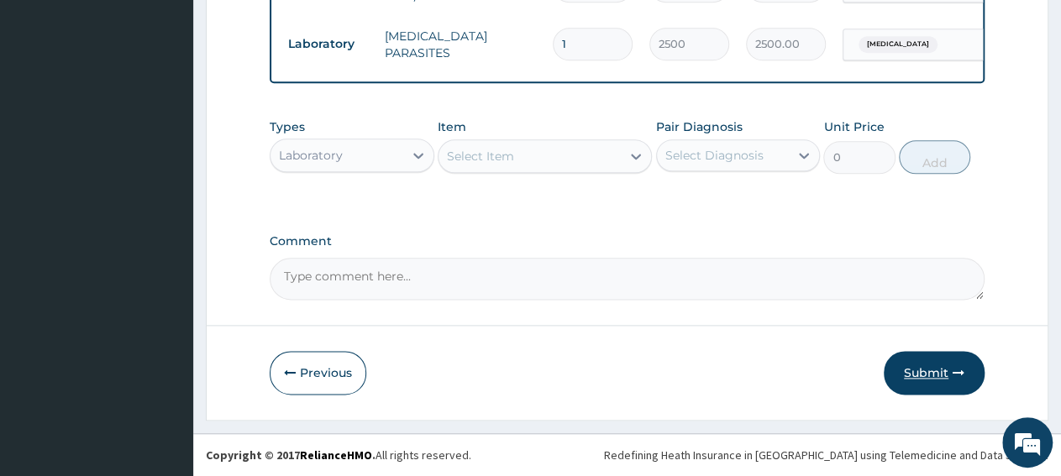
click at [947, 379] on button "Submit" at bounding box center [934, 373] width 101 height 44
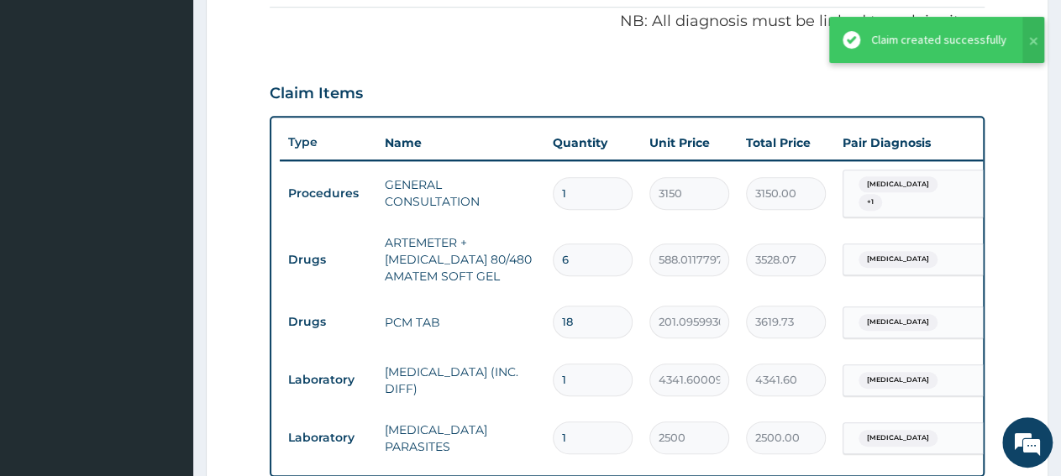
scroll to position [859, 0]
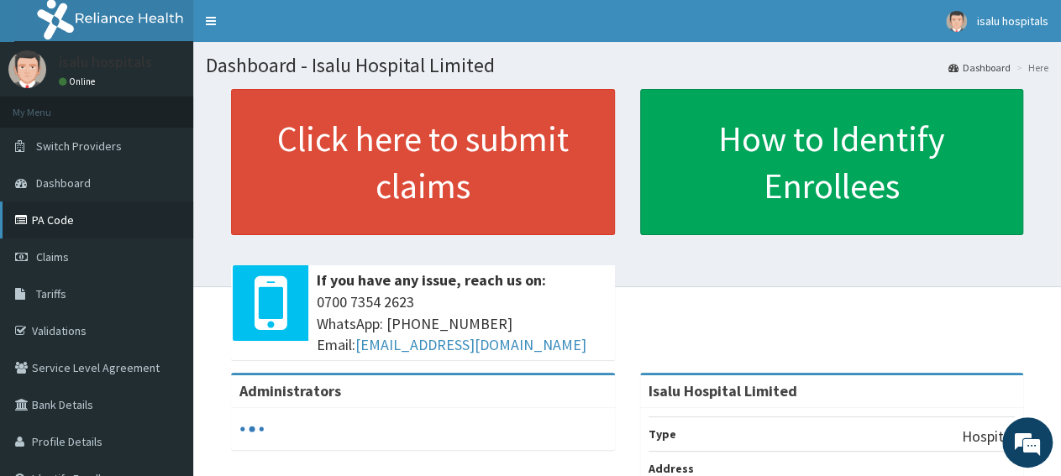
click at [74, 218] on link "PA Code" at bounding box center [96, 220] width 193 height 37
click at [68, 250] on span "Claims" at bounding box center [52, 256] width 33 height 15
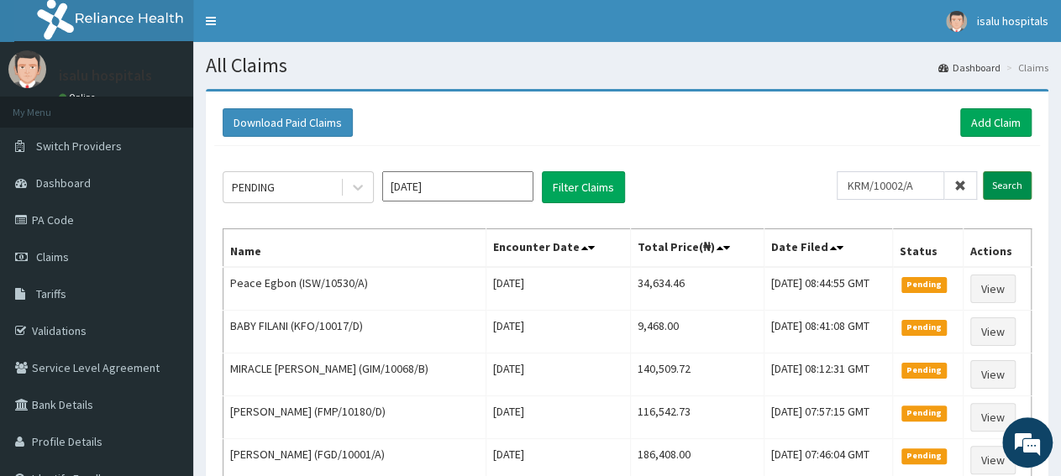
type input "KRM/10002/A"
click at [1001, 192] on input "Search" at bounding box center [1007, 185] width 49 height 29
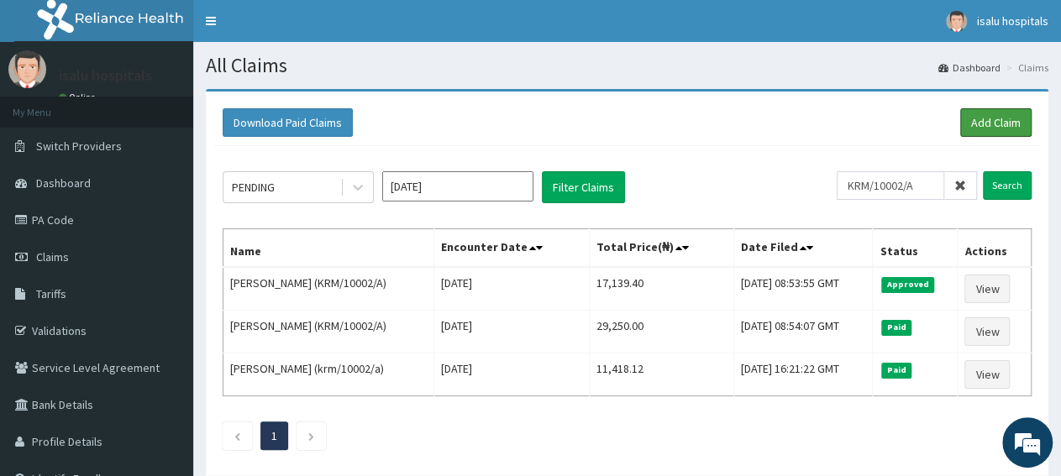
drag, startPoint x: 980, startPoint y: 128, endPoint x: 871, endPoint y: 84, distance: 117.6
click at [980, 127] on link "Add Claim" at bounding box center [995, 122] width 71 height 29
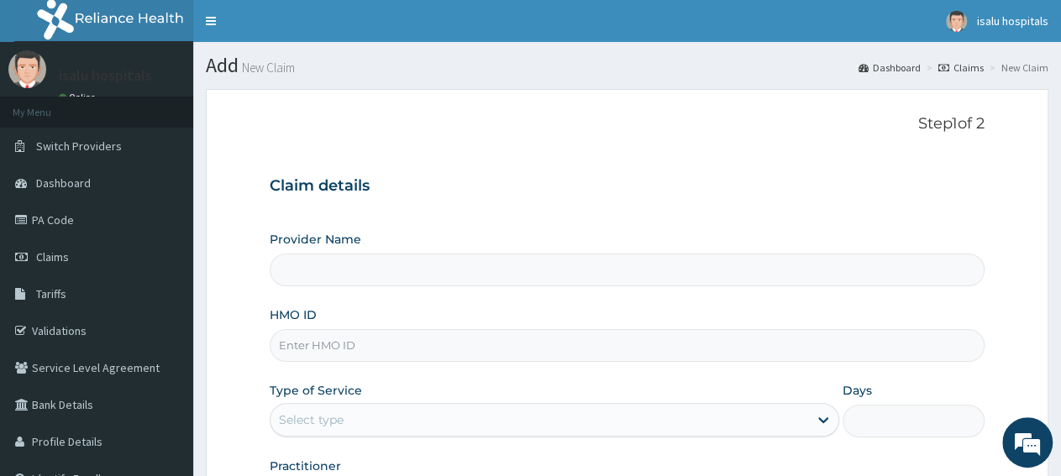
type input "Isalu Hospital Limited"
paste input "KWA/10109/D"
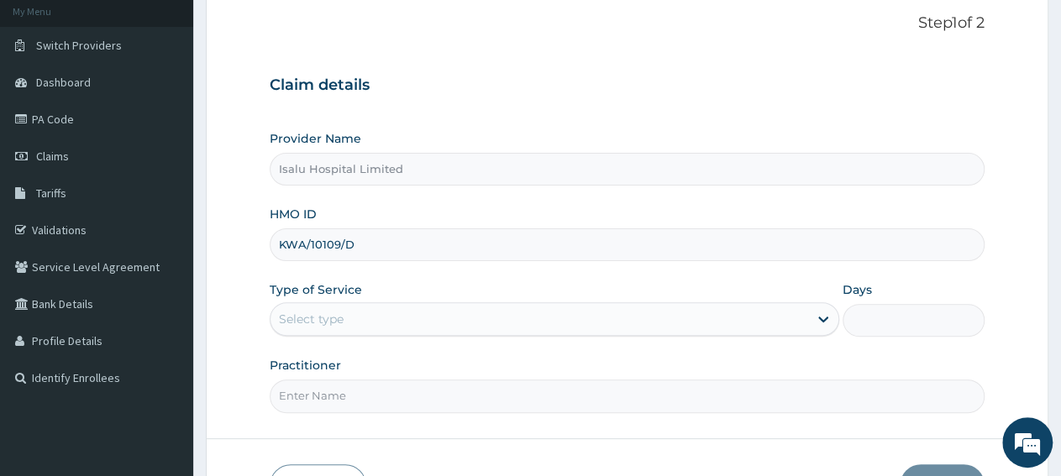
scroll to position [210, 0]
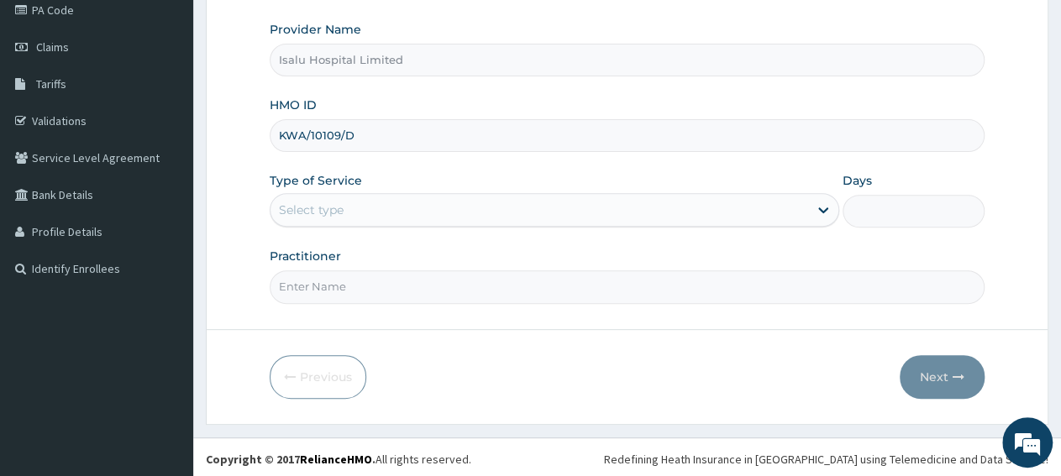
type input "KWA/10109/D"
click at [373, 204] on div "Select type" at bounding box center [538, 210] width 537 height 27
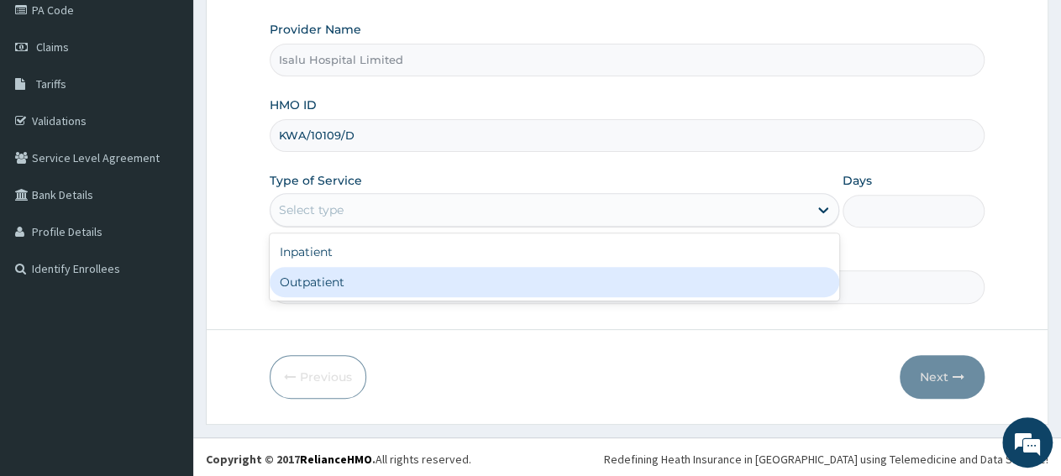
click at [367, 286] on div "Outpatient" at bounding box center [554, 282] width 569 height 30
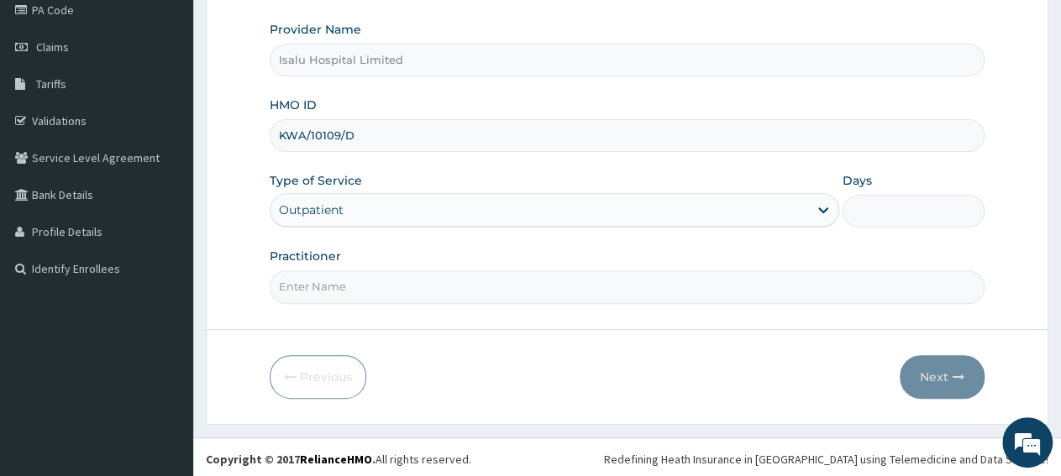
type input "1"
paste input "[PERSON_NAME]"
type input "[PERSON_NAME]"
click at [940, 392] on button "Next" at bounding box center [942, 377] width 85 height 44
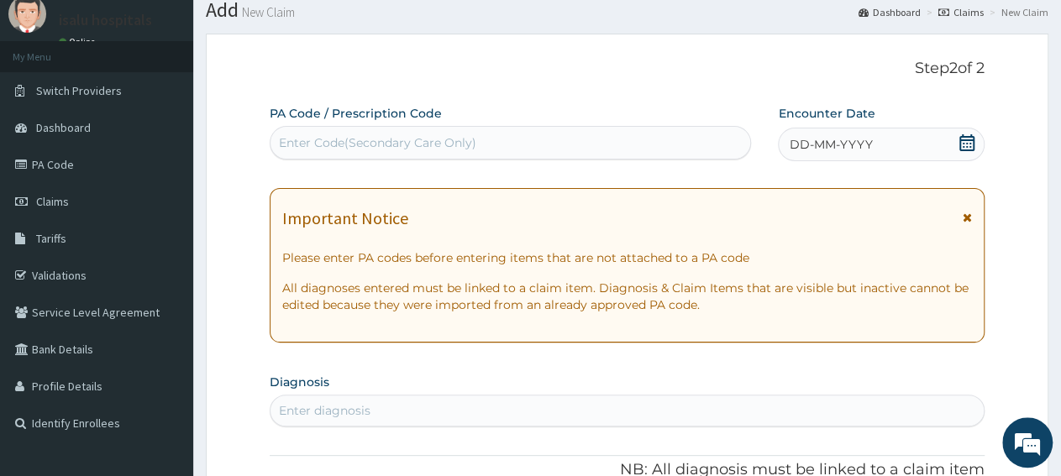
scroll to position [0, 0]
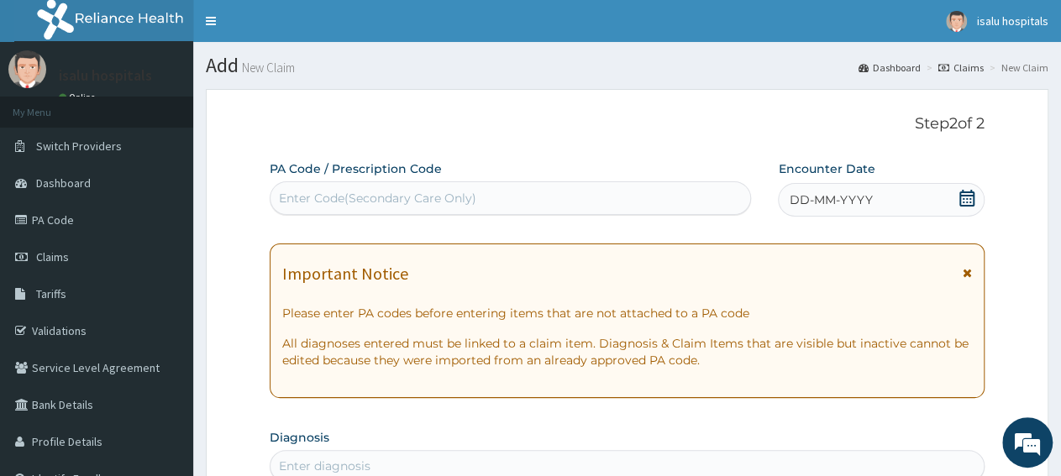
click at [527, 188] on div "Enter Code(Secondary Care Only)" at bounding box center [510, 198] width 480 height 27
paste input "PA/08EE2C"
type input "PA/08EE2C"
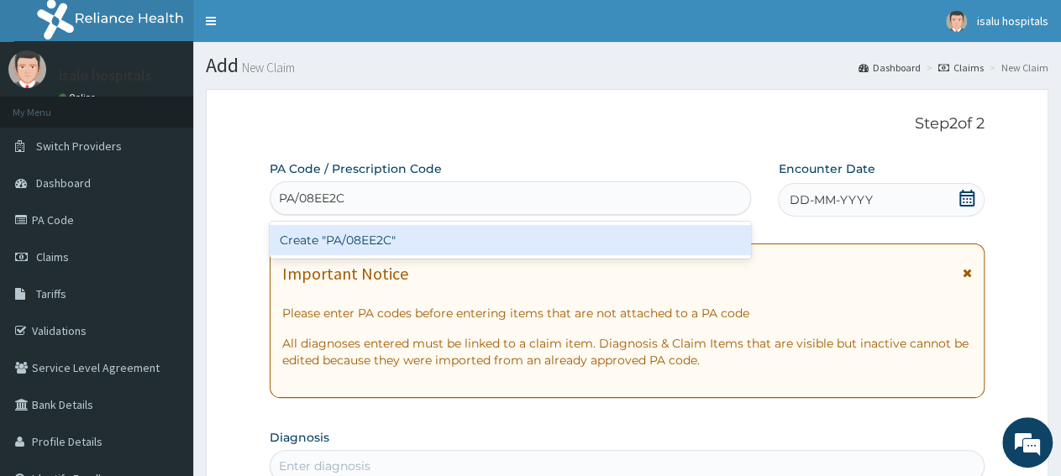
click at [549, 238] on div "Create "PA/08EE2C"" at bounding box center [510, 240] width 481 height 30
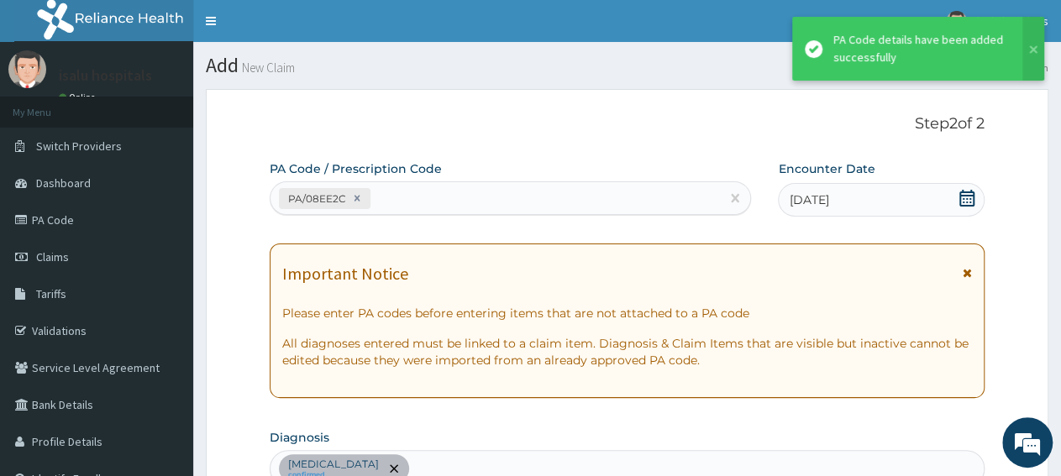
scroll to position [459, 0]
